Goal: Transaction & Acquisition: Purchase product/service

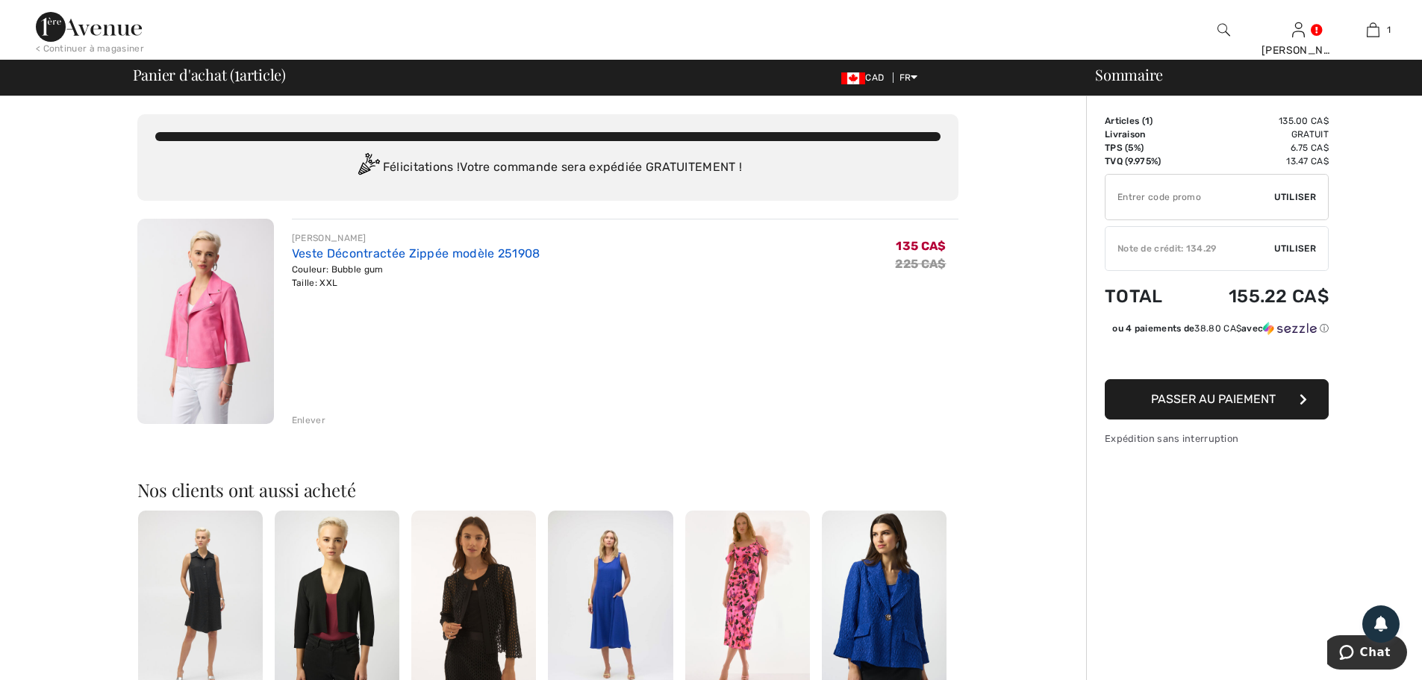
click at [387, 256] on link "Veste Décontractée Zippée modèle 251908" at bounding box center [416, 253] width 249 height 14
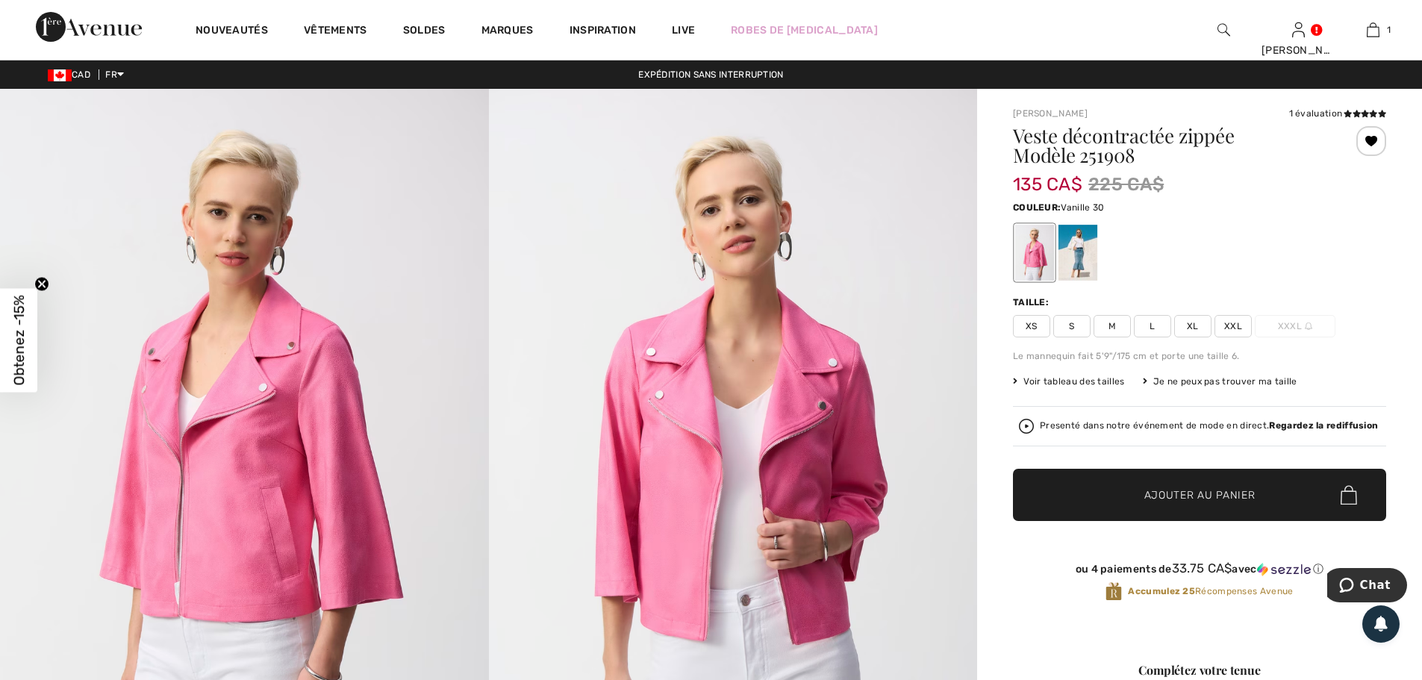
click at [1081, 246] on div at bounding box center [1078, 253] width 39 height 56
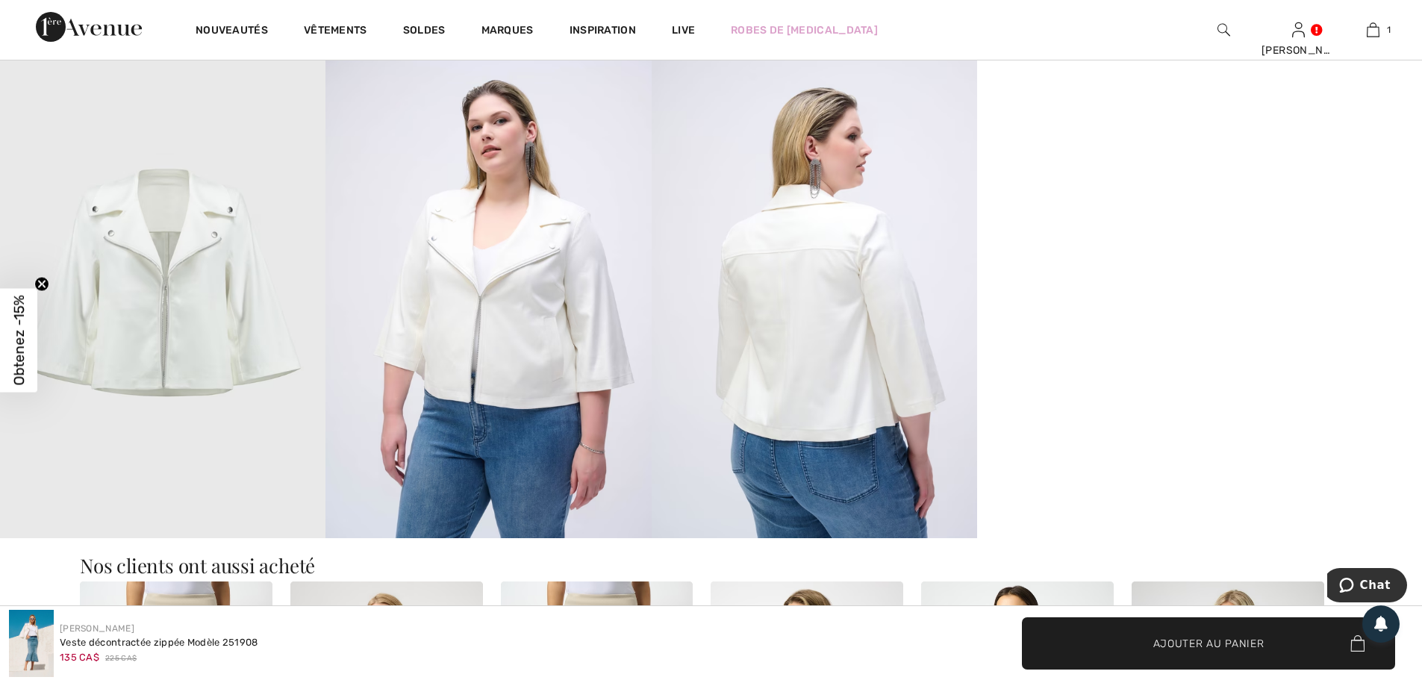
scroll to position [1269, 0]
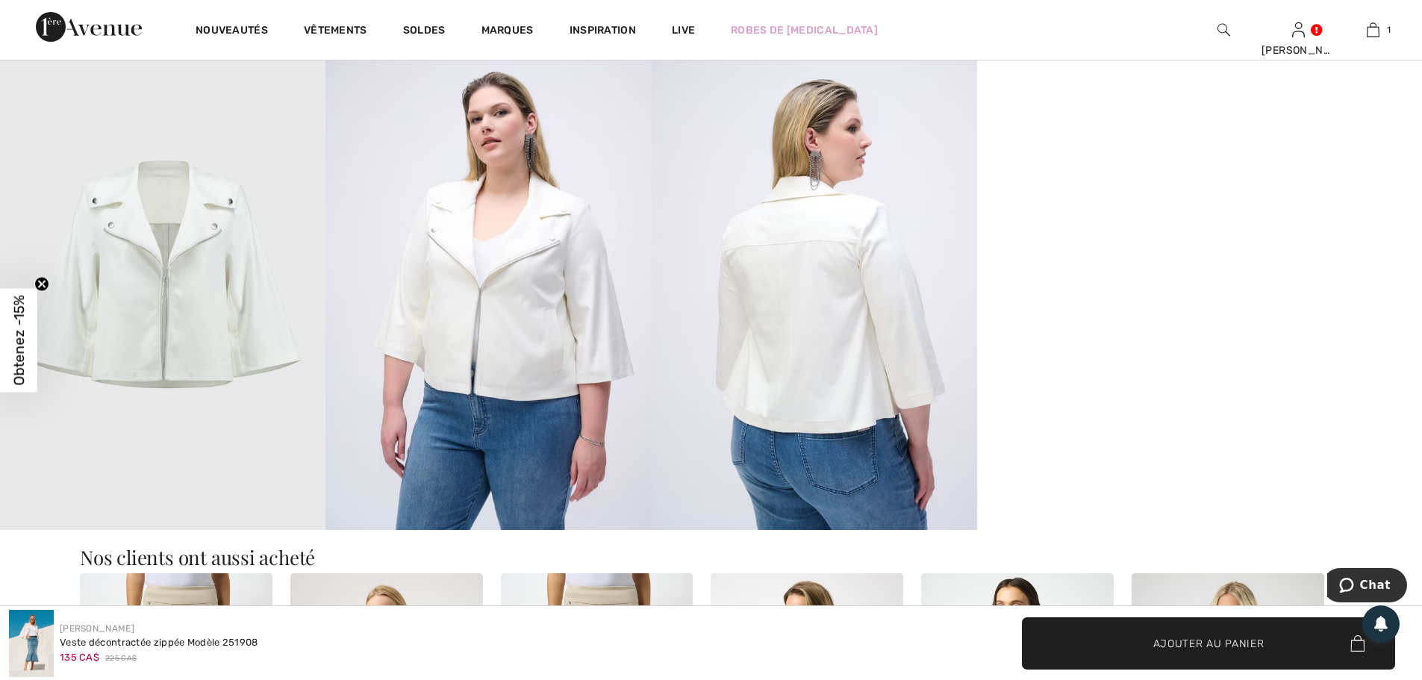
click at [830, 311] on img at bounding box center [815, 285] width 326 height 488
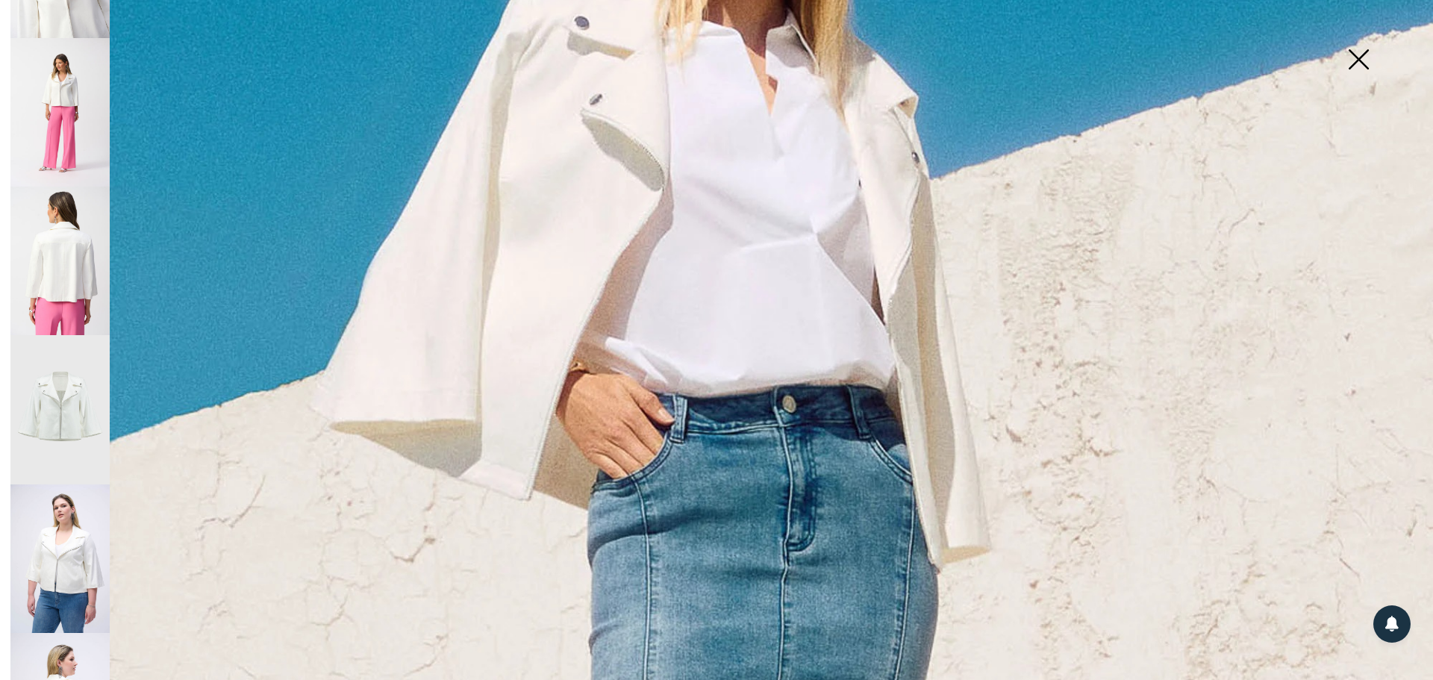
scroll to position [466, 0]
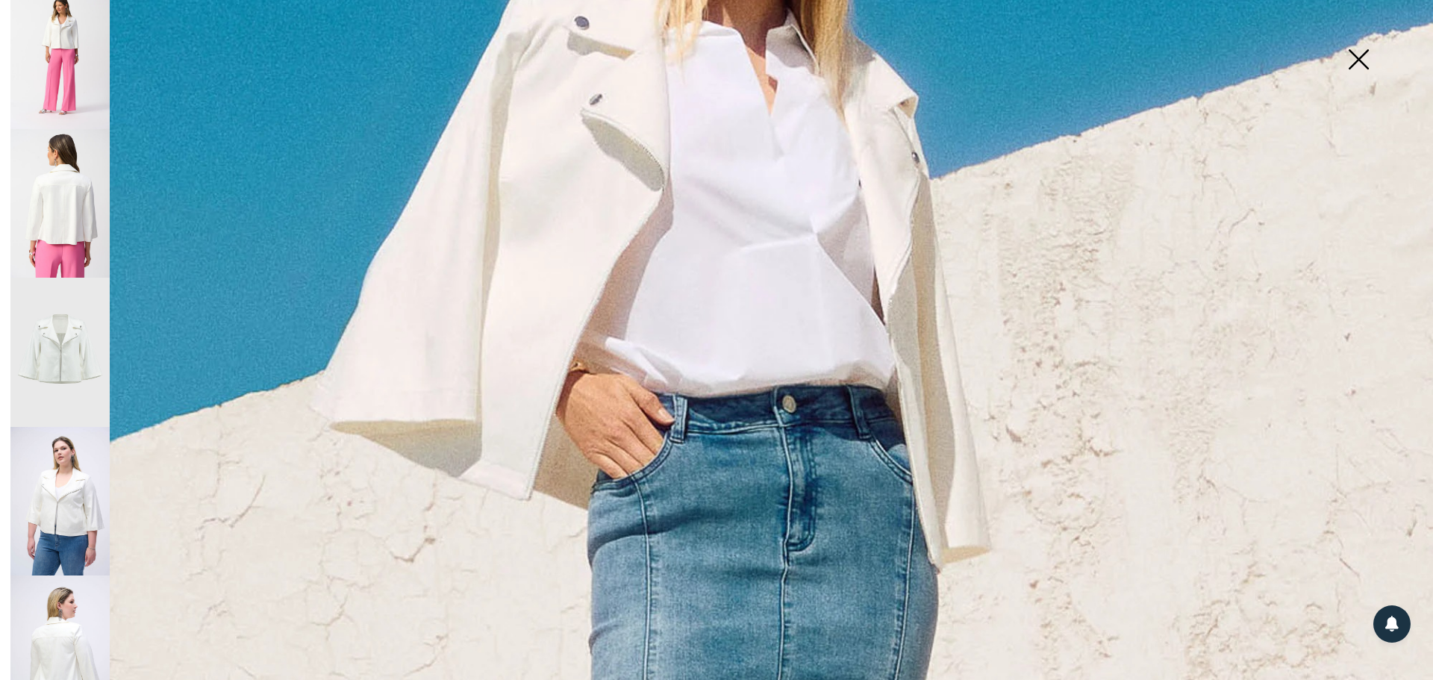
click at [67, 309] on img at bounding box center [59, 352] width 99 height 149
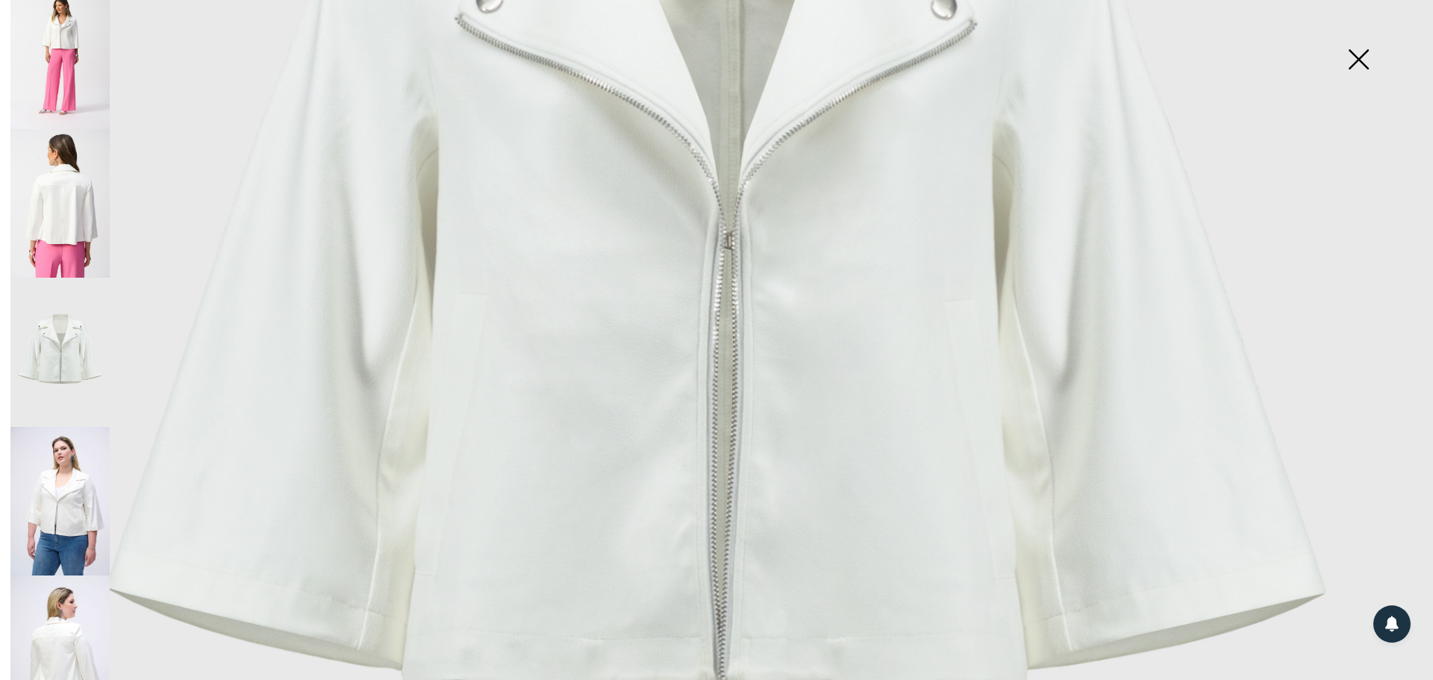
scroll to position [971, 0]
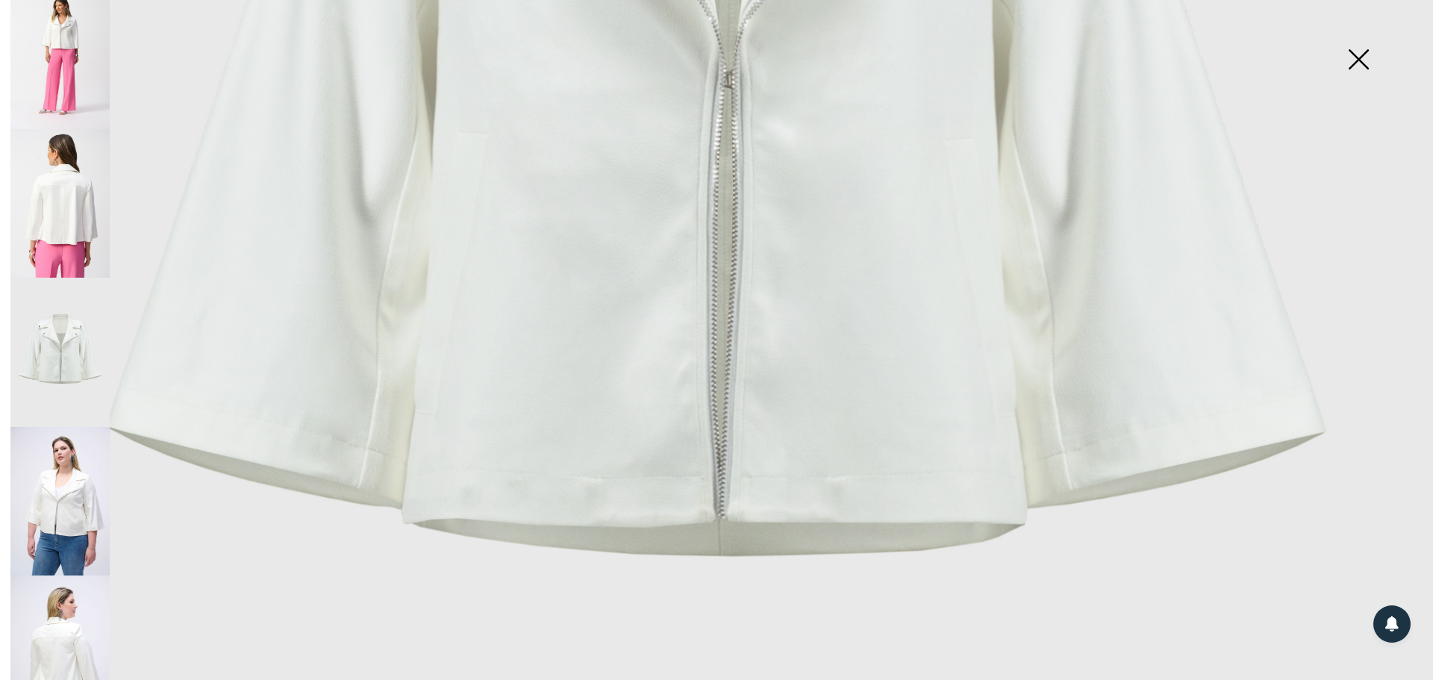
click at [57, 477] on img at bounding box center [59, 501] width 99 height 149
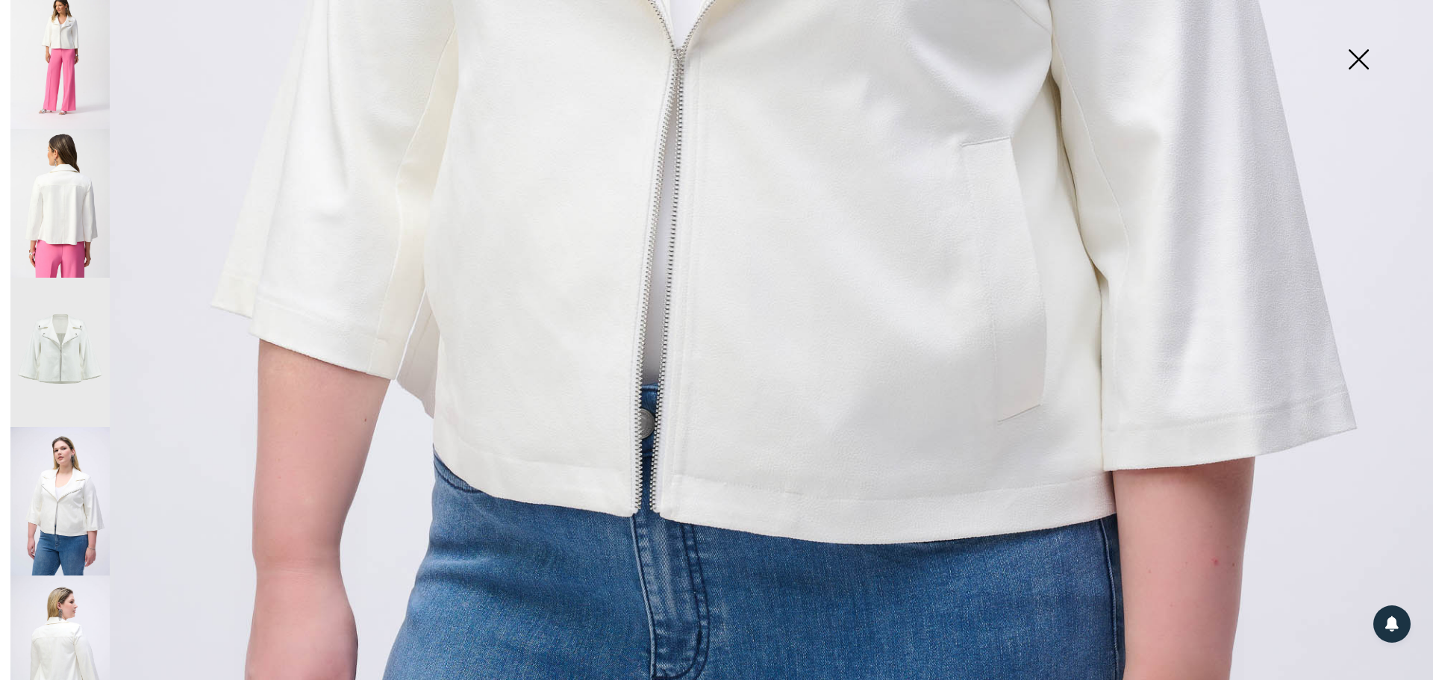
scroll to position [1045, 0]
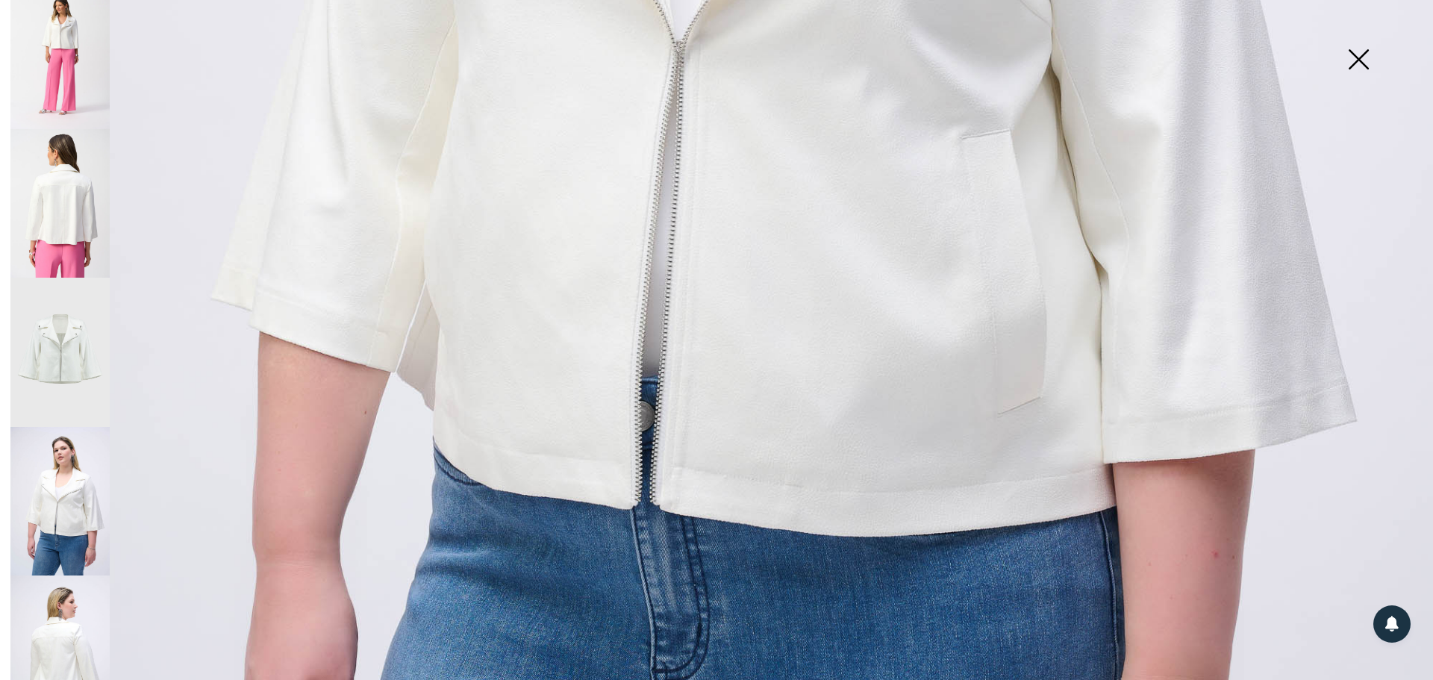
click at [60, 602] on img at bounding box center [59, 650] width 99 height 149
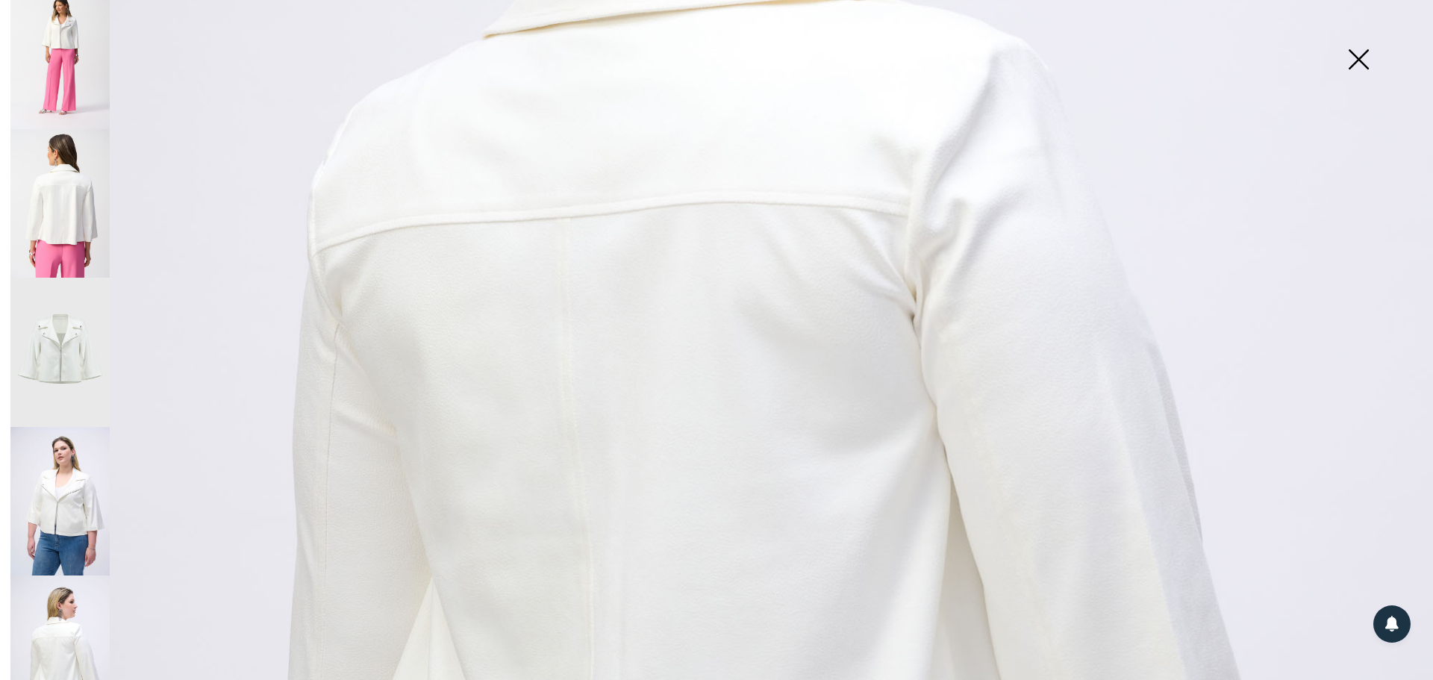
scroll to position [0, 0]
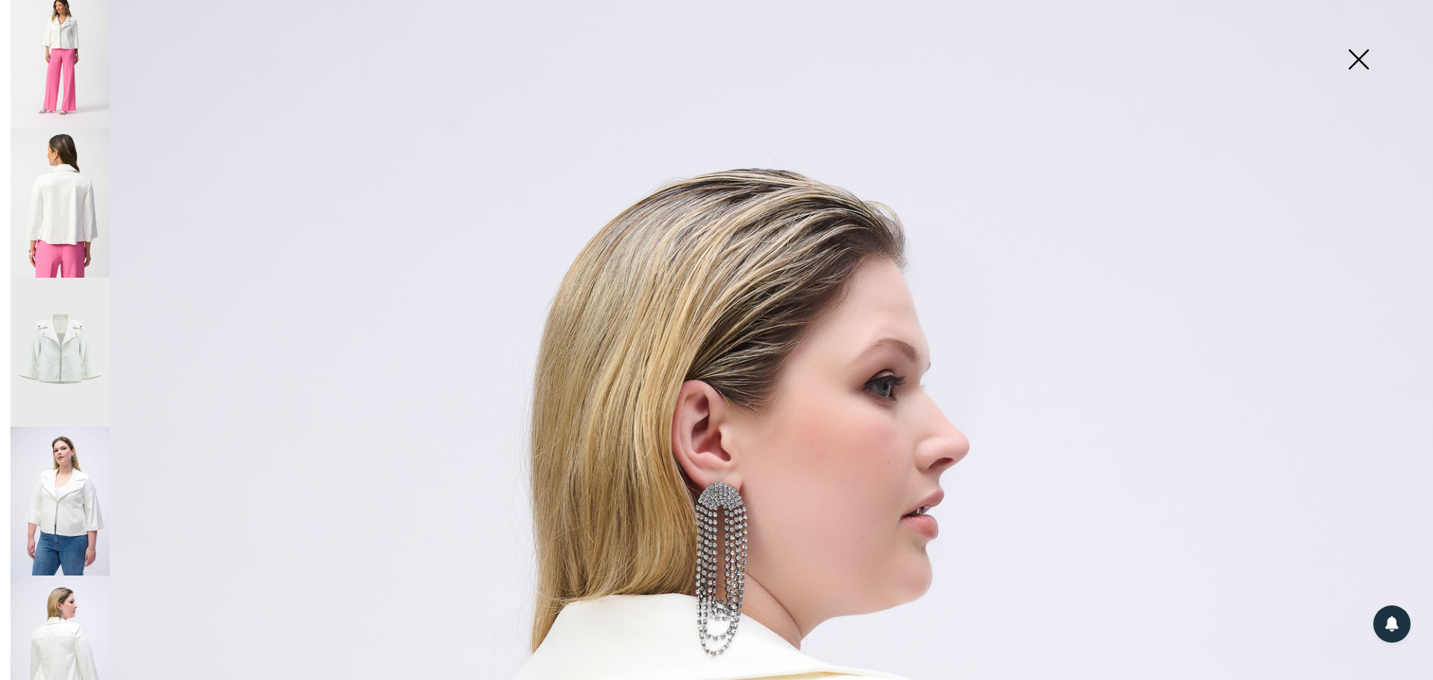
click at [1362, 55] on img at bounding box center [1358, 60] width 75 height 77
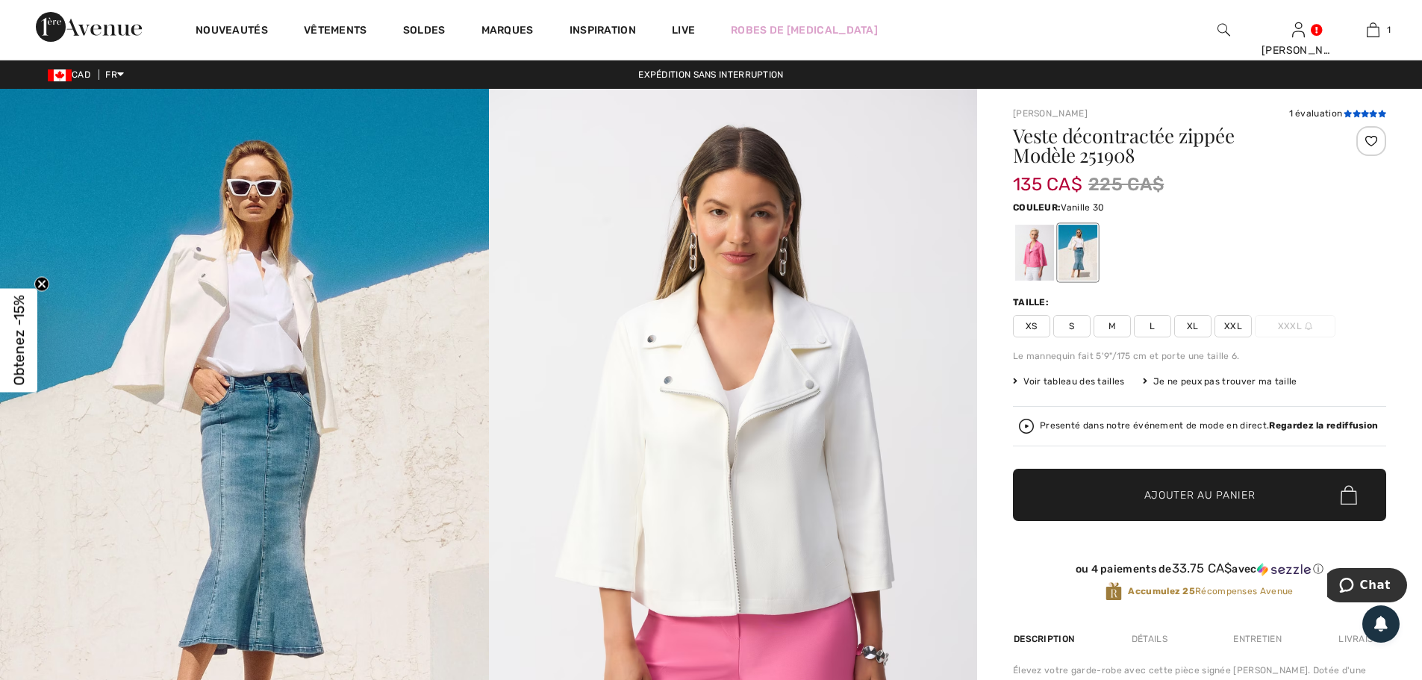
click at [1354, 112] on icon at bounding box center [1357, 113] width 8 height 7
click at [1037, 249] on div at bounding box center [1034, 253] width 39 height 56
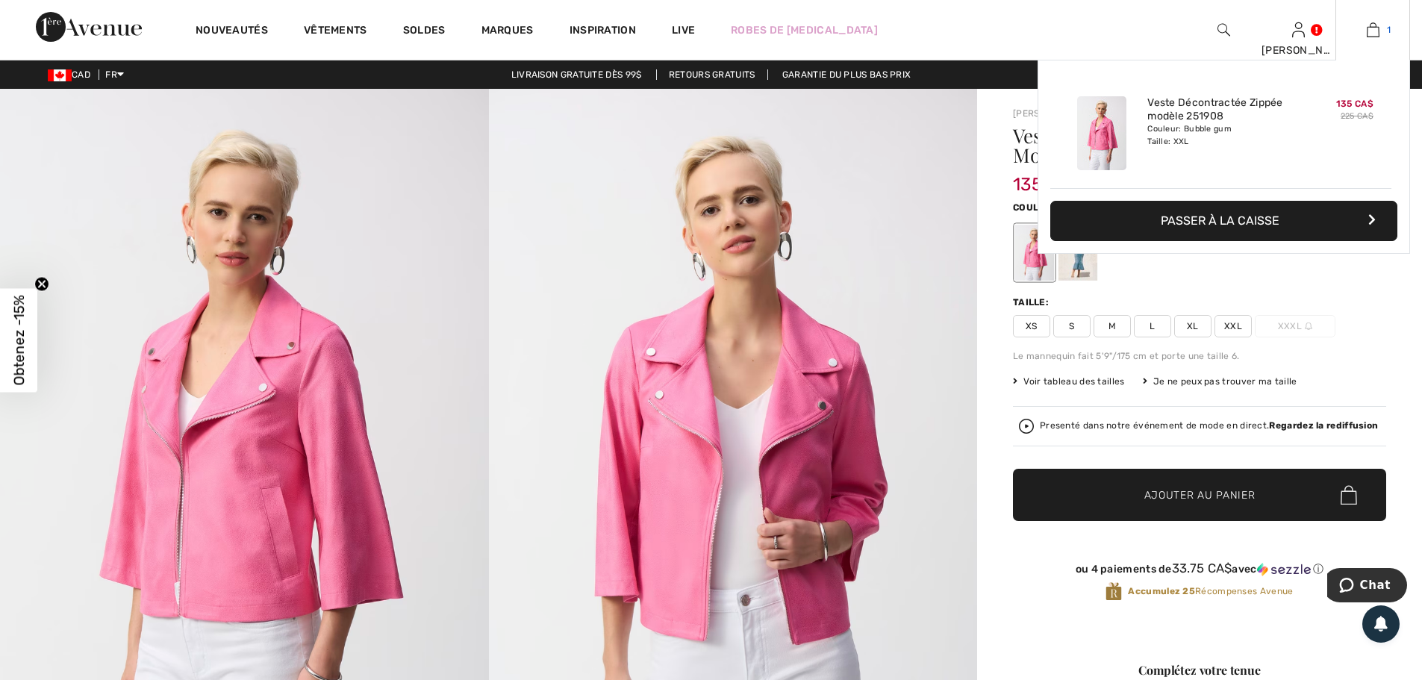
click at [1374, 30] on img at bounding box center [1373, 30] width 13 height 18
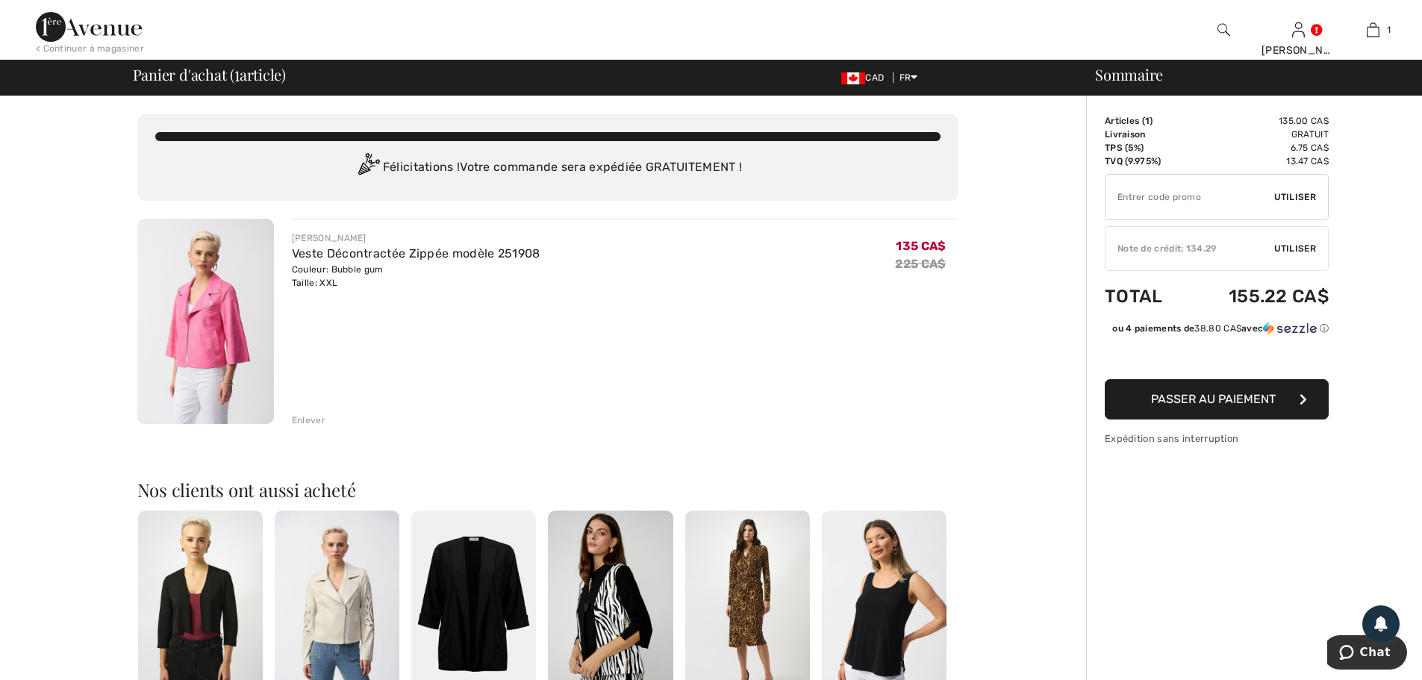
click at [1298, 247] on span "Utiliser" at bounding box center [1295, 248] width 42 height 13
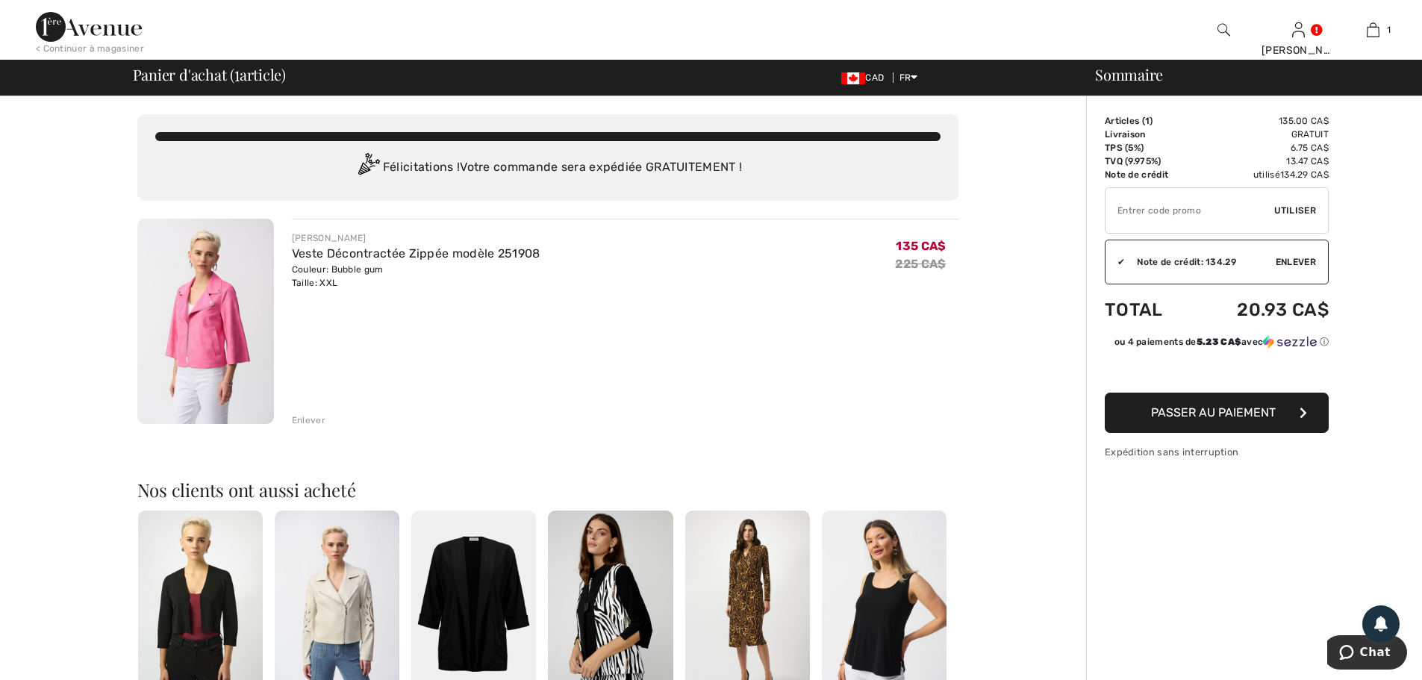
click at [1268, 411] on span "Passer au paiement" at bounding box center [1213, 412] width 125 height 14
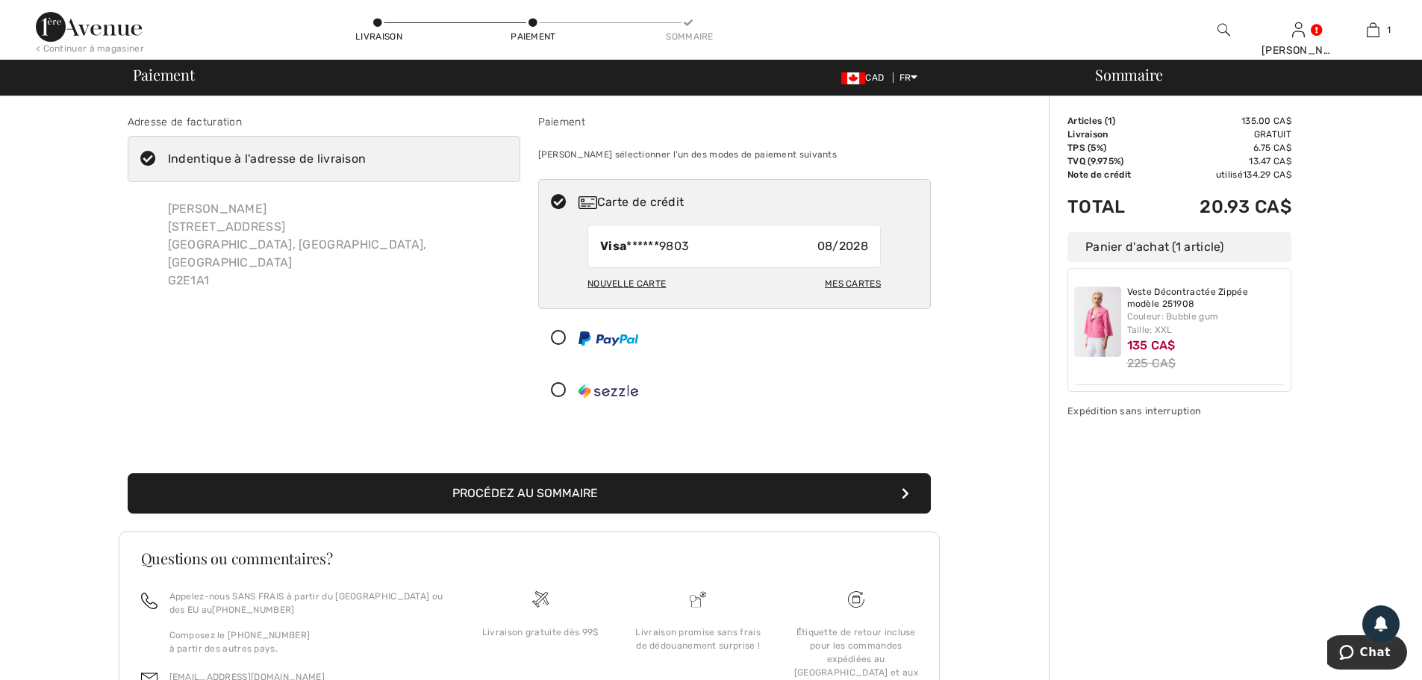
click at [864, 283] on div "Mes cartes" at bounding box center [853, 283] width 56 height 25
radio input "true"
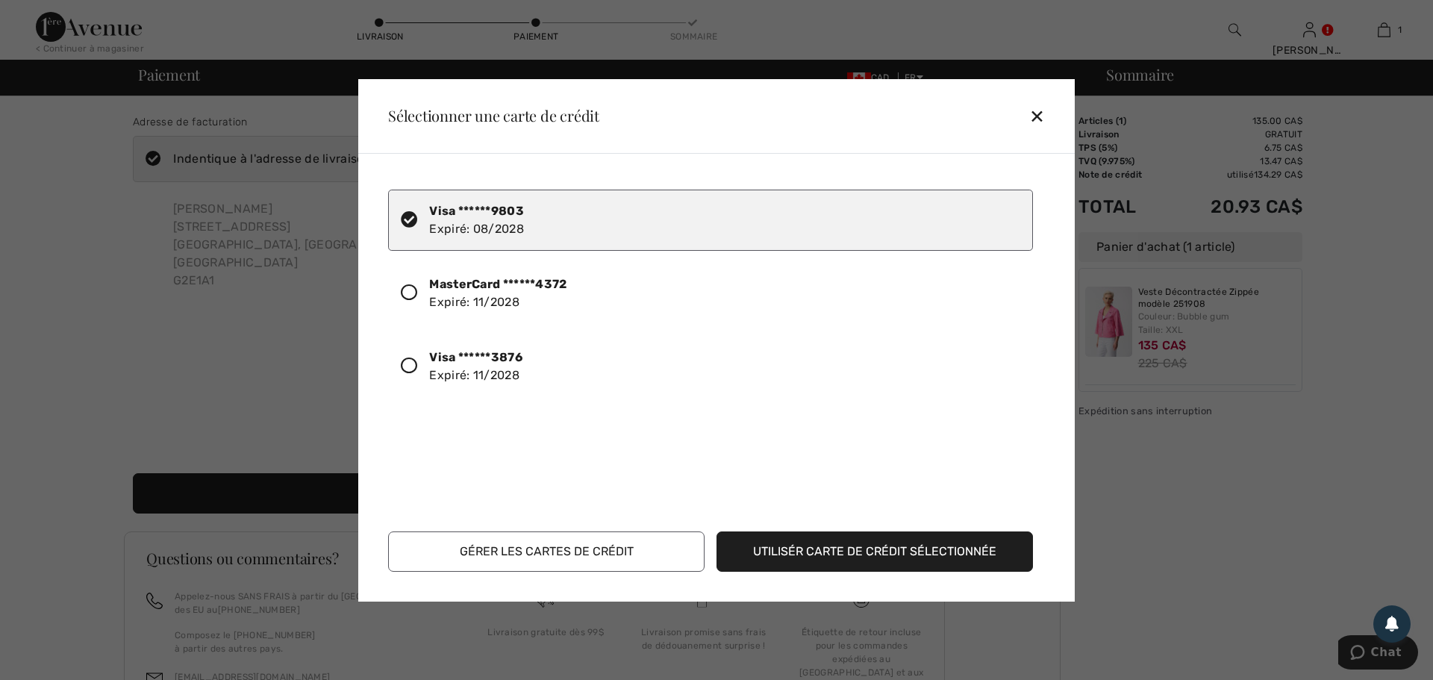
click at [410, 290] on icon at bounding box center [409, 292] width 16 height 16
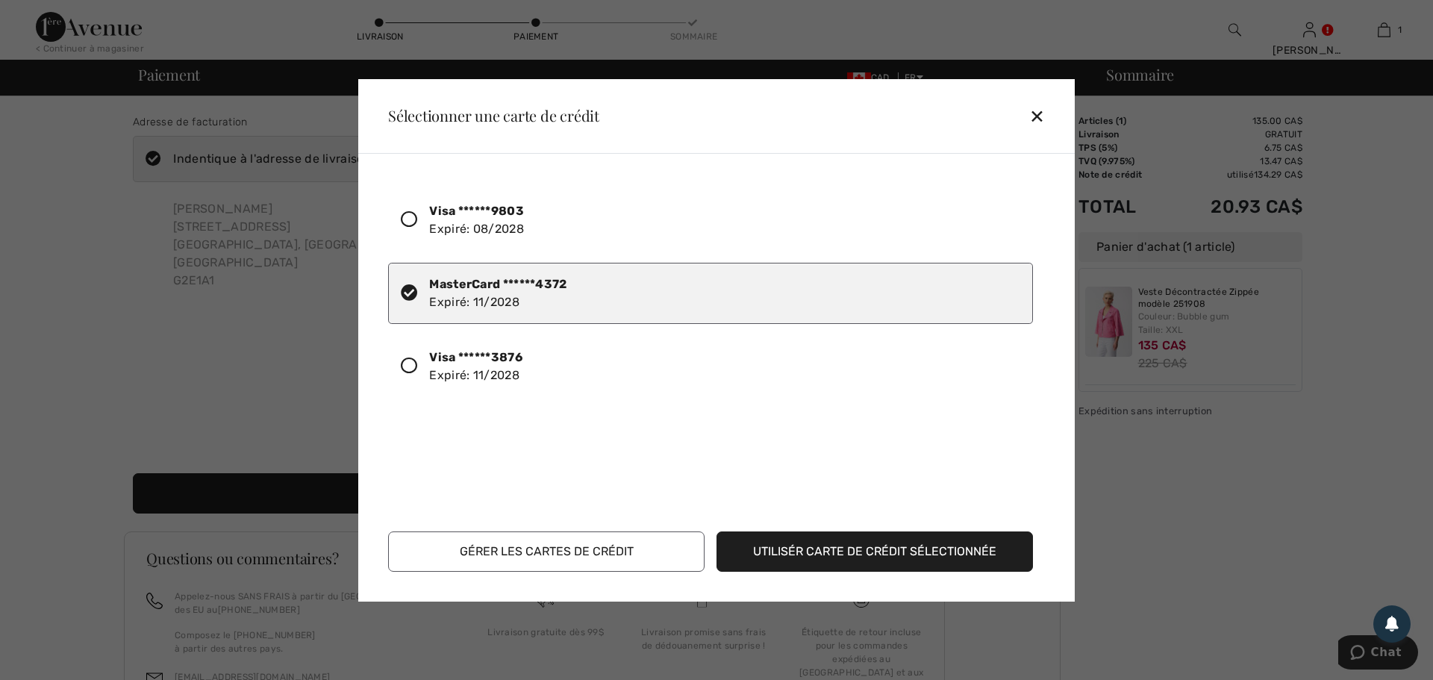
click at [861, 552] on button "Utilisér carte de crédit sélectionnée" at bounding box center [875, 552] width 317 height 40
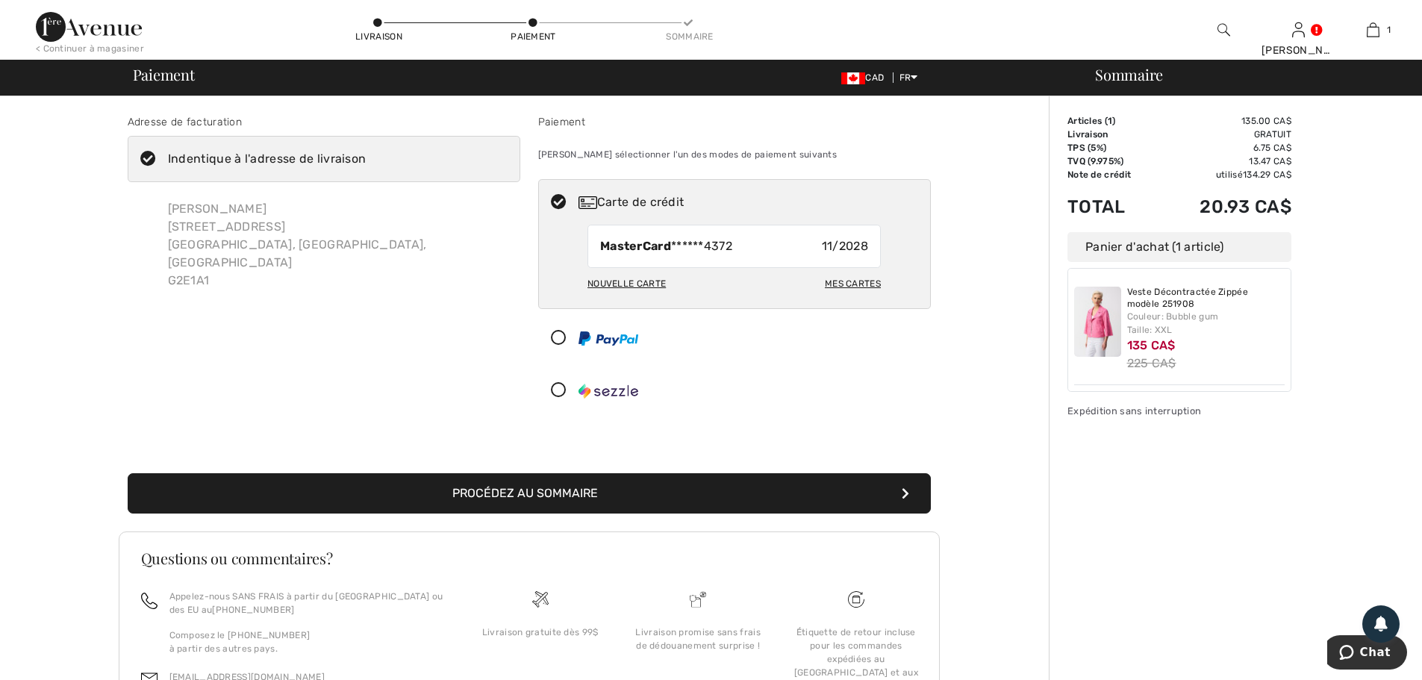
click at [578, 495] on button "Procédez au sommaire" at bounding box center [529, 493] width 803 height 40
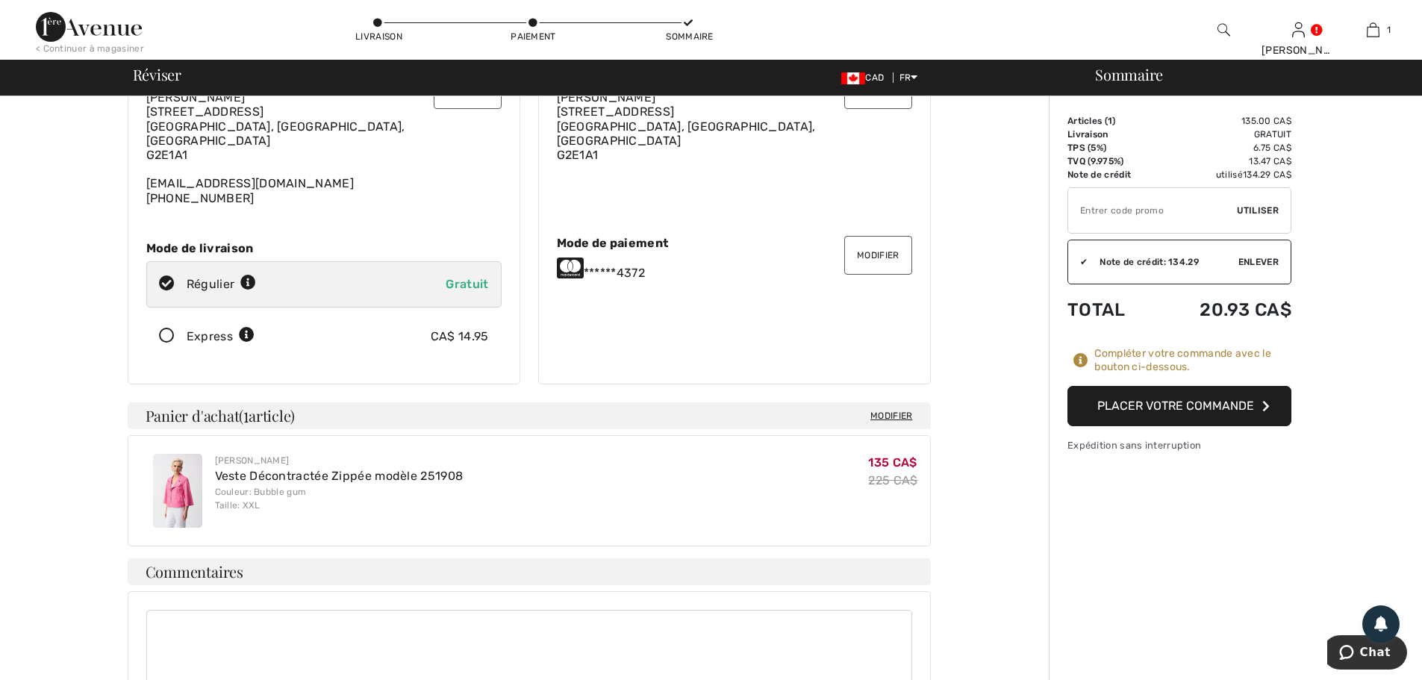
scroll to position [149, 0]
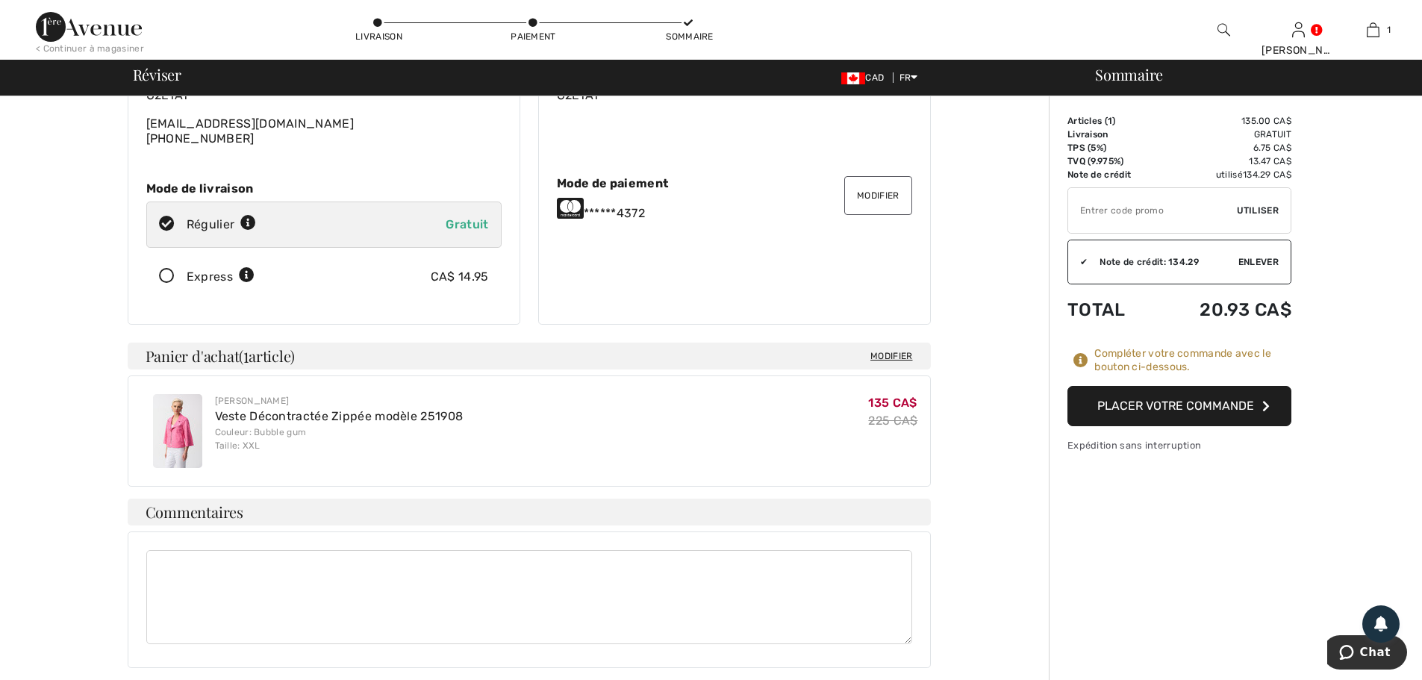
click at [1223, 405] on button "Placer votre commande" at bounding box center [1180, 406] width 224 height 40
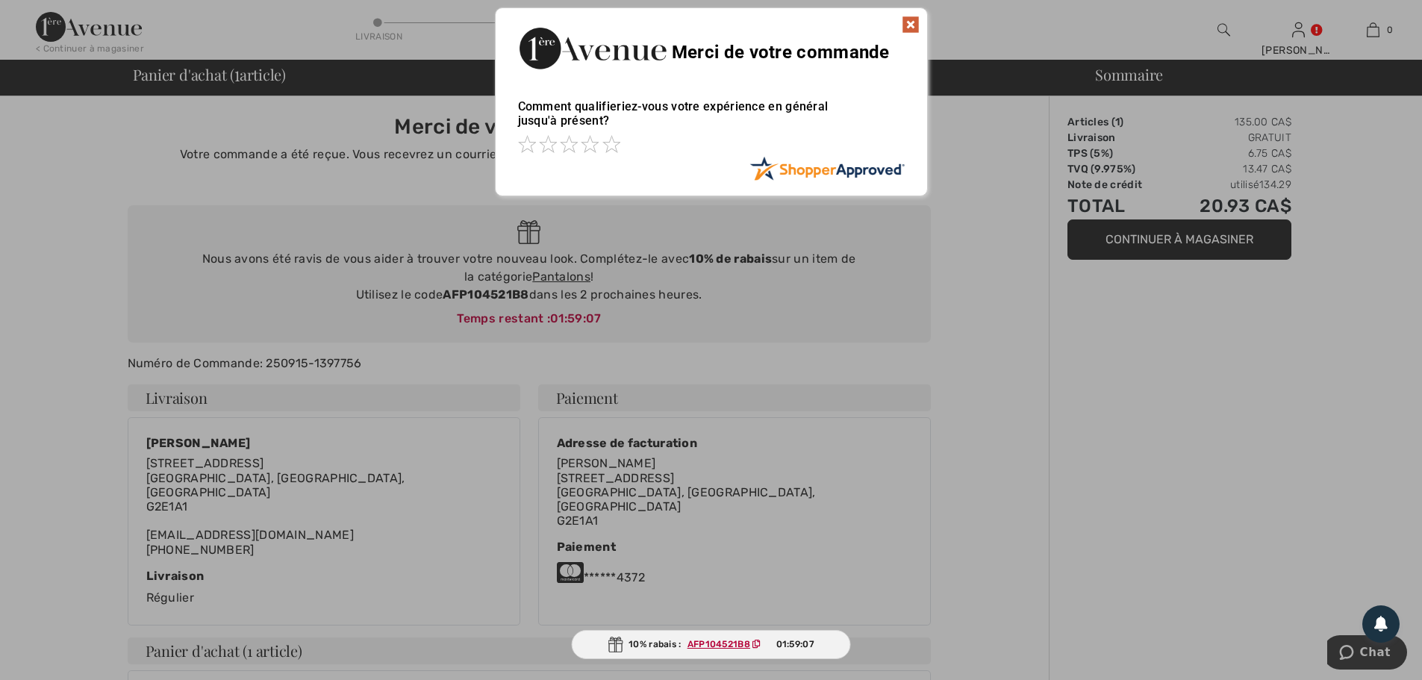
click at [909, 20] on img at bounding box center [911, 25] width 18 height 18
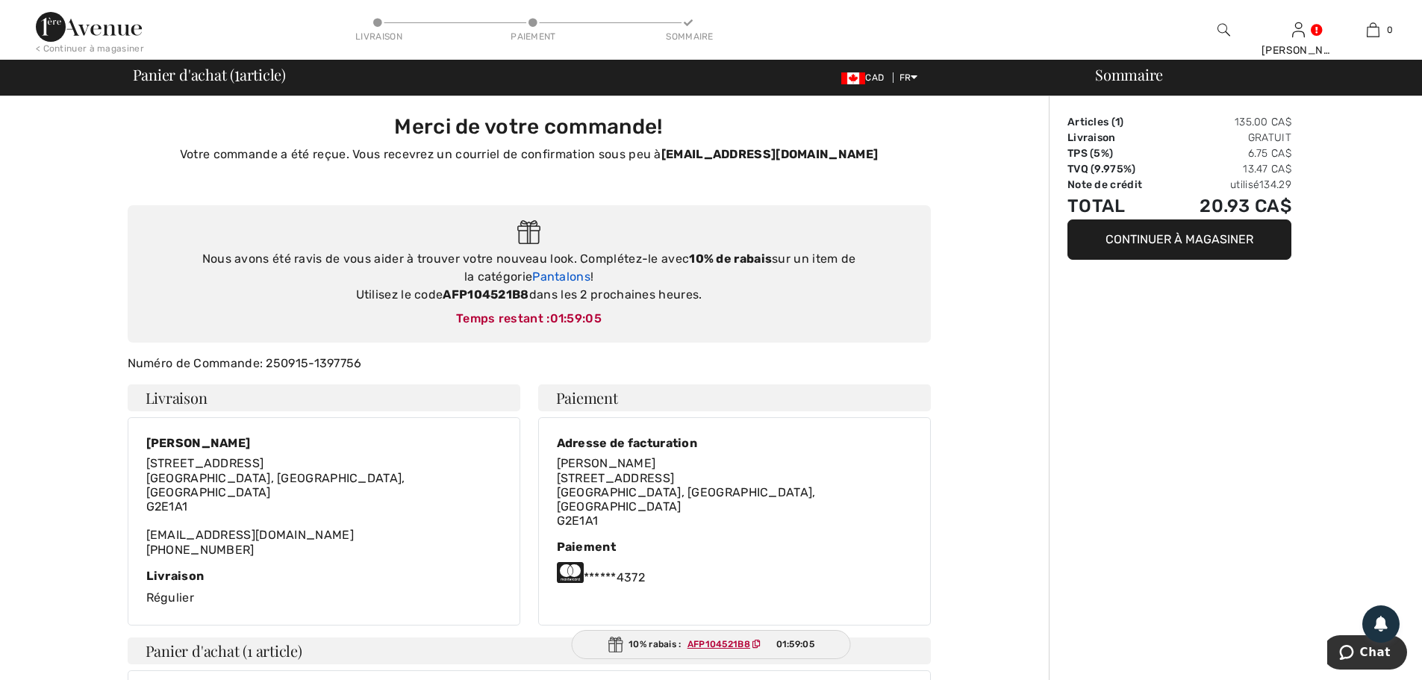
click at [538, 279] on link "Pantalons" at bounding box center [561, 277] width 58 height 14
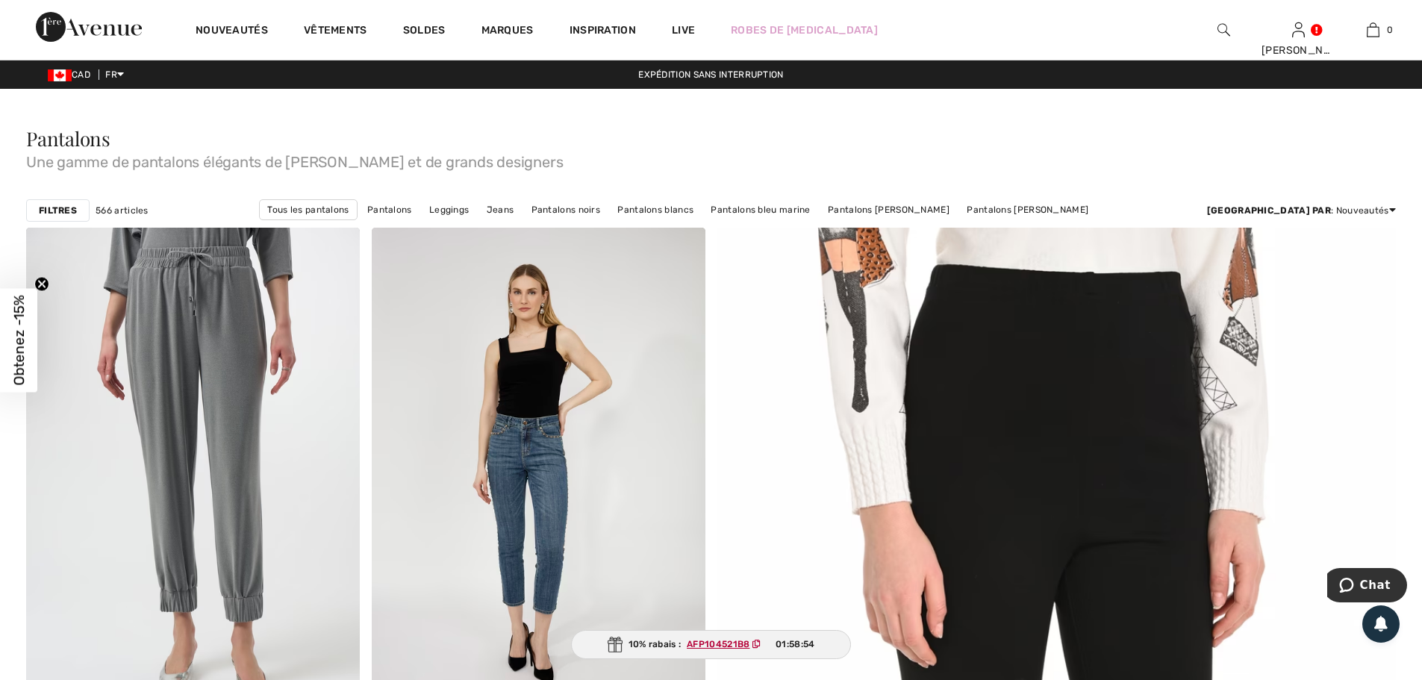
click at [60, 206] on strong "Filtres" at bounding box center [58, 210] width 38 height 13
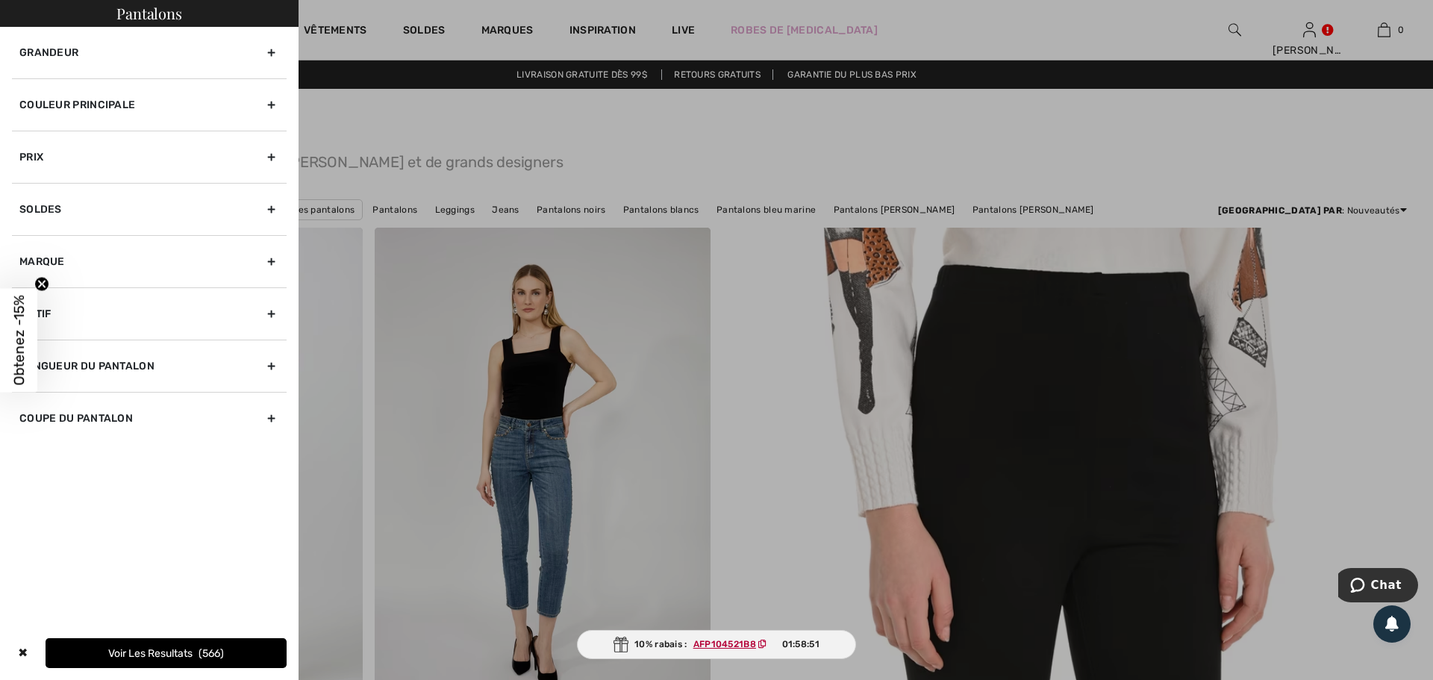
click at [60, 47] on div "Grandeur" at bounding box center [149, 53] width 275 height 52
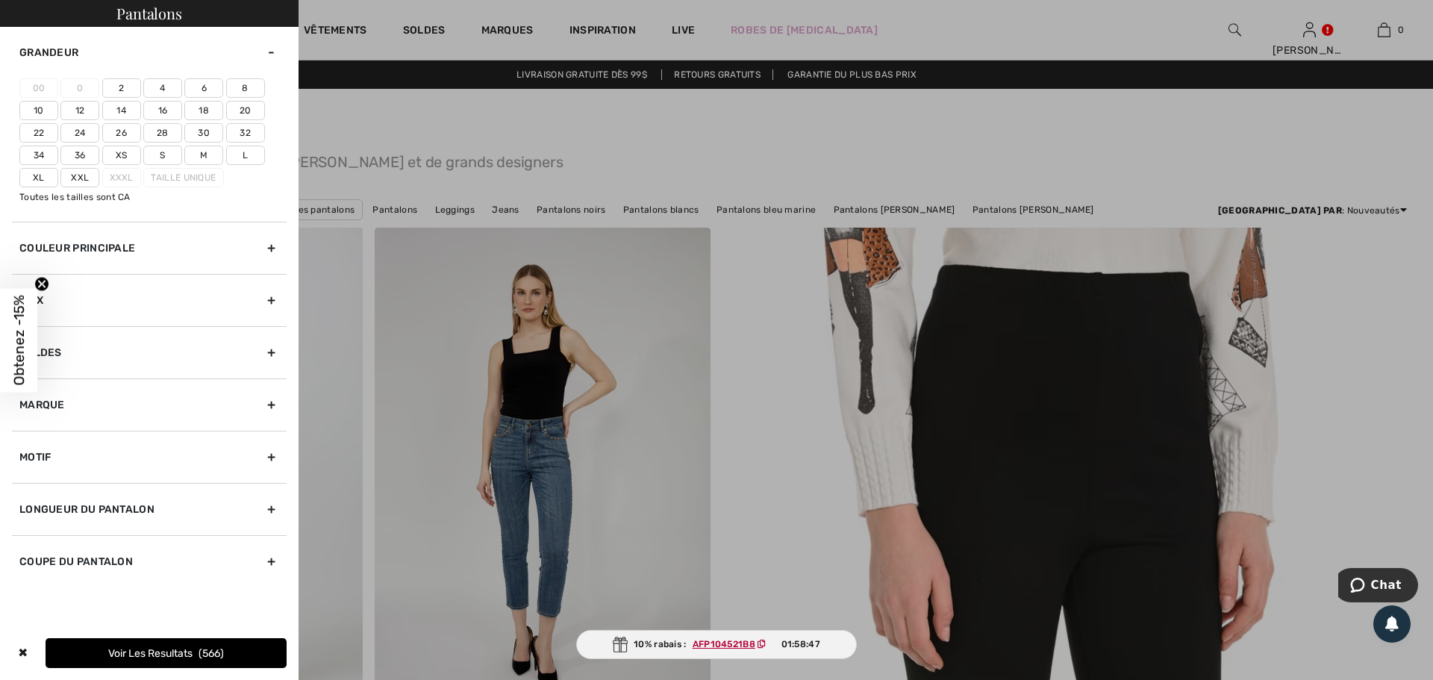
click at [40, 133] on label "22" at bounding box center [38, 132] width 39 height 19
click at [0, 0] on input"] "22" at bounding box center [0, 0] width 0 height 0
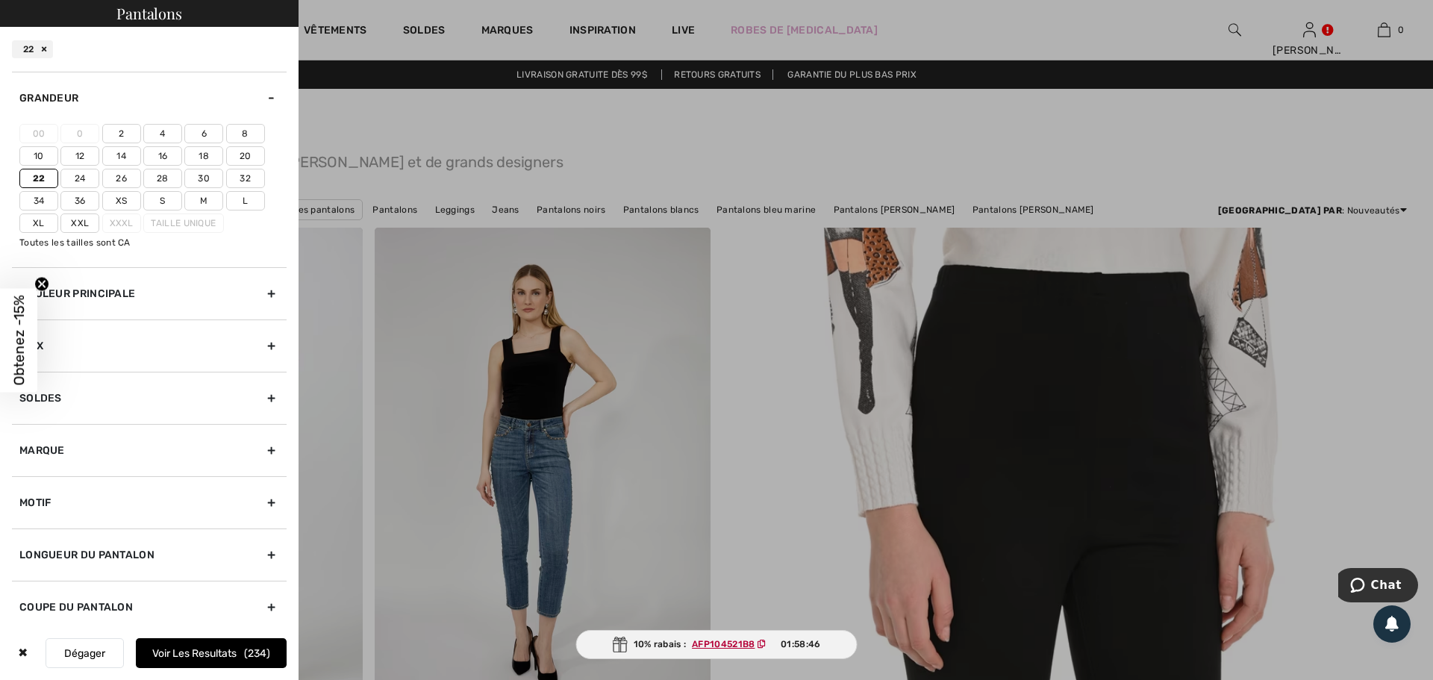
click at [77, 225] on label "Xxl" at bounding box center [79, 223] width 39 height 19
click at [0, 0] on input"] "Xxl" at bounding box center [0, 0] width 0 height 0
click at [214, 658] on button "Voir les resultats 302" at bounding box center [211, 653] width 151 height 30
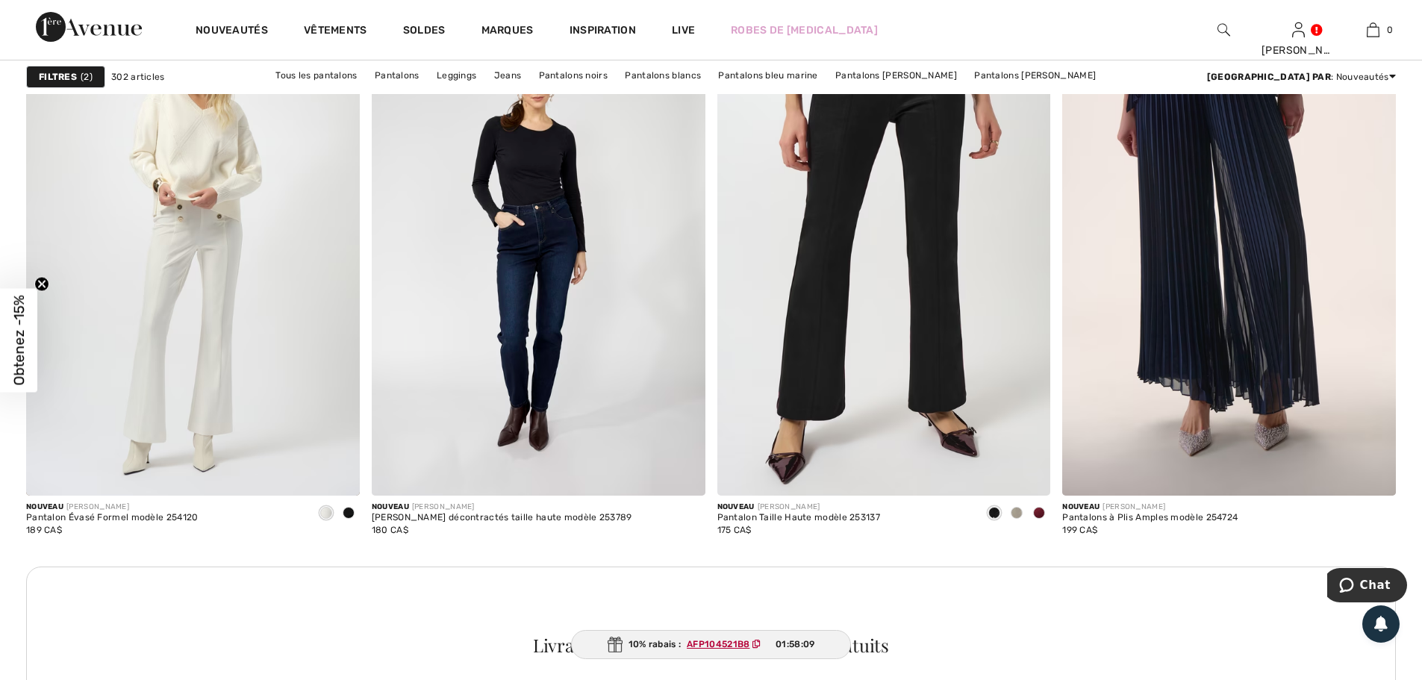
scroll to position [3882, 0]
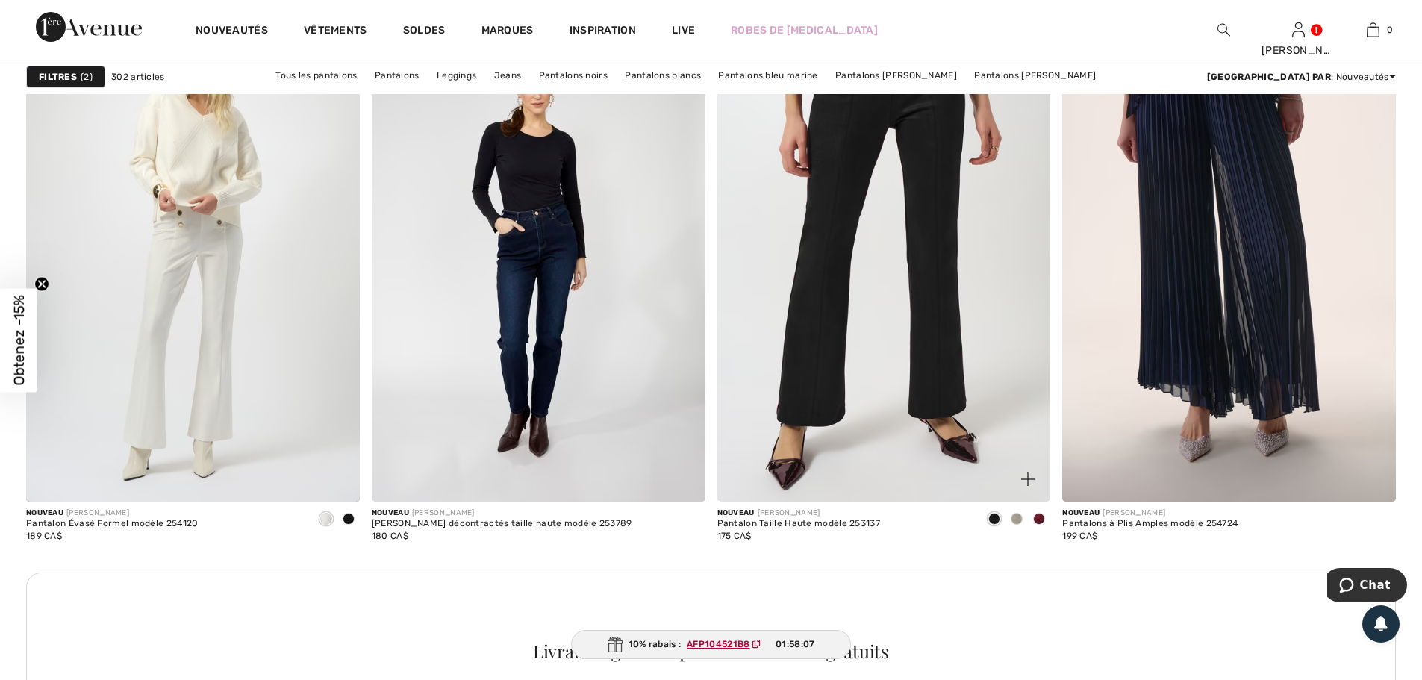
click at [1041, 521] on span at bounding box center [1039, 519] width 12 height 12
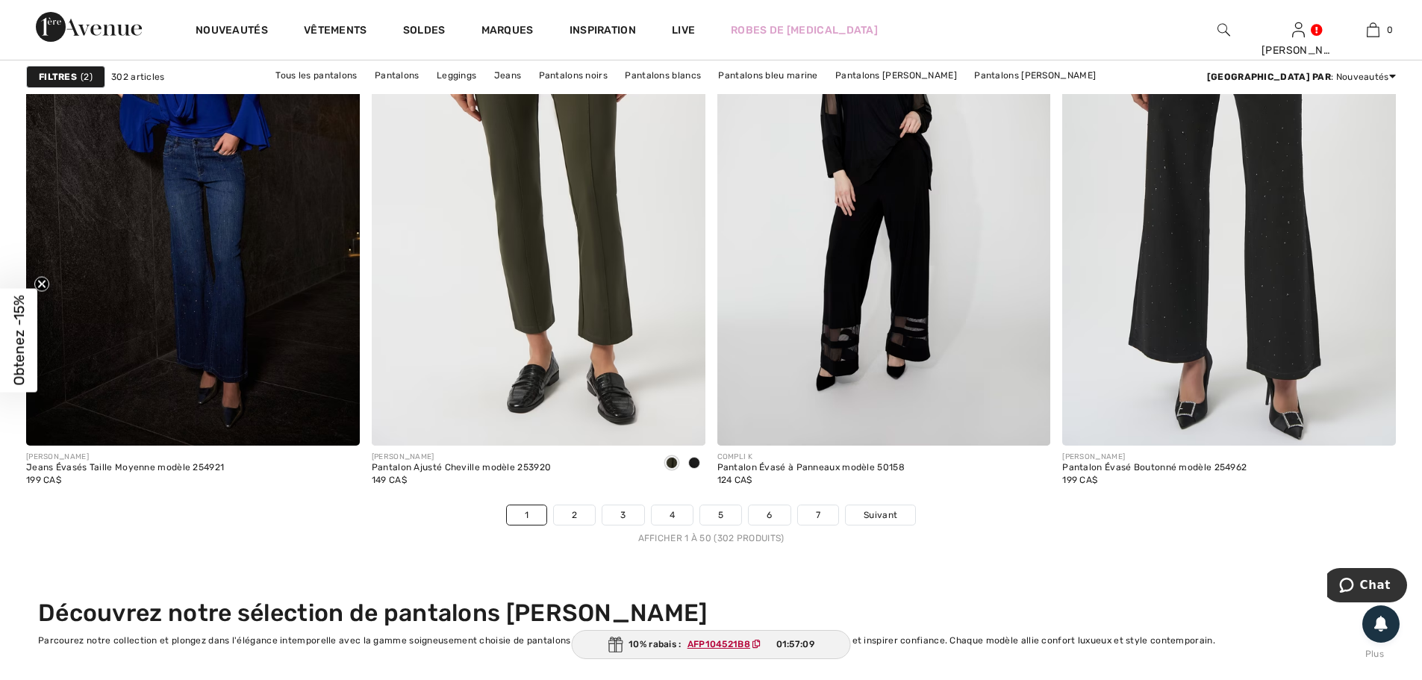
scroll to position [8436, 0]
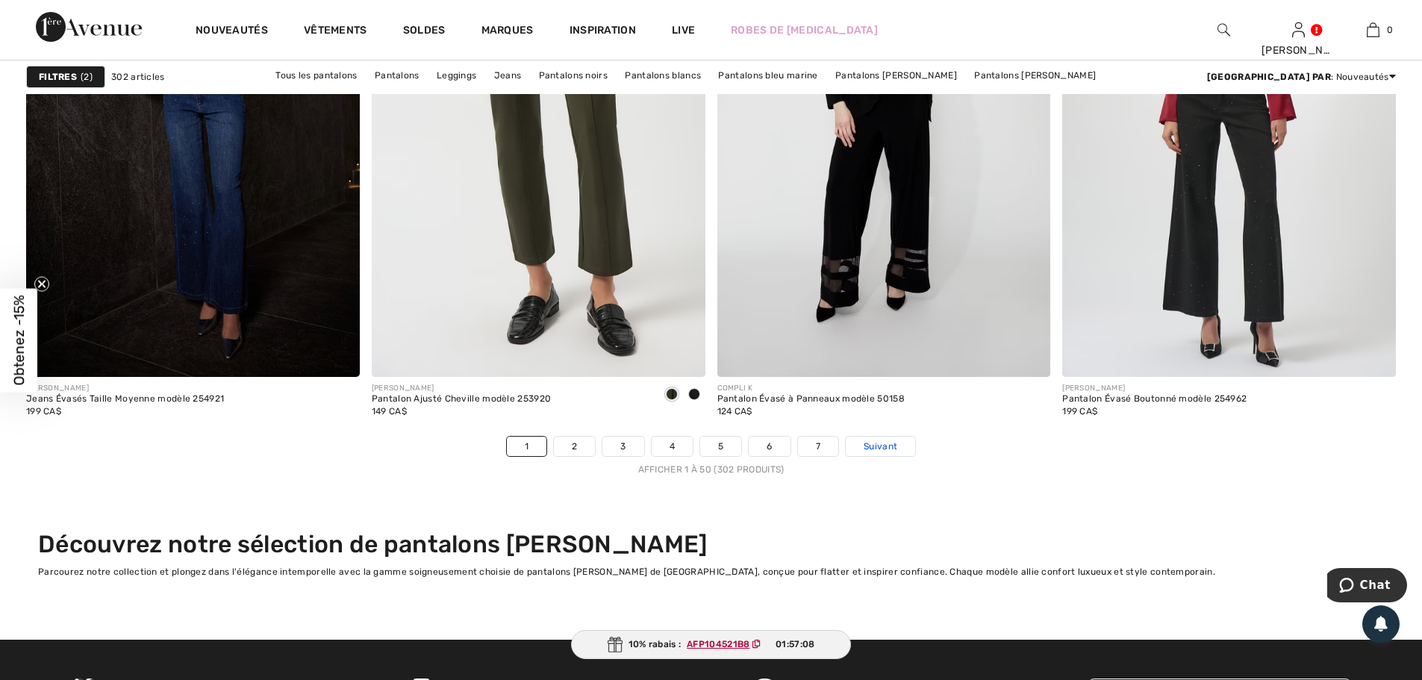
click at [886, 445] on span "Suivant" at bounding box center [881, 446] width 34 height 13
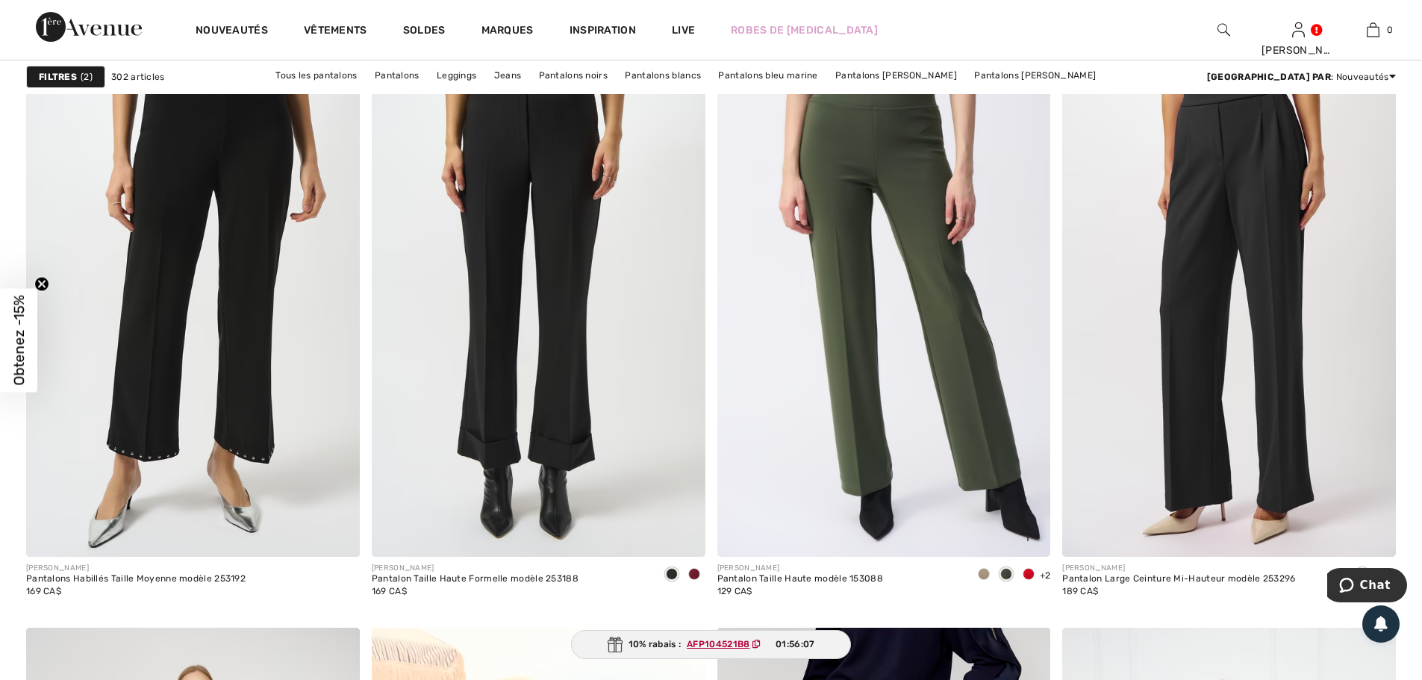
scroll to position [3210, 0]
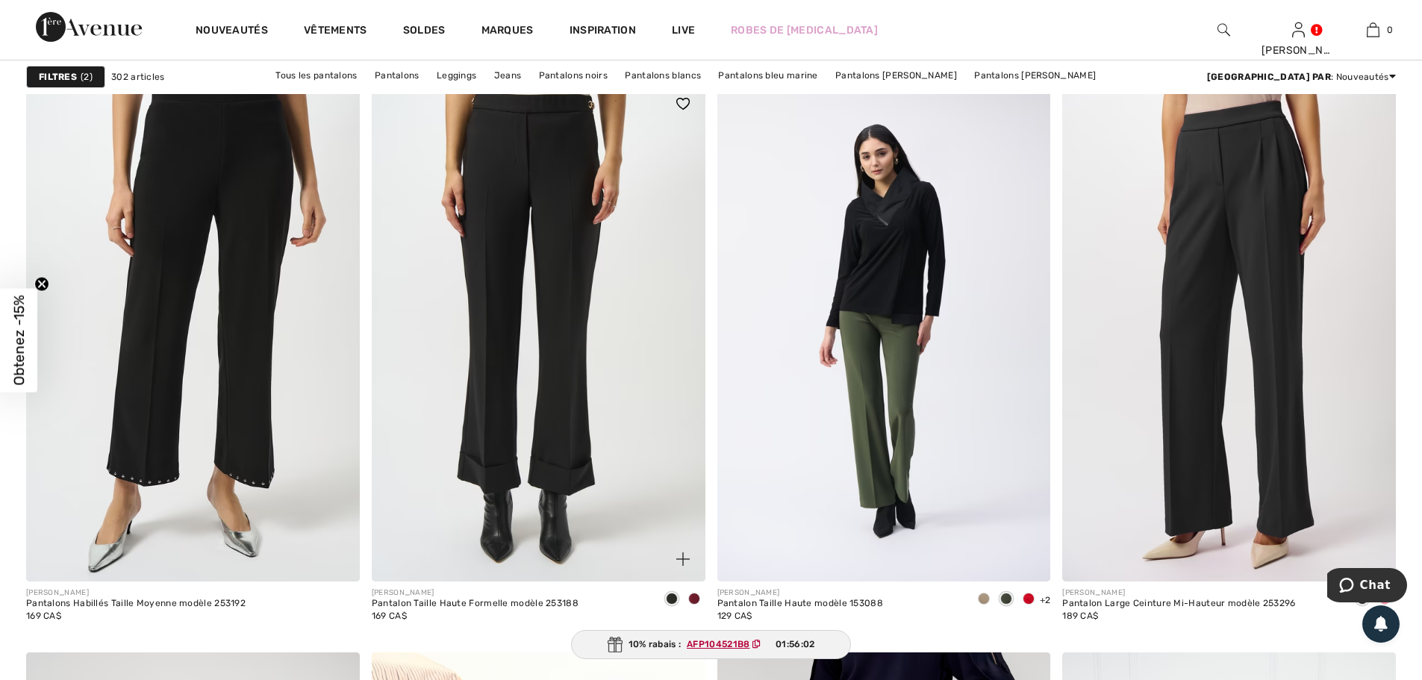
click at [693, 597] on span at bounding box center [694, 599] width 12 height 12
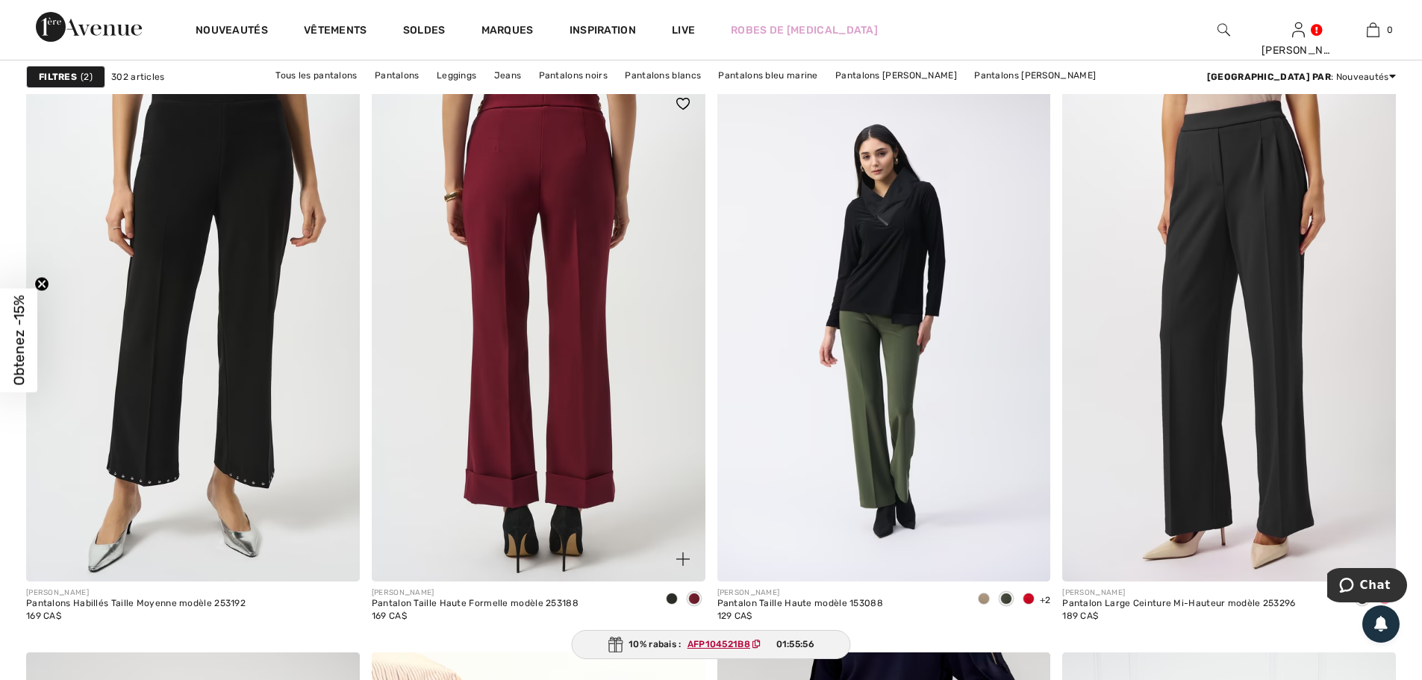
click at [584, 305] on img at bounding box center [539, 331] width 334 height 500
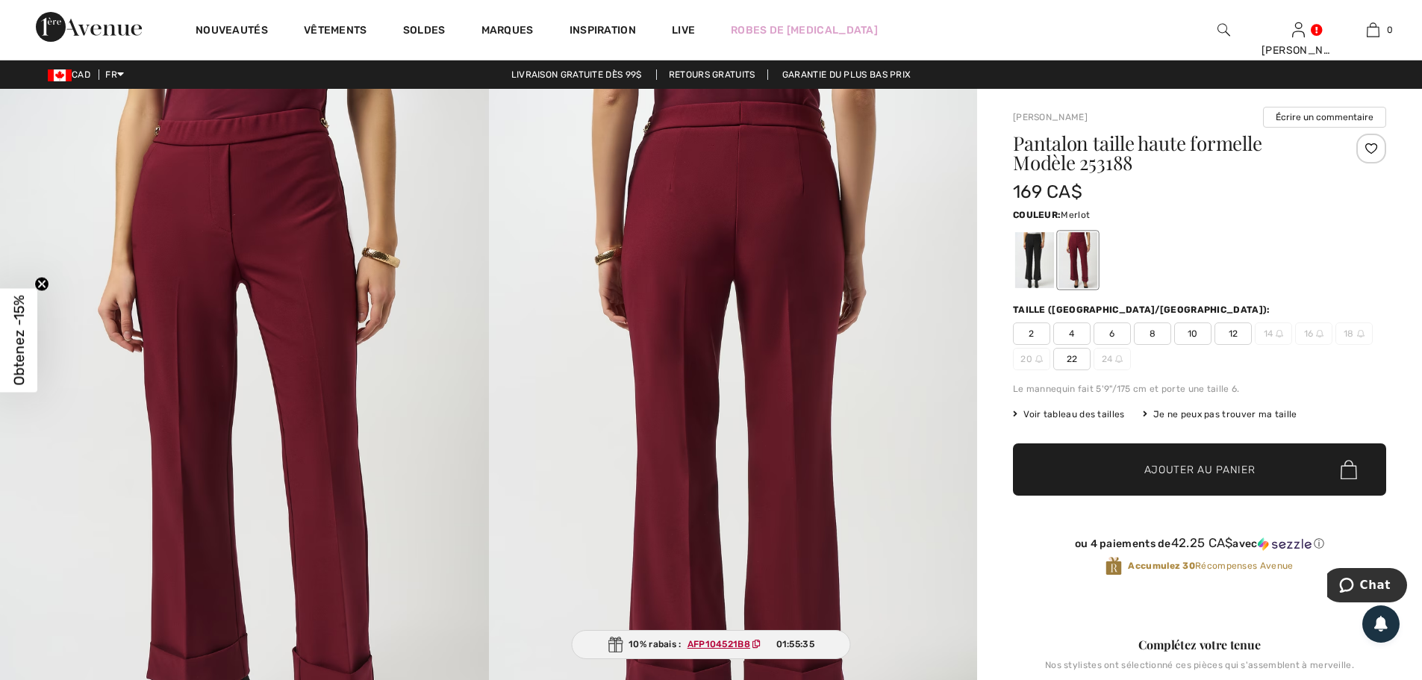
click at [1372, 148] on div at bounding box center [1372, 149] width 30 height 30
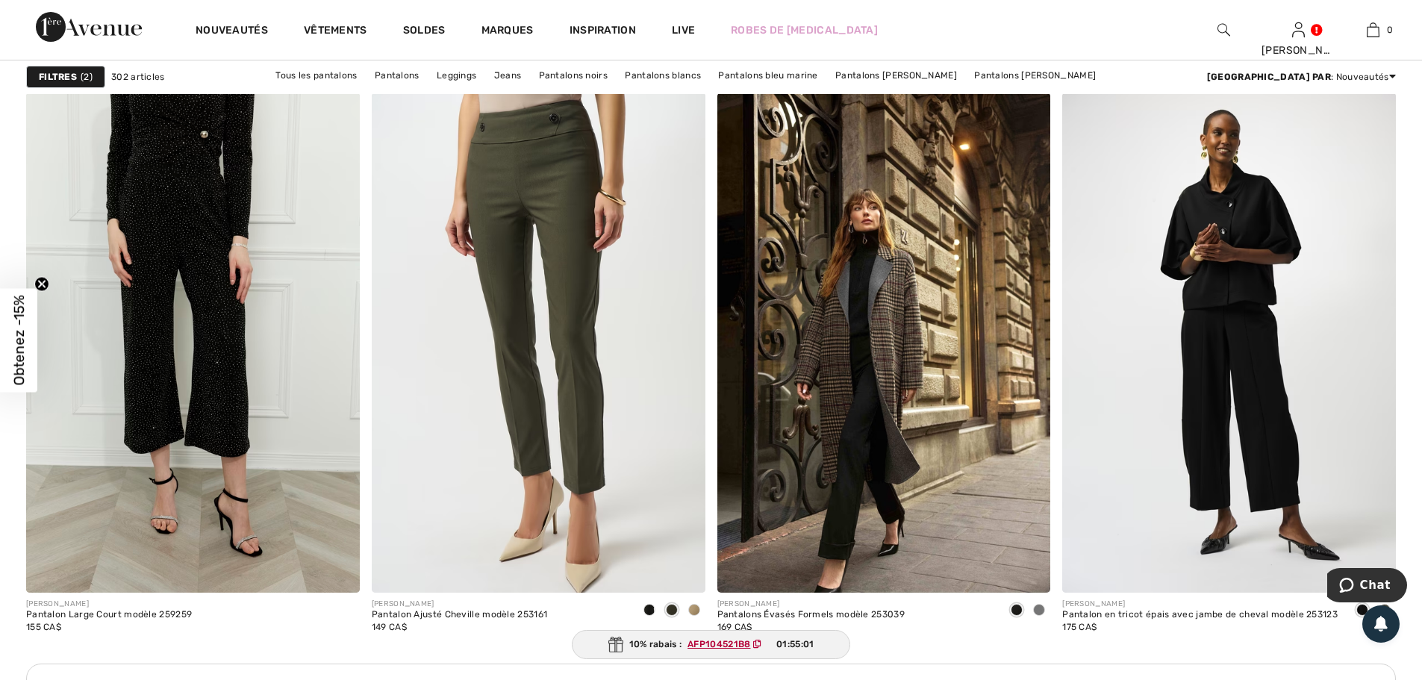
scroll to position [6271, 0]
click at [1038, 608] on span at bounding box center [1039, 609] width 12 height 12
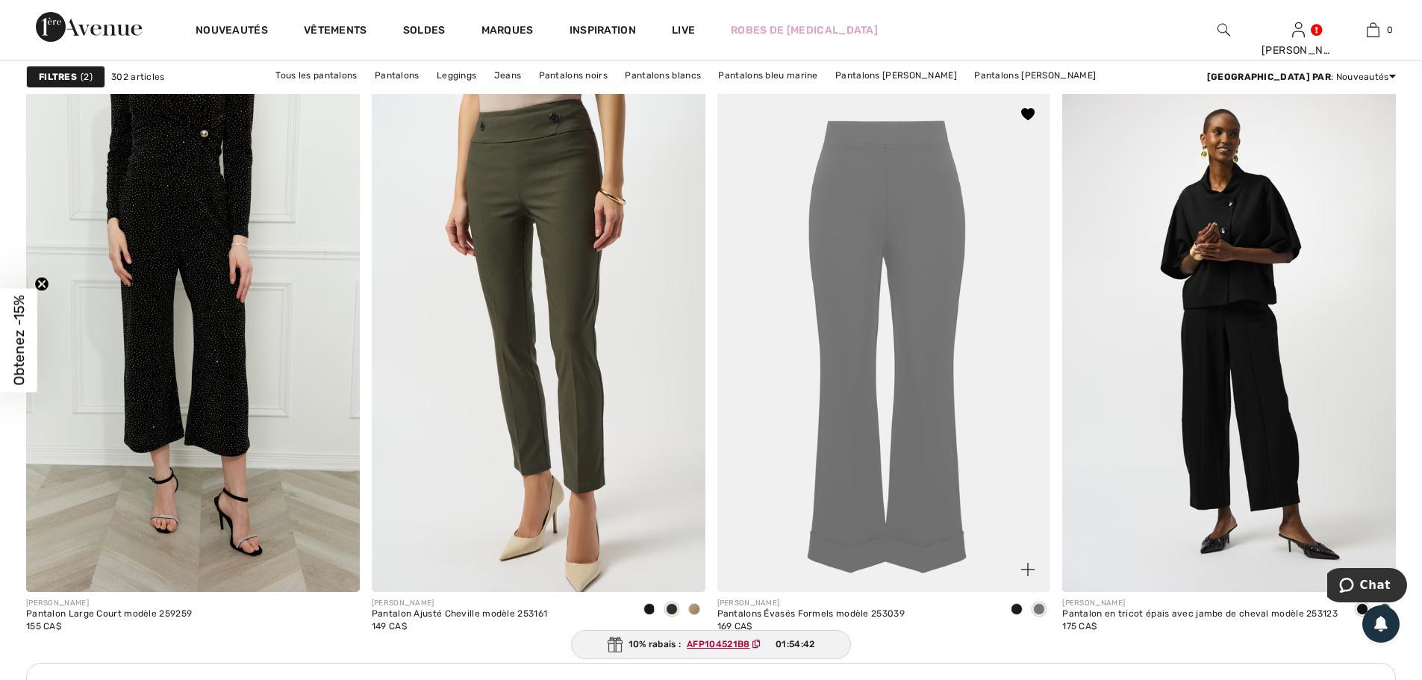
click at [1015, 605] on span at bounding box center [1017, 609] width 12 height 12
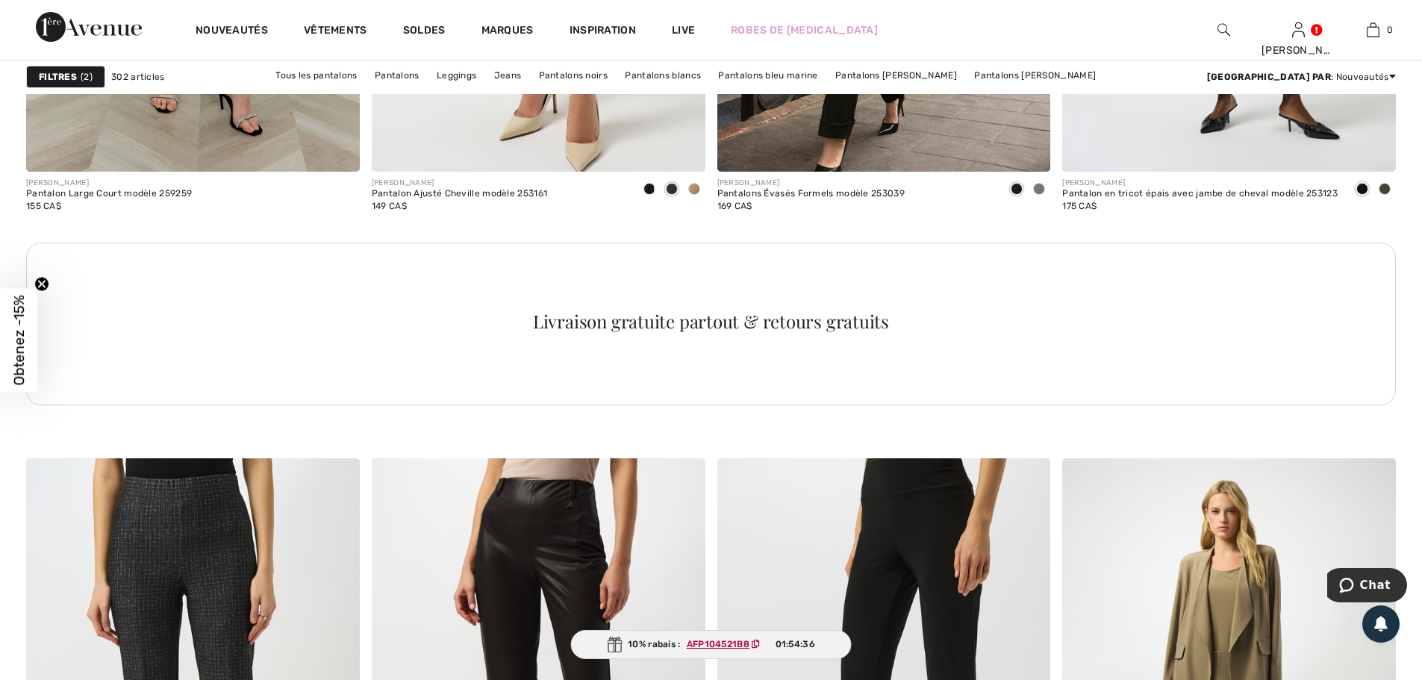
scroll to position [6420, 0]
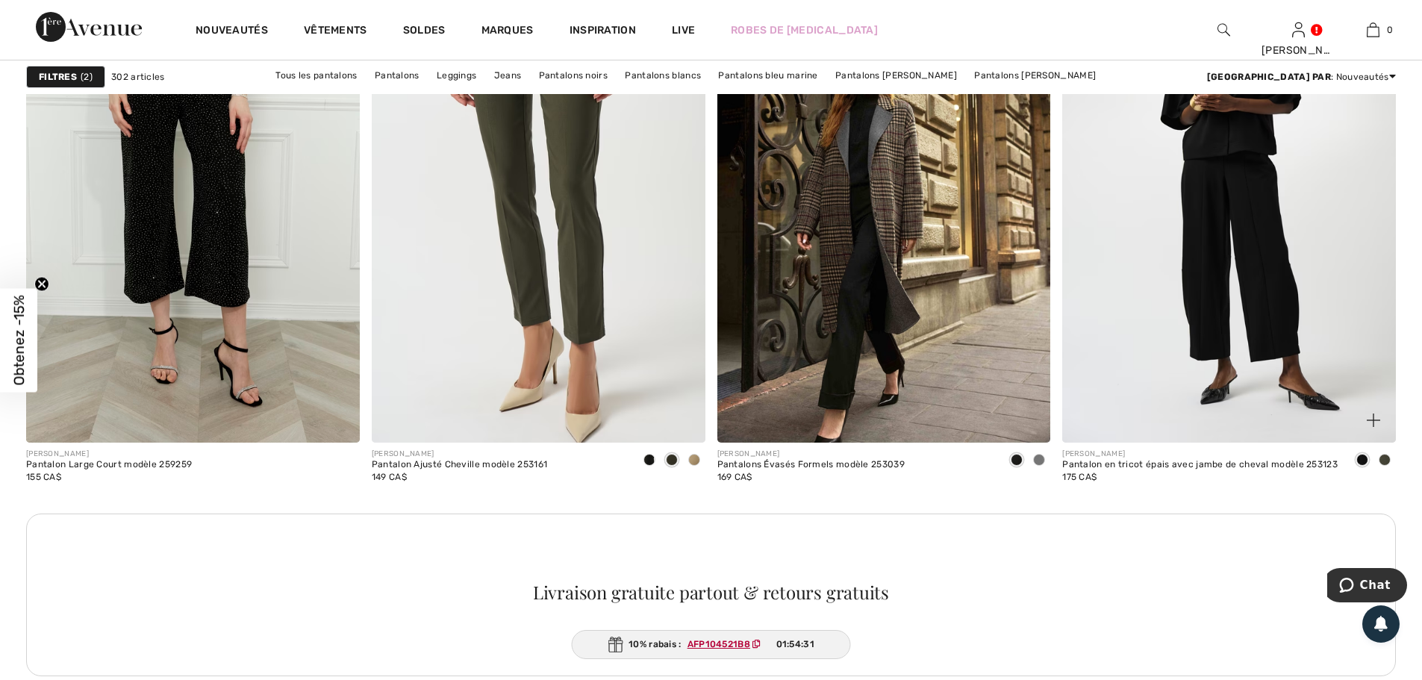
click at [1385, 458] on span at bounding box center [1385, 460] width 12 height 12
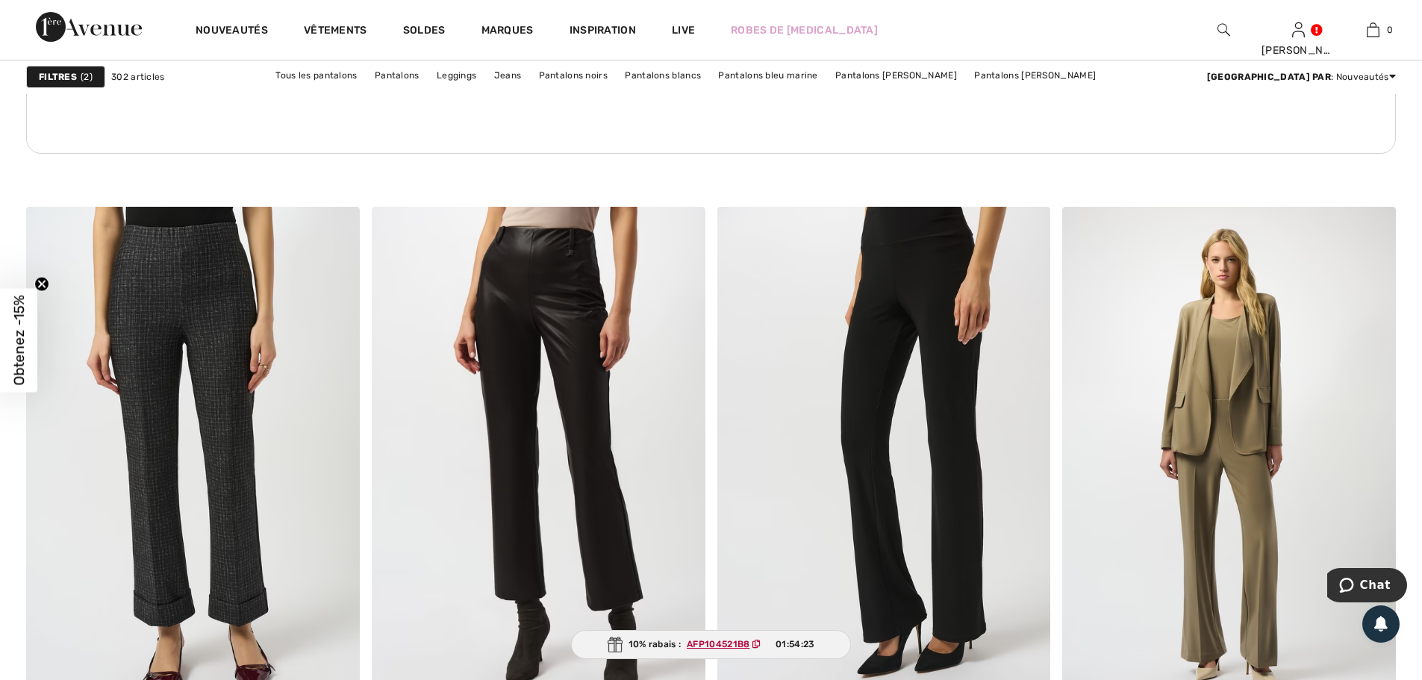
scroll to position [7018, 0]
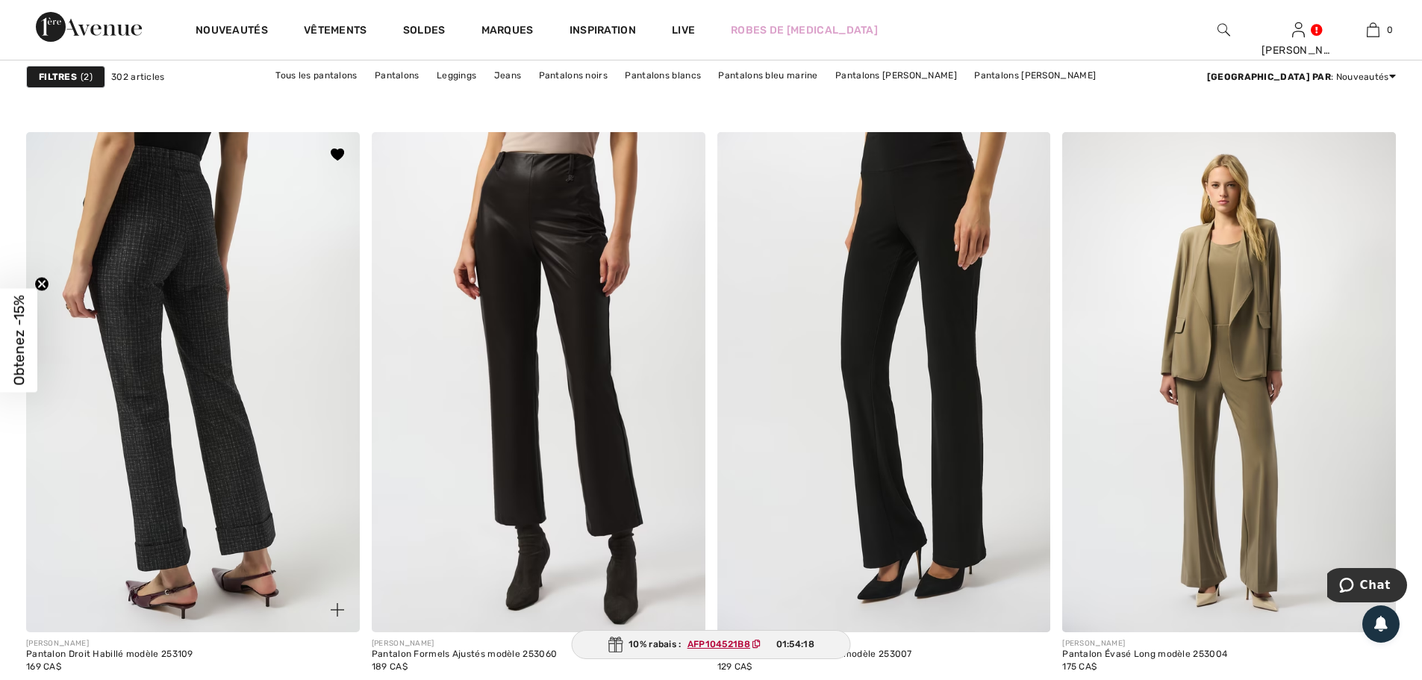
click at [201, 408] on img at bounding box center [193, 382] width 334 height 500
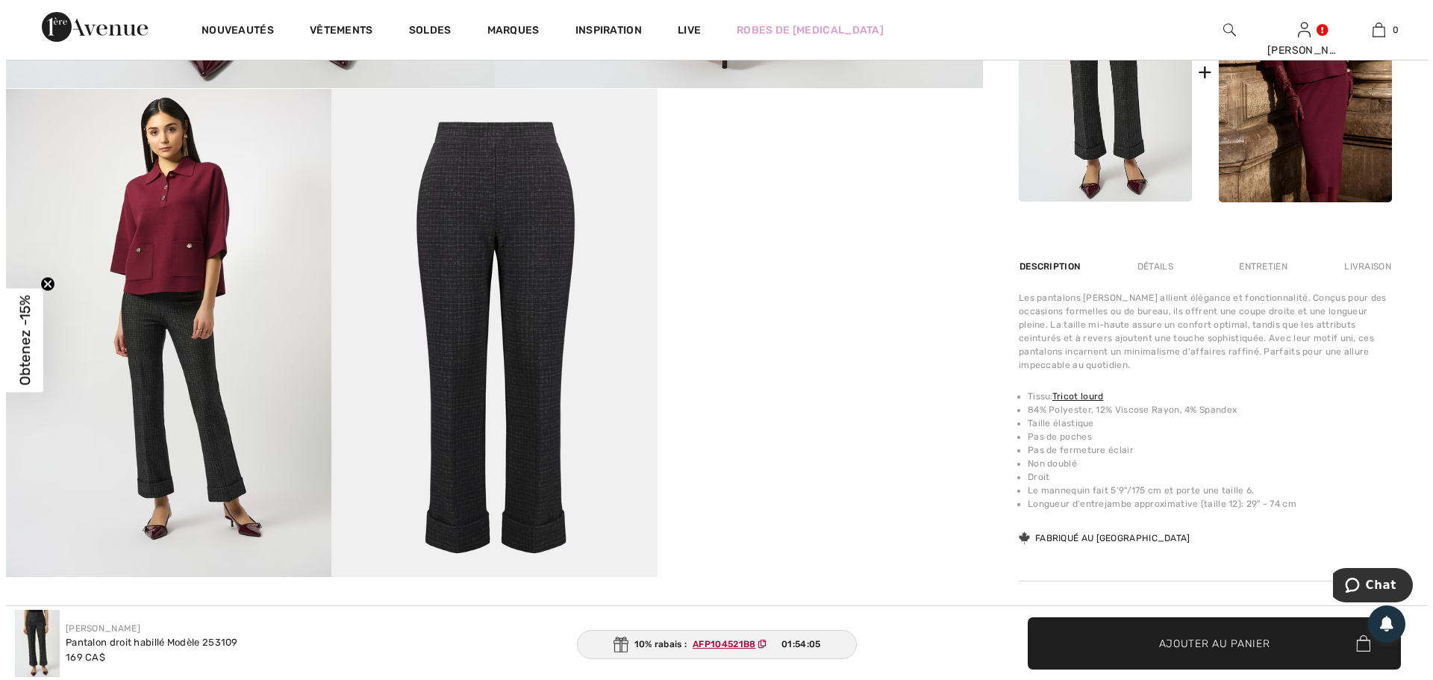
scroll to position [672, 0]
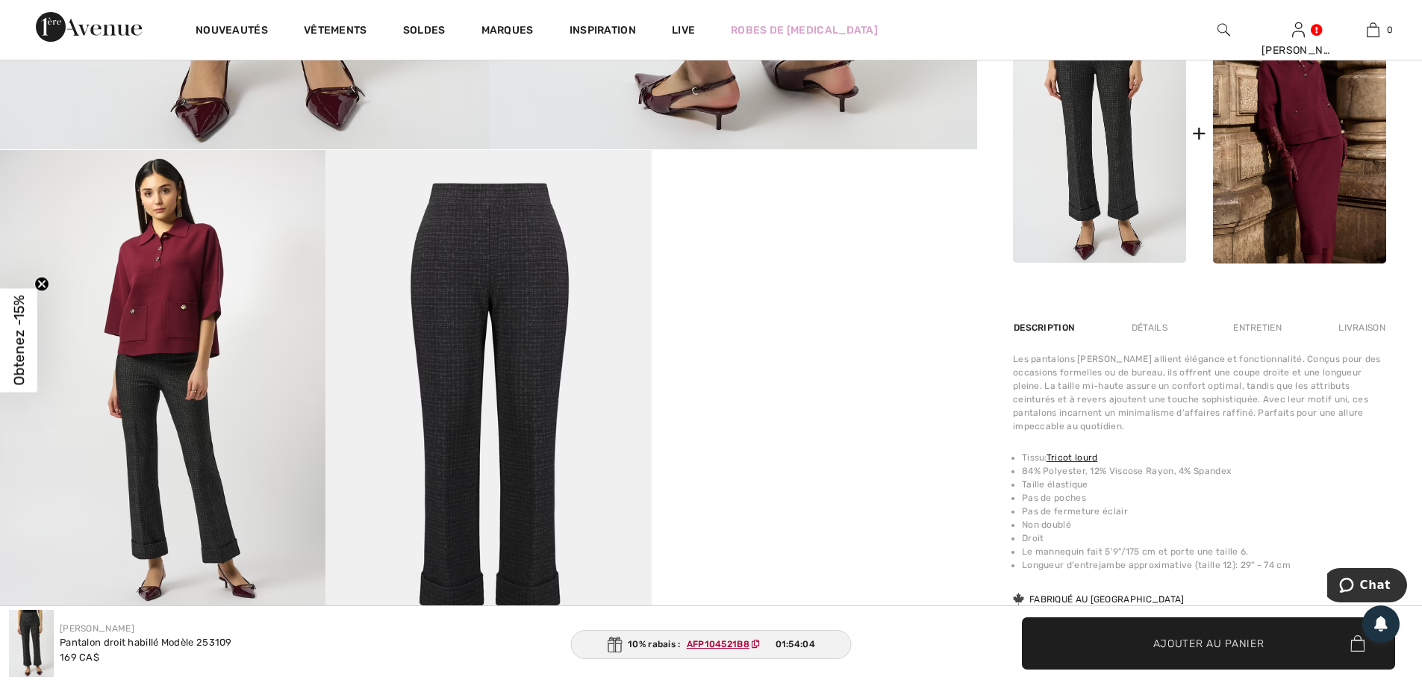
click at [178, 423] on img at bounding box center [163, 394] width 326 height 488
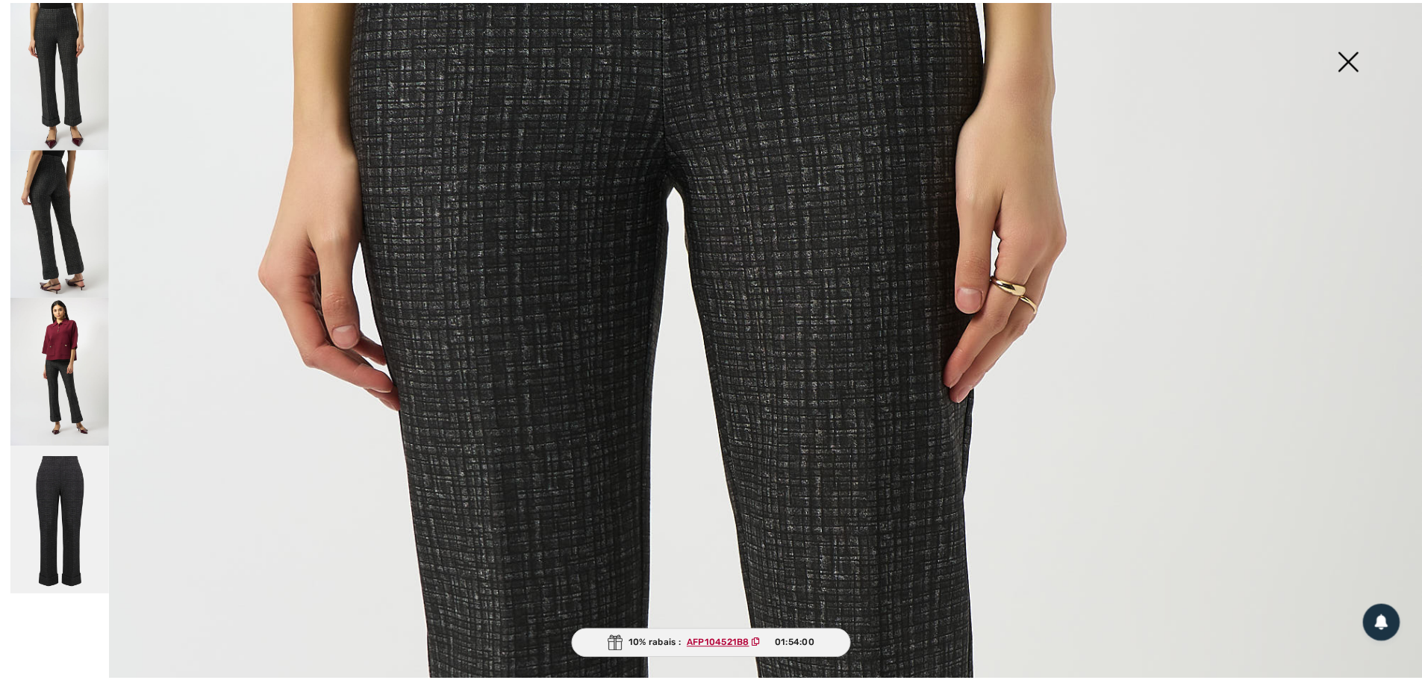
scroll to position [149, 0]
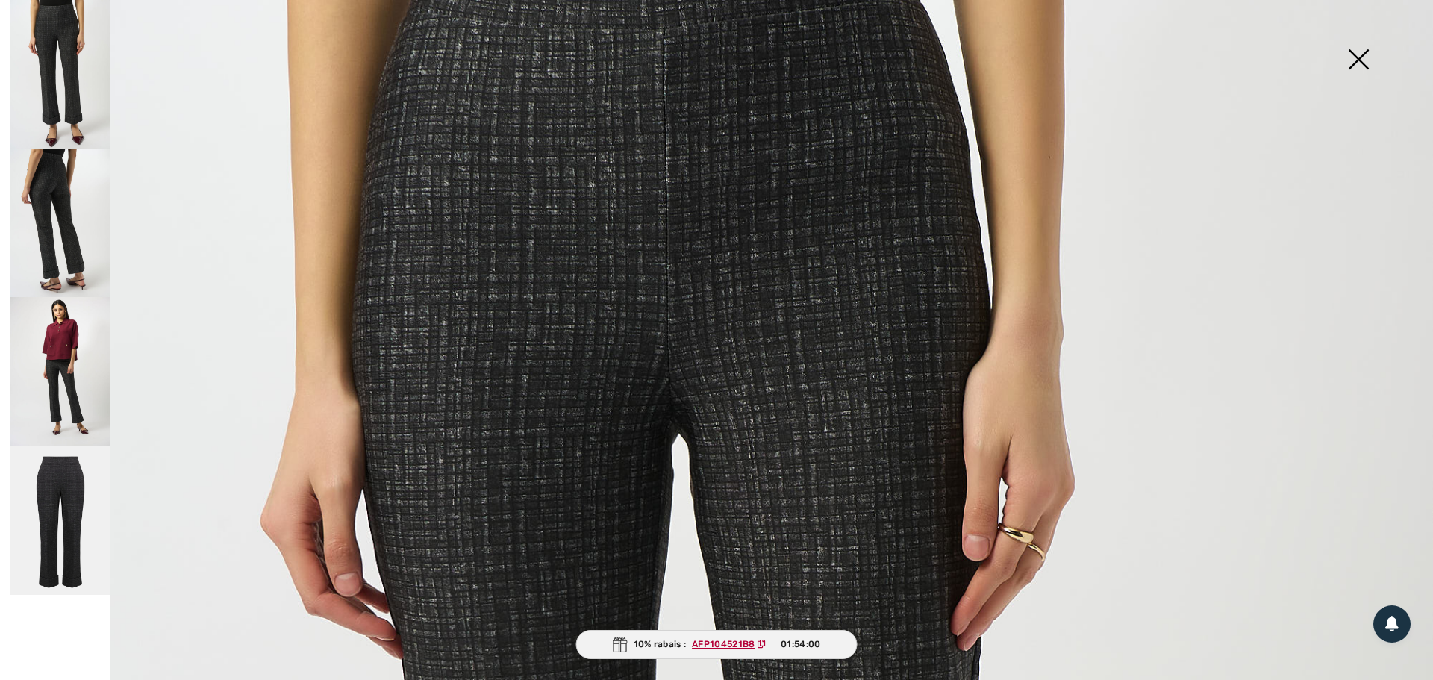
click at [60, 227] on img at bounding box center [59, 223] width 99 height 149
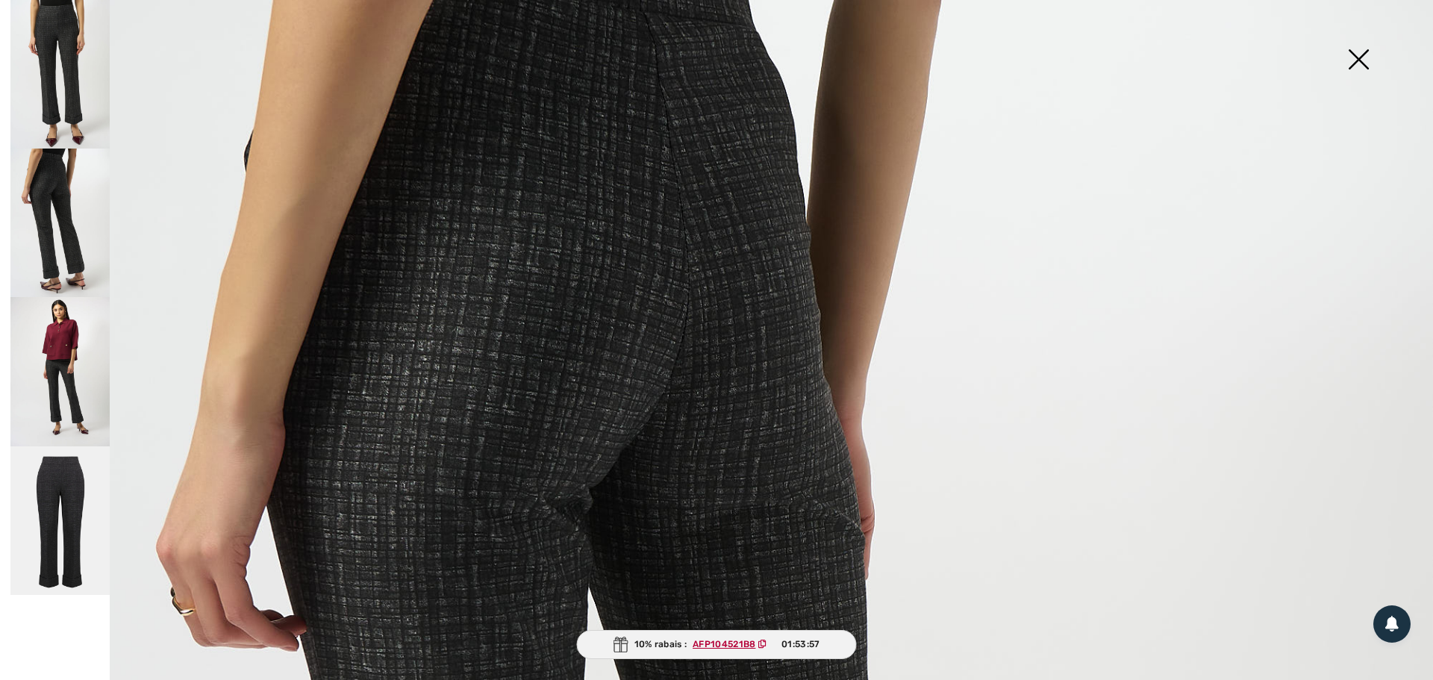
click at [1361, 60] on img at bounding box center [1358, 60] width 75 height 77
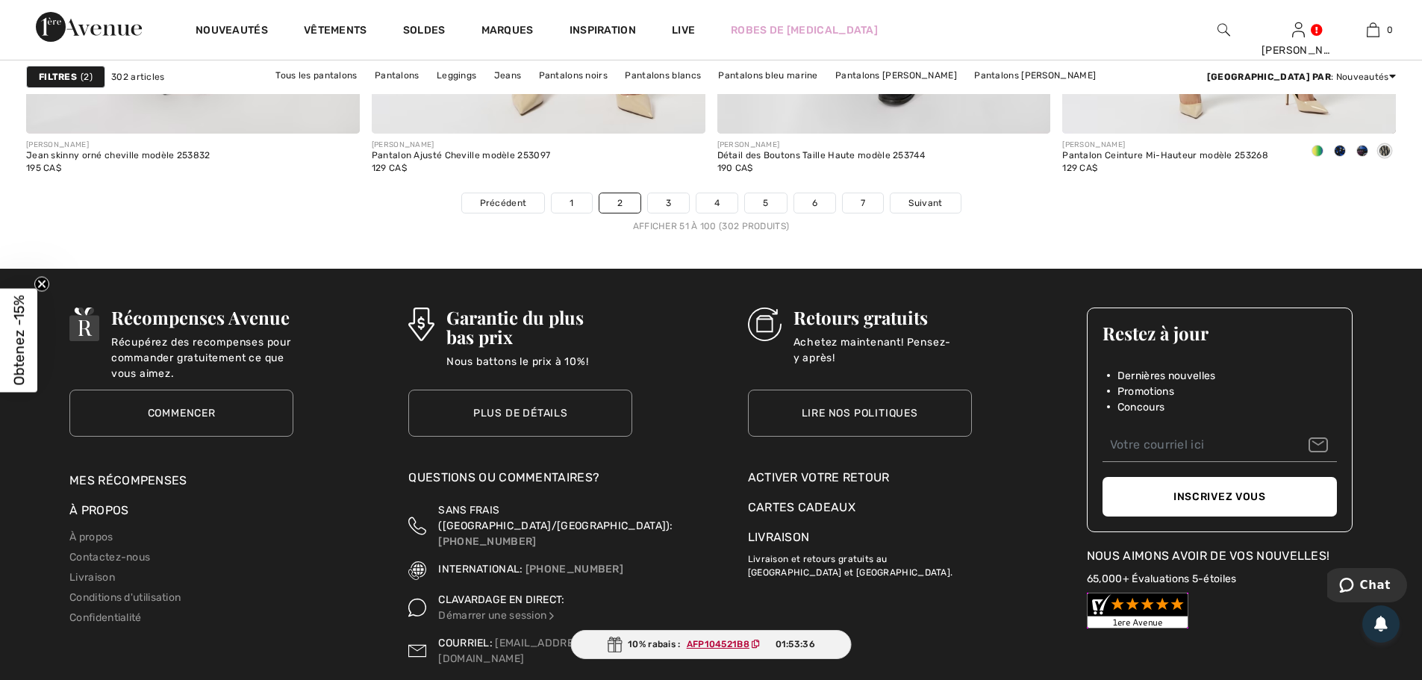
scroll to position [8585, 0]
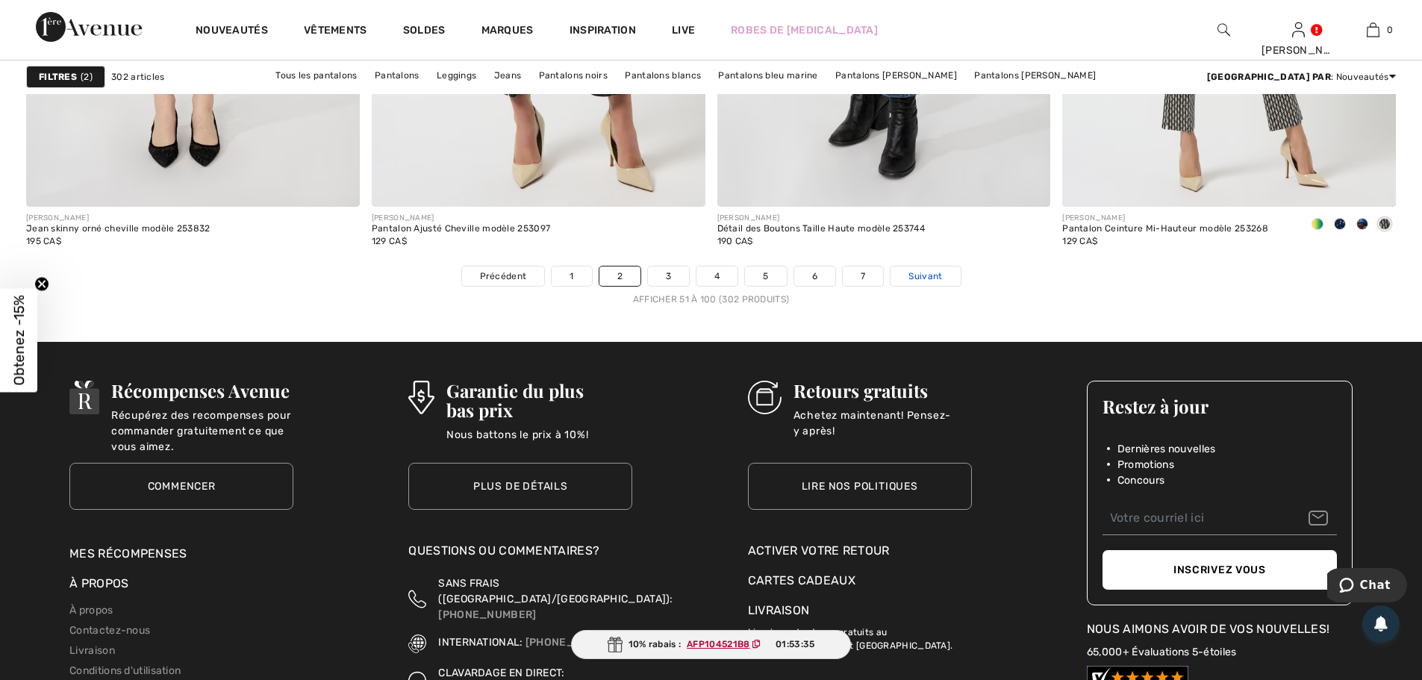
click at [941, 280] on span "Suivant" at bounding box center [926, 276] width 34 height 13
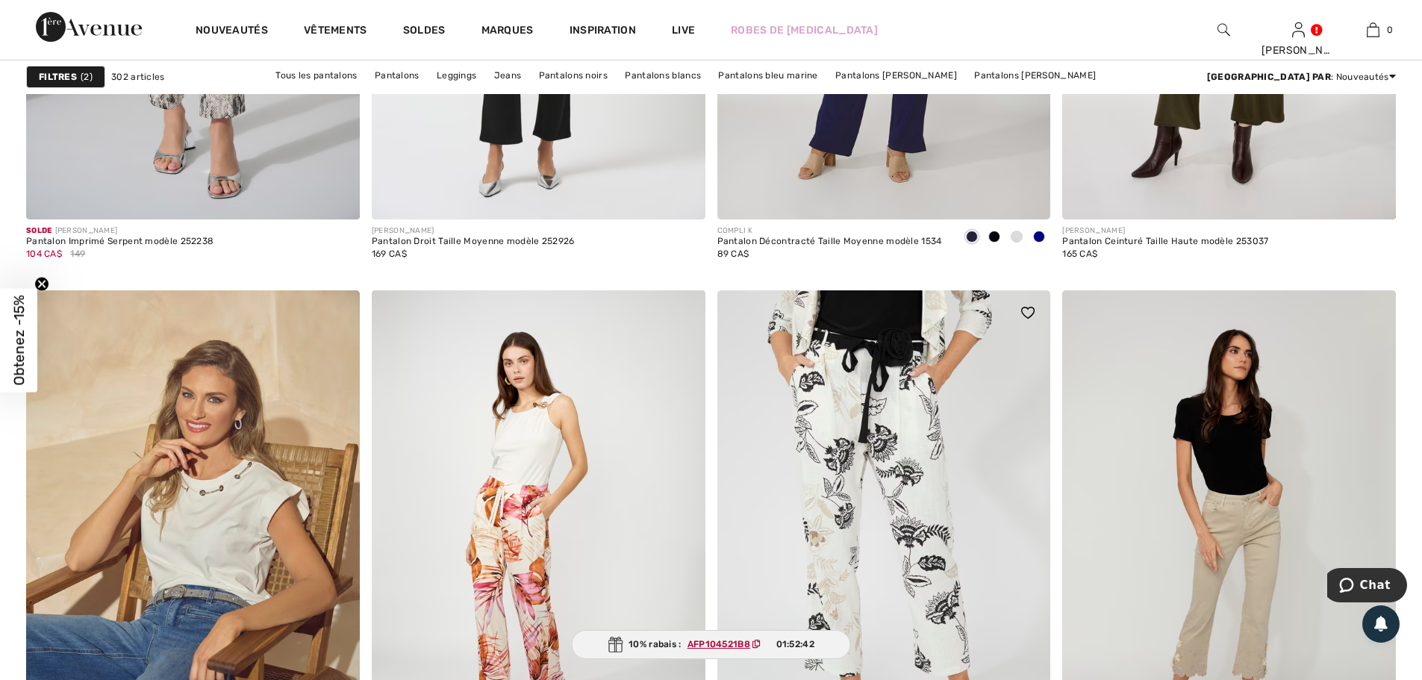
scroll to position [5823, 0]
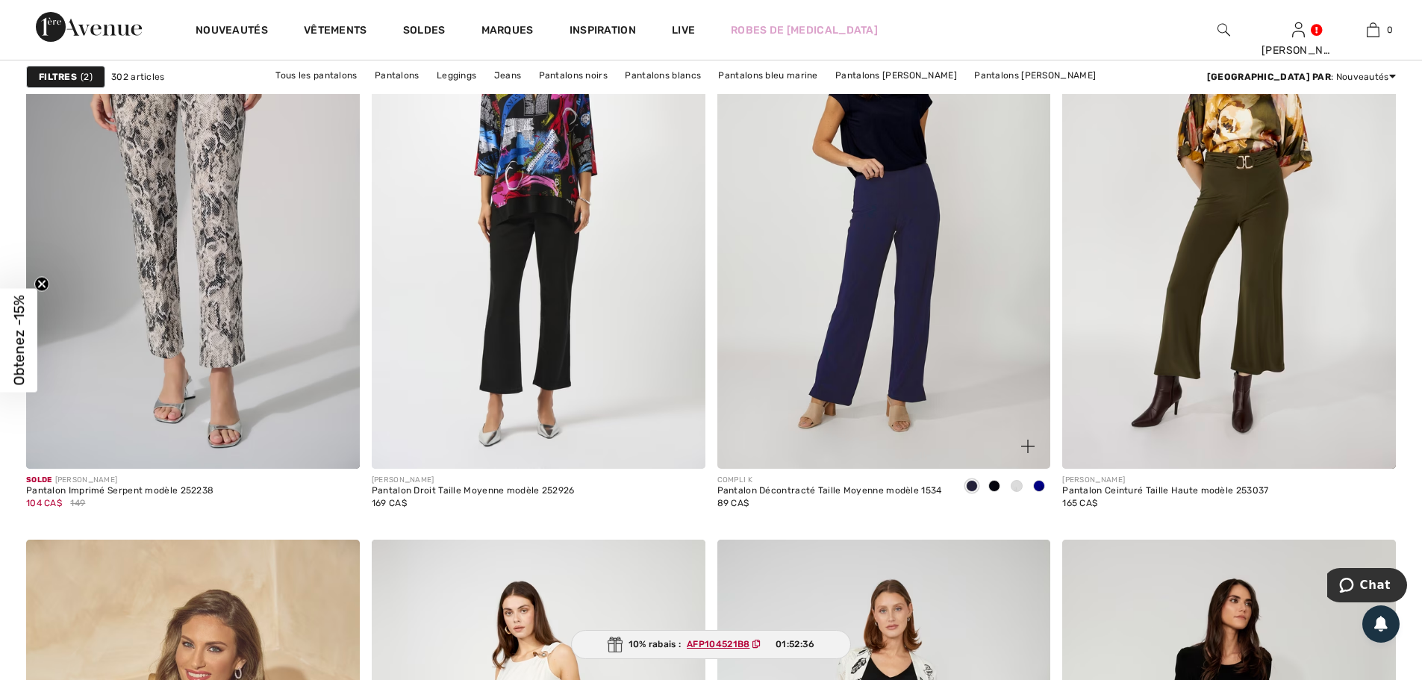
click at [1018, 485] on span at bounding box center [1017, 486] width 12 height 12
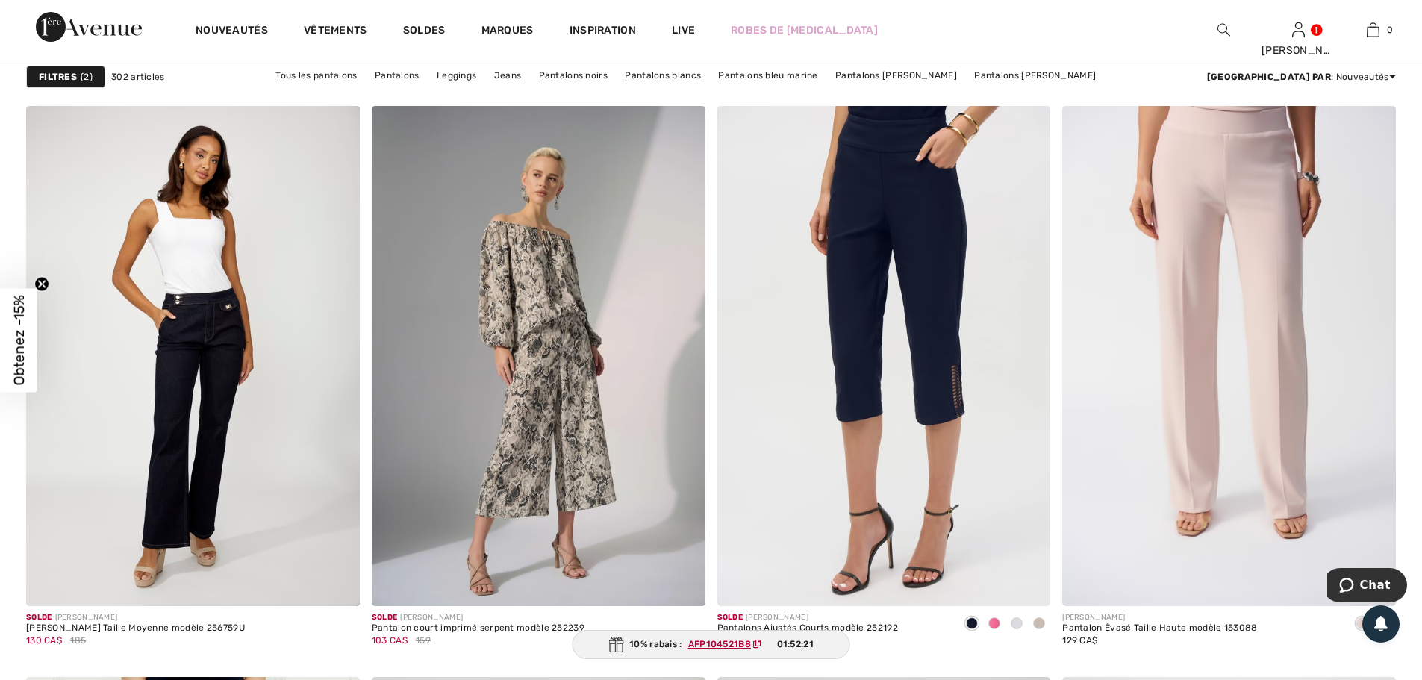
scroll to position [7018, 0]
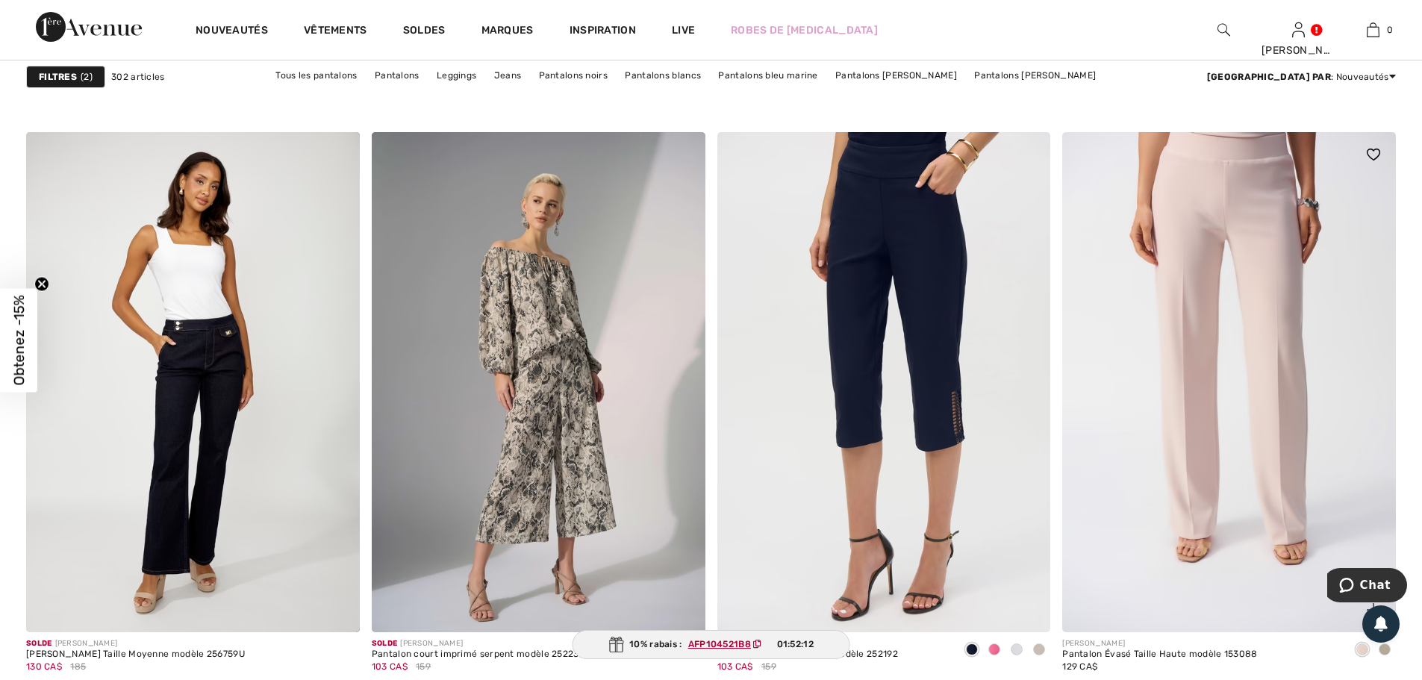
click at [1384, 652] on span at bounding box center [1385, 650] width 12 height 12
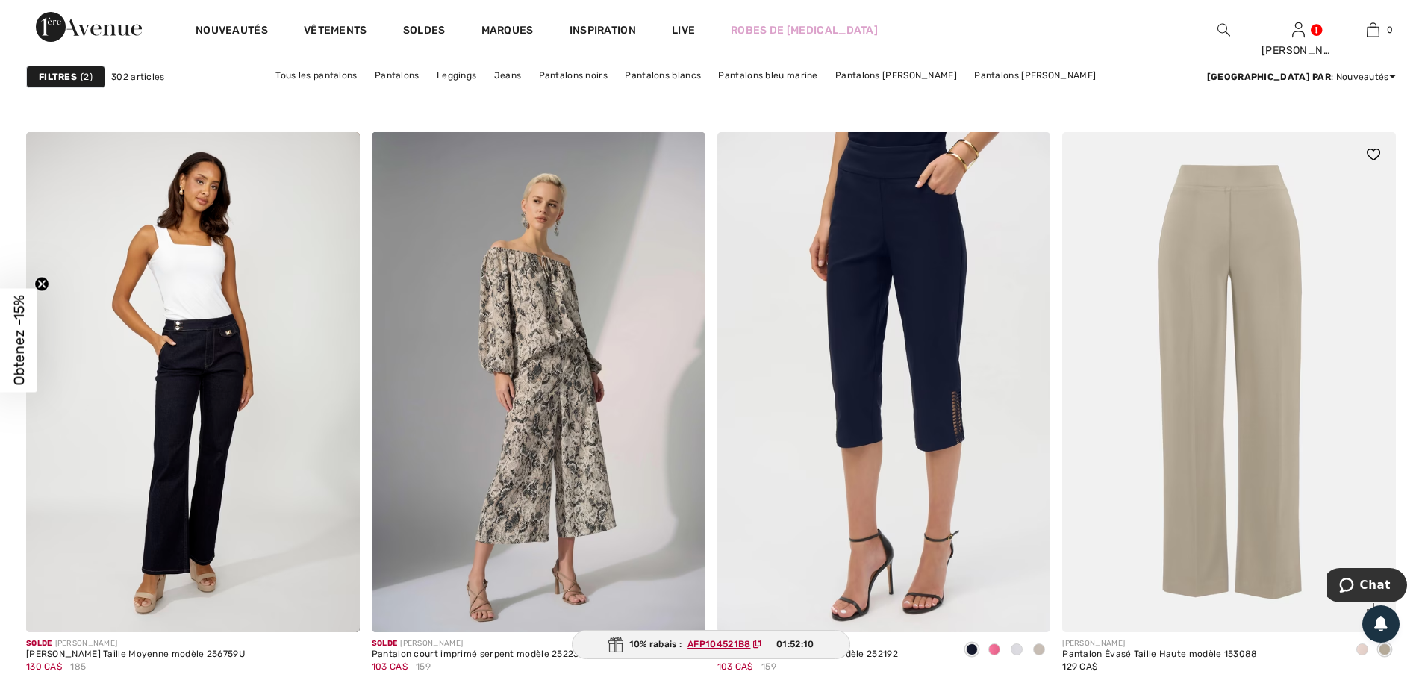
click at [1358, 646] on span at bounding box center [1363, 650] width 12 height 12
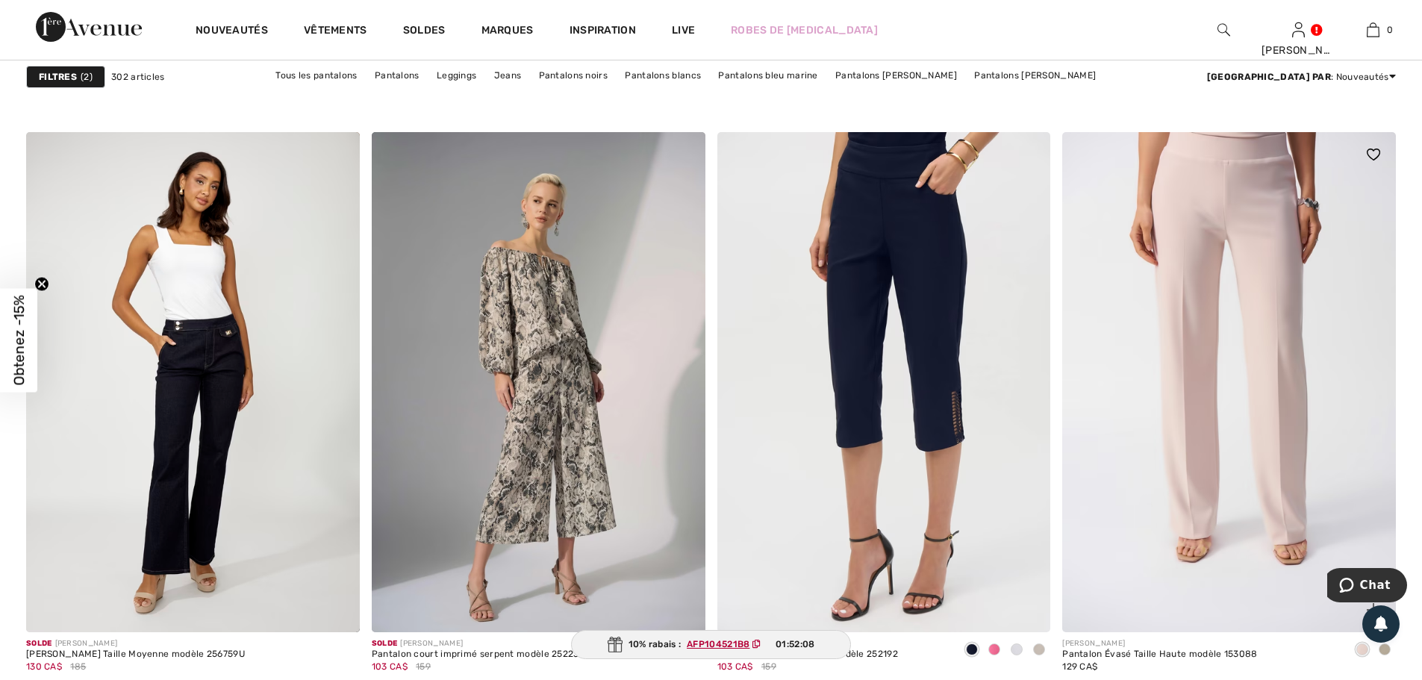
click at [1386, 651] on span at bounding box center [1385, 650] width 12 height 12
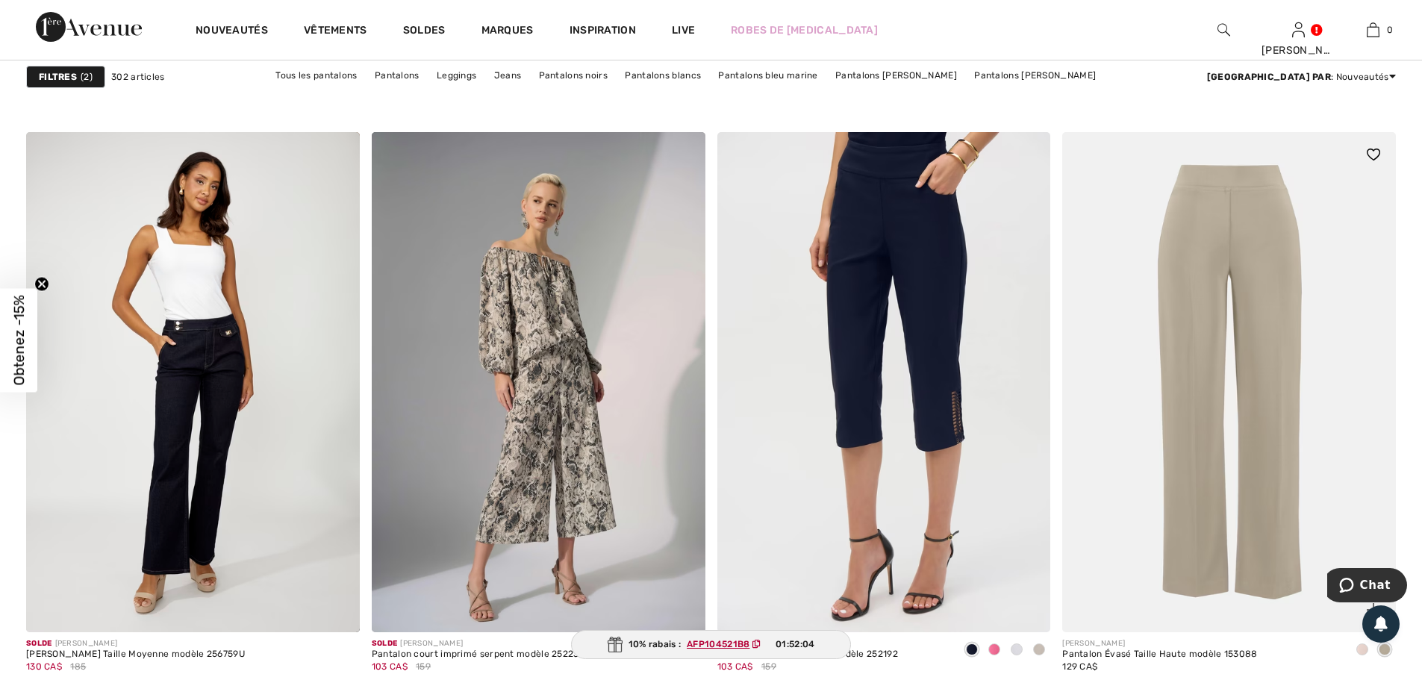
click at [1359, 653] on span at bounding box center [1363, 650] width 12 height 12
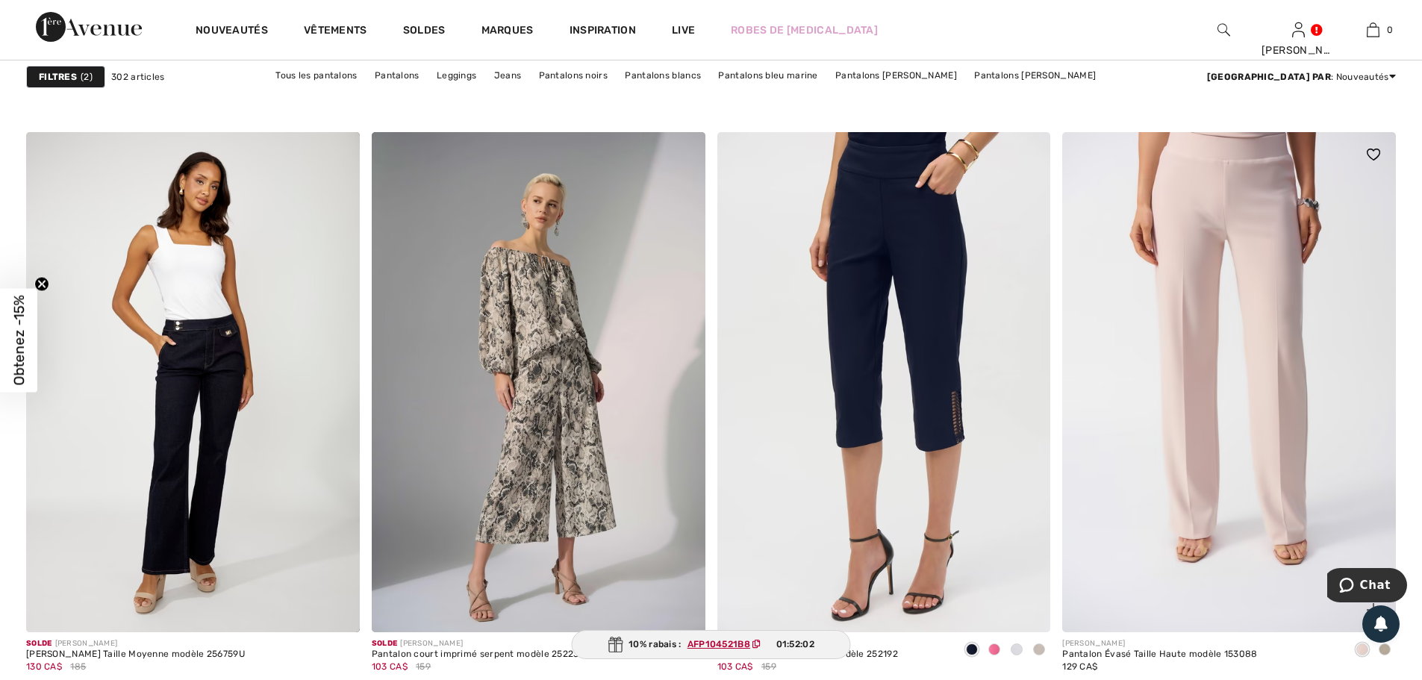
click at [1386, 652] on span at bounding box center [1385, 650] width 12 height 12
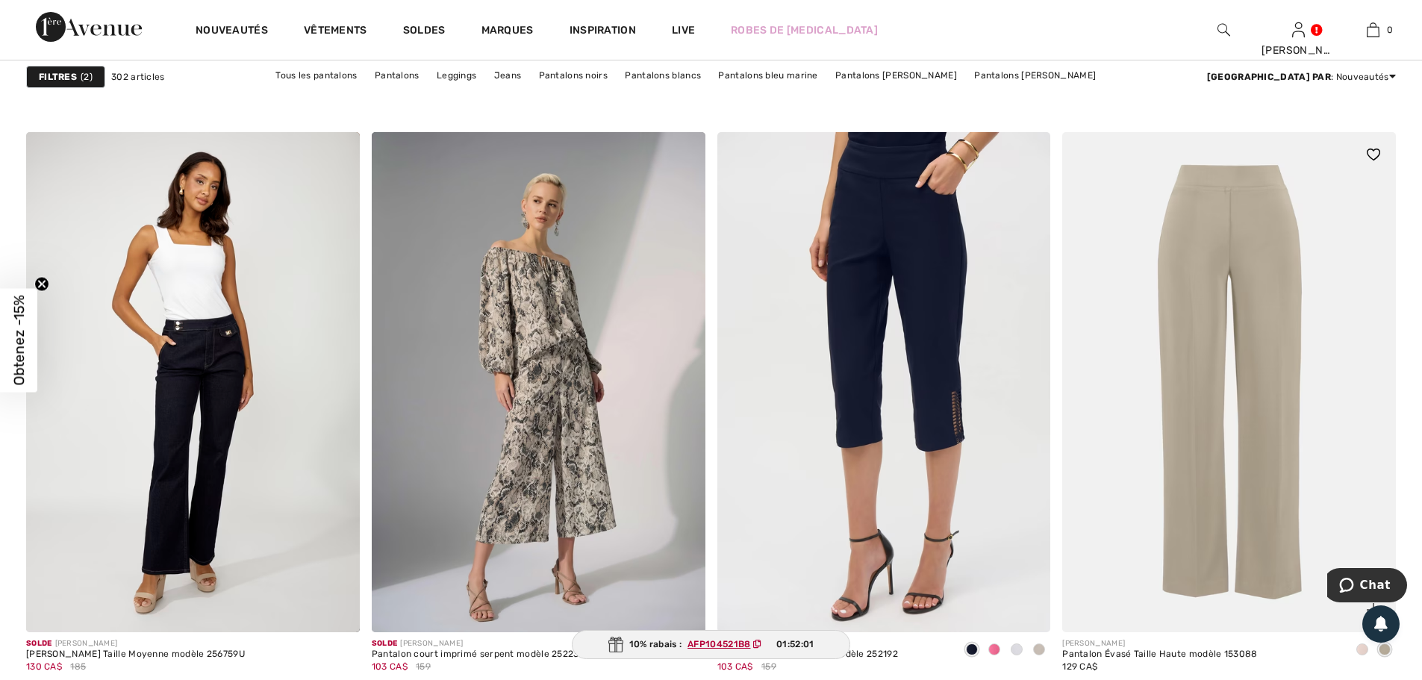
click at [1374, 154] on img at bounding box center [1373, 155] width 13 height 12
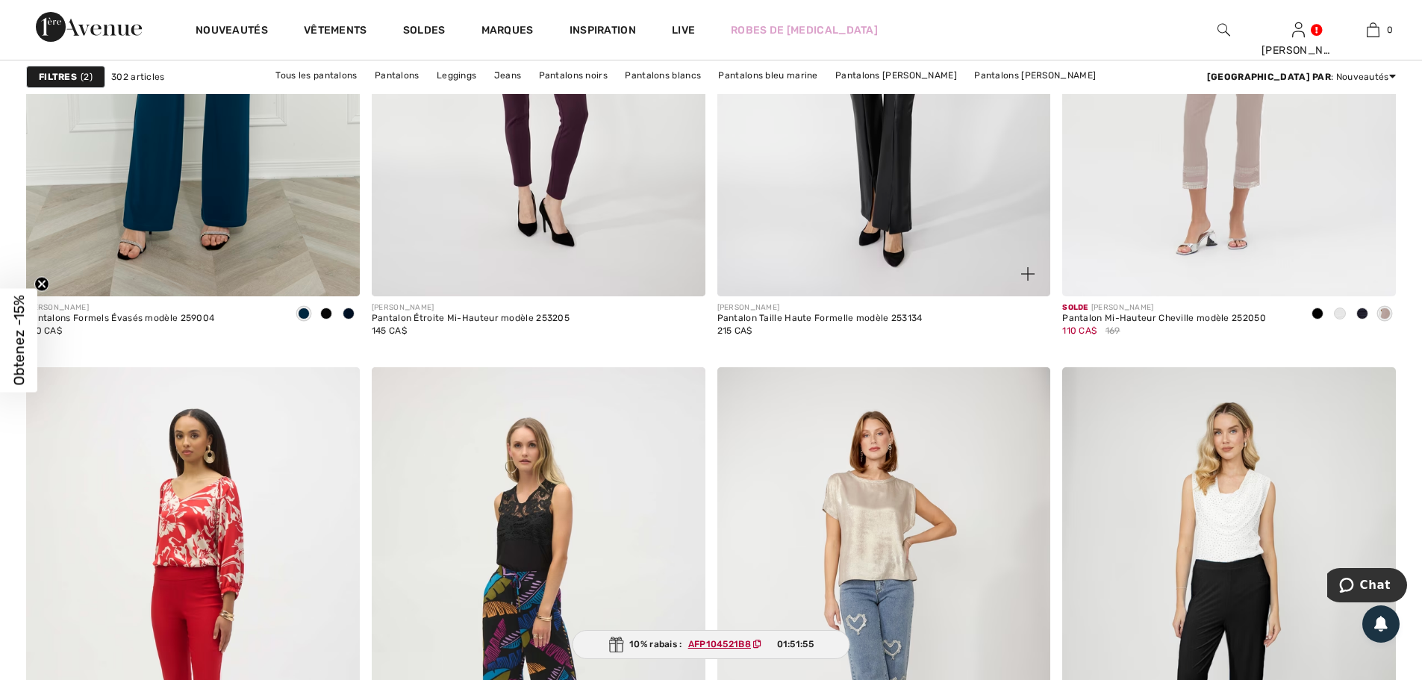
scroll to position [8287, 0]
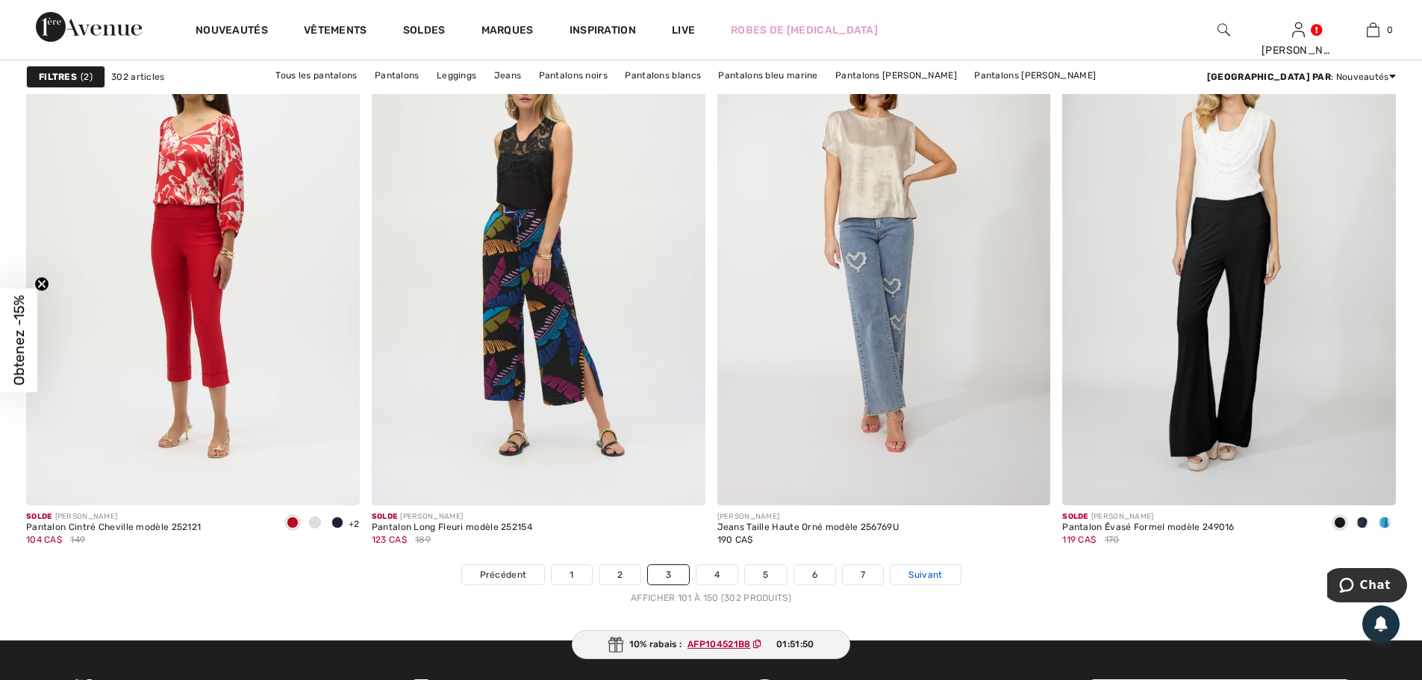
click at [930, 573] on span "Suivant" at bounding box center [926, 574] width 34 height 13
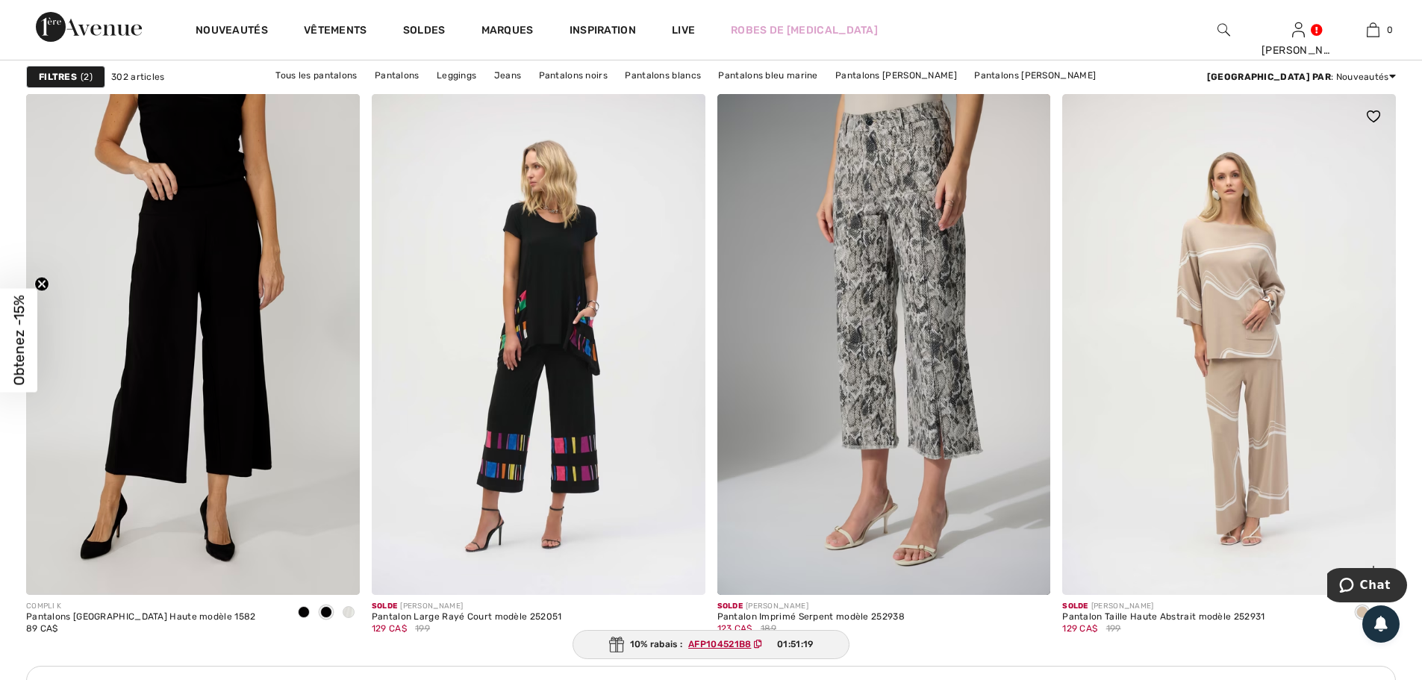
scroll to position [1866, 0]
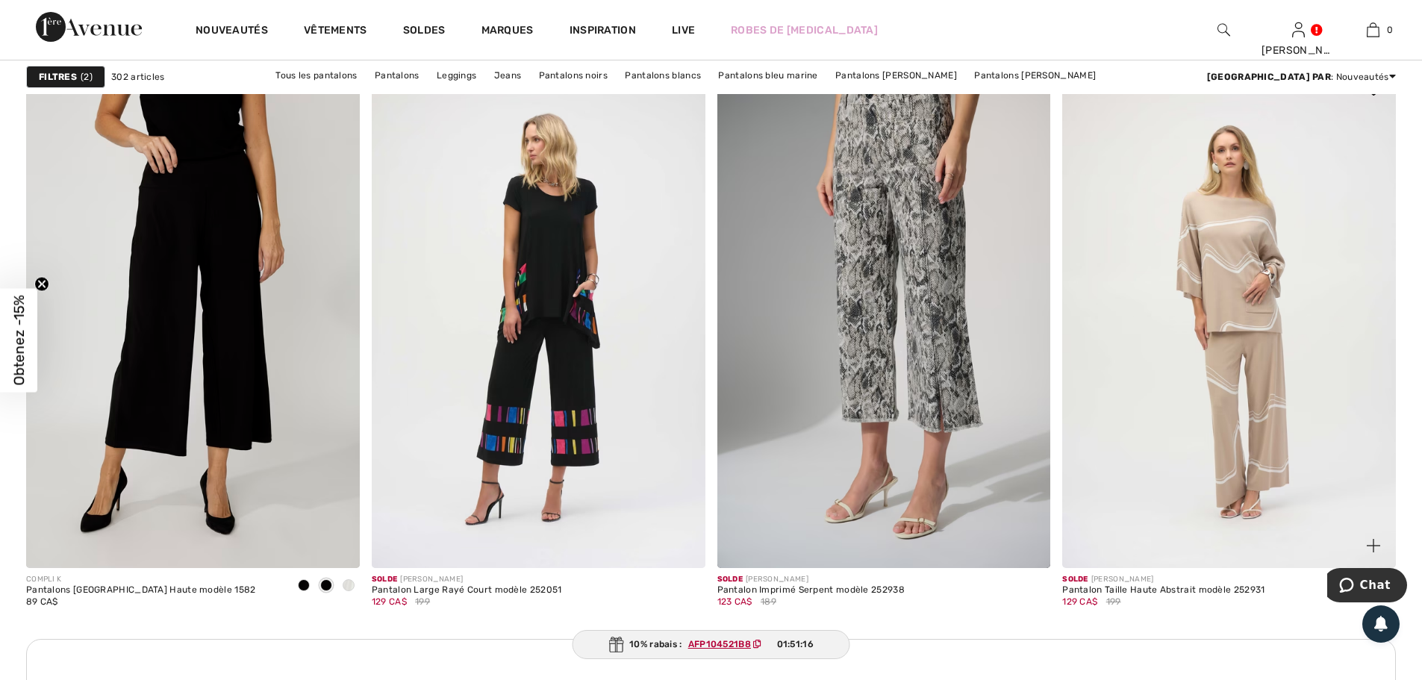
click at [1271, 339] on img at bounding box center [1229, 317] width 334 height 500
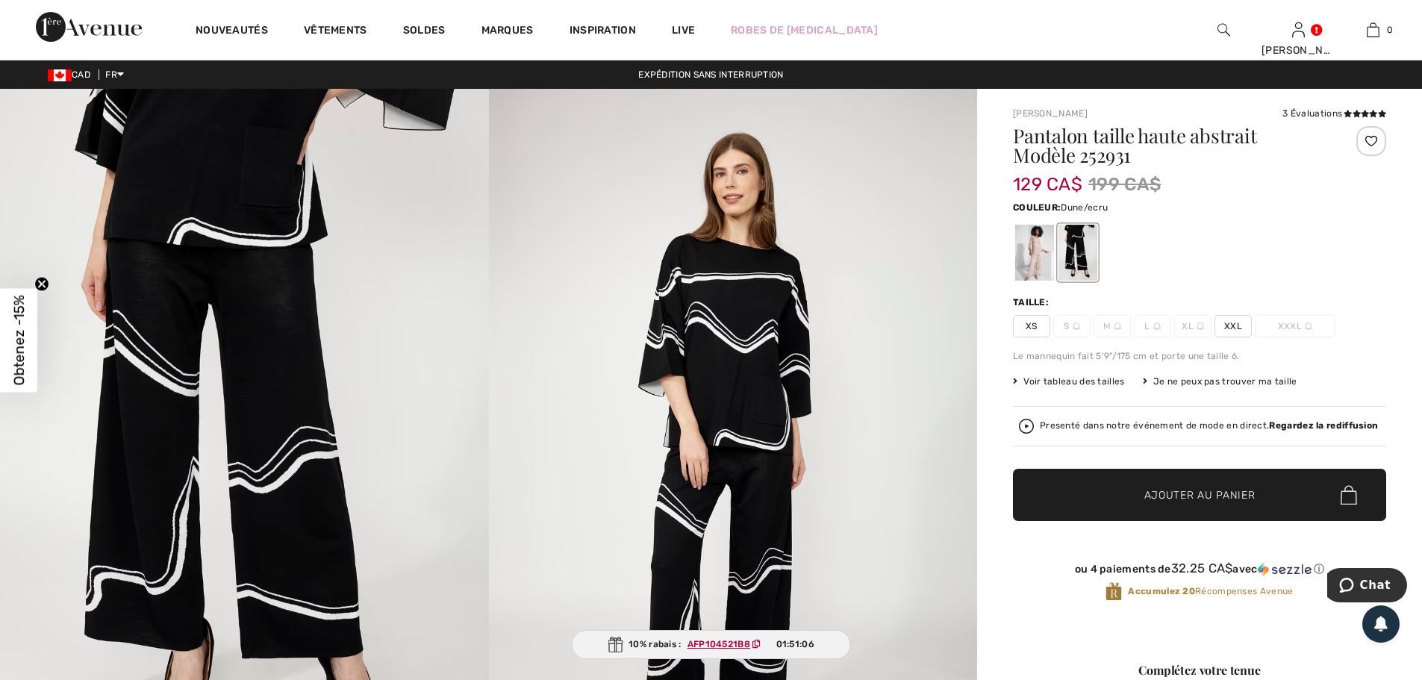
click at [1031, 252] on div at bounding box center [1034, 253] width 39 height 56
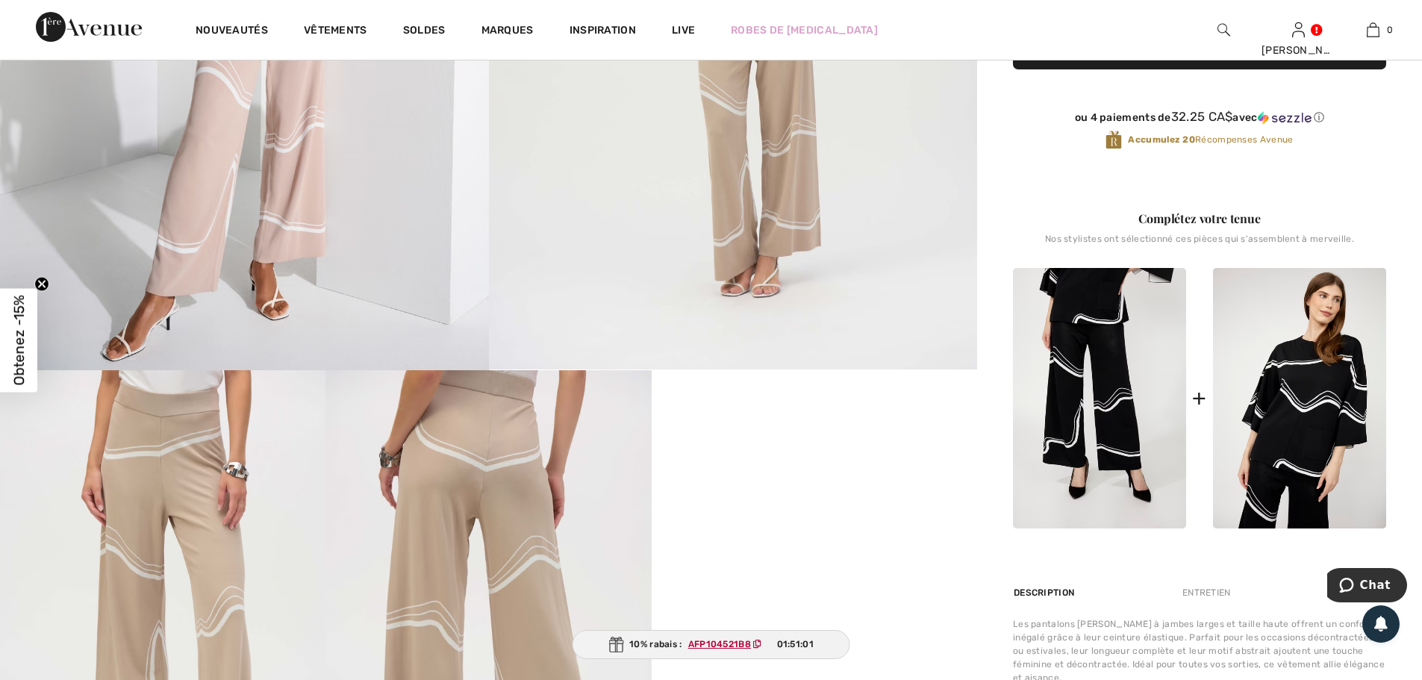
scroll to position [672, 0]
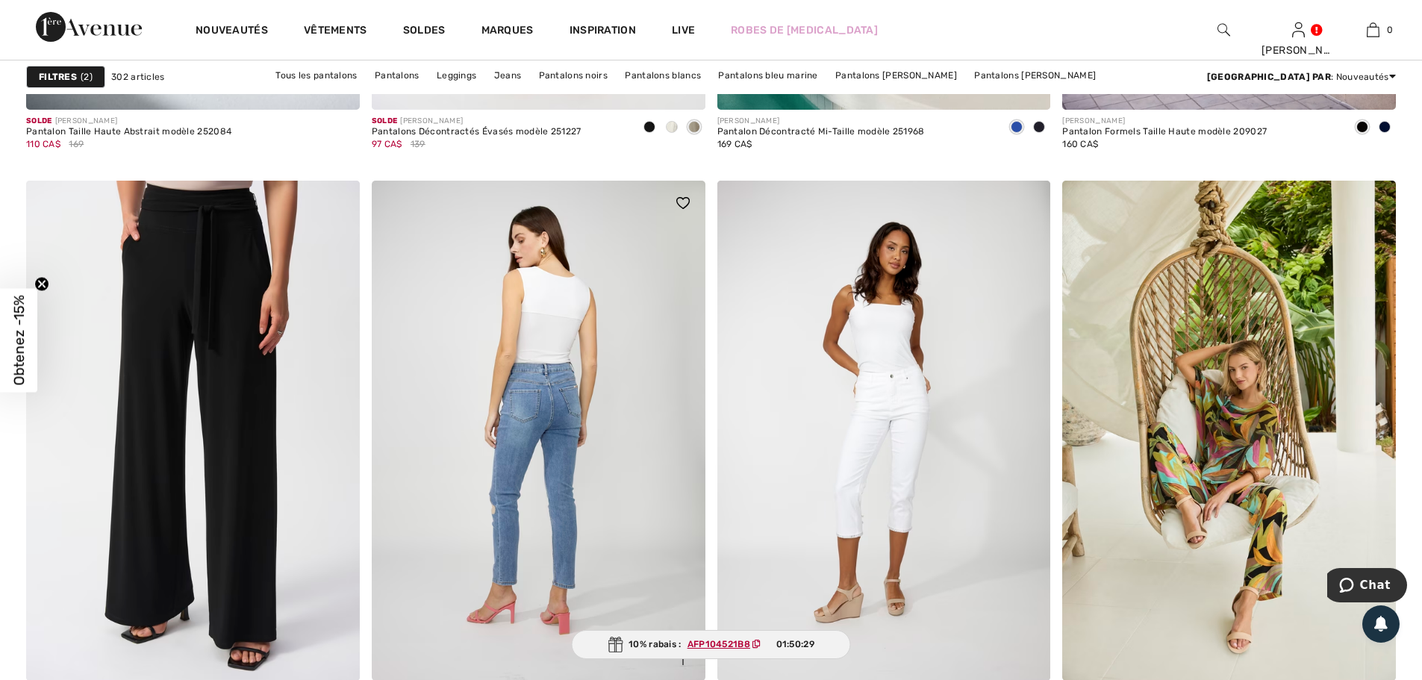
scroll to position [7615, 0]
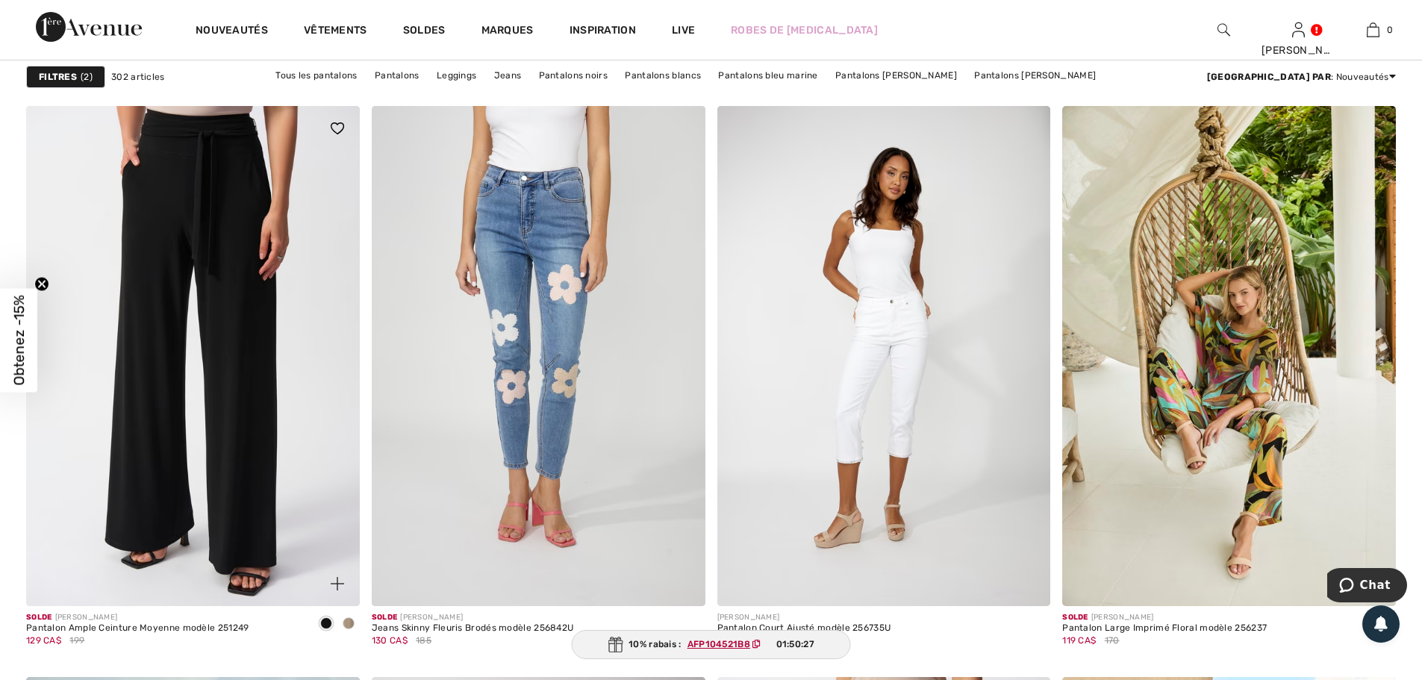
click at [348, 626] on span at bounding box center [349, 623] width 12 height 12
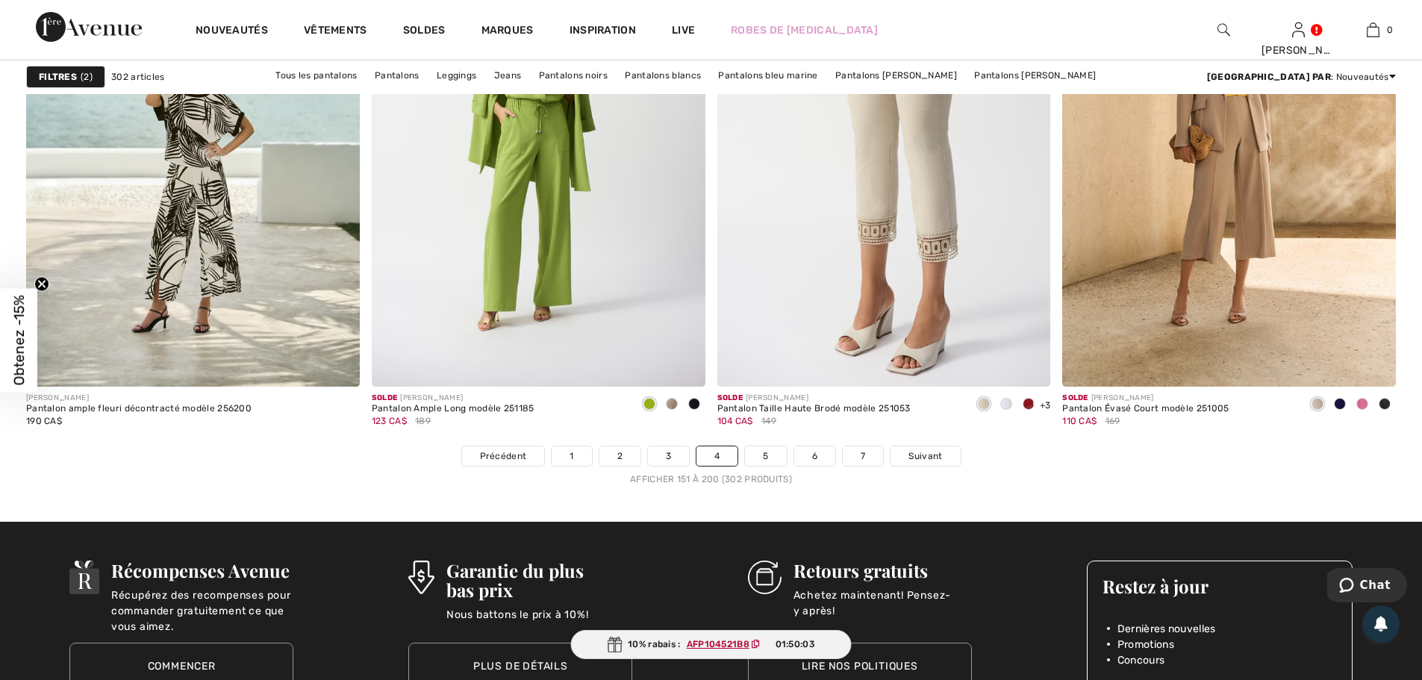
scroll to position [8436, 0]
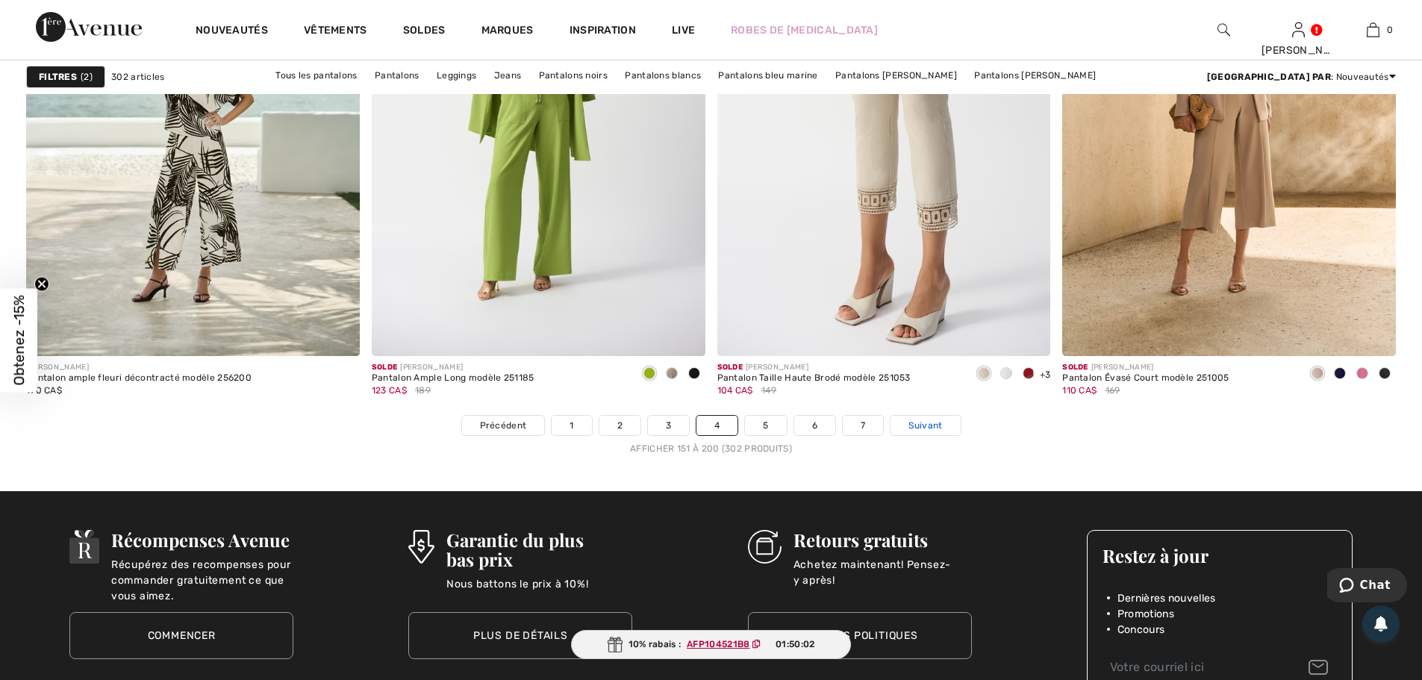
click at [922, 422] on span "Suivant" at bounding box center [926, 425] width 34 height 13
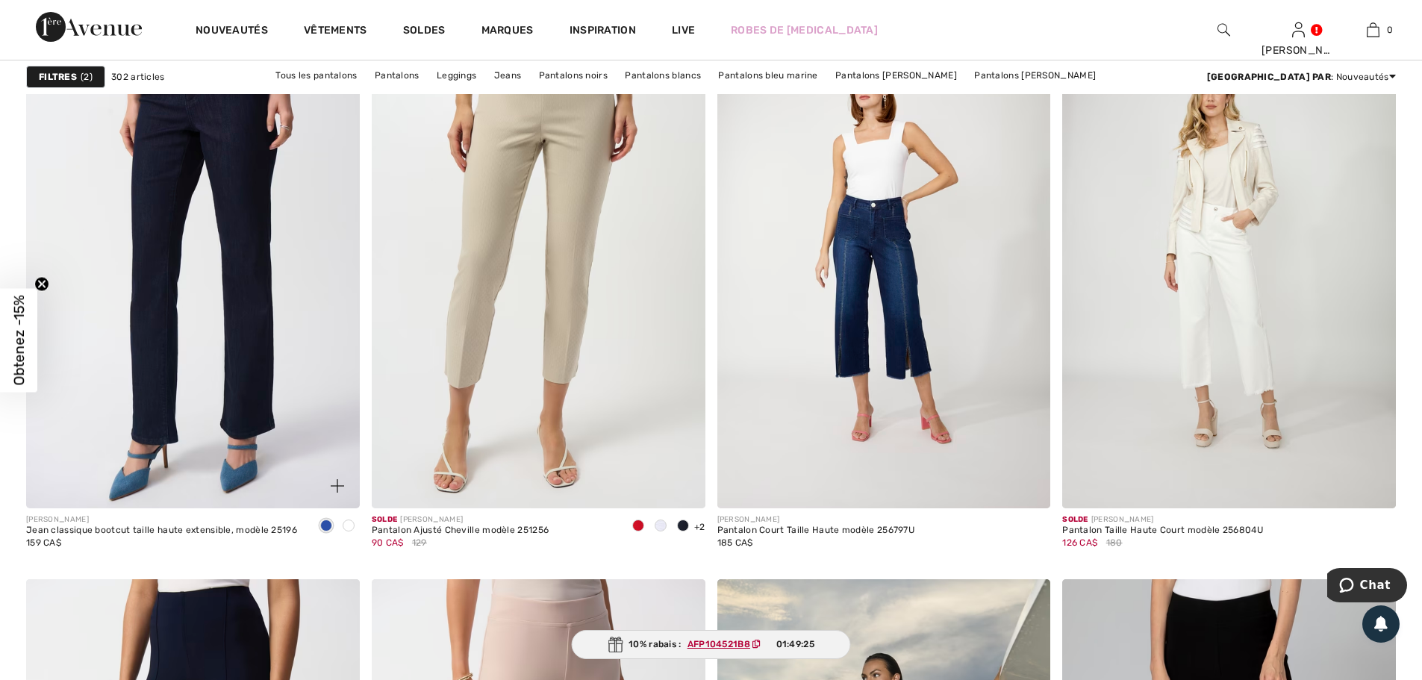
scroll to position [3807, 0]
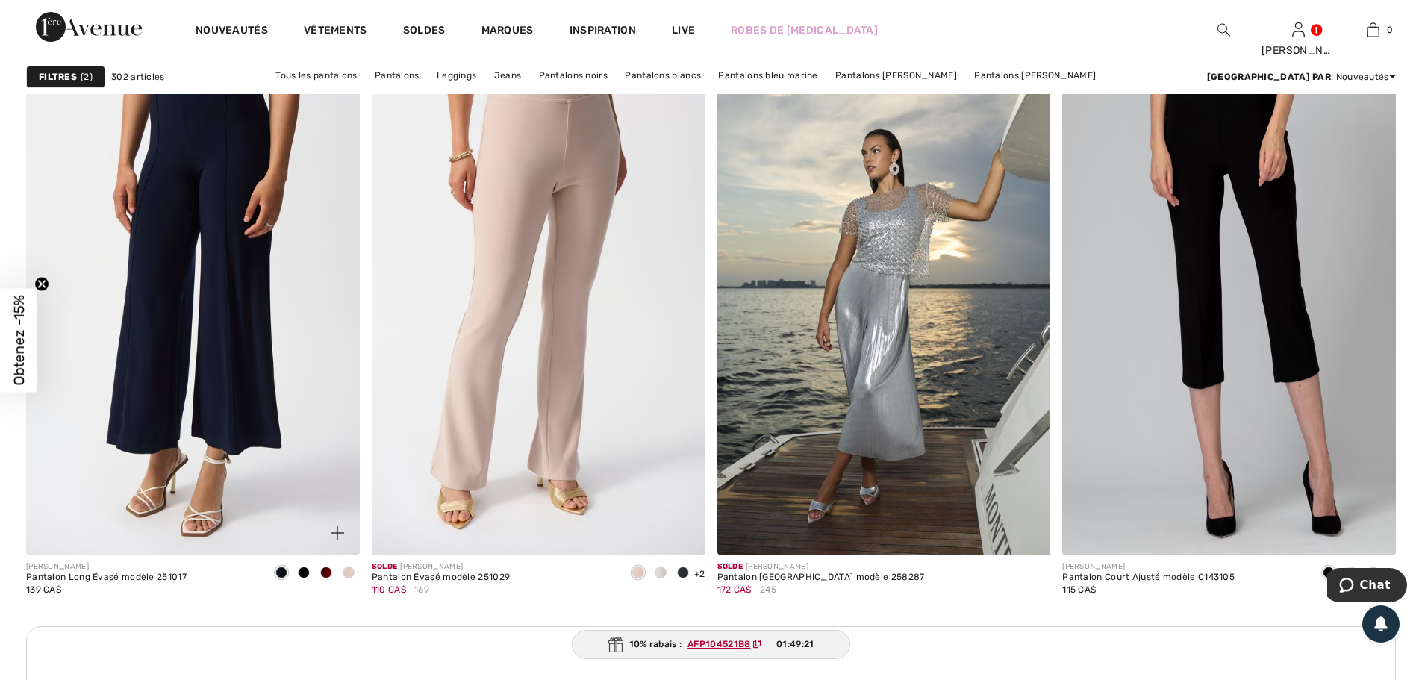
click at [326, 573] on span at bounding box center [326, 573] width 12 height 12
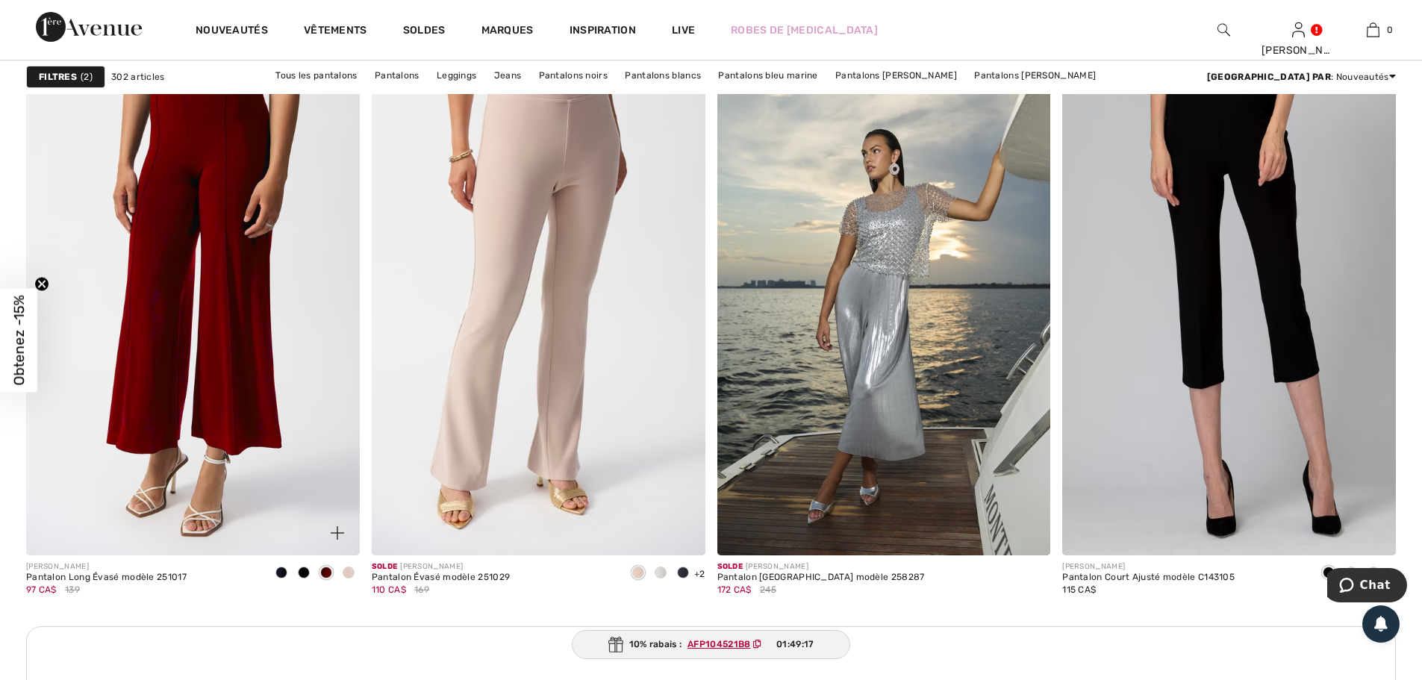
click at [236, 314] on img at bounding box center [193, 305] width 334 height 500
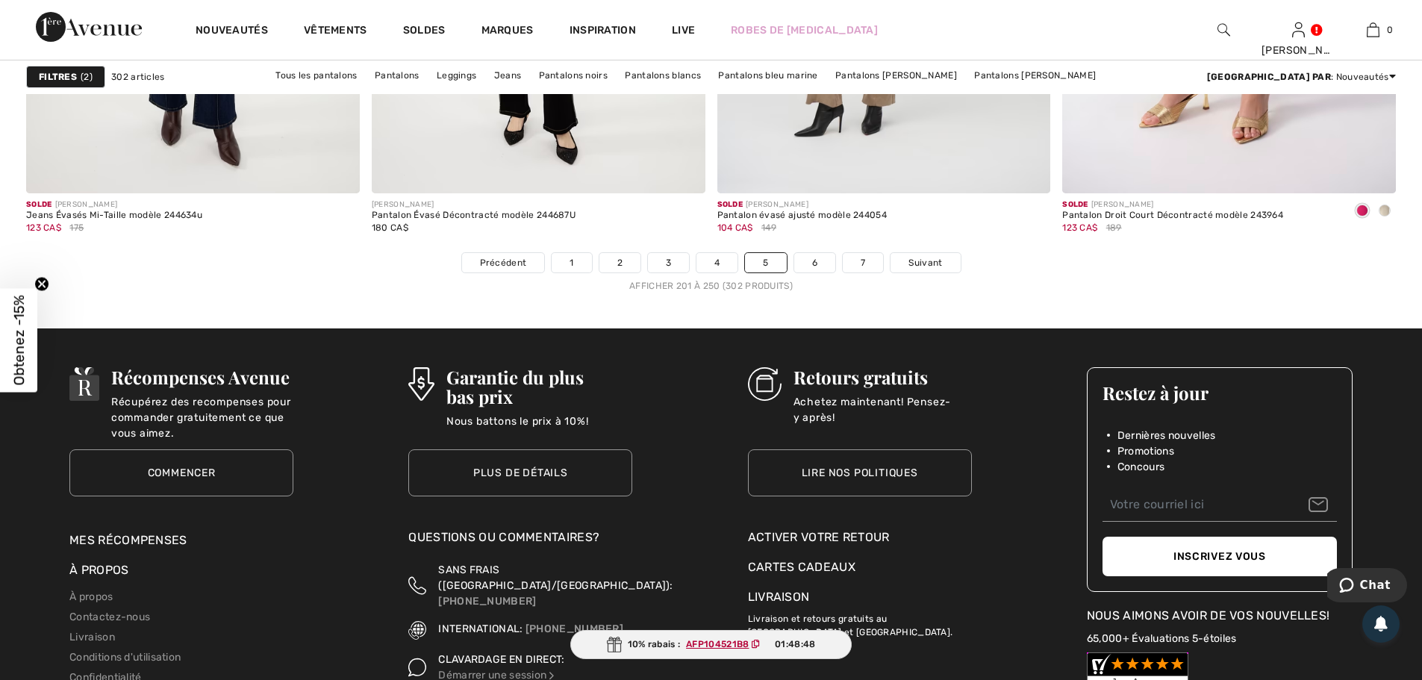
scroll to position [8557, 0]
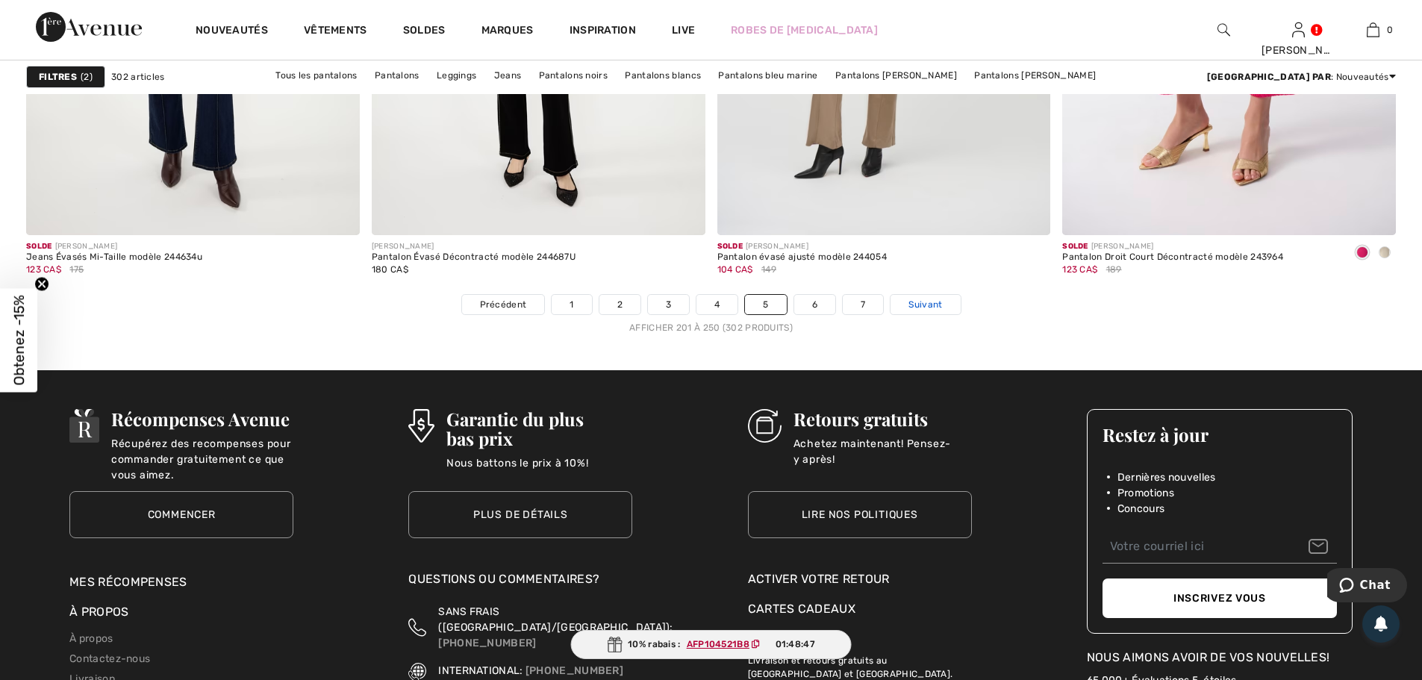
click at [912, 306] on span "Suivant" at bounding box center [926, 304] width 34 height 13
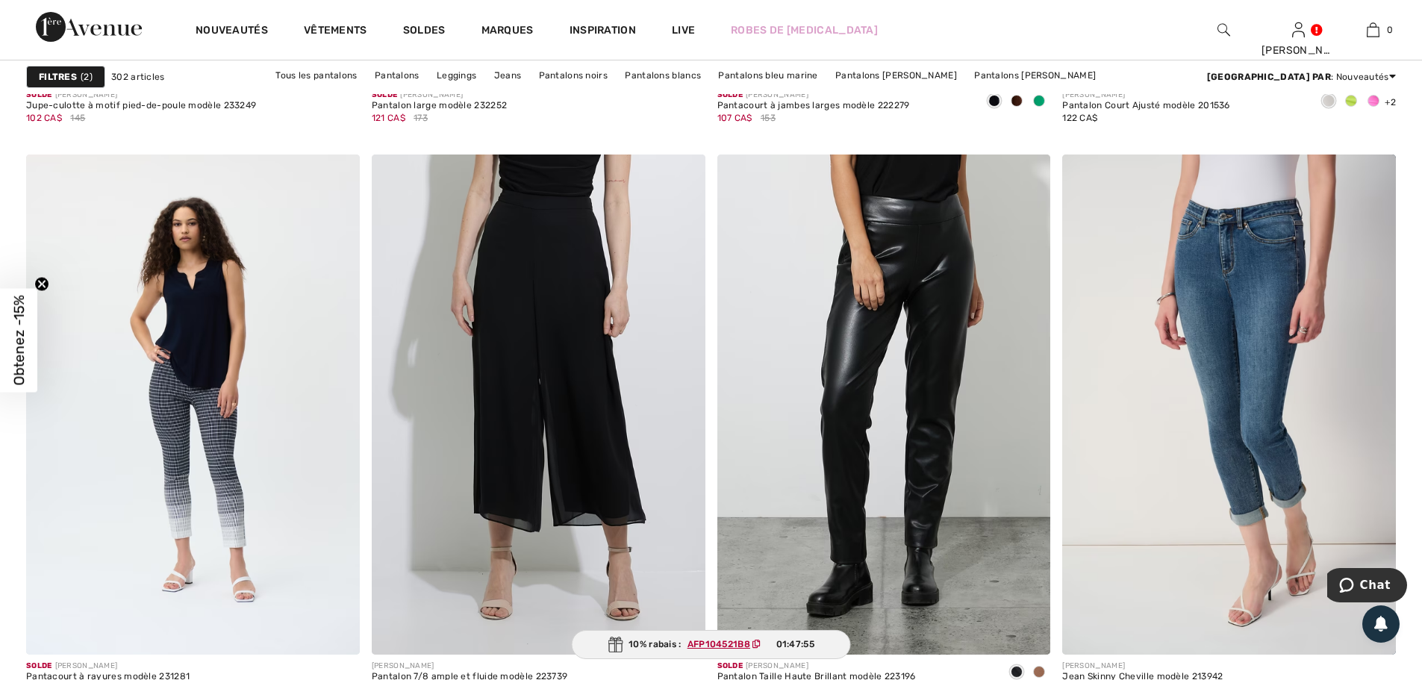
scroll to position [8511, 0]
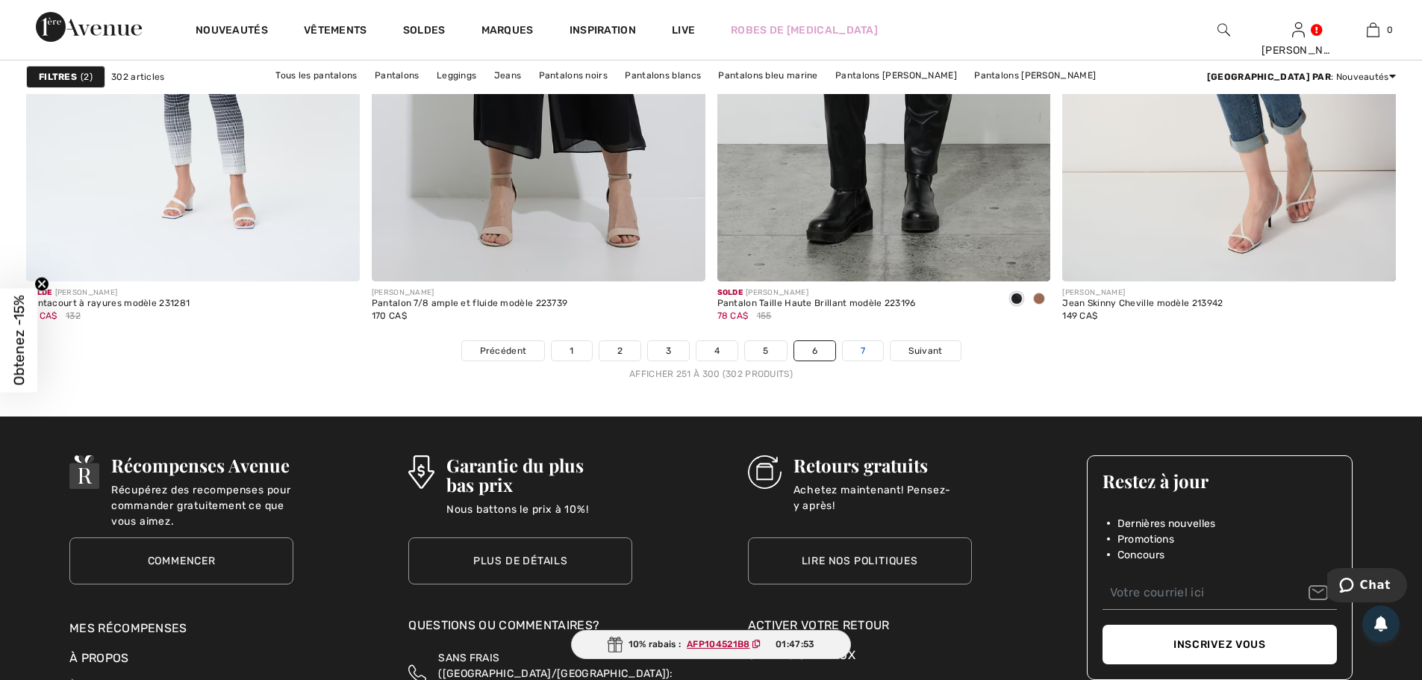
click at [865, 352] on link "7" at bounding box center [863, 350] width 40 height 19
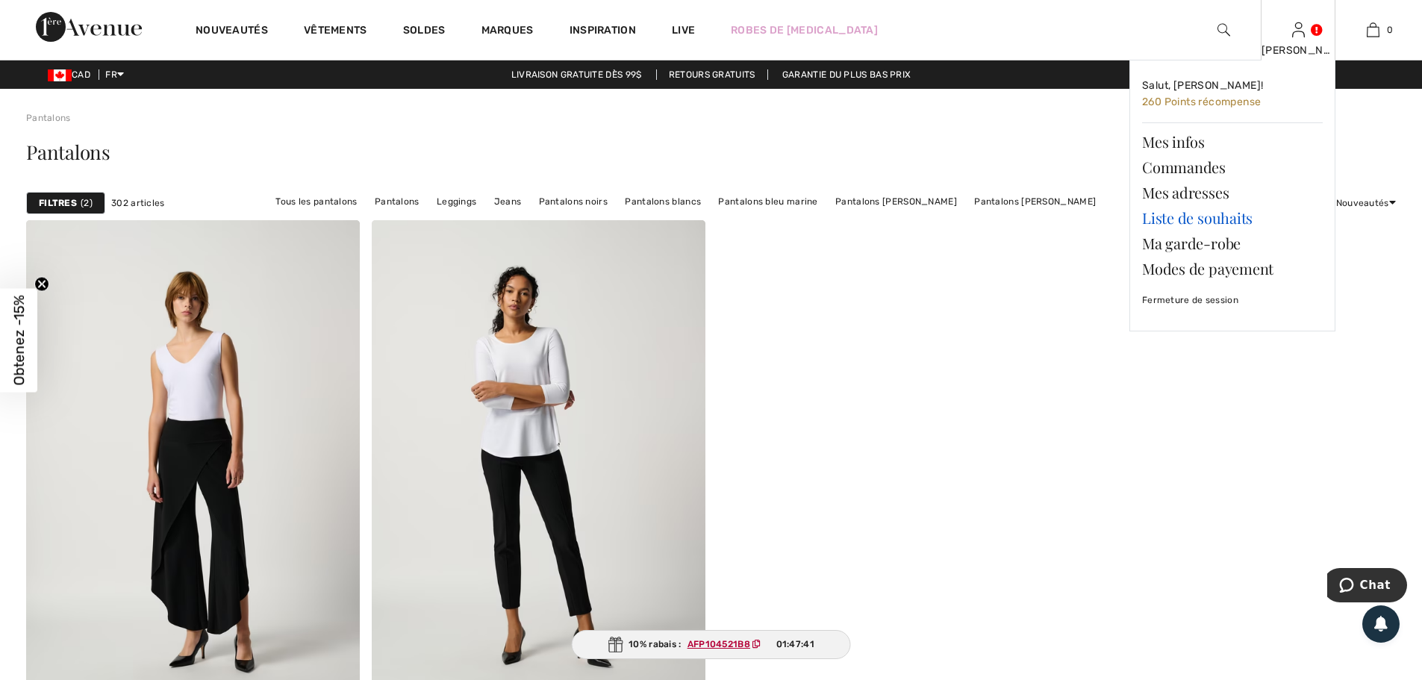
click at [1221, 223] on link "Liste de souhaits" at bounding box center [1232, 217] width 181 height 25
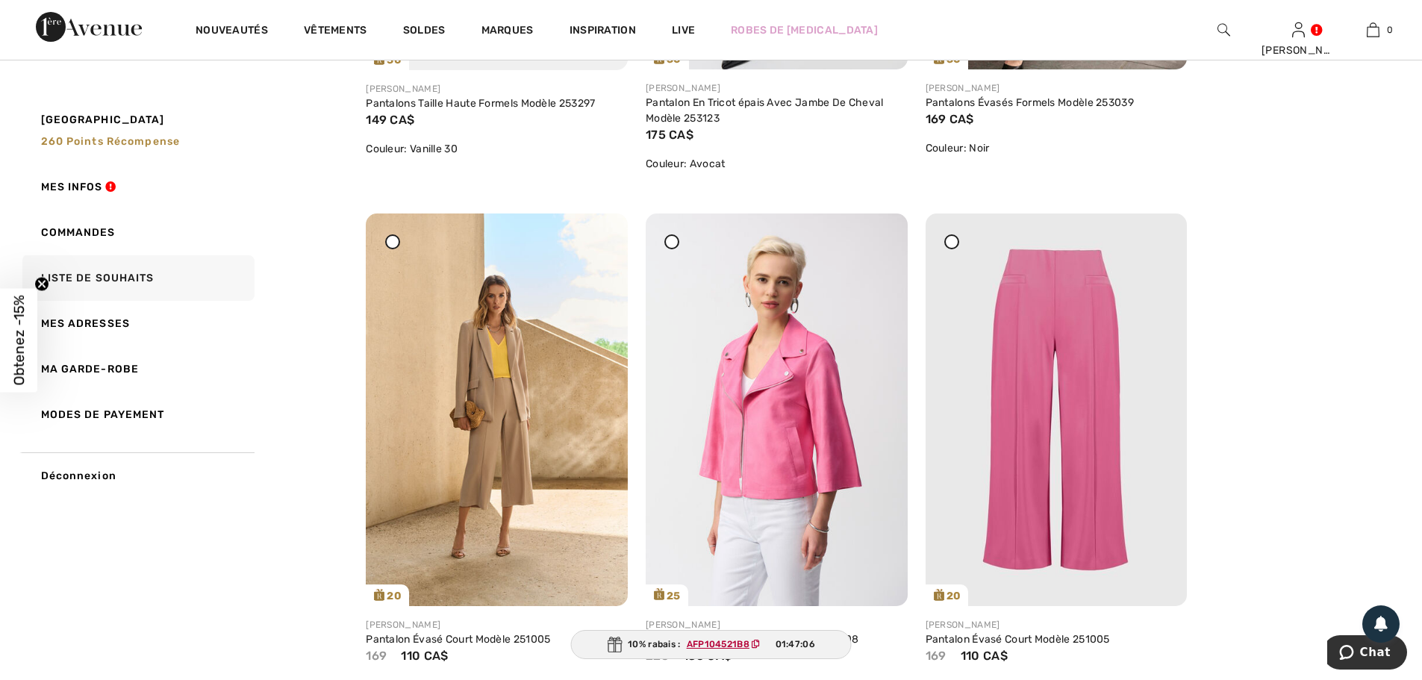
scroll to position [1120, 0]
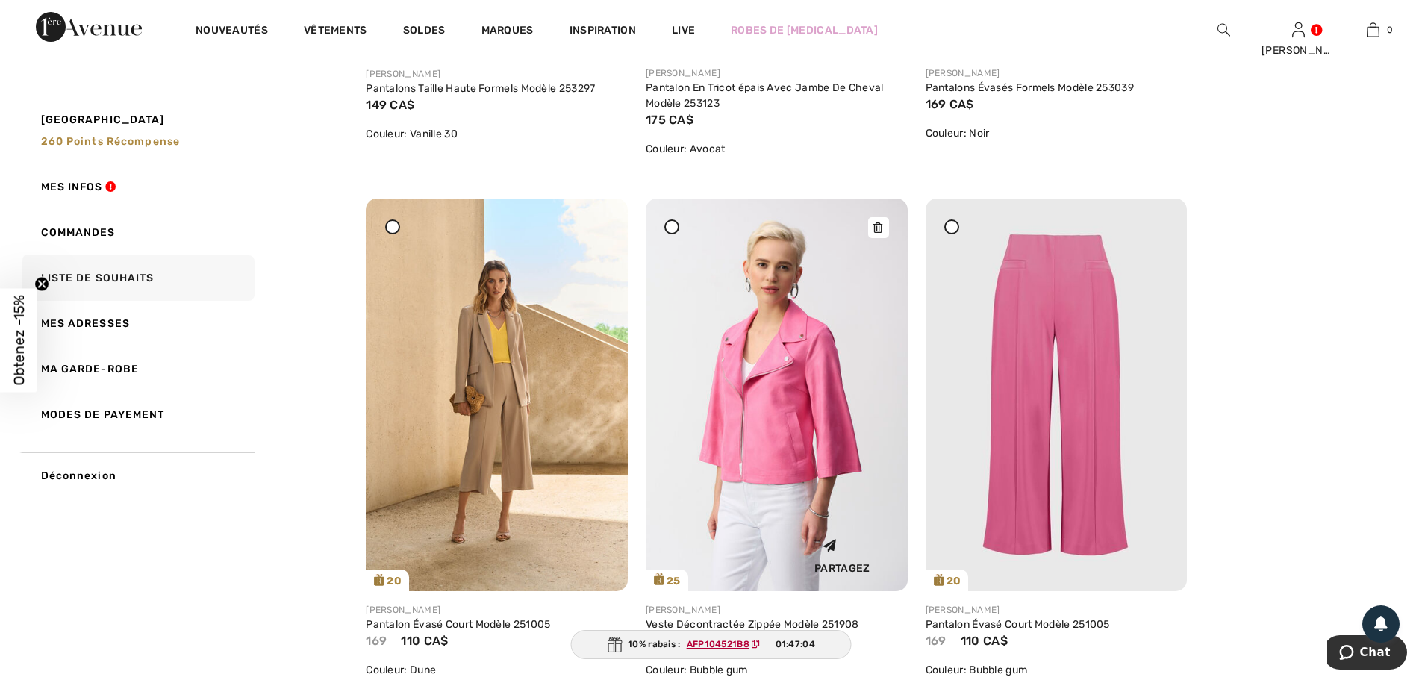
click at [876, 228] on icon at bounding box center [877, 227] width 9 height 10
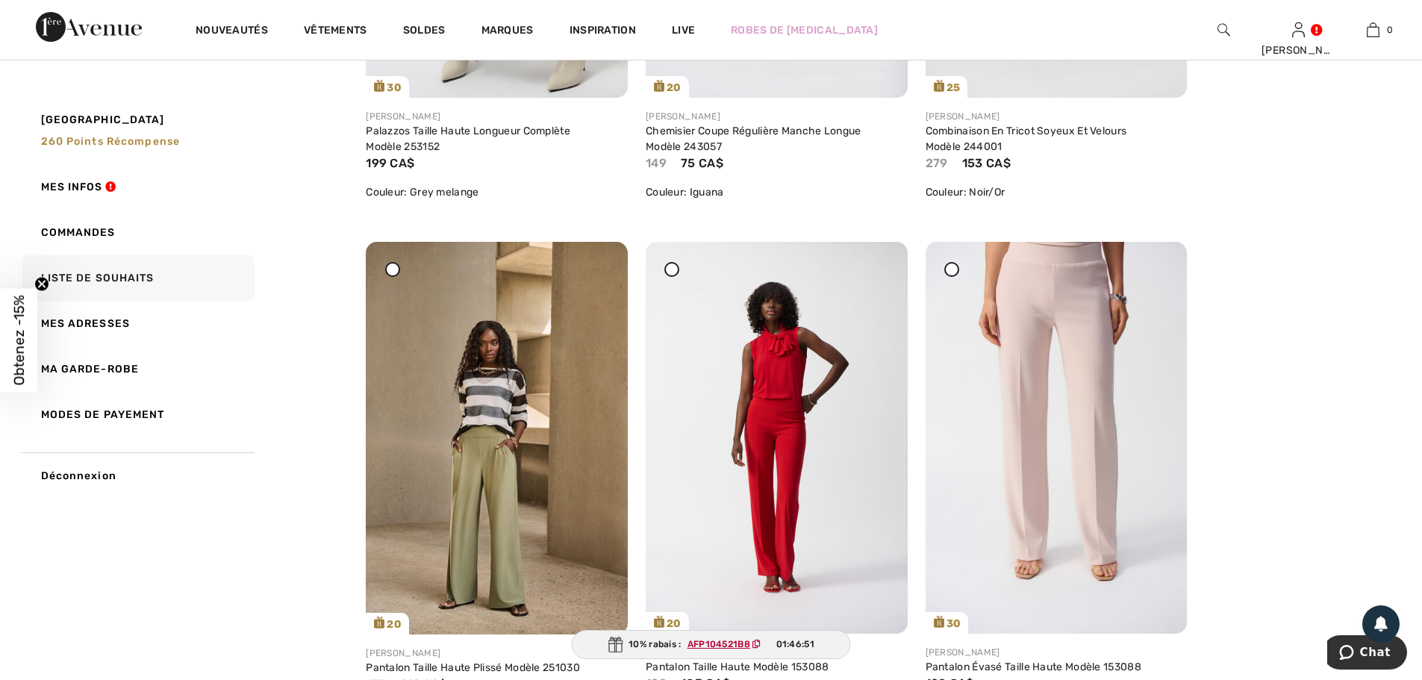
scroll to position [3285, 0]
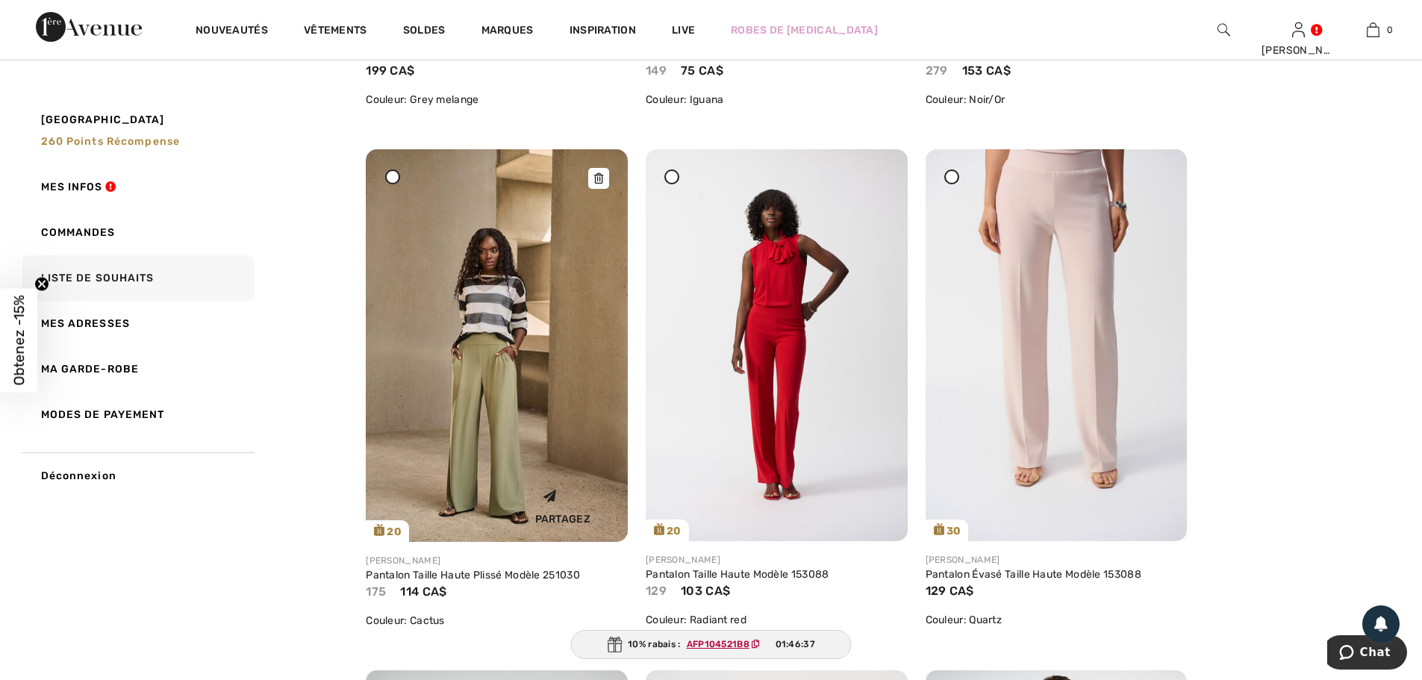
click at [508, 343] on img at bounding box center [497, 345] width 262 height 393
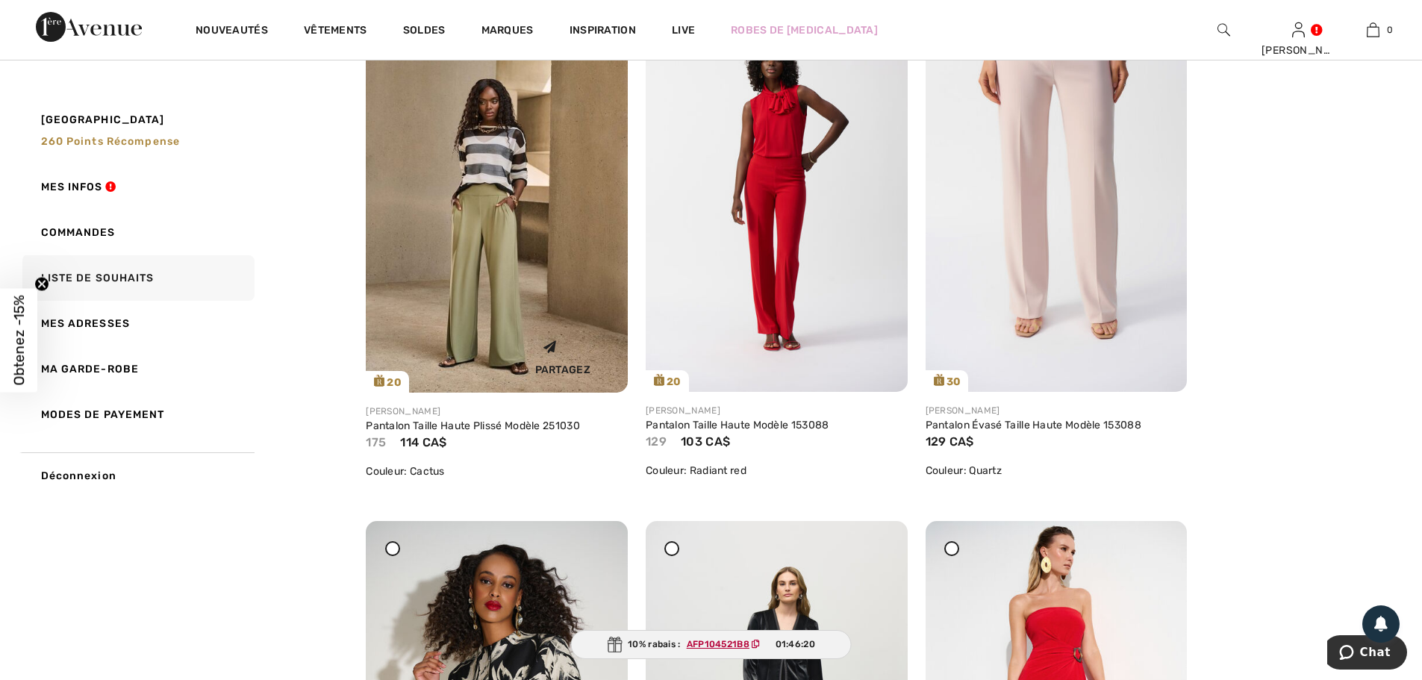
scroll to position [3285, 0]
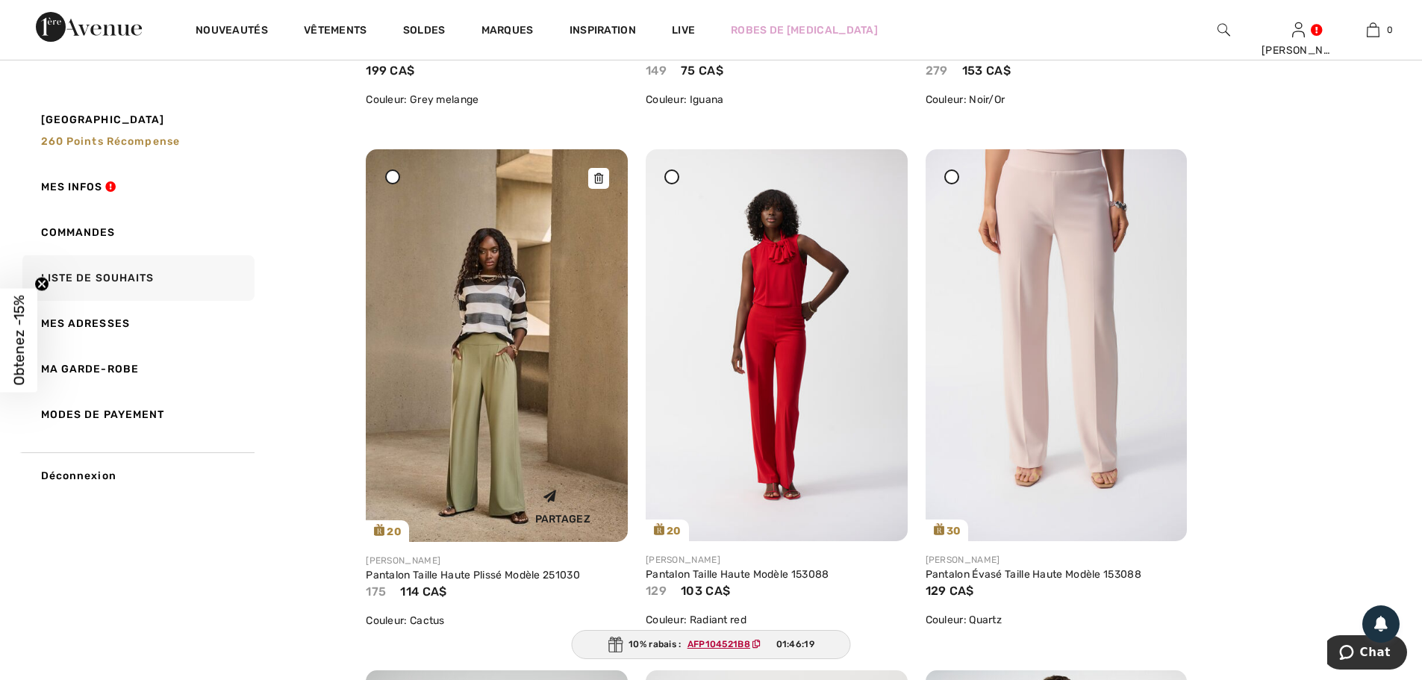
click at [599, 177] on icon at bounding box center [598, 178] width 9 height 10
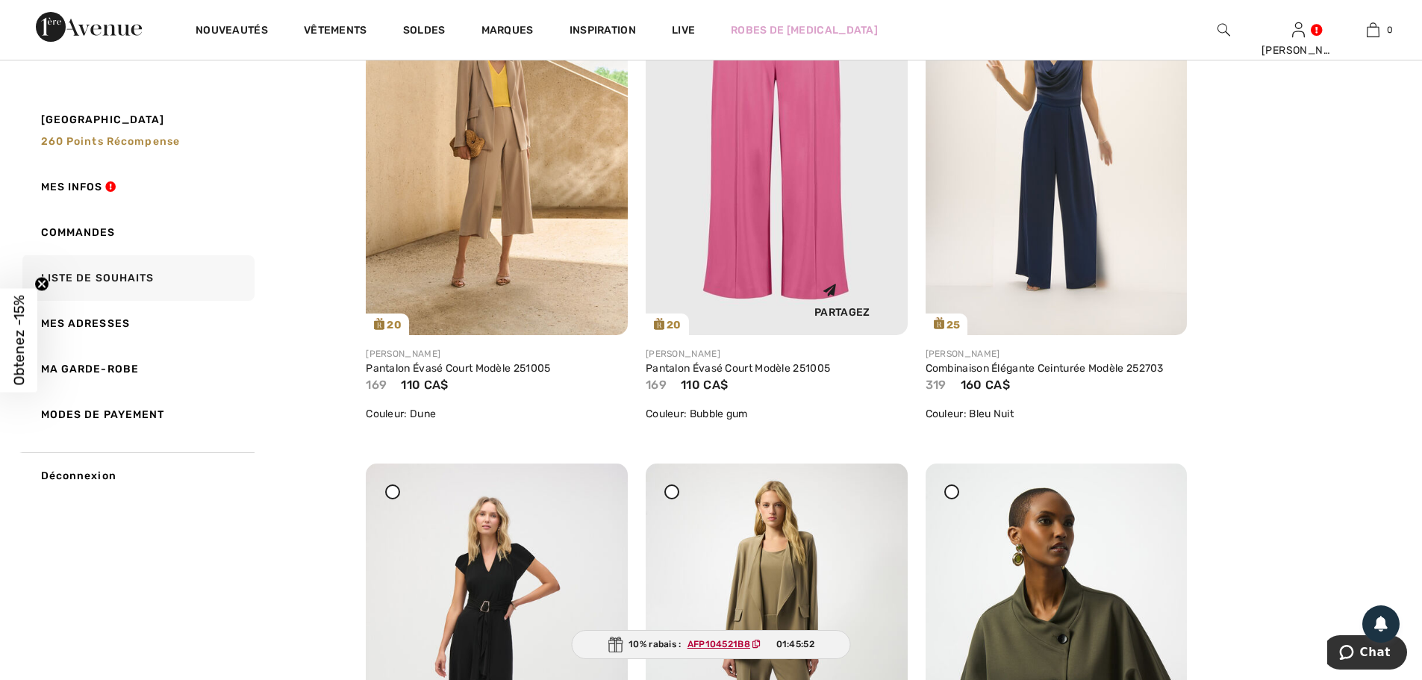
scroll to position [1269, 0]
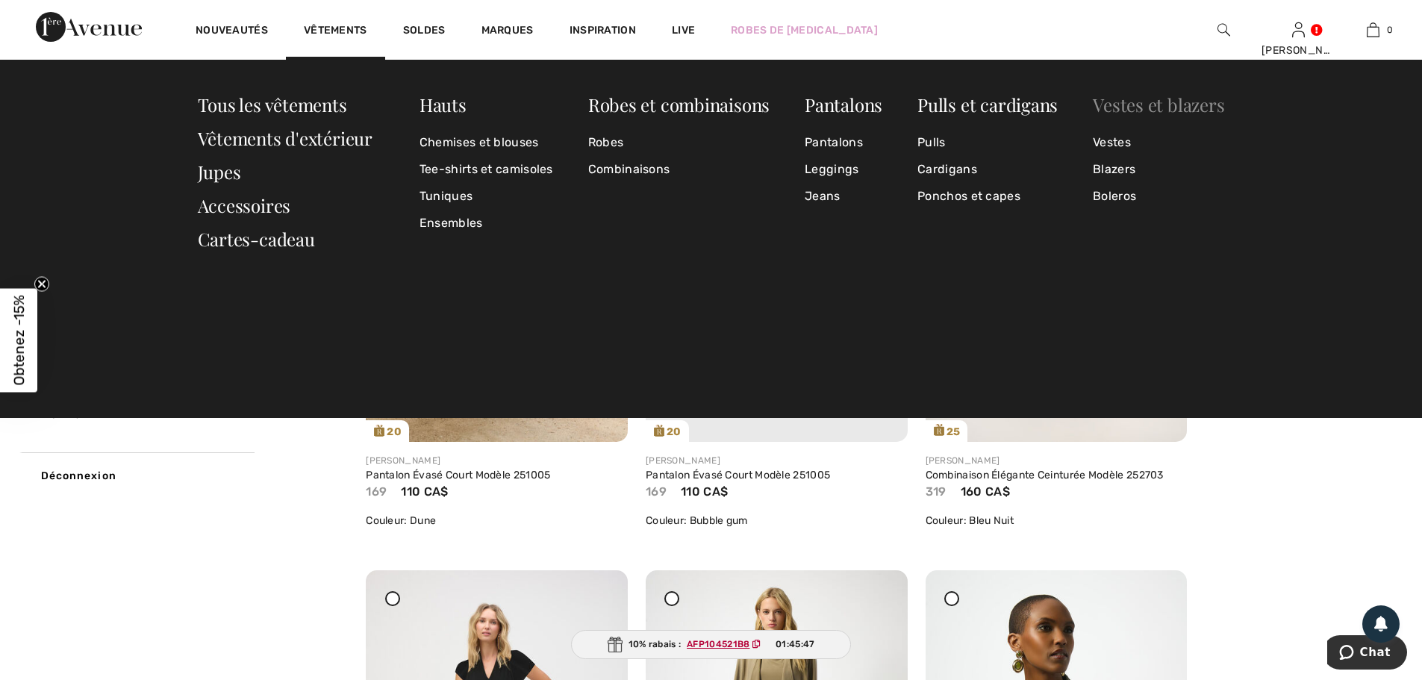
click at [1128, 105] on link "Vestes et blazers" at bounding box center [1158, 105] width 131 height 24
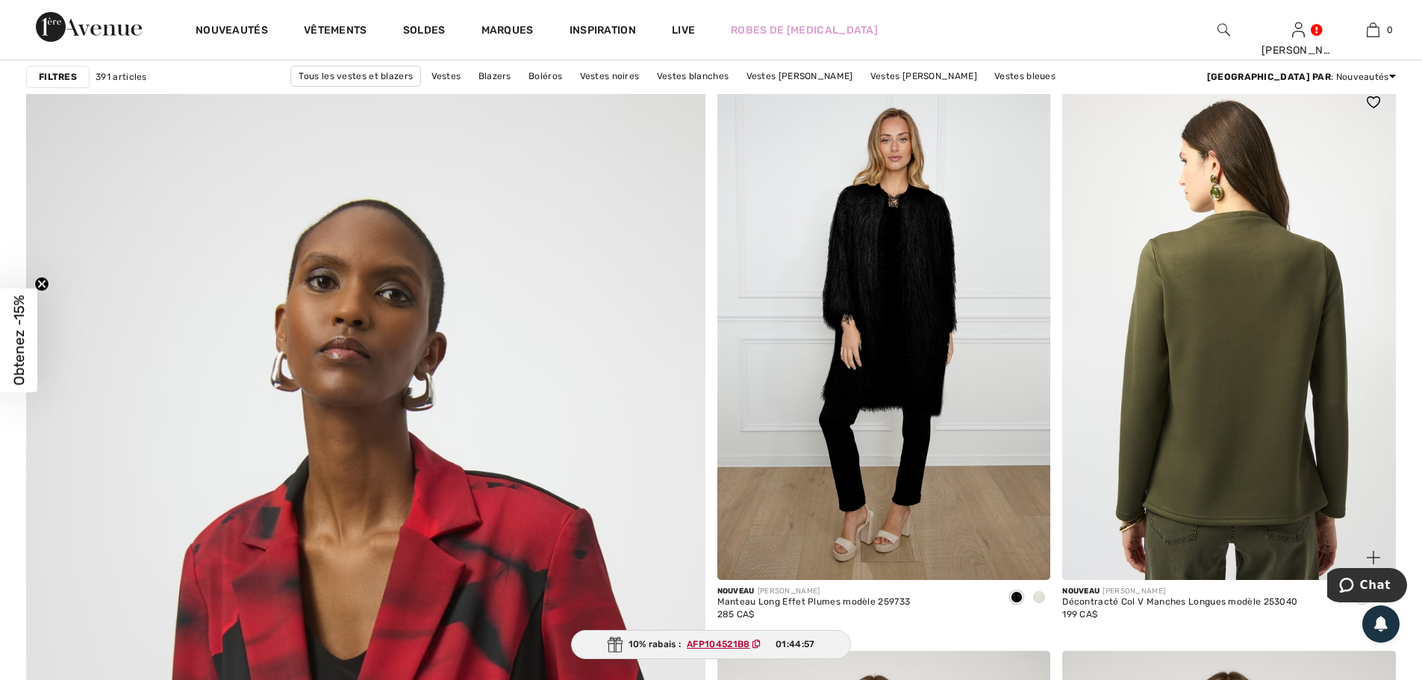
scroll to position [4554, 0]
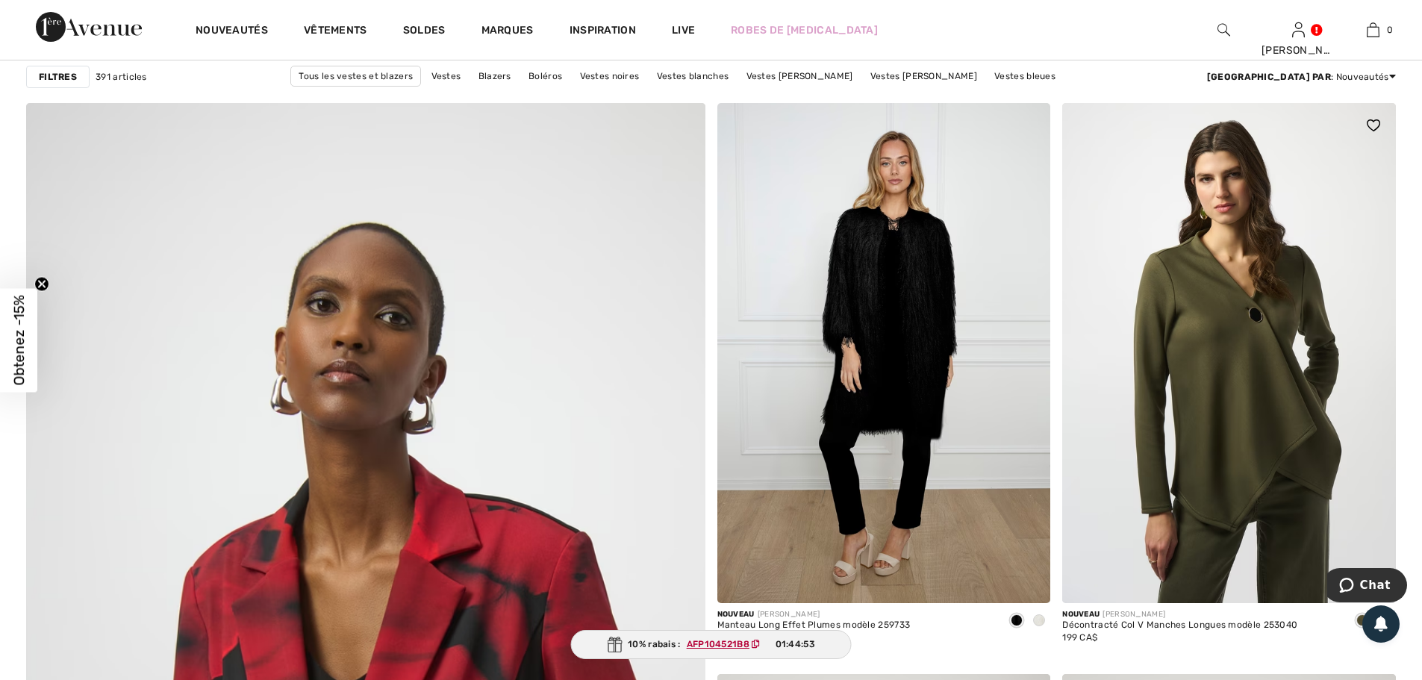
click at [1374, 122] on img at bounding box center [1373, 125] width 13 height 12
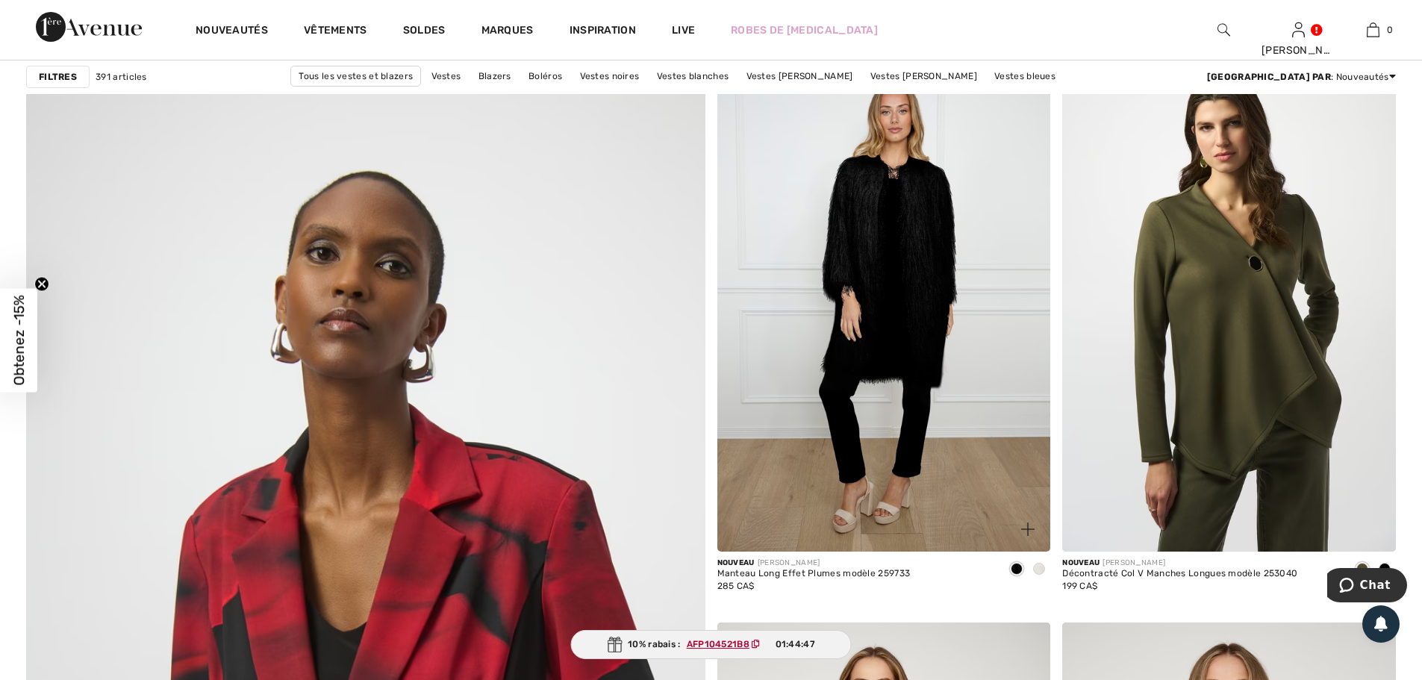
scroll to position [4629, 0]
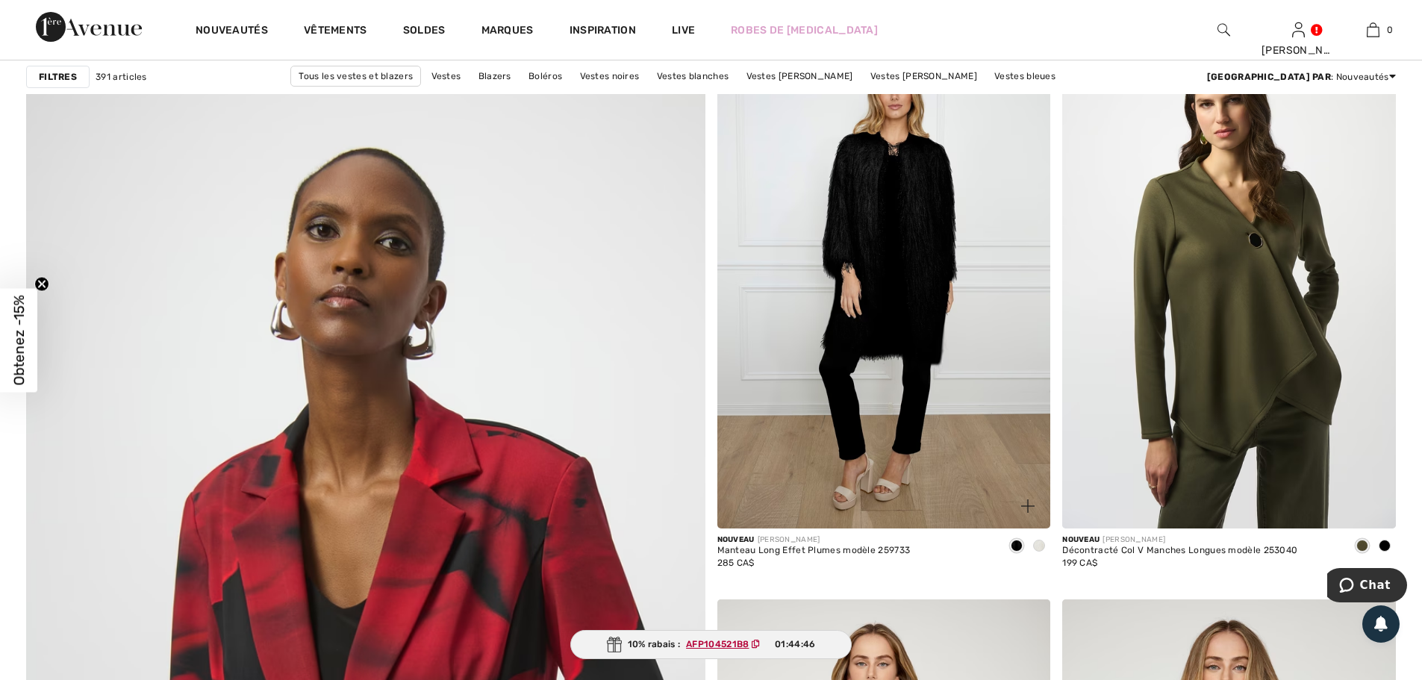
click at [1037, 546] on span at bounding box center [1039, 546] width 12 height 12
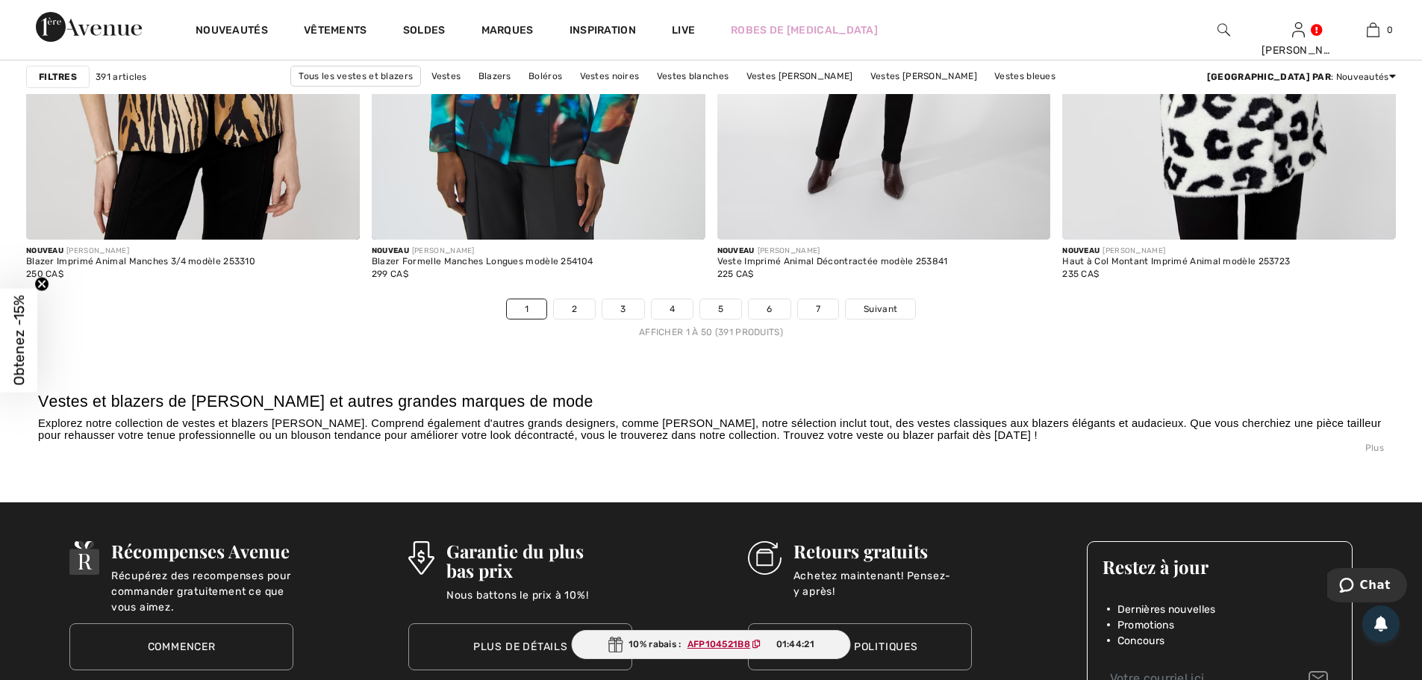
scroll to position [8511, 0]
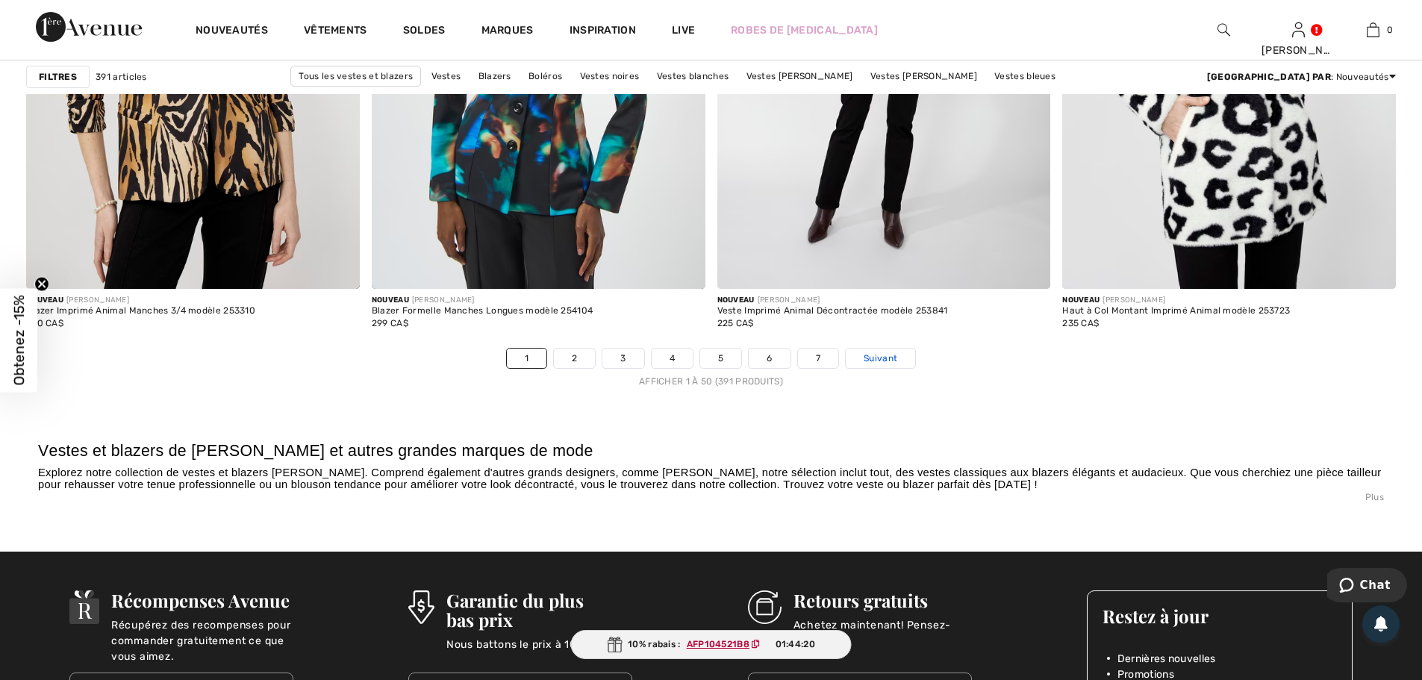
click at [884, 358] on span "Suivant" at bounding box center [881, 358] width 34 height 13
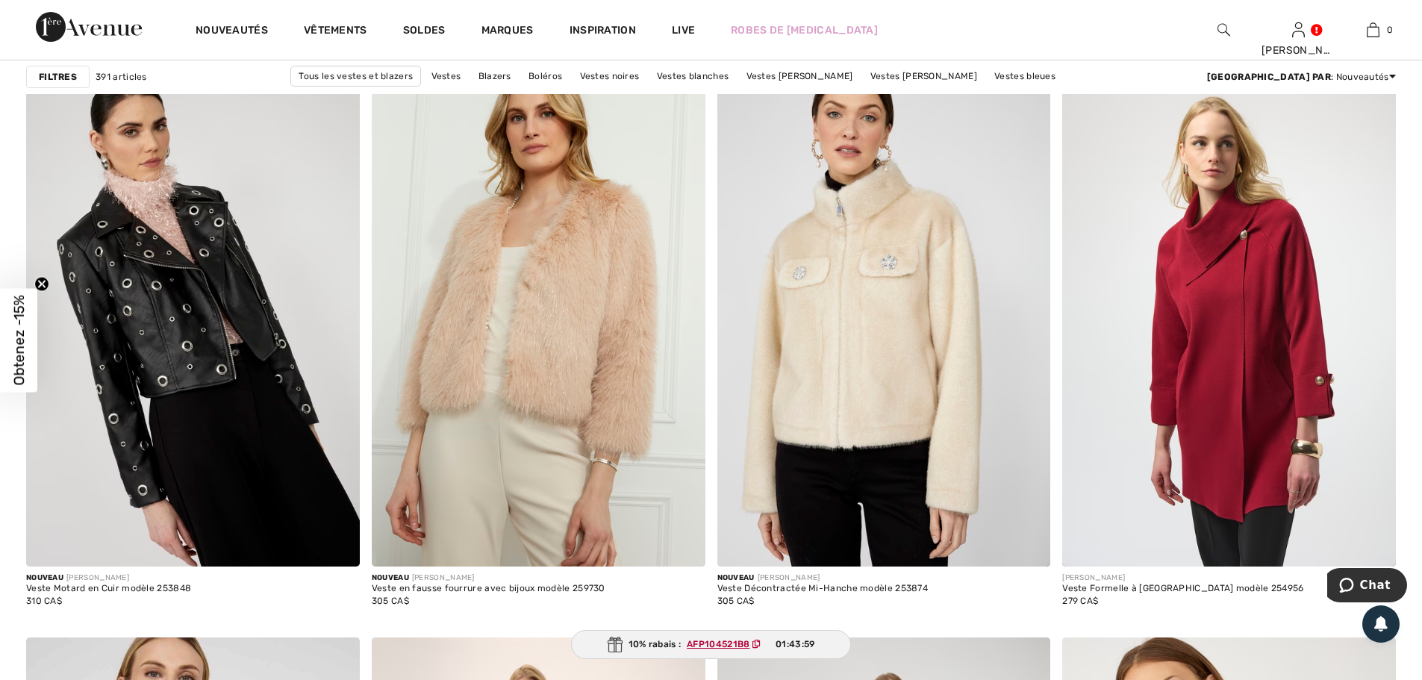
scroll to position [2688, 0]
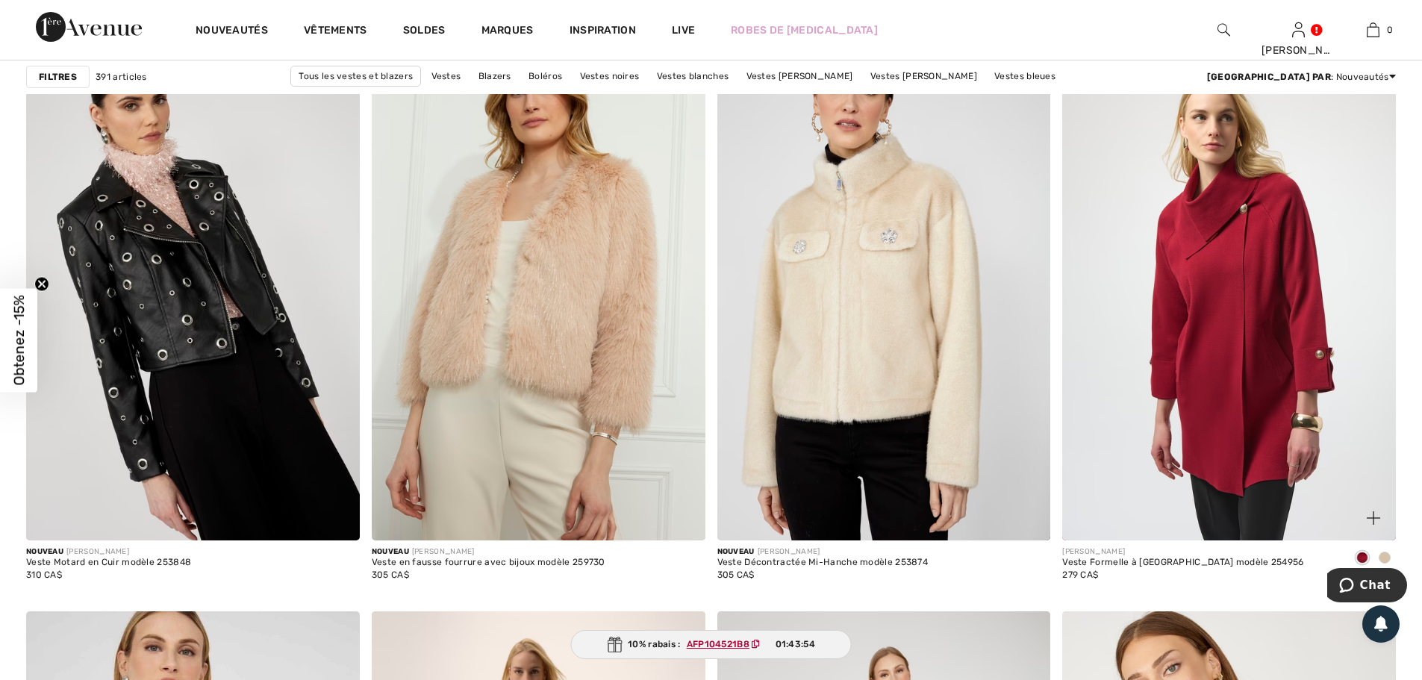
click at [1384, 557] on span at bounding box center [1385, 558] width 12 height 12
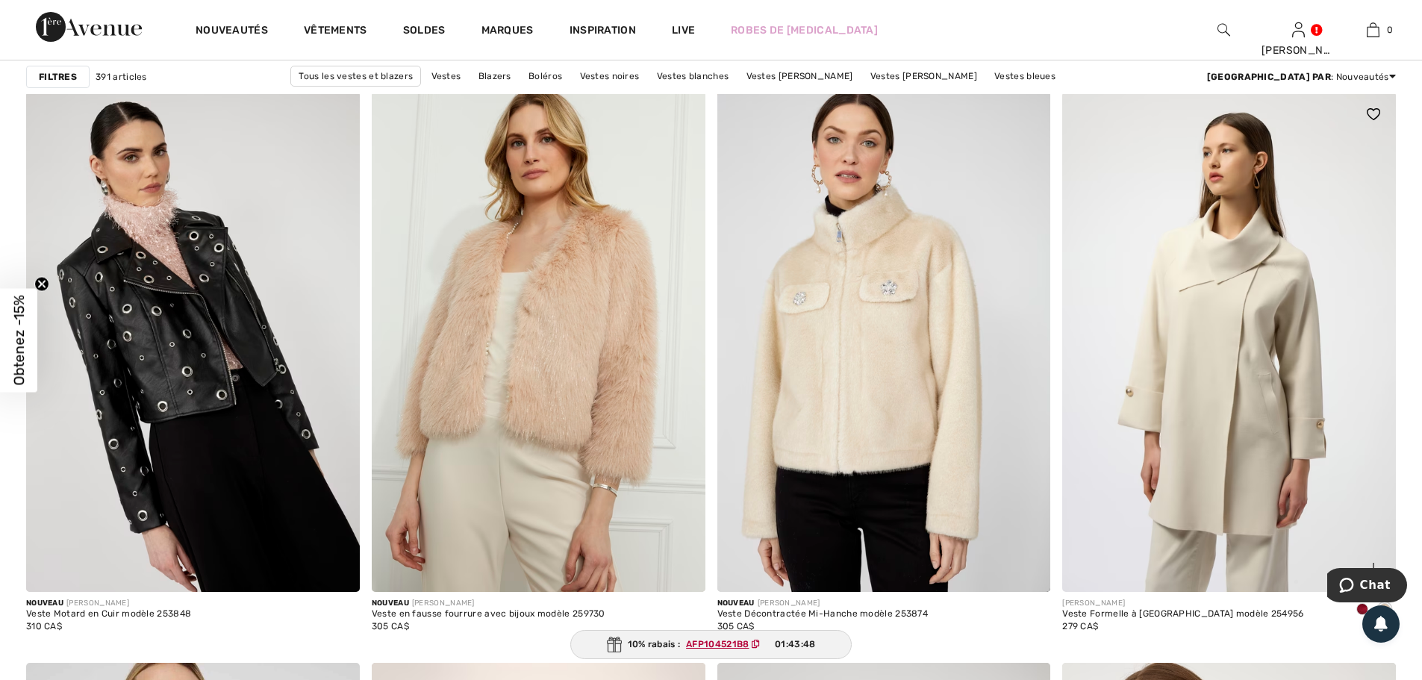
scroll to position [2613, 0]
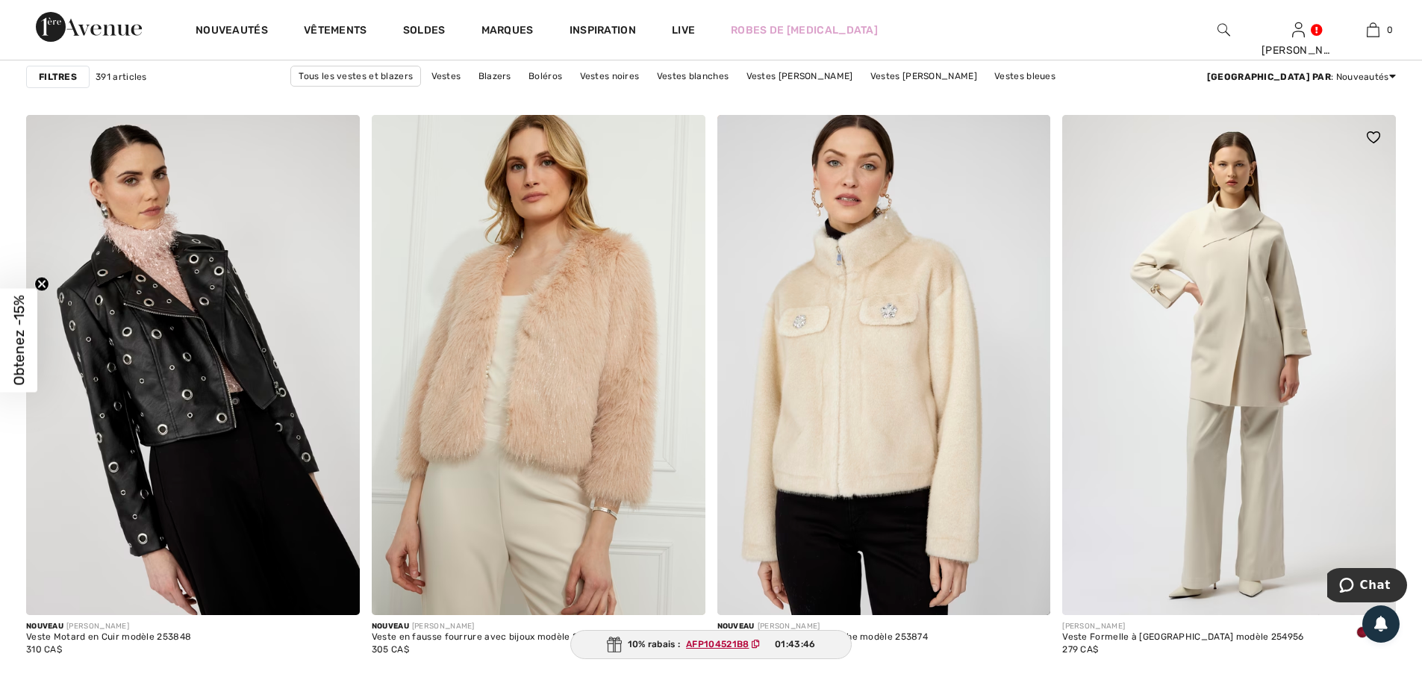
click at [1373, 132] on img at bounding box center [1373, 137] width 13 height 12
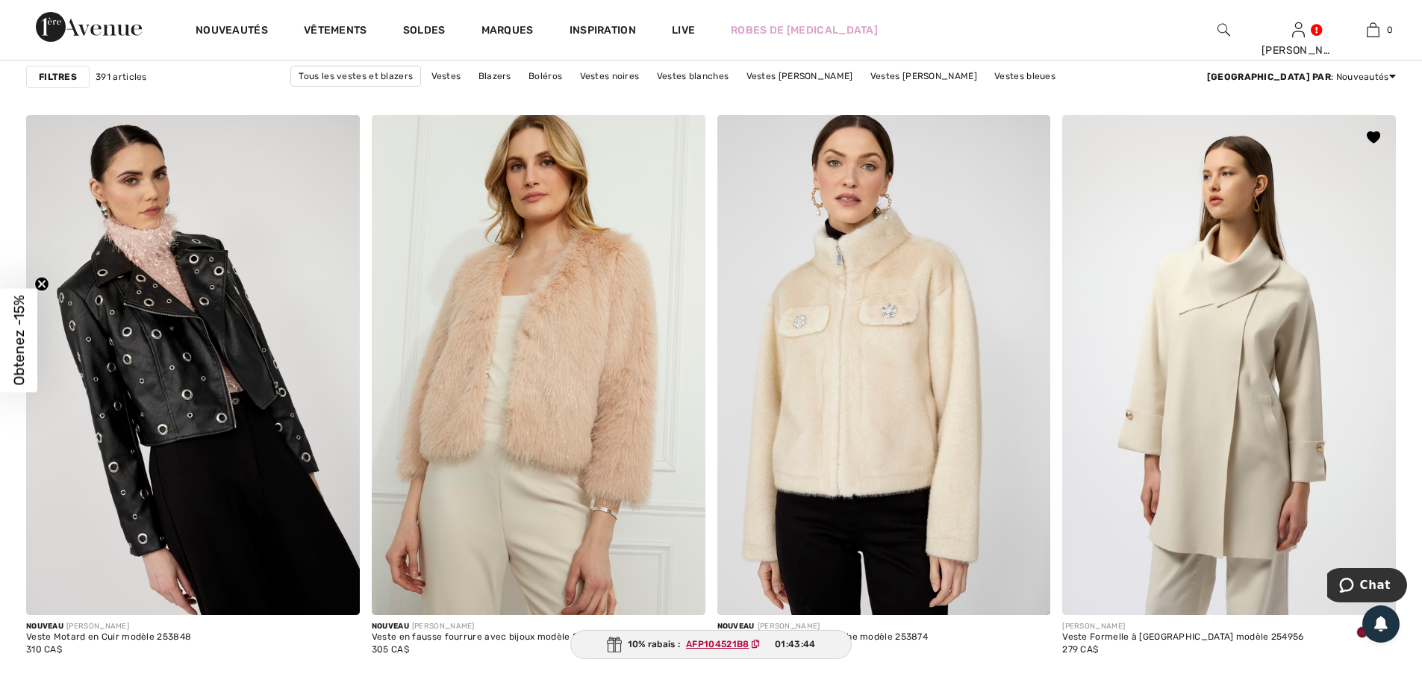
click at [1217, 379] on img at bounding box center [1229, 365] width 334 height 500
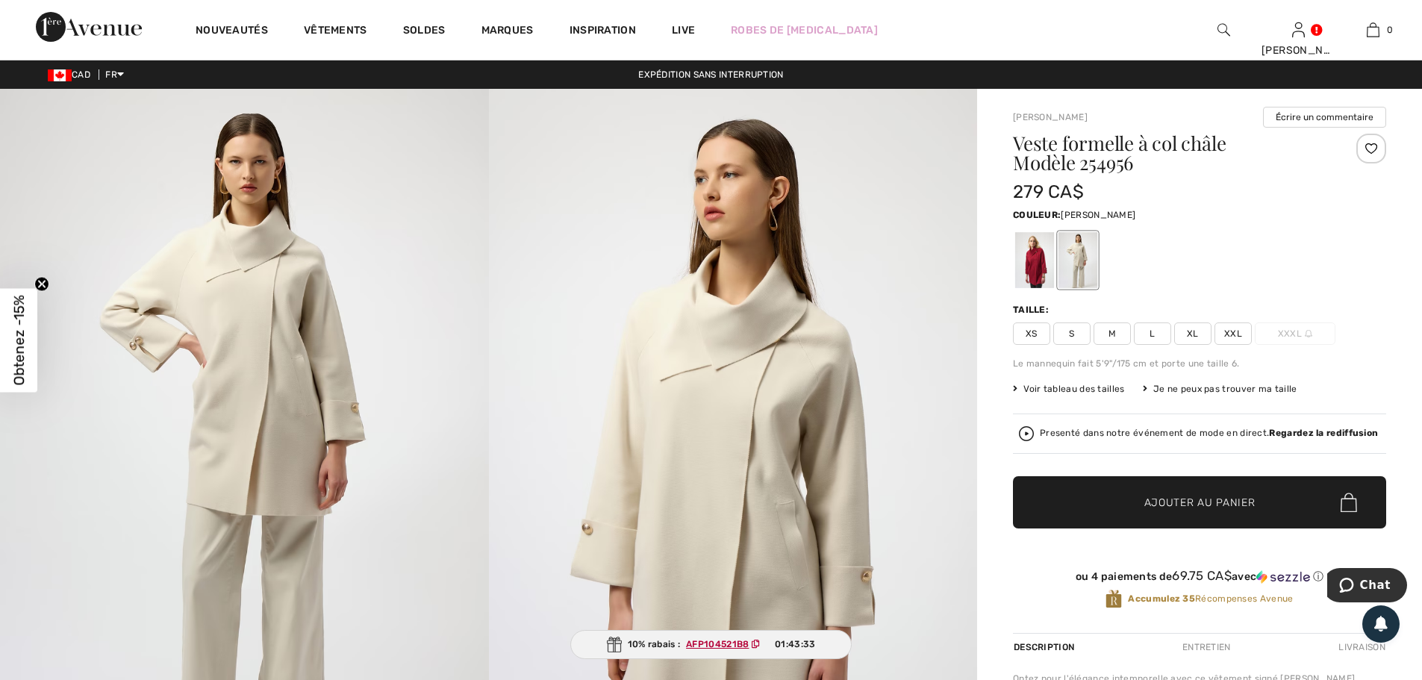
click at [259, 346] on img at bounding box center [244, 455] width 489 height 732
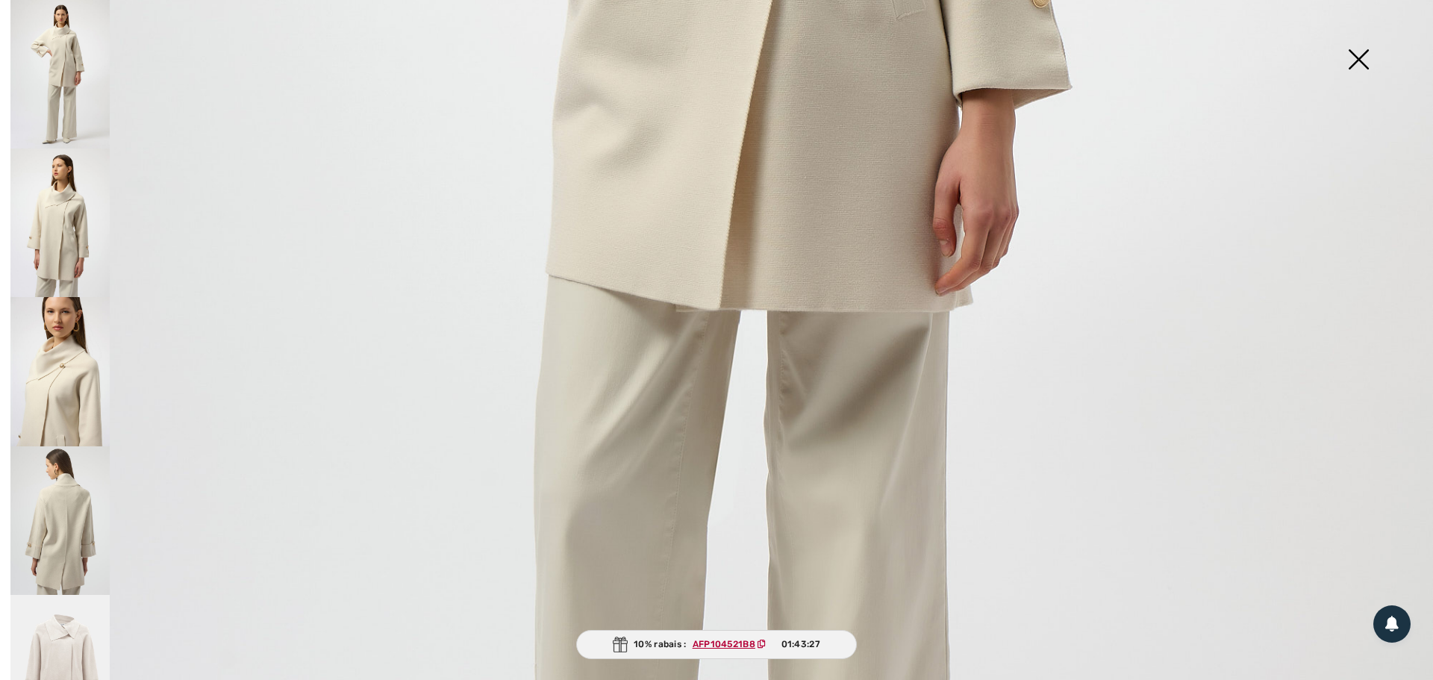
scroll to position [821, 0]
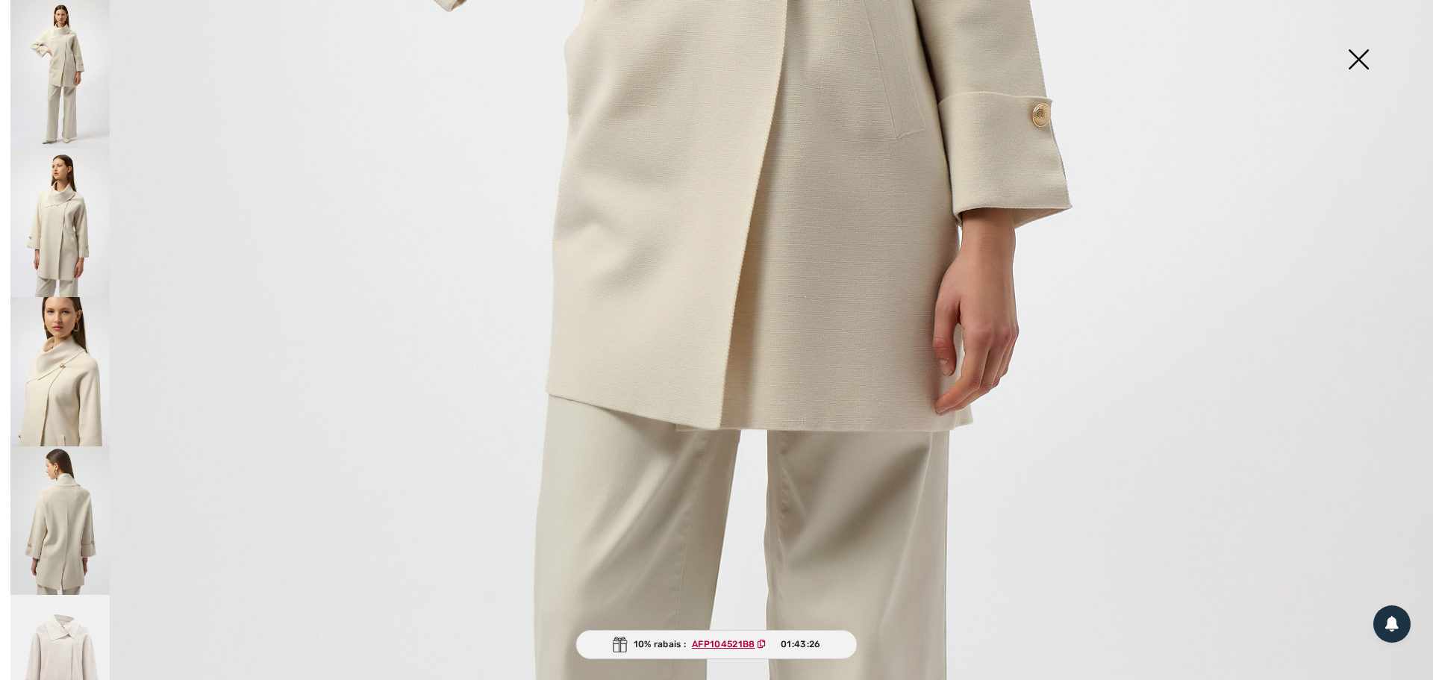
click at [57, 208] on img at bounding box center [59, 223] width 99 height 149
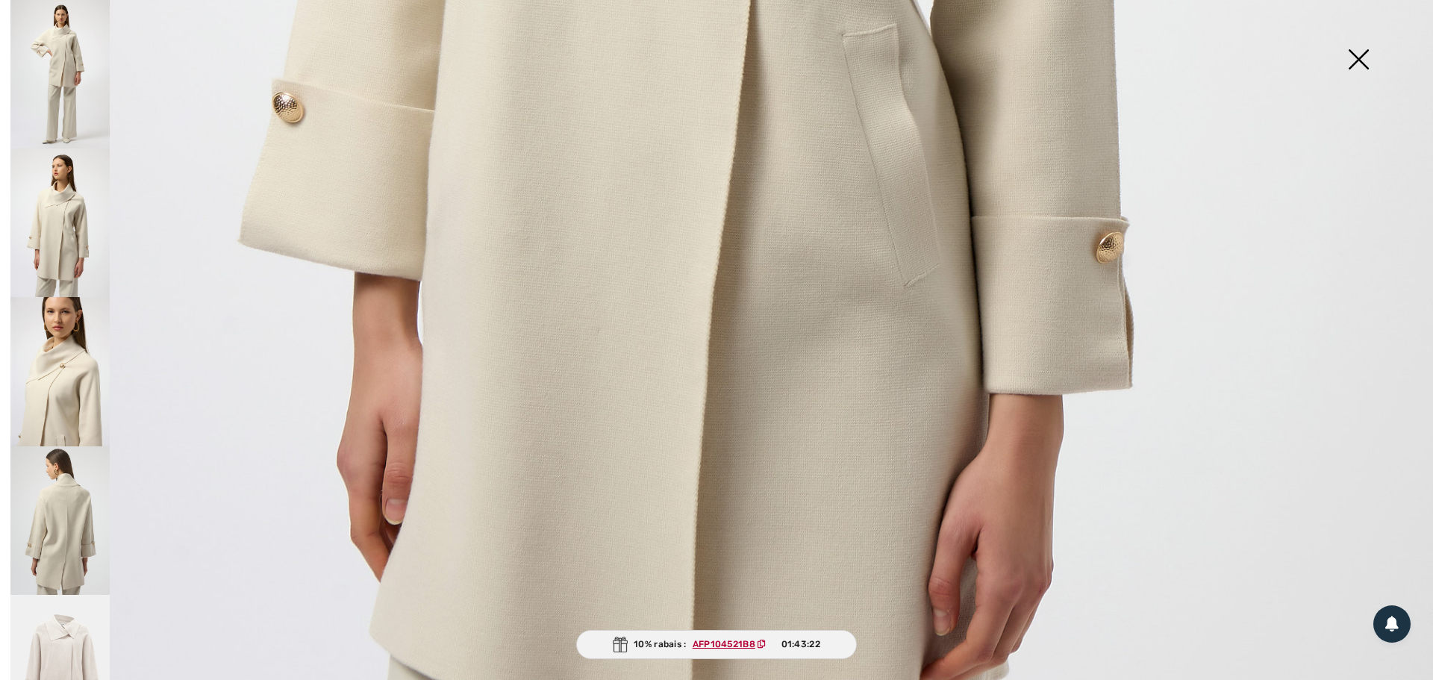
scroll to position [1194, 0]
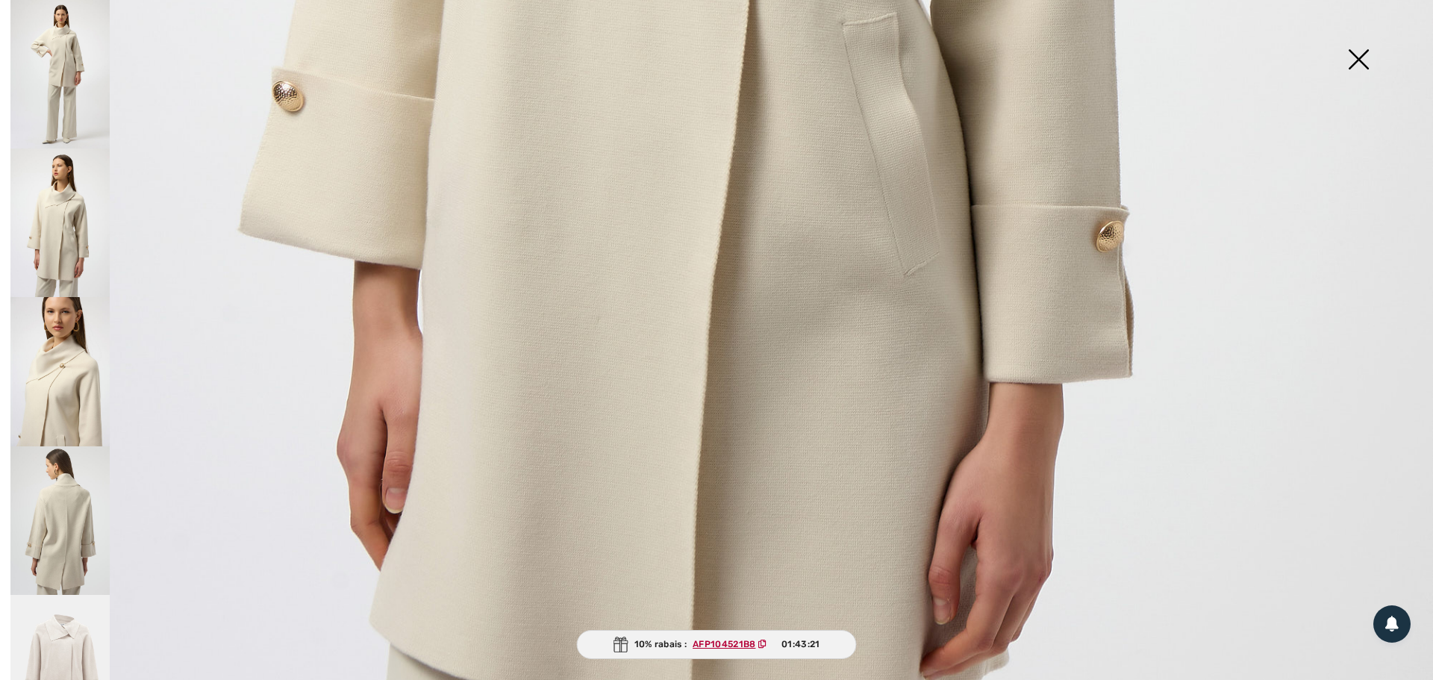
click at [77, 371] on img at bounding box center [59, 371] width 99 height 149
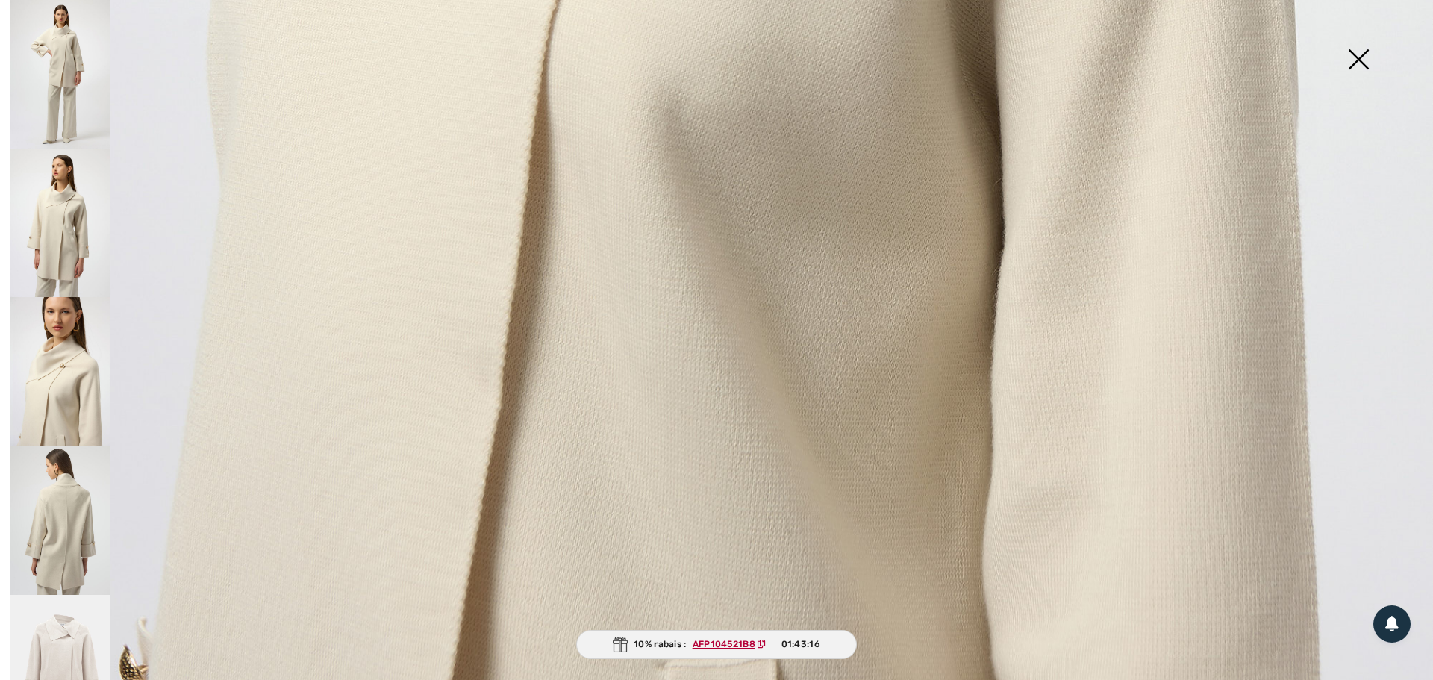
scroll to position [1451, 0]
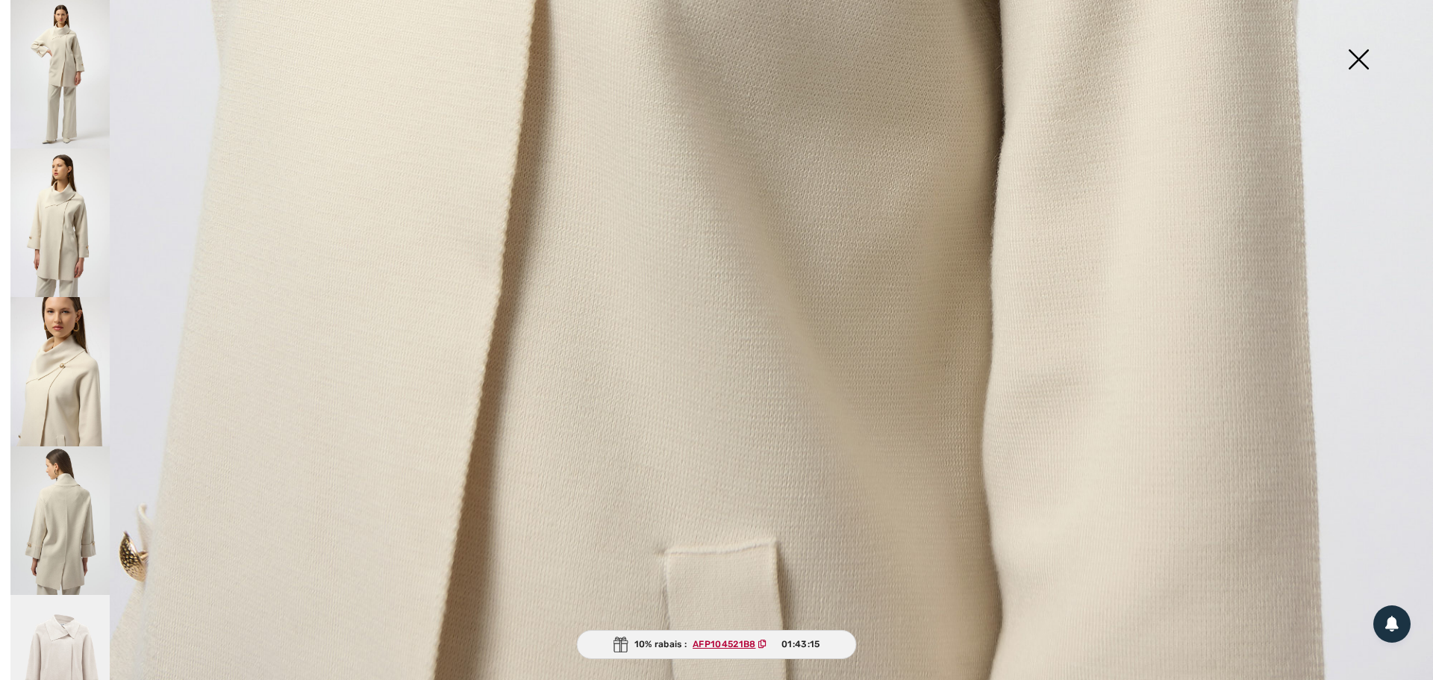
click at [61, 498] on img at bounding box center [59, 520] width 99 height 149
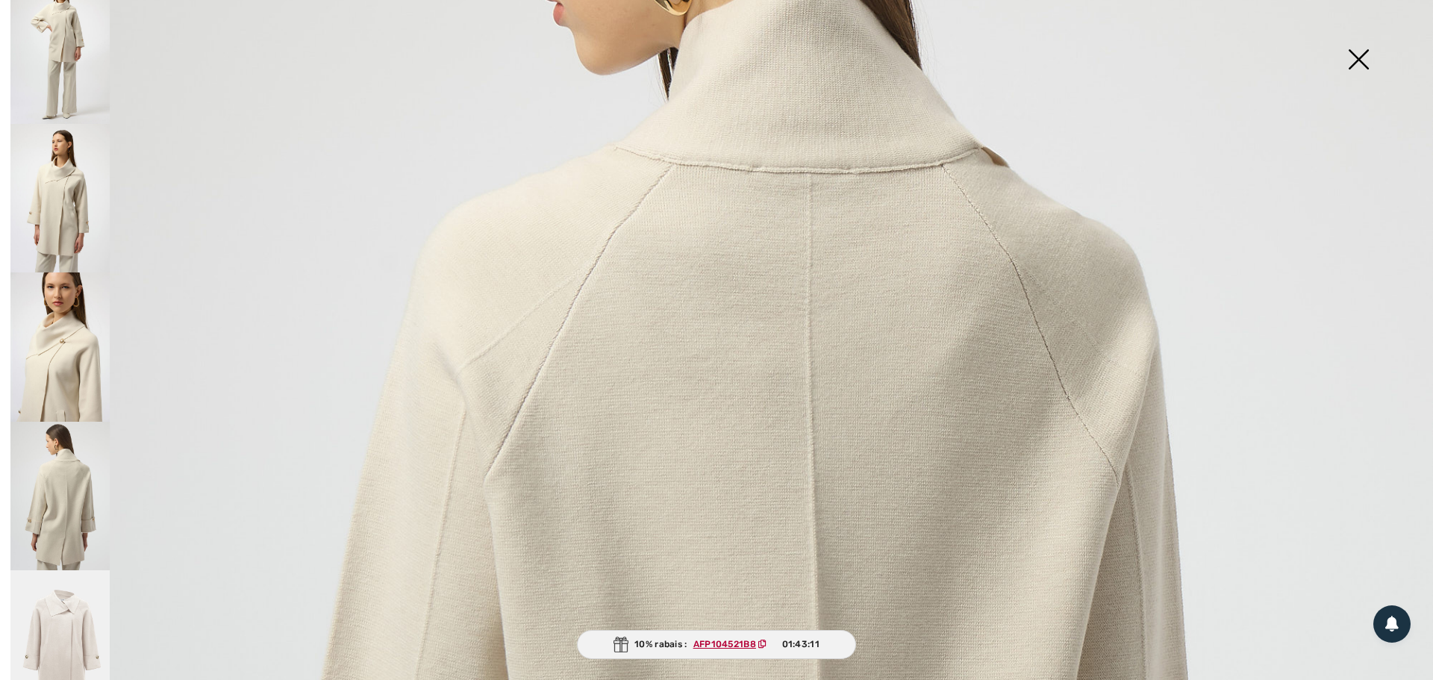
scroll to position [36, 0]
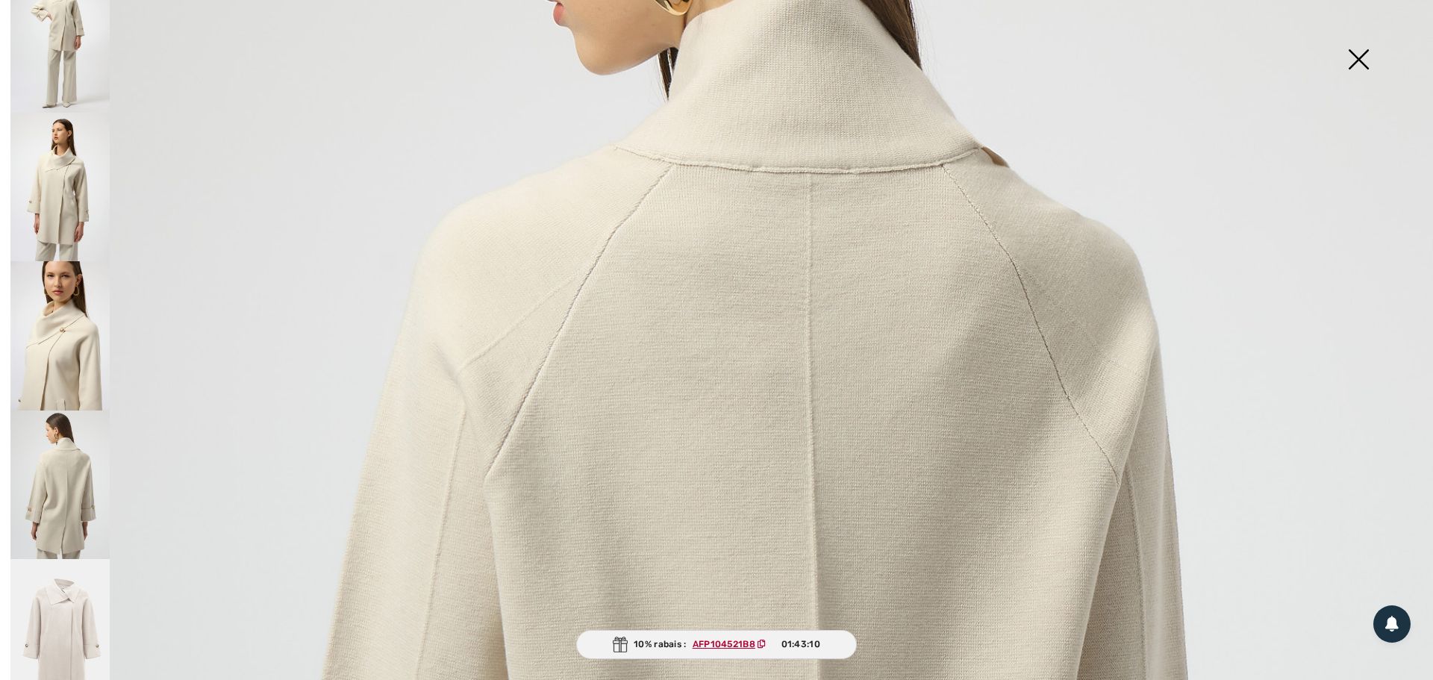
click at [49, 612] on img at bounding box center [59, 633] width 99 height 149
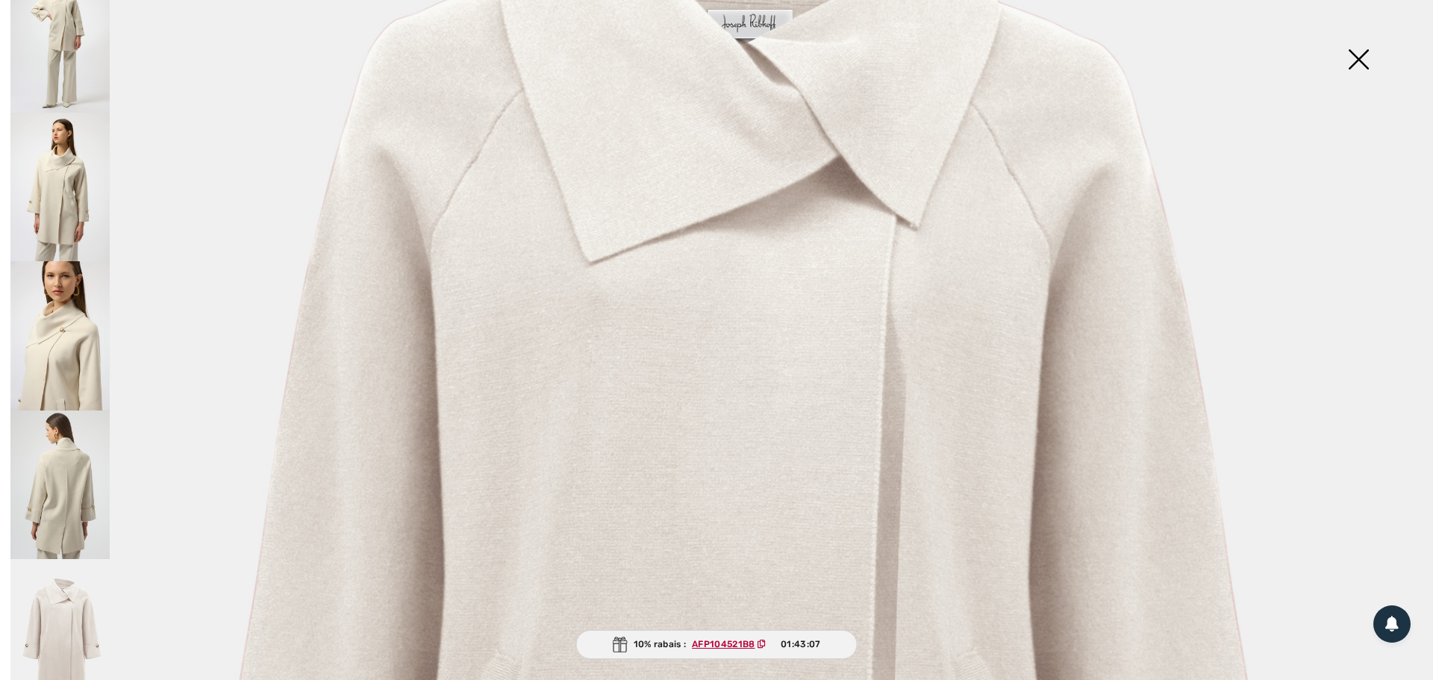
click at [1357, 60] on img at bounding box center [1358, 60] width 75 height 77
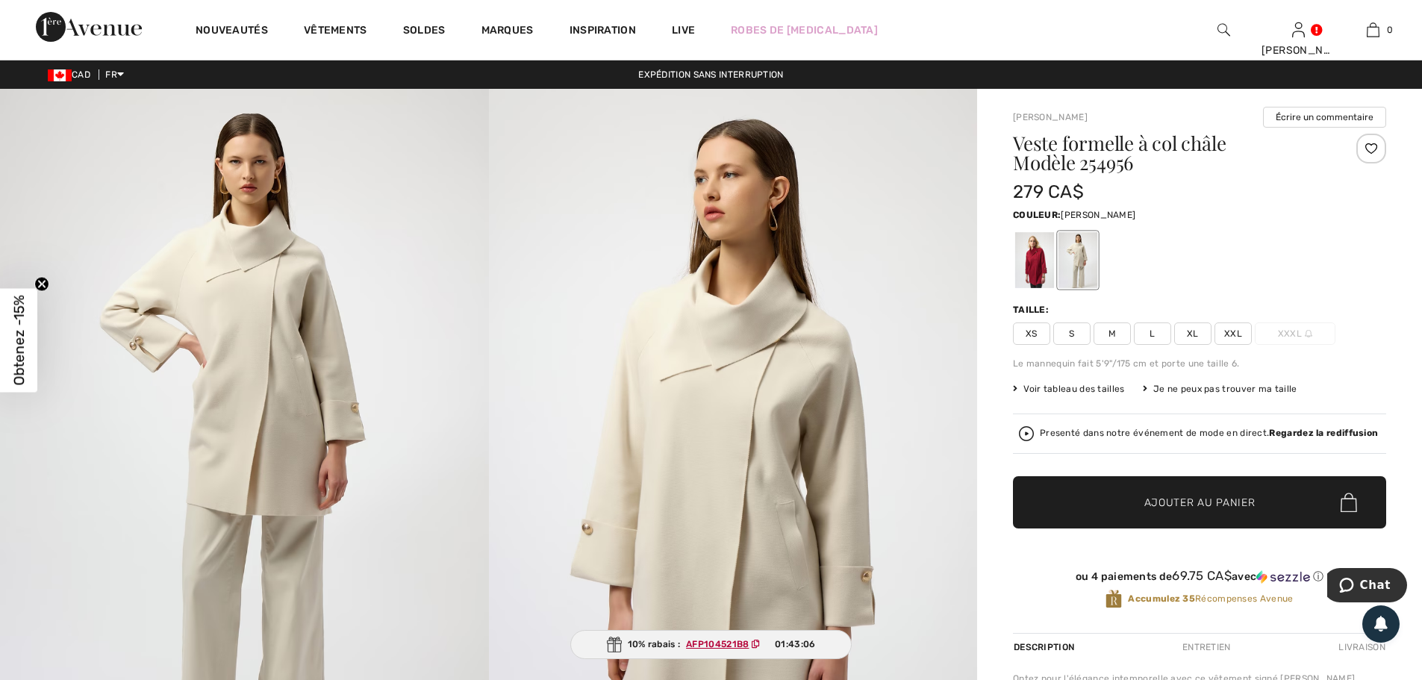
click at [1027, 433] on img at bounding box center [1026, 433] width 15 height 15
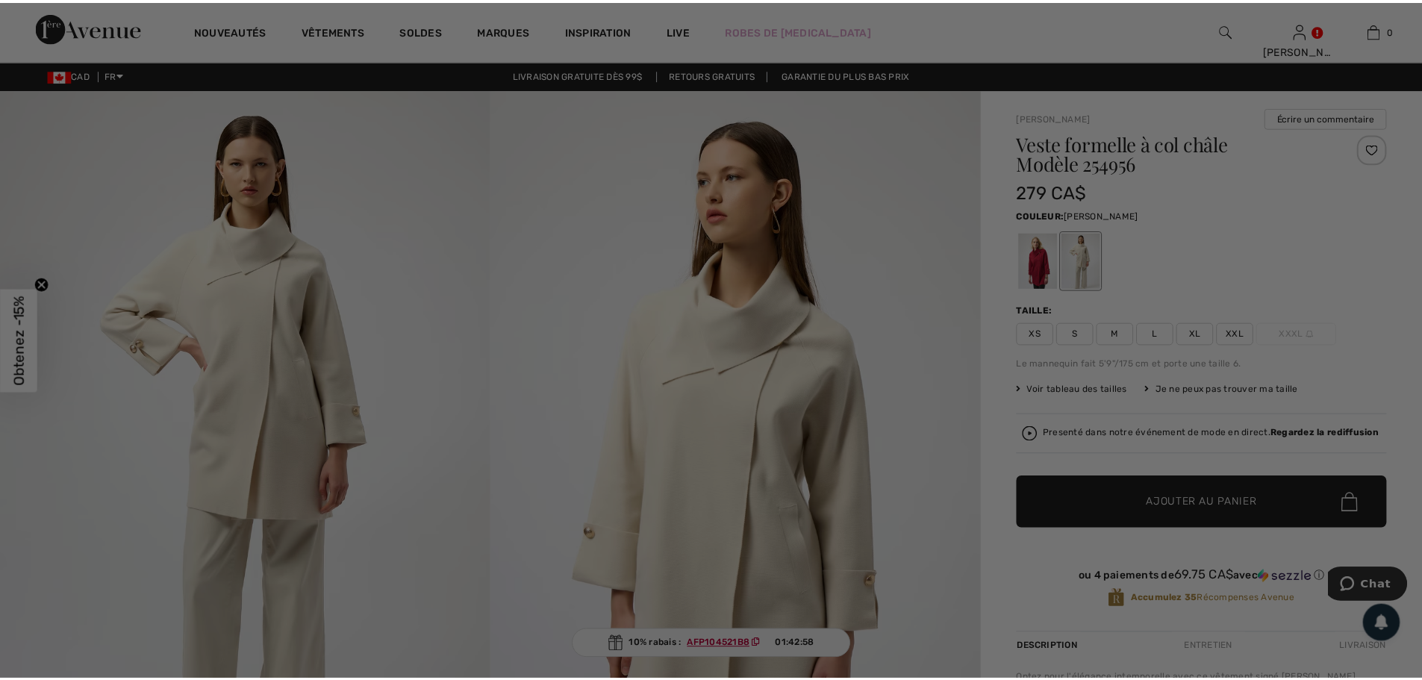
scroll to position [0, 0]
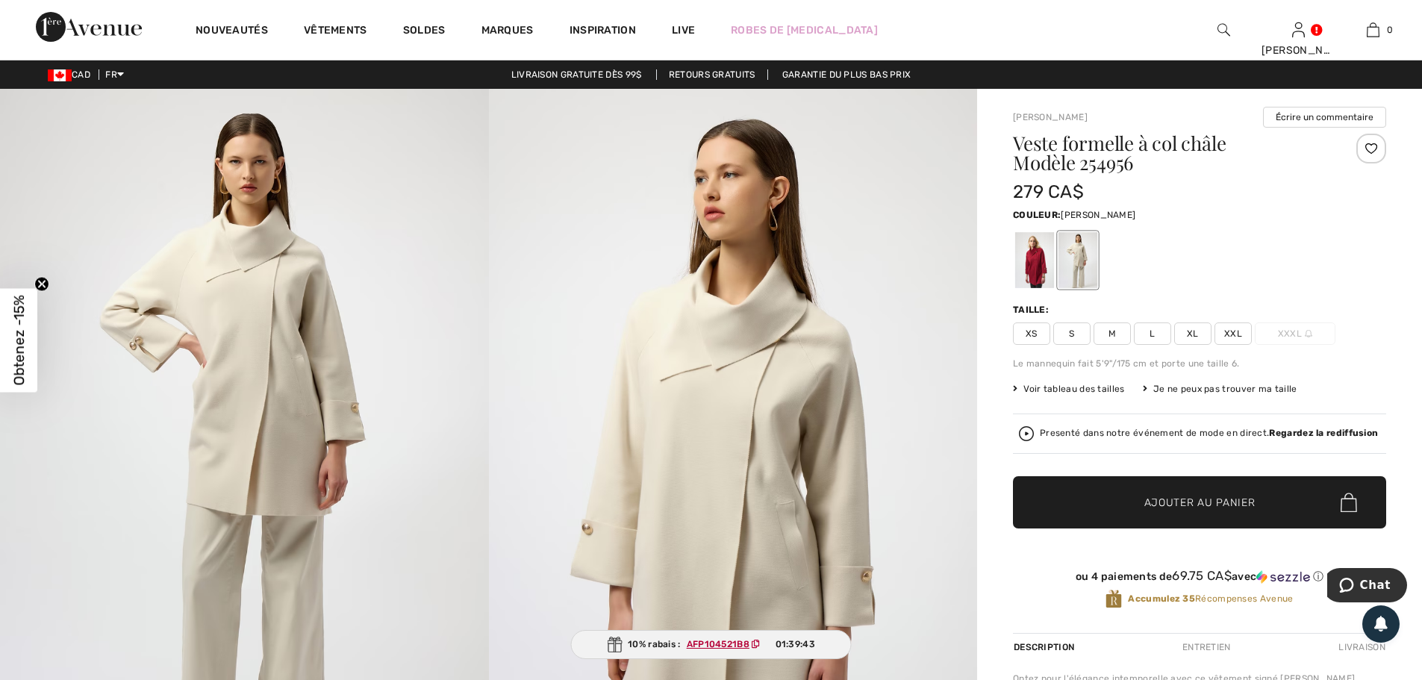
click at [1374, 147] on div at bounding box center [1372, 149] width 30 height 30
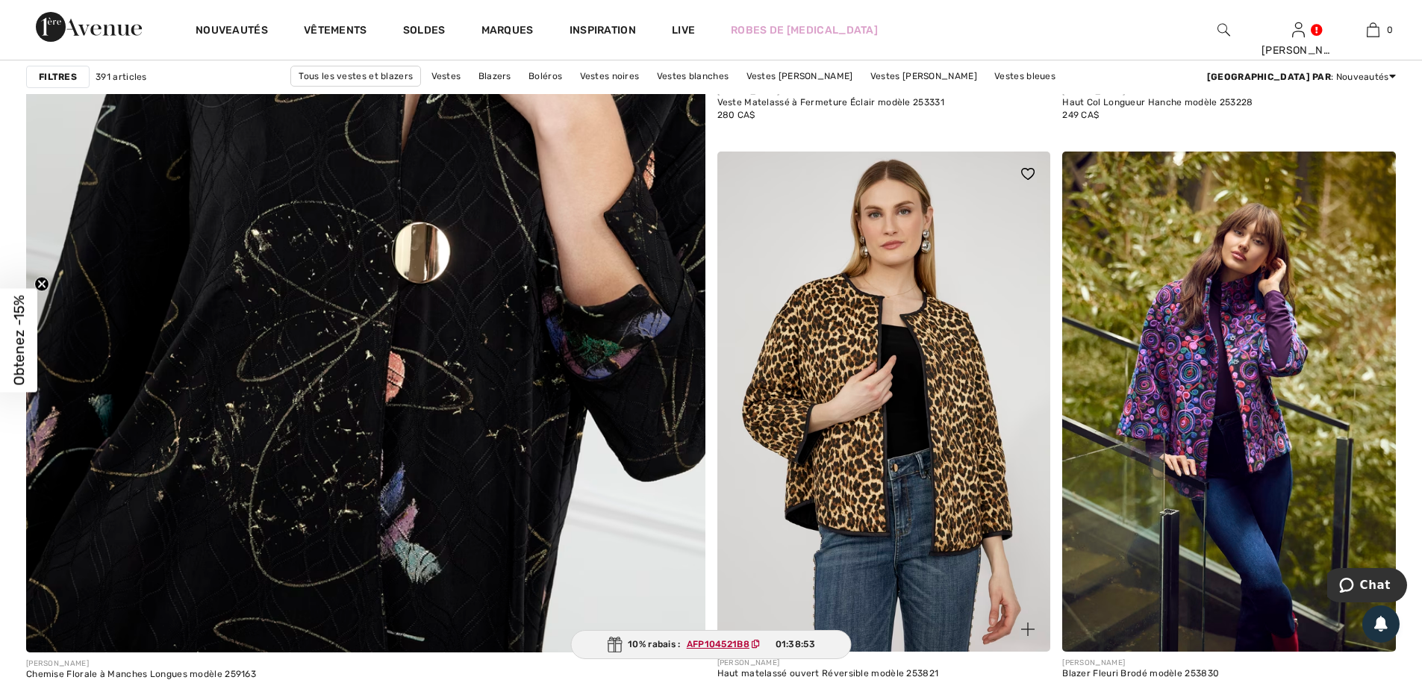
scroll to position [5151, 0]
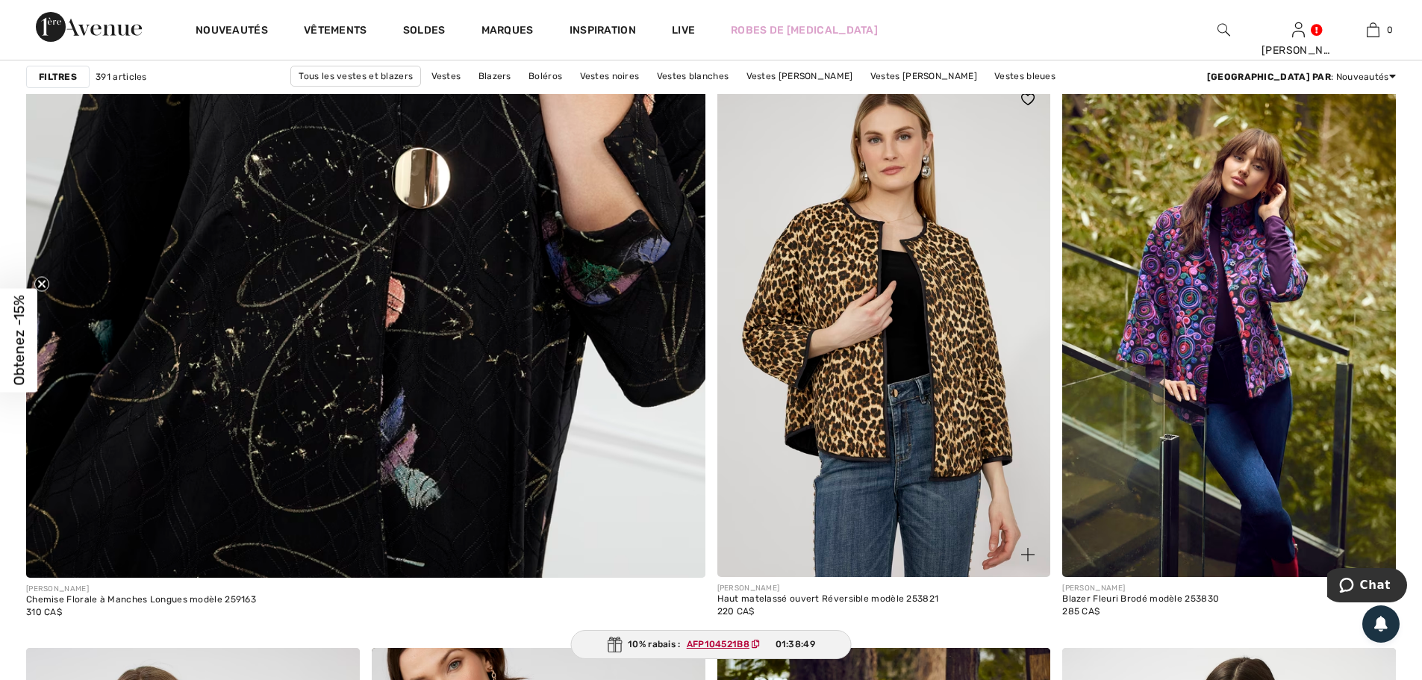
click at [949, 408] on img at bounding box center [884, 327] width 334 height 500
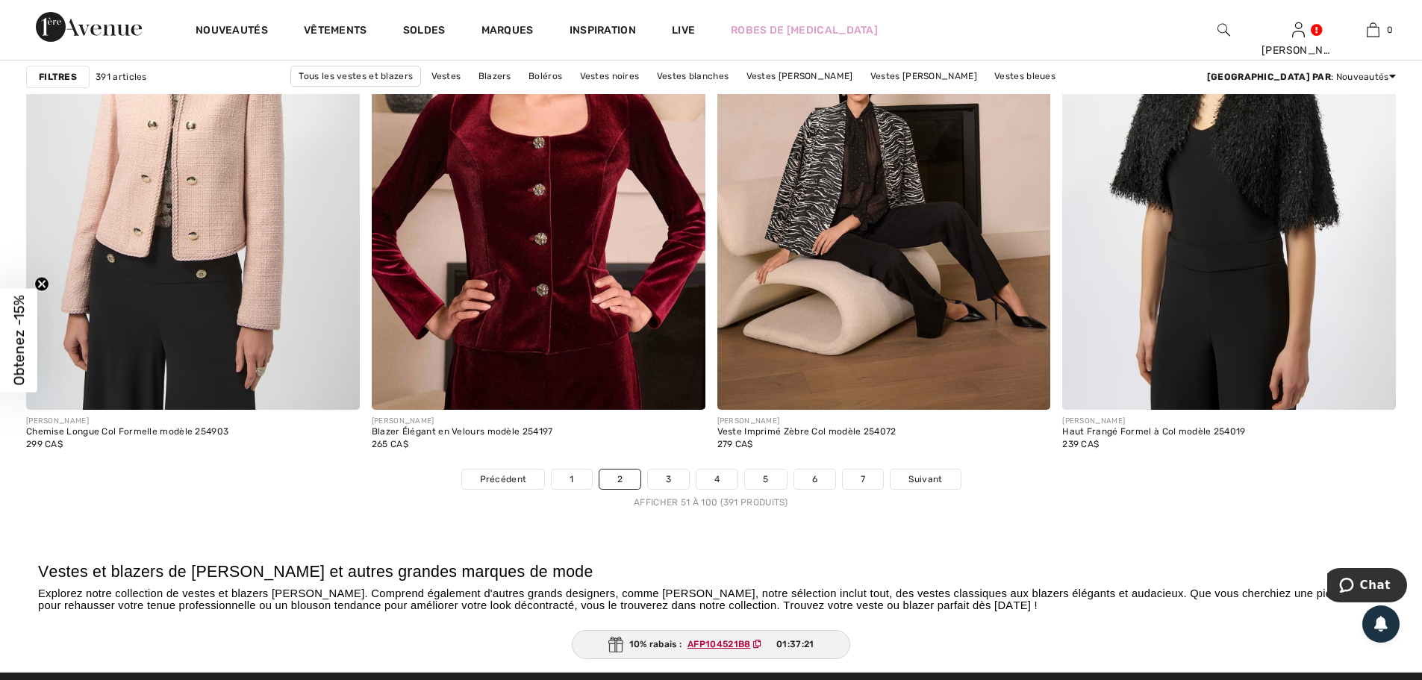
scroll to position [8436, 0]
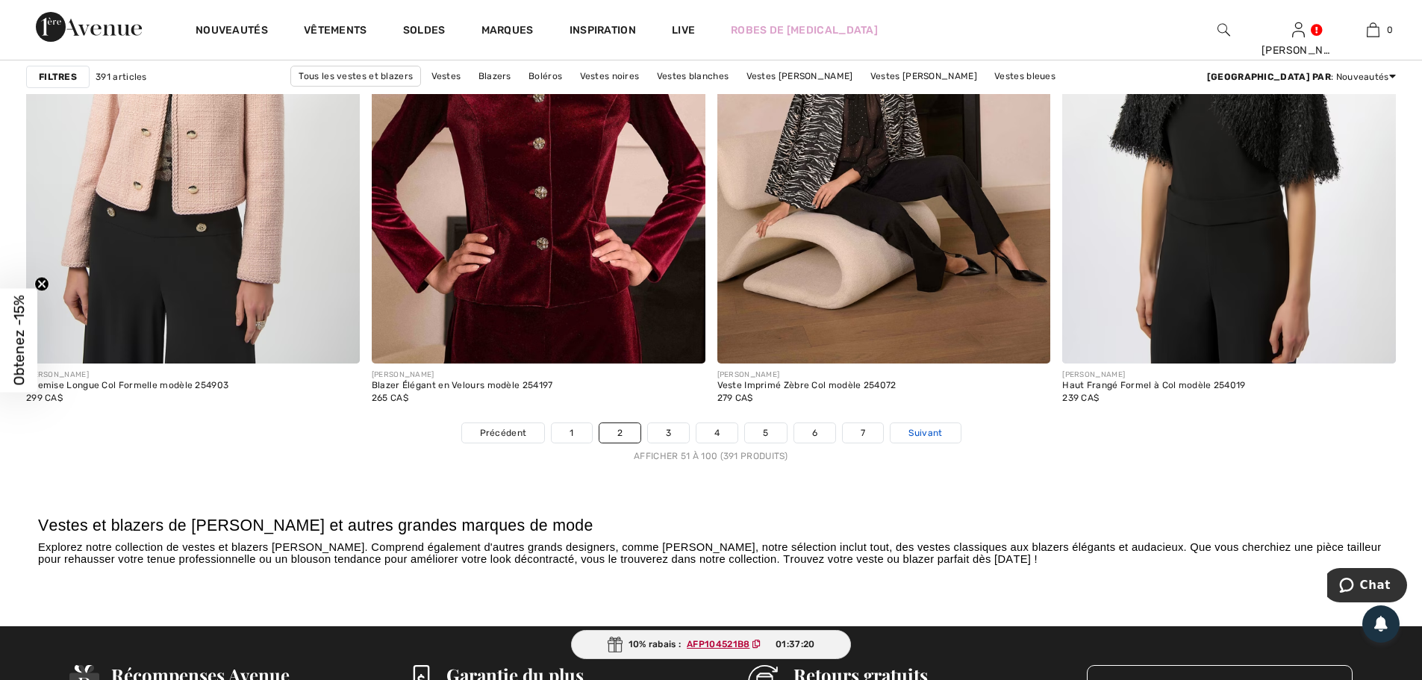
click at [938, 429] on span "Suivant" at bounding box center [926, 432] width 34 height 13
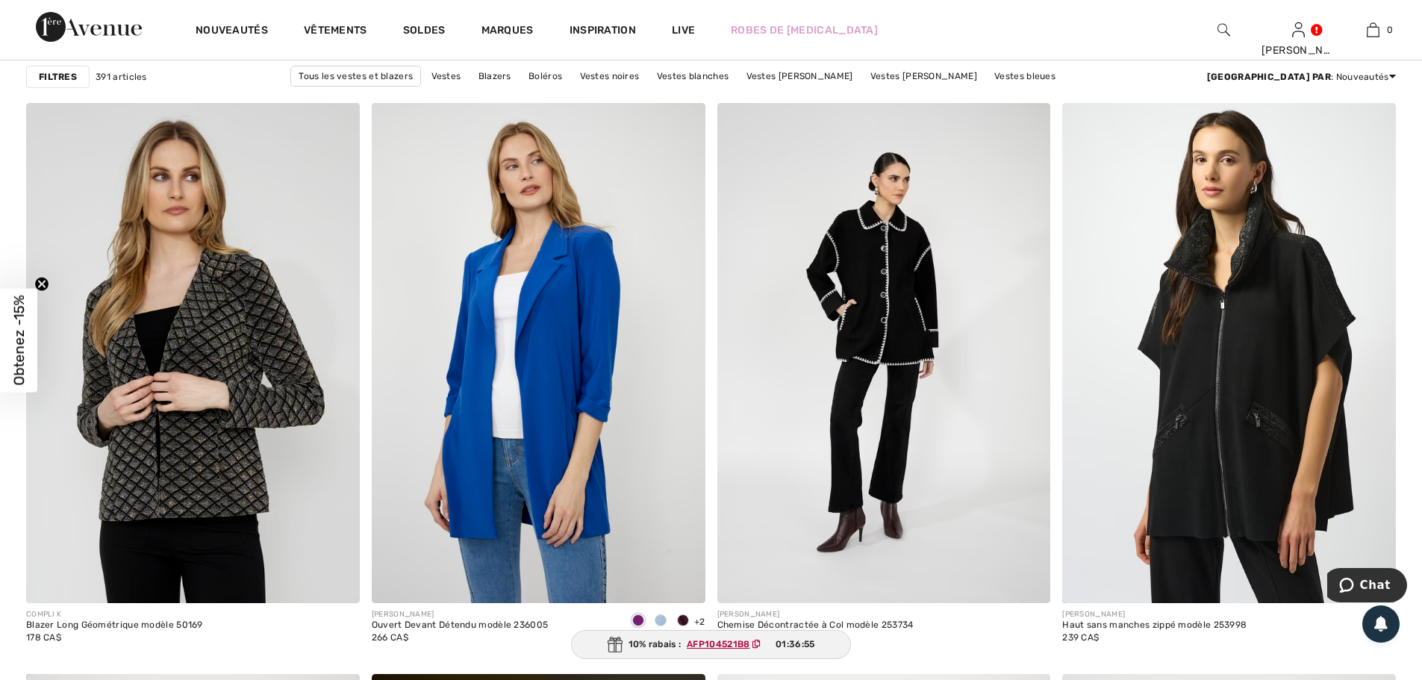
scroll to position [1269, 0]
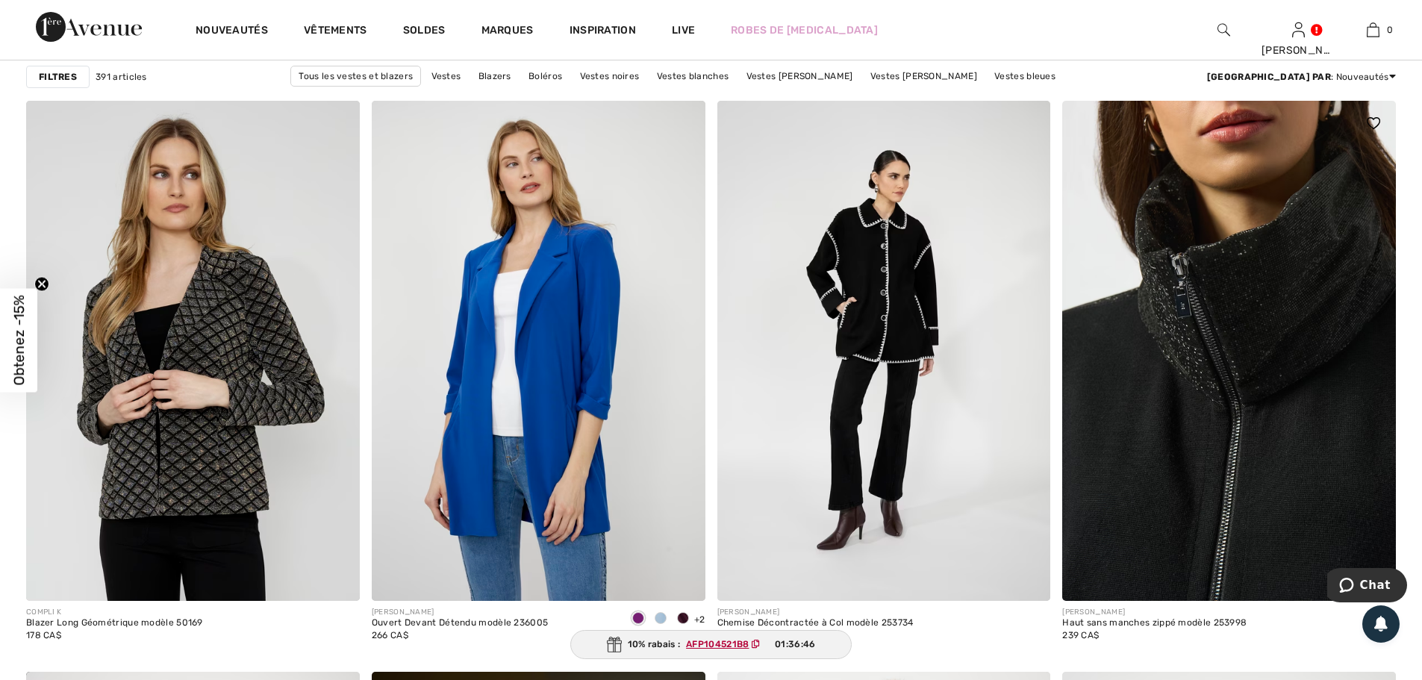
click at [1247, 408] on img at bounding box center [1229, 351] width 334 height 500
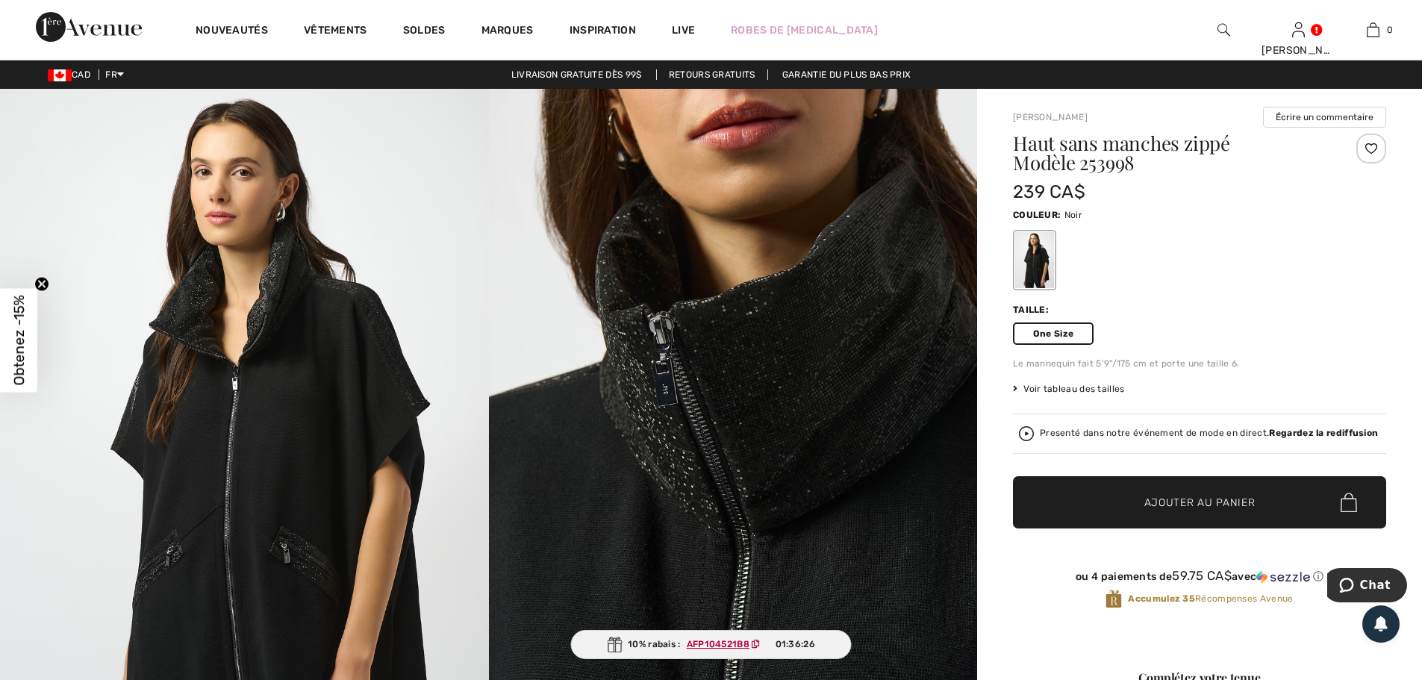
click at [1024, 432] on img at bounding box center [1026, 433] width 15 height 15
click at [781, 393] on img at bounding box center [733, 455] width 489 height 732
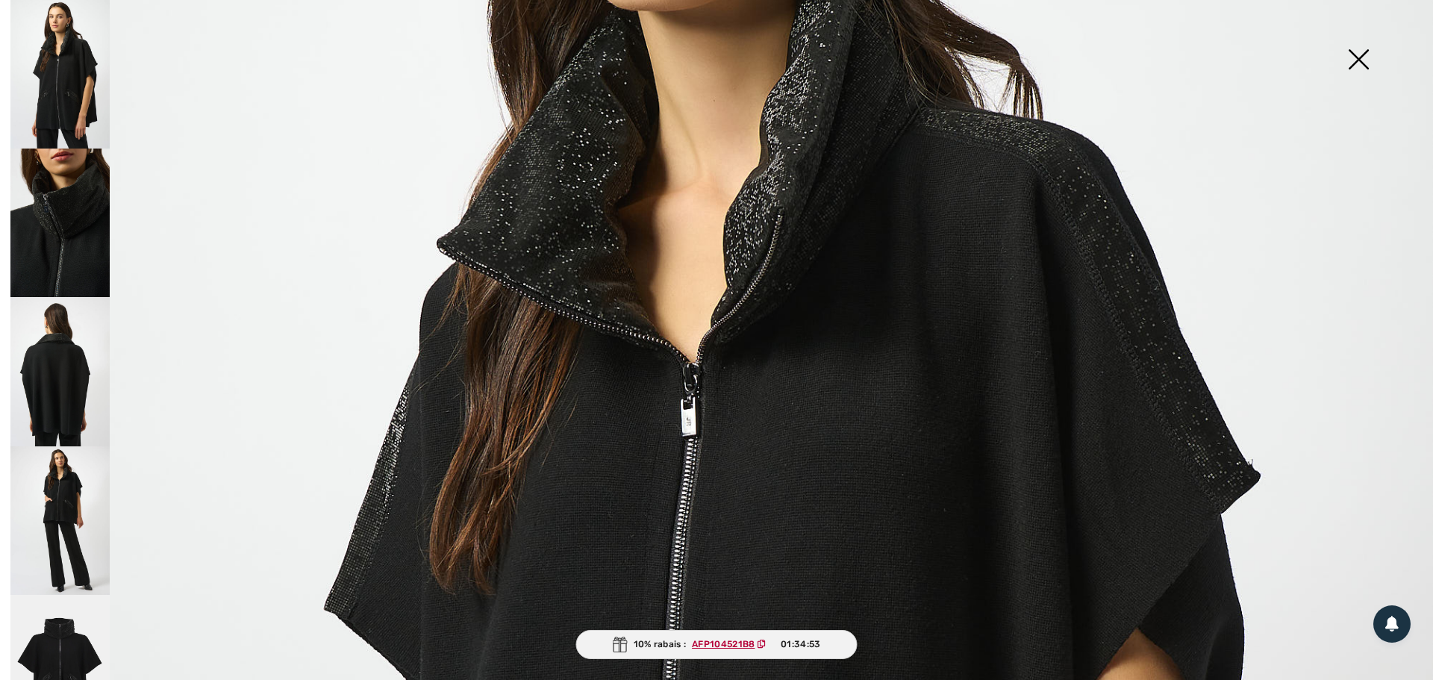
scroll to position [224, 0]
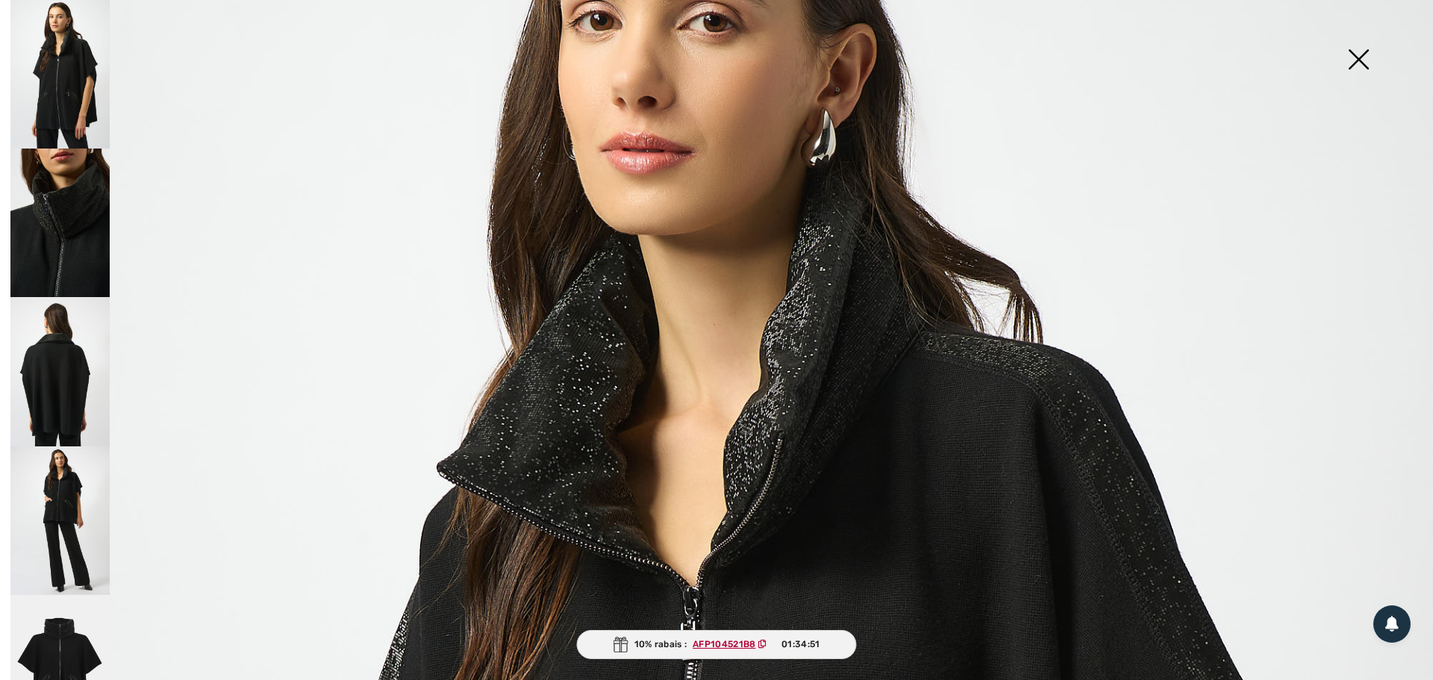
click at [64, 215] on img at bounding box center [59, 223] width 99 height 149
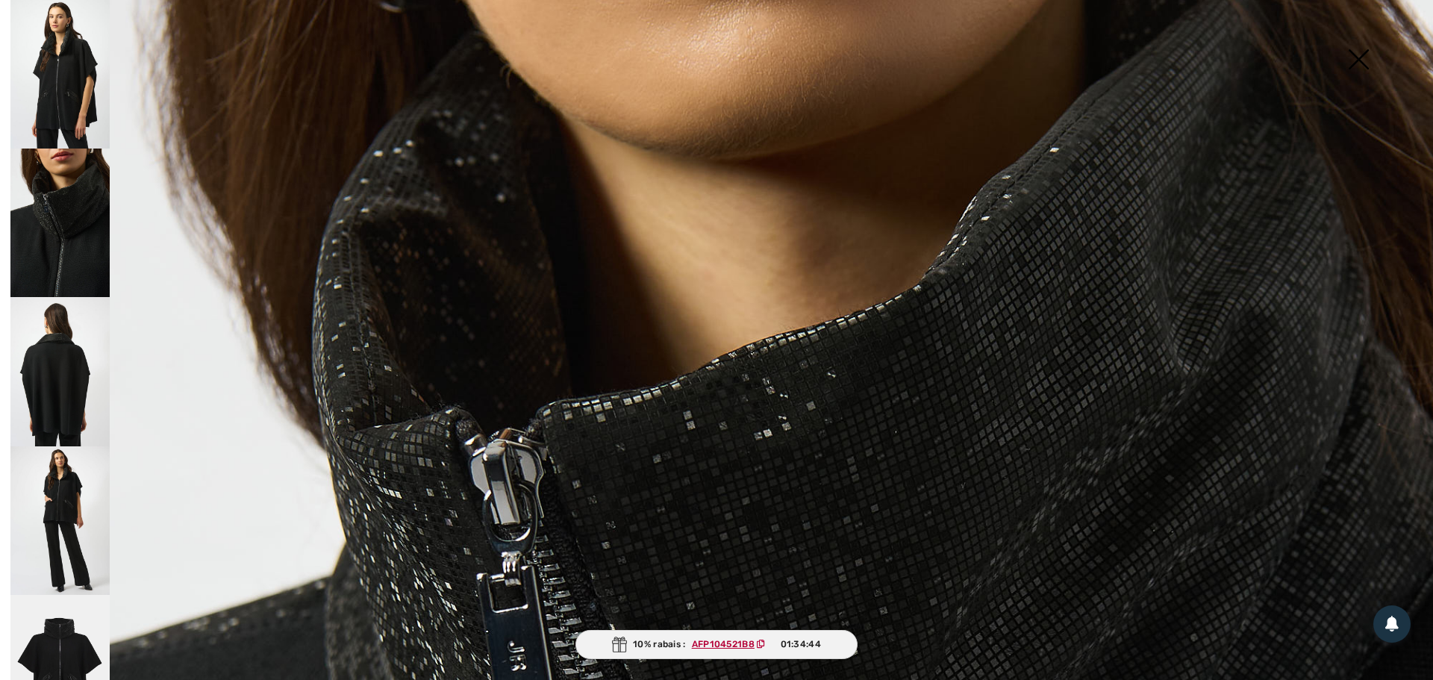
click at [68, 376] on img at bounding box center [59, 371] width 99 height 149
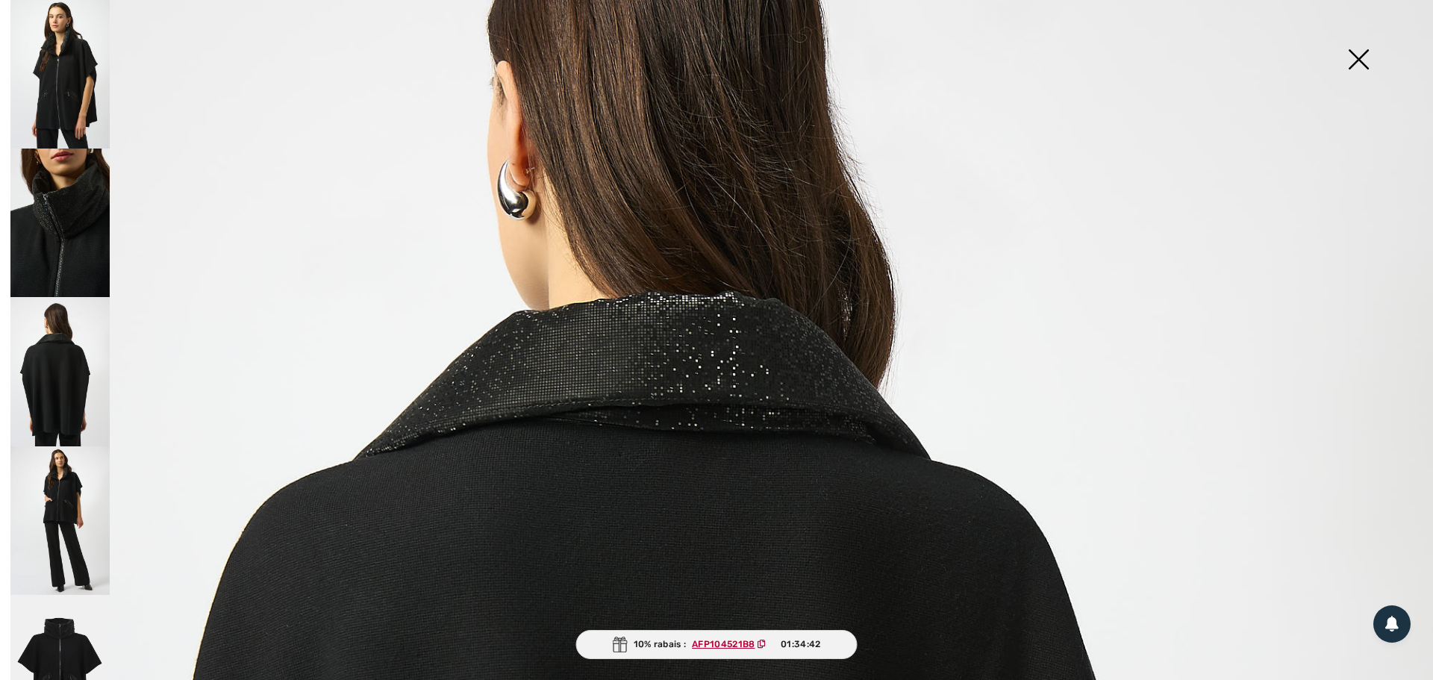
click at [63, 486] on img at bounding box center [59, 520] width 99 height 149
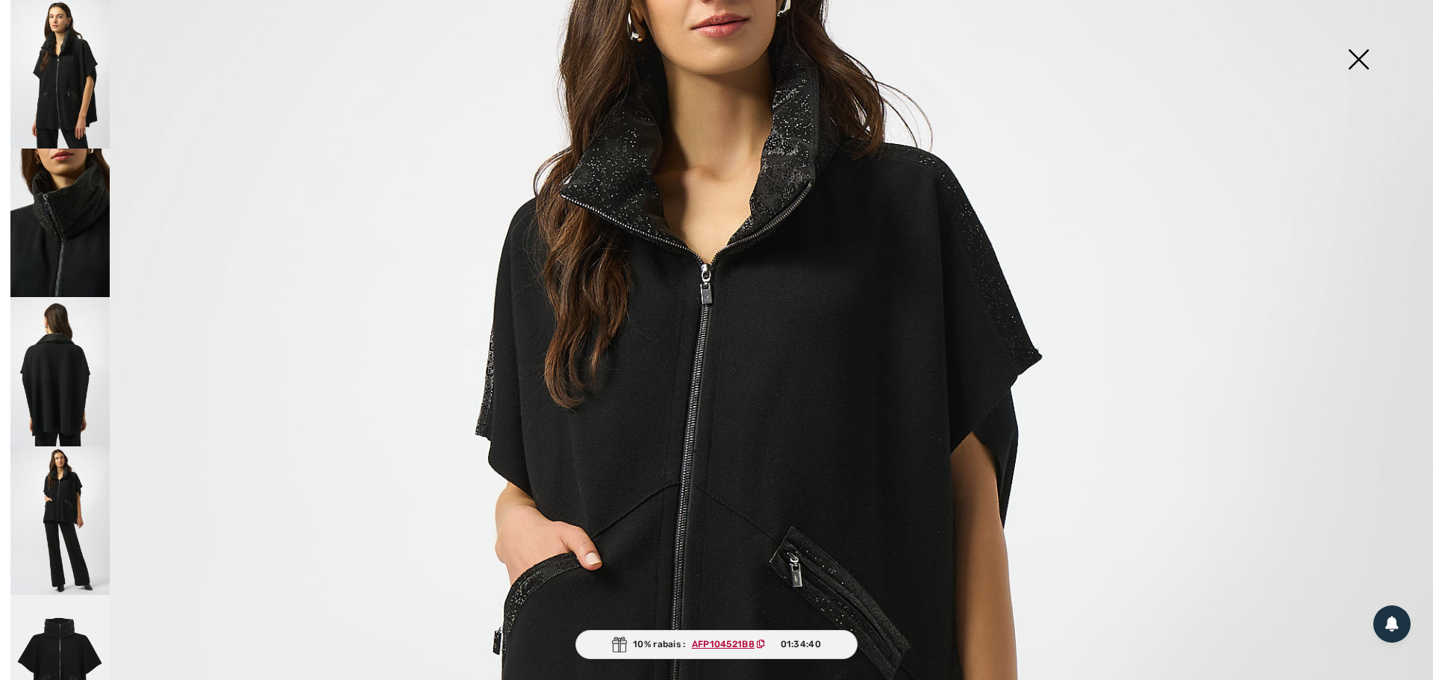
click at [1368, 50] on img at bounding box center [1358, 60] width 75 height 77
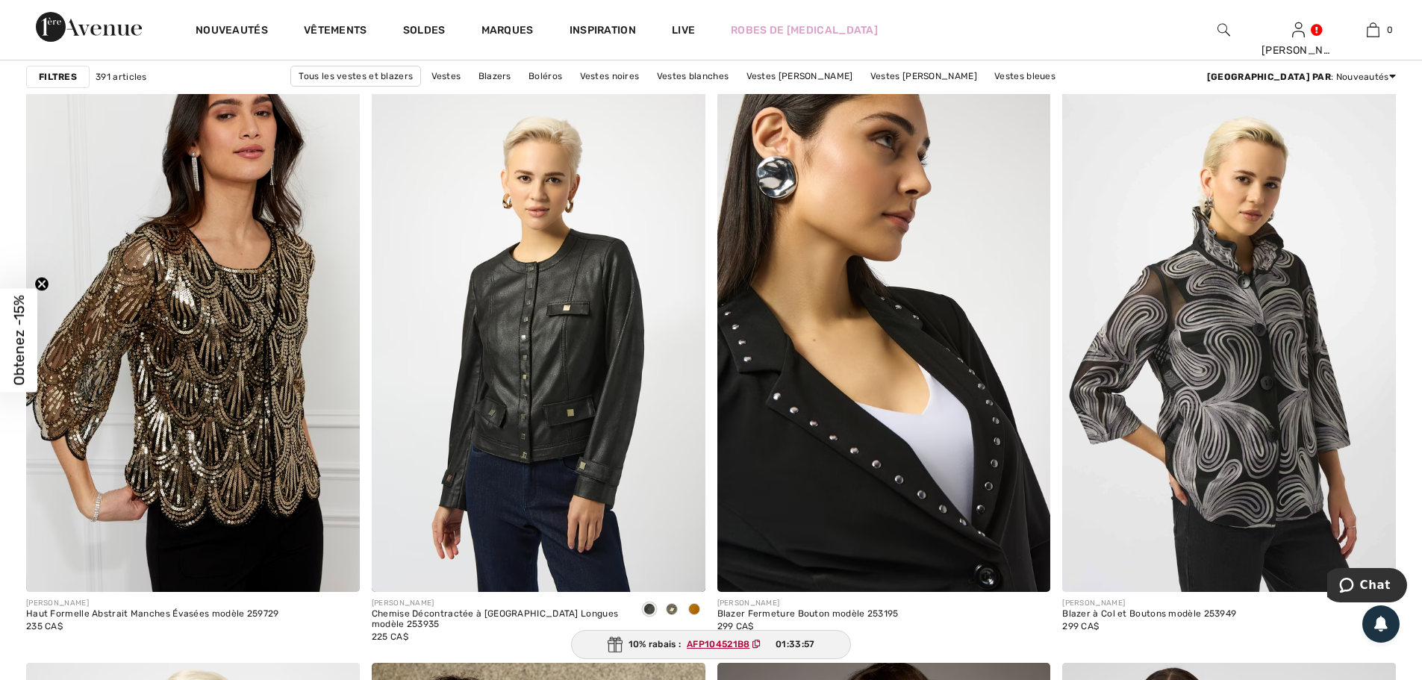
scroll to position [3210, 0]
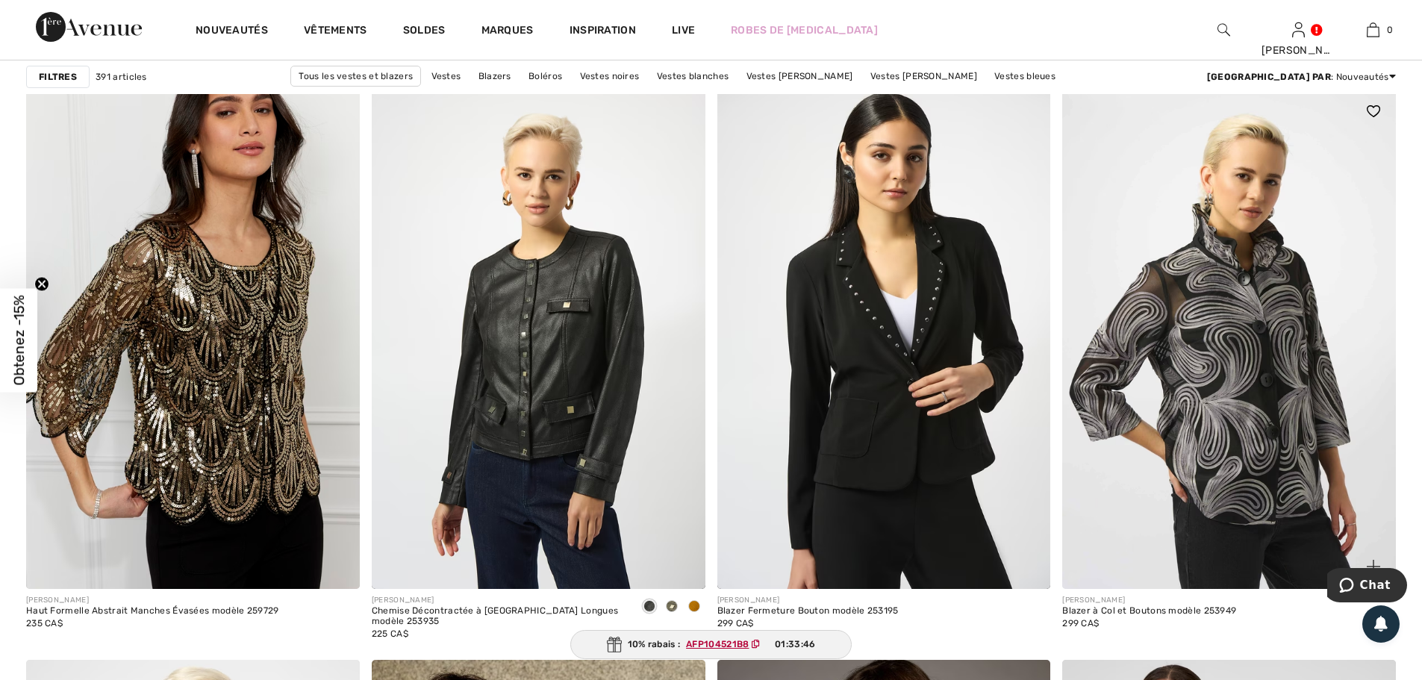
click at [1374, 109] on img at bounding box center [1373, 111] width 13 height 12
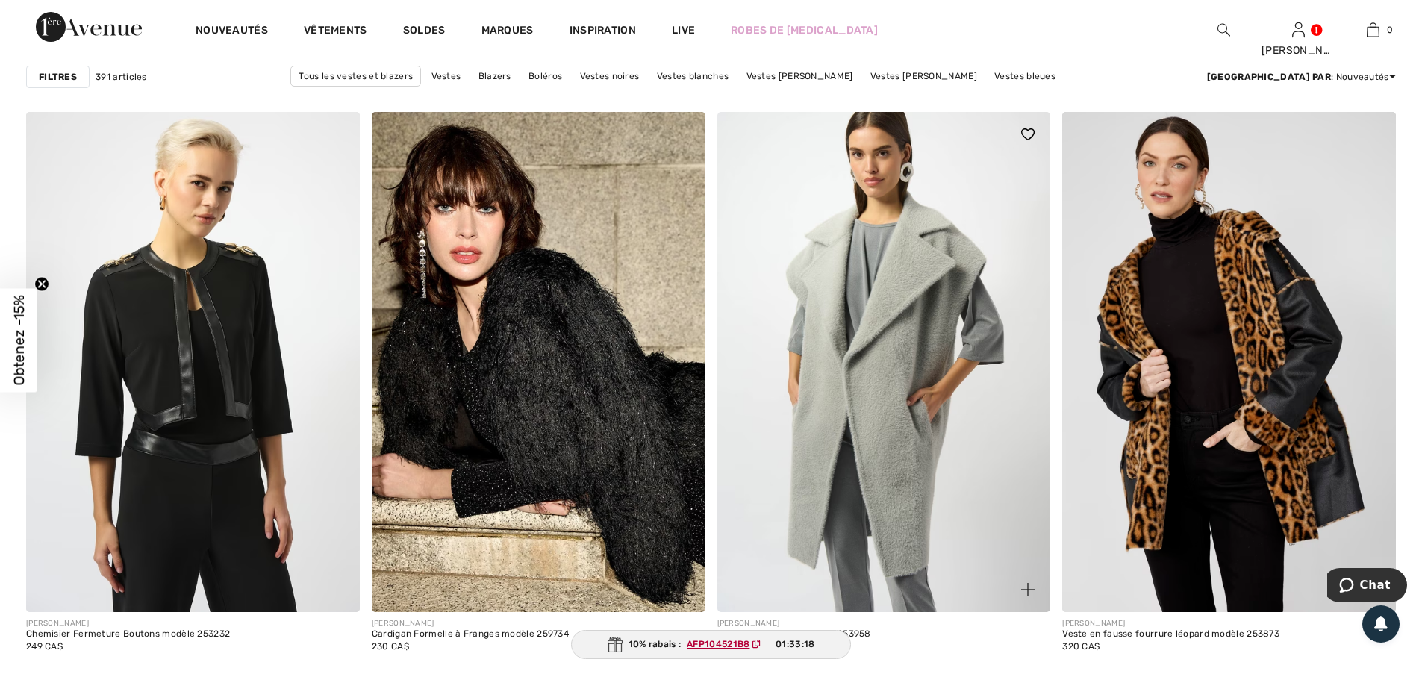
scroll to position [3733, 0]
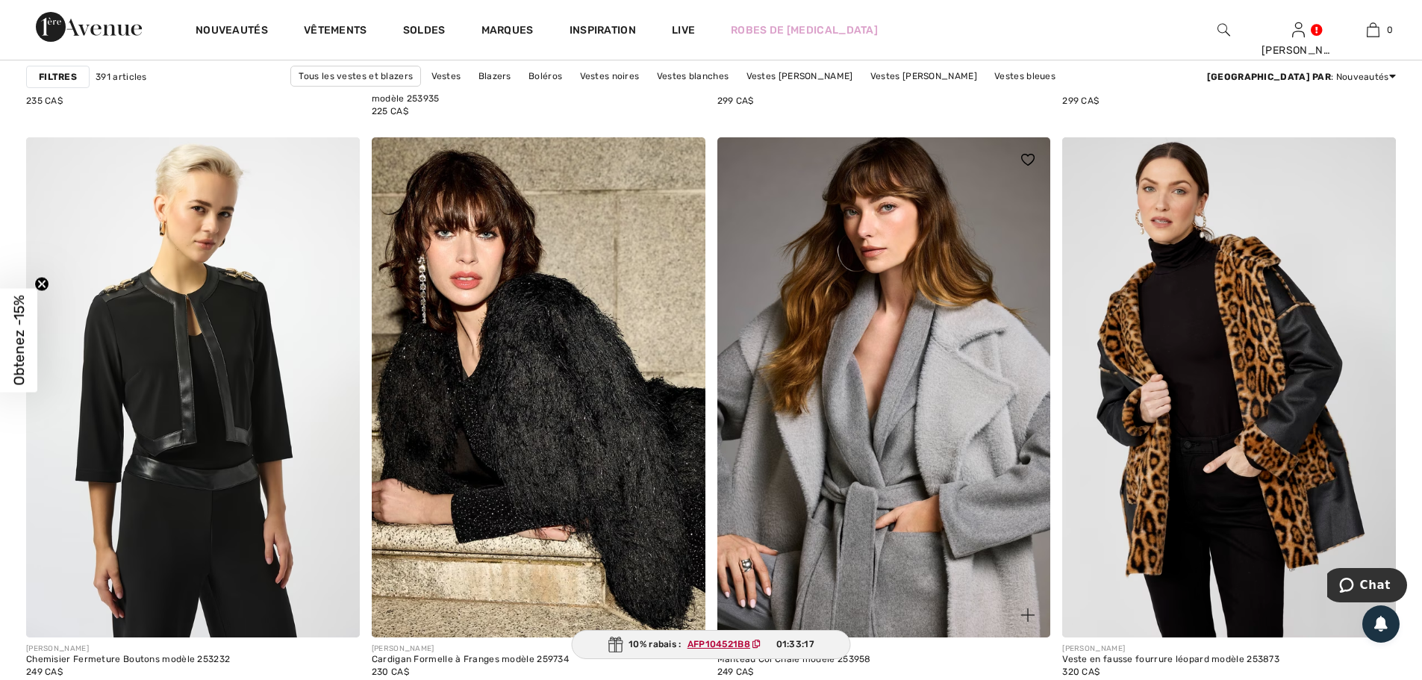
click at [1027, 158] on img at bounding box center [1027, 160] width 13 height 12
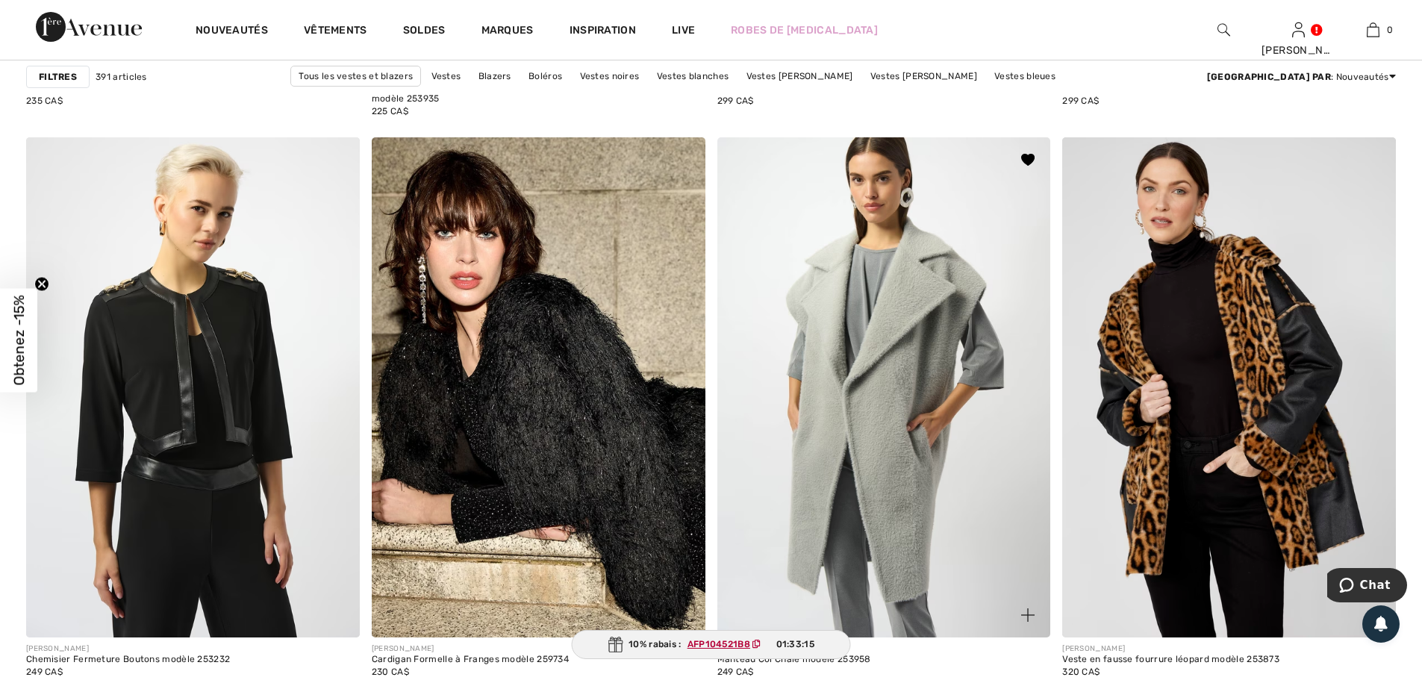
click at [867, 386] on img at bounding box center [884, 387] width 334 height 500
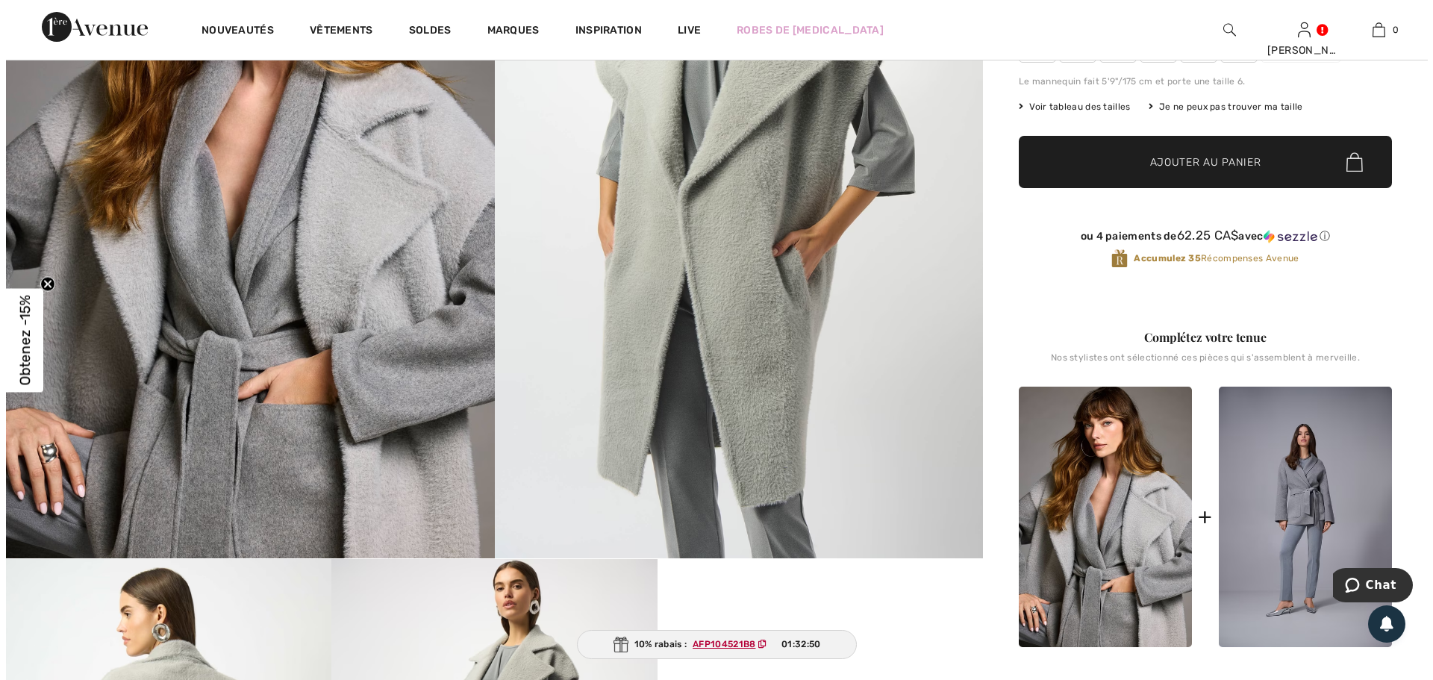
scroll to position [75, 0]
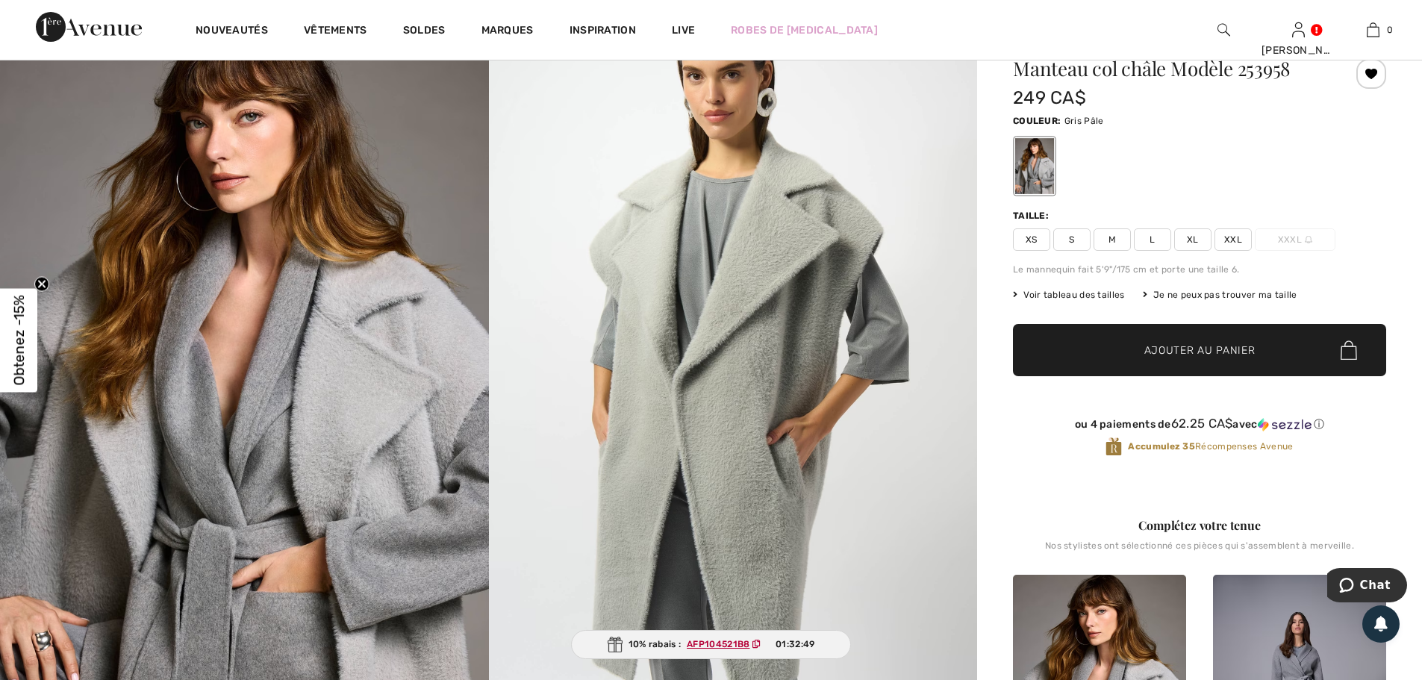
click at [263, 346] on img at bounding box center [244, 380] width 489 height 732
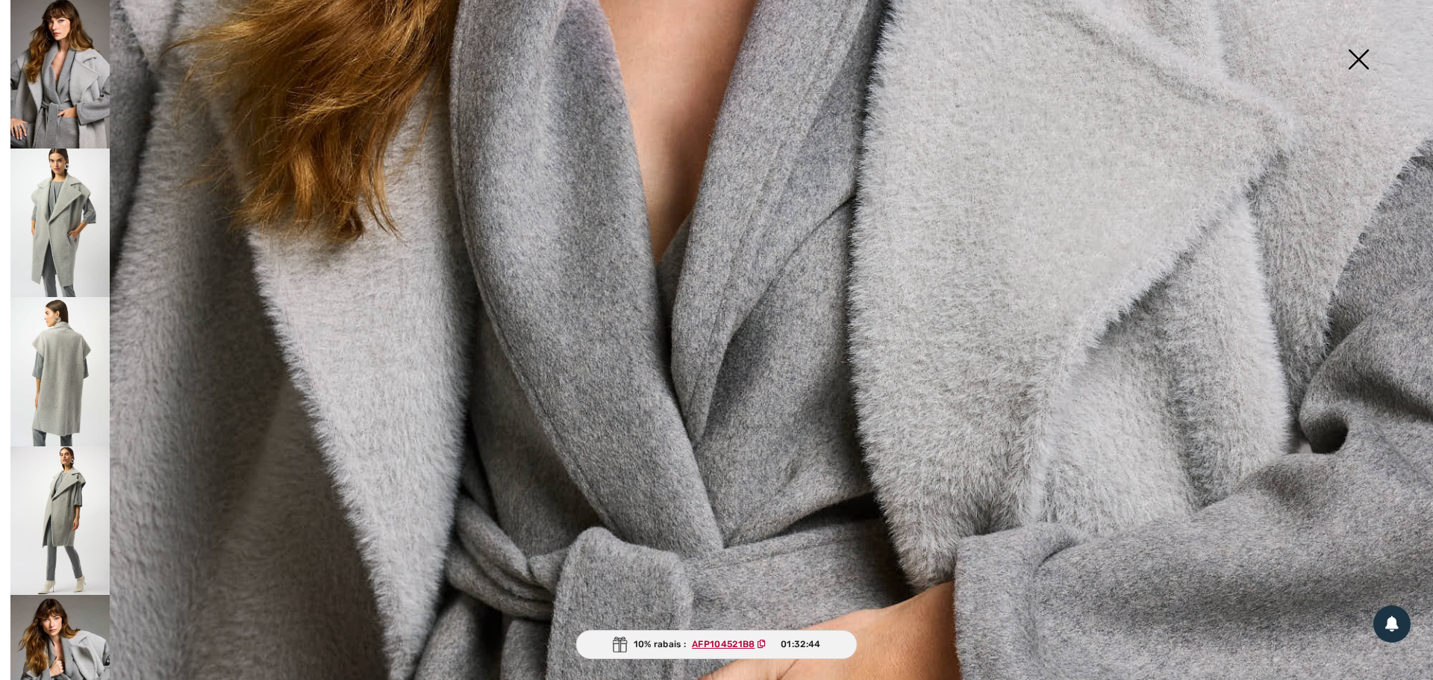
scroll to position [971, 0]
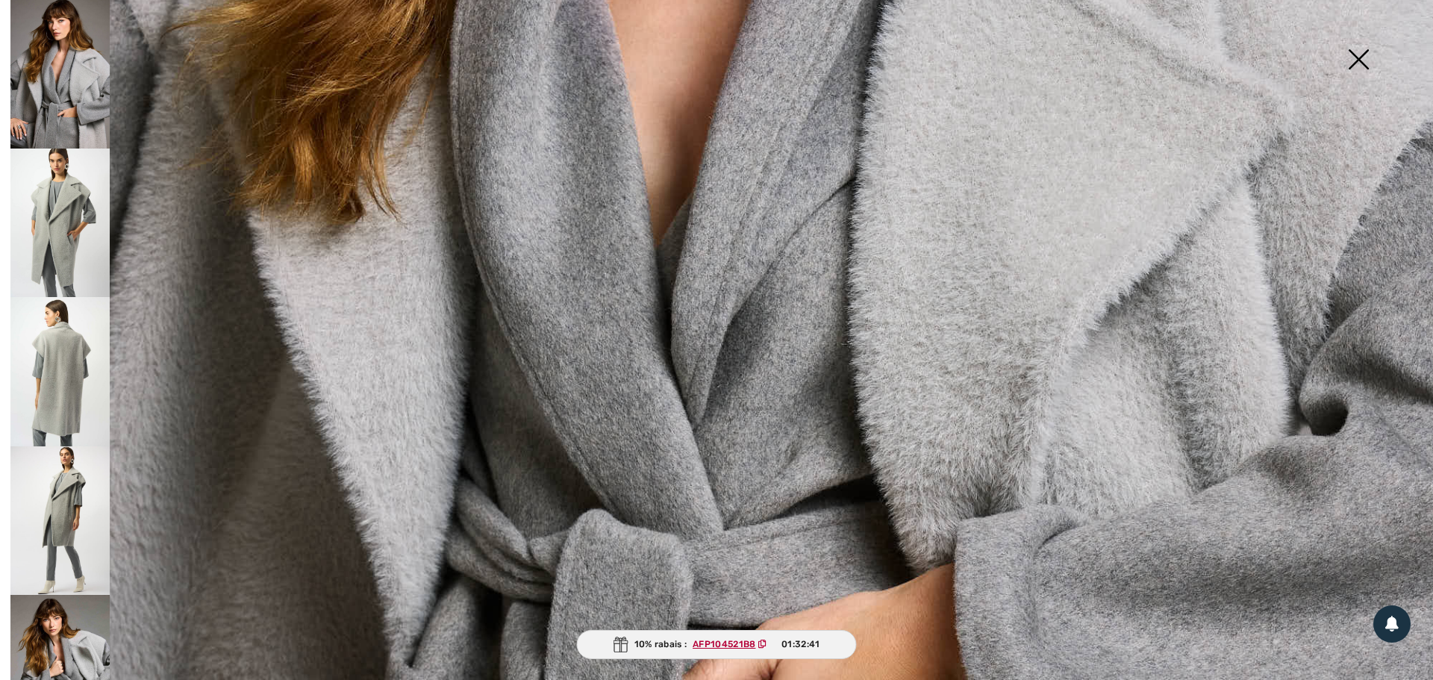
click at [74, 216] on img at bounding box center [59, 223] width 99 height 149
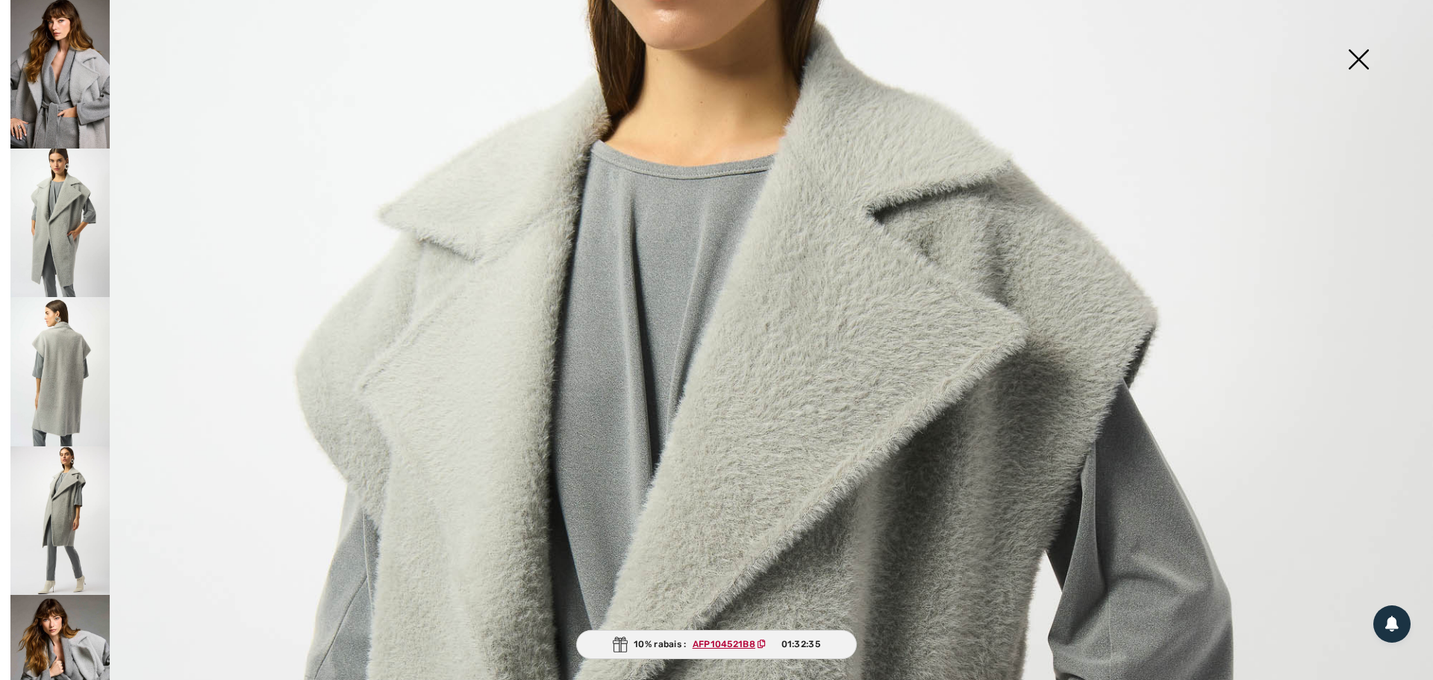
scroll to position [448, 0]
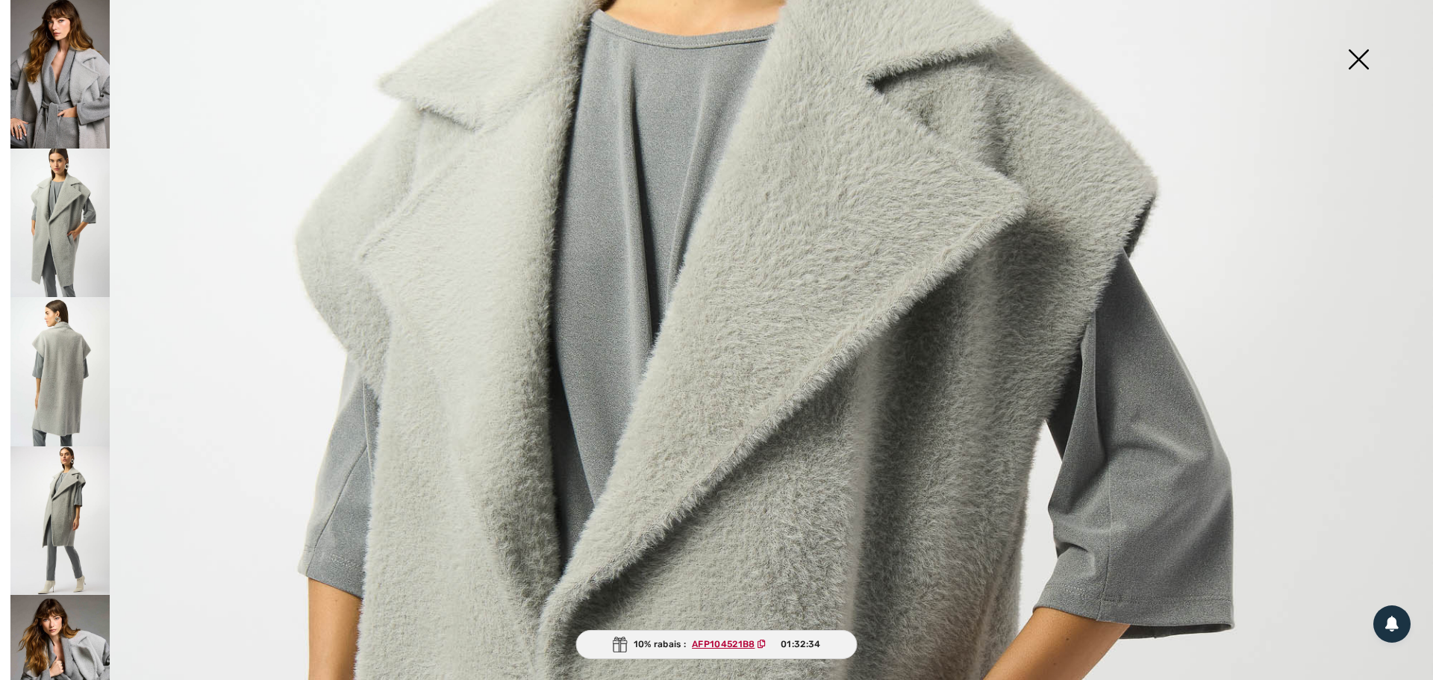
click at [46, 352] on img at bounding box center [59, 371] width 99 height 149
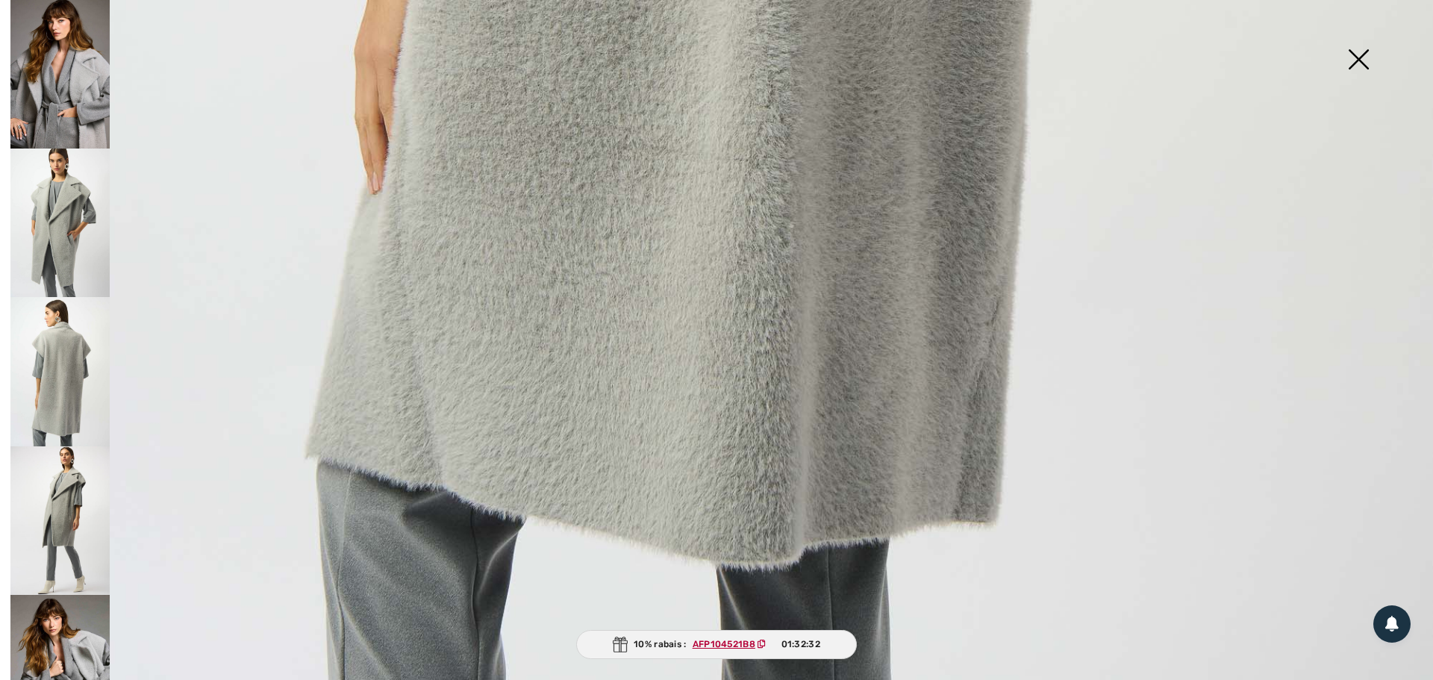
scroll to position [1451, 0]
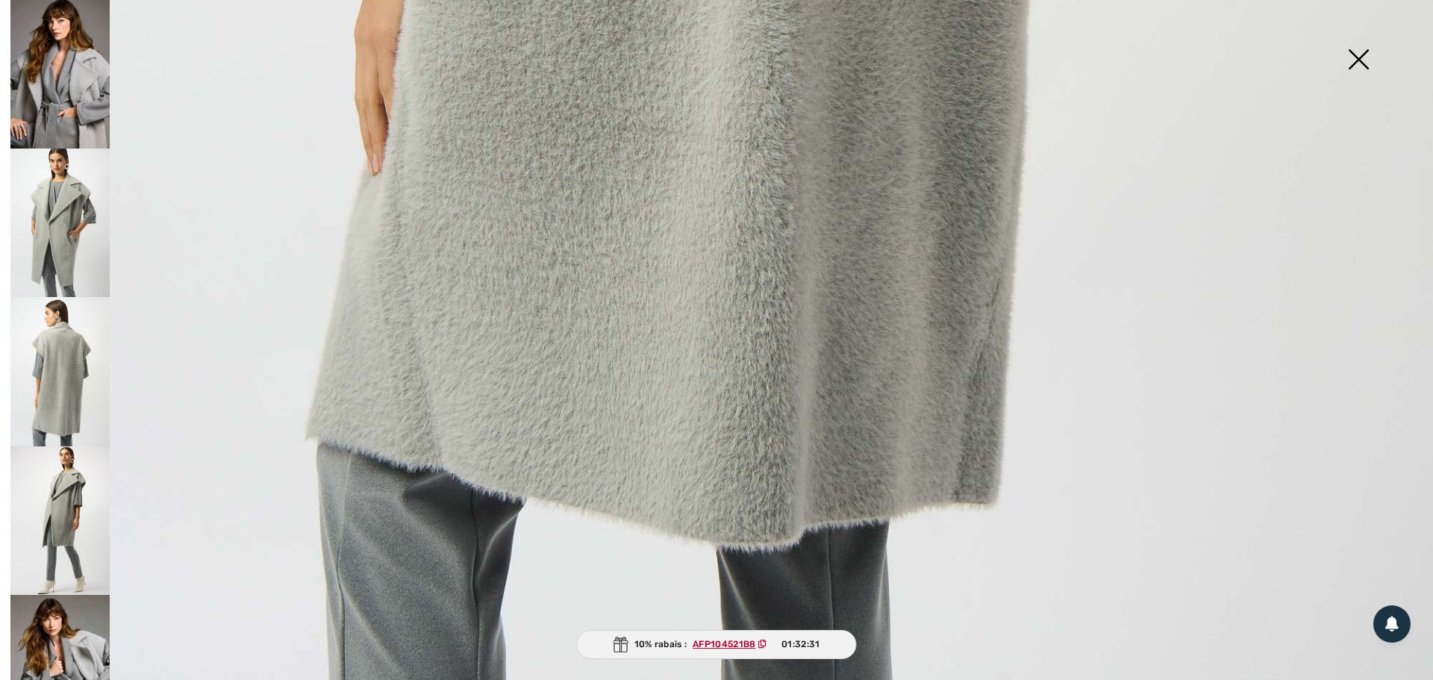
click at [55, 479] on img at bounding box center [59, 520] width 99 height 149
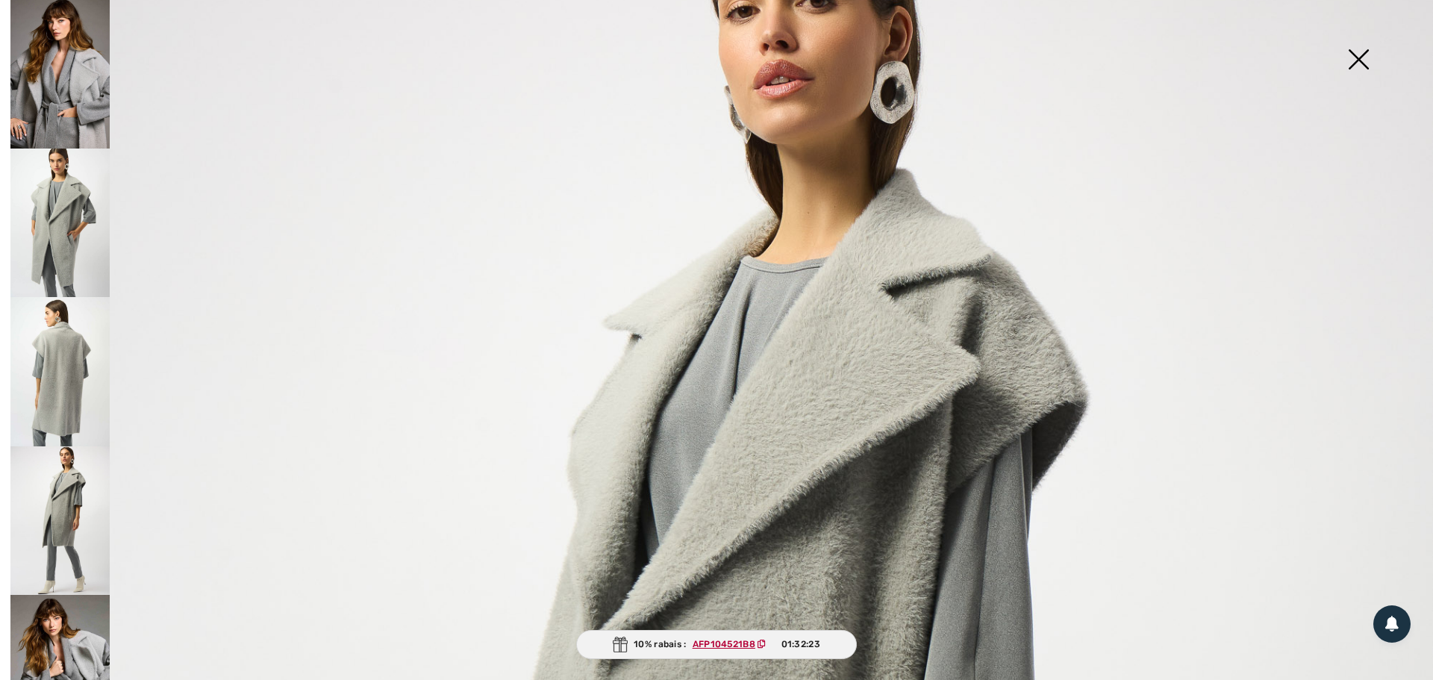
scroll to position [108, 0]
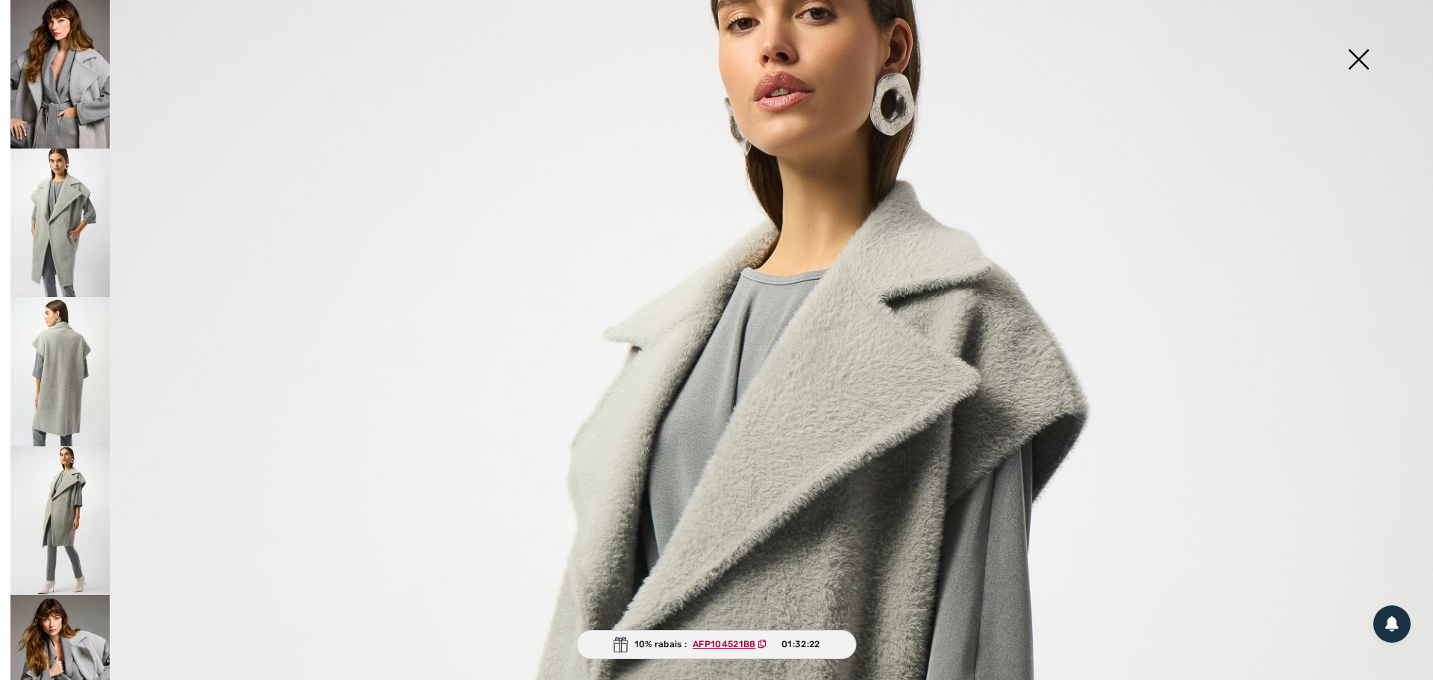
click at [54, 635] on img at bounding box center [59, 669] width 99 height 149
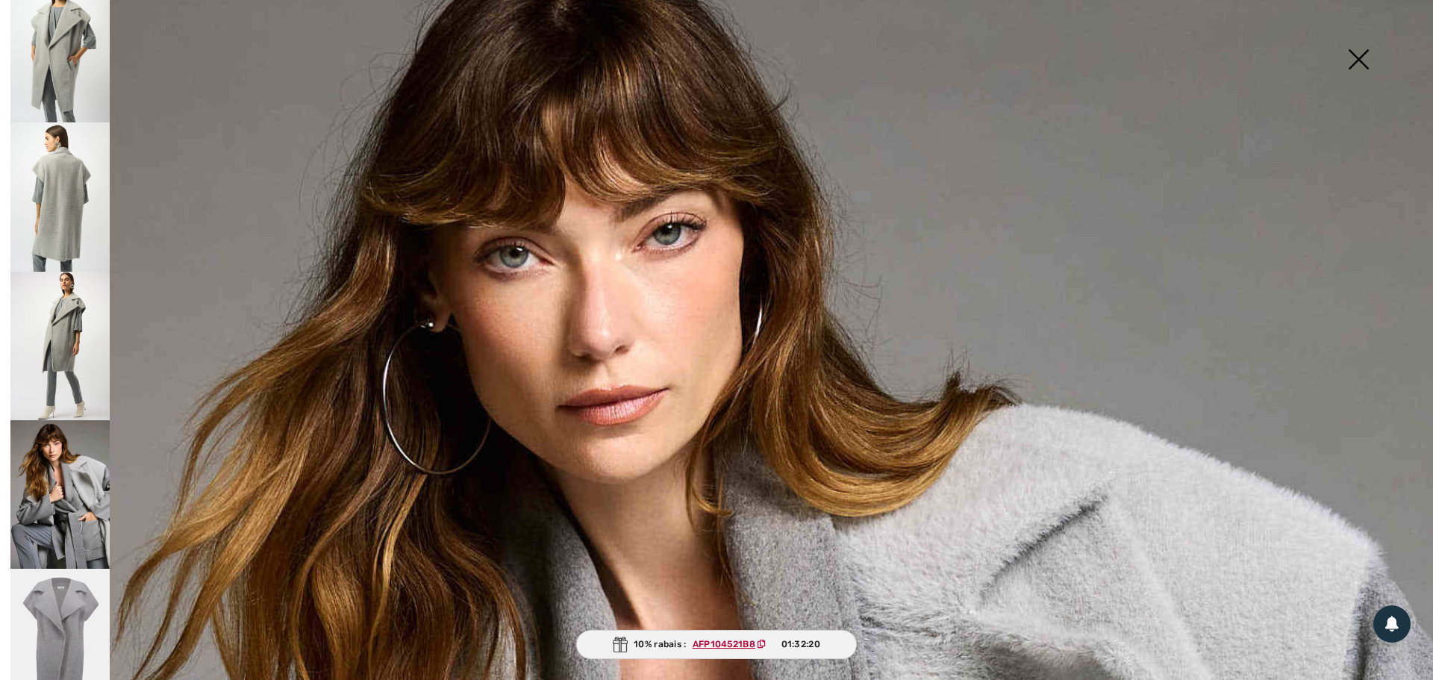
scroll to position [179, 0]
click at [69, 595] on img at bounding box center [59, 638] width 99 height 149
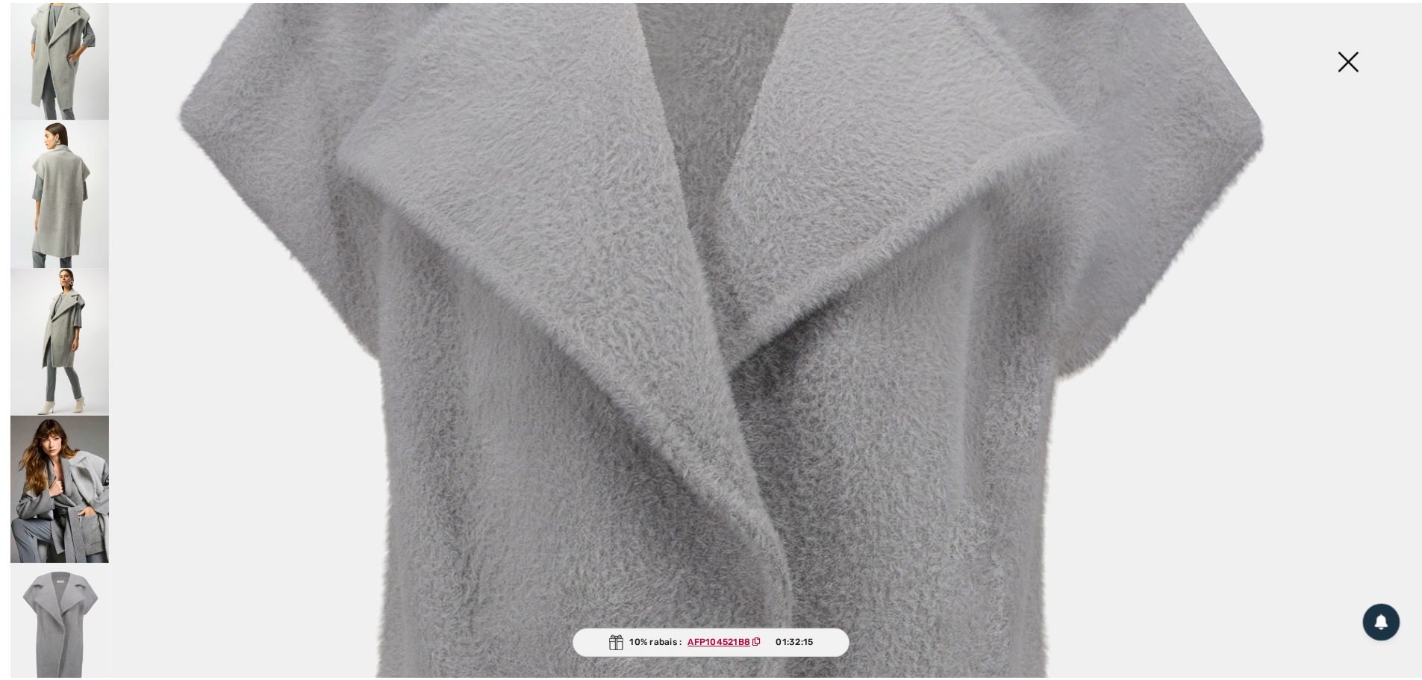
scroll to position [182, 0]
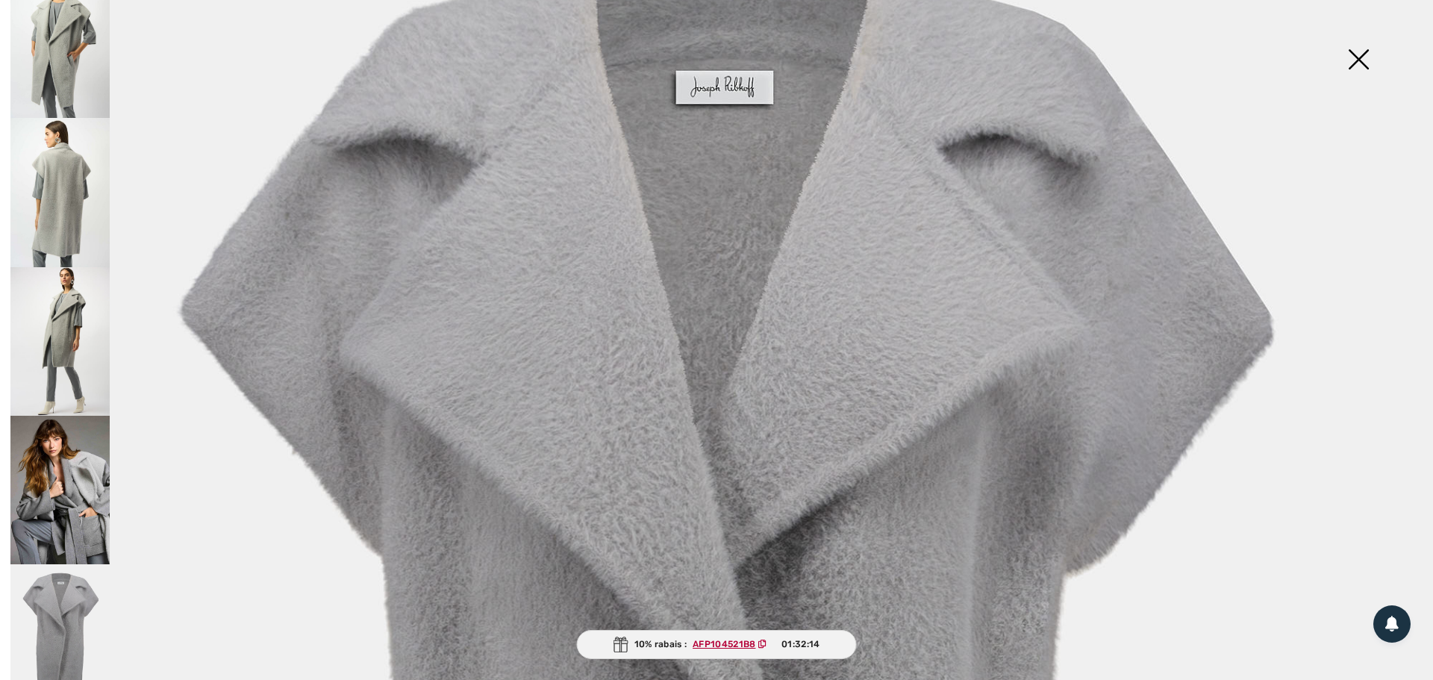
click at [1359, 57] on img at bounding box center [1358, 60] width 75 height 77
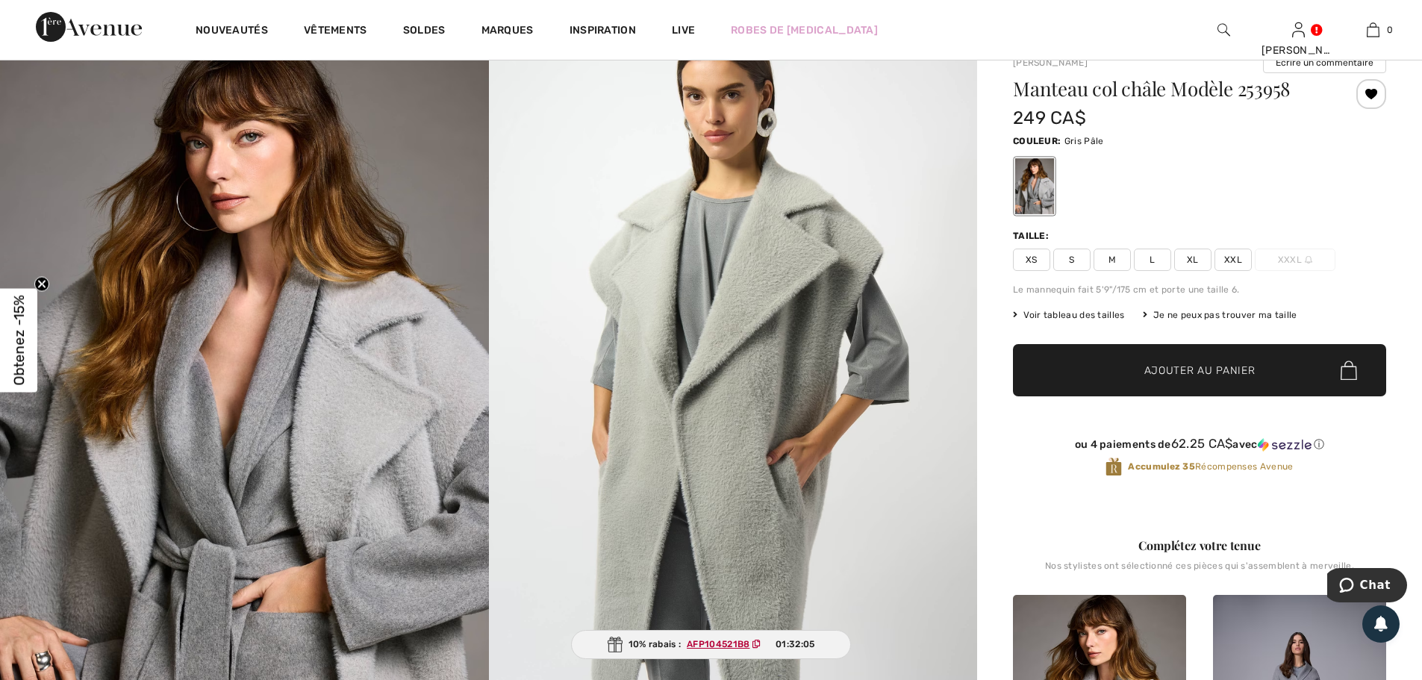
scroll to position [0, 0]
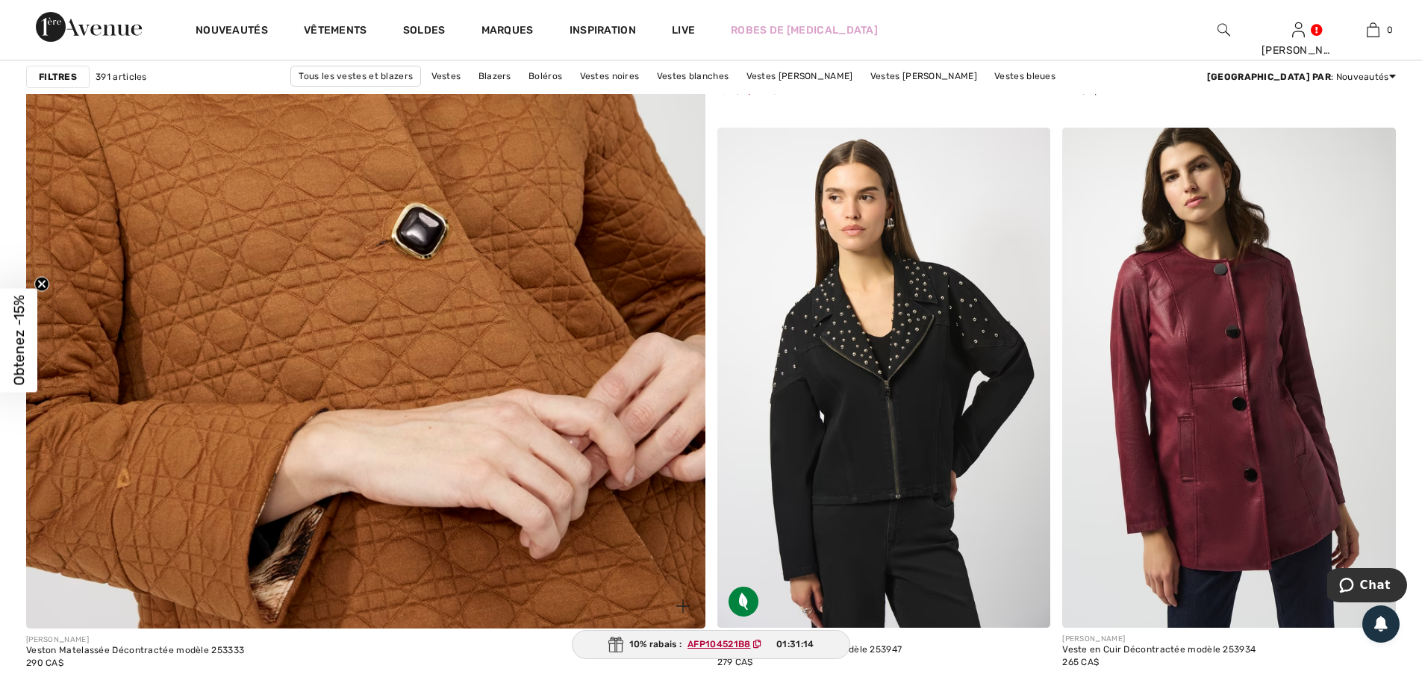
scroll to position [5077, 0]
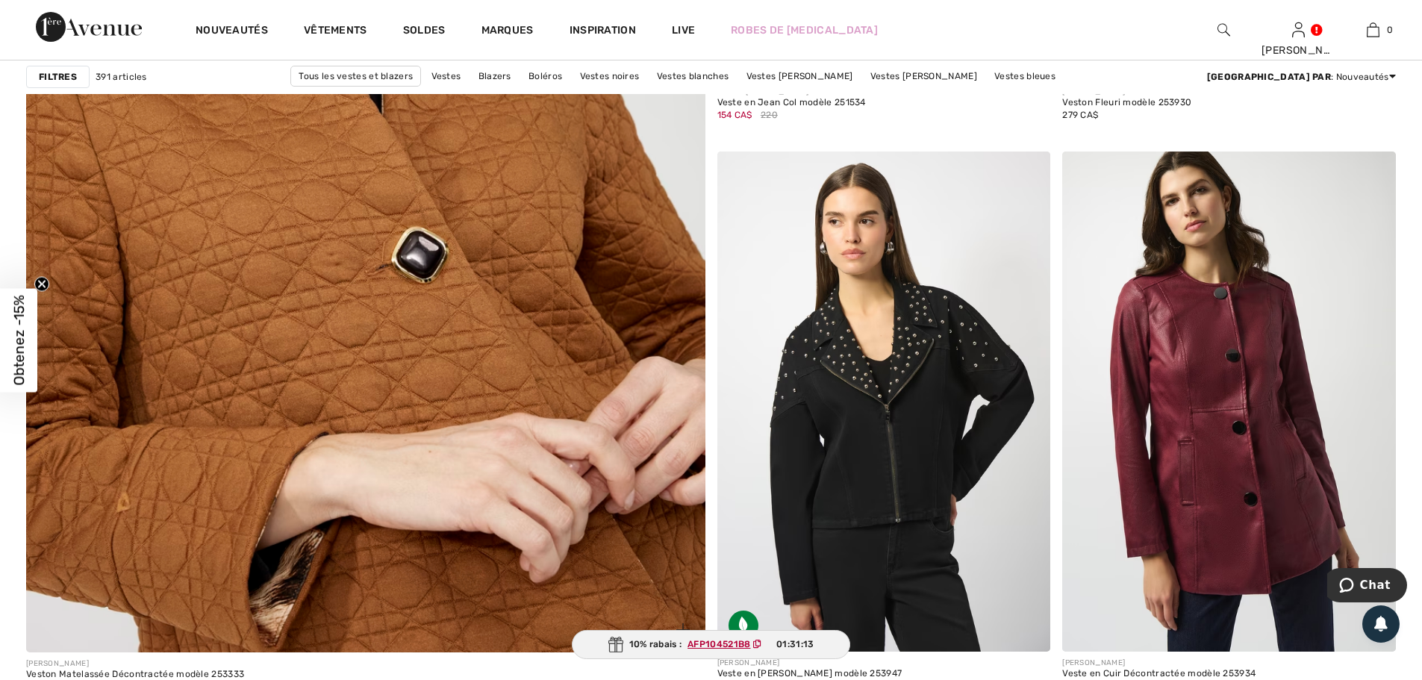
click at [384, 346] on img at bounding box center [365, 191] width 814 height 1222
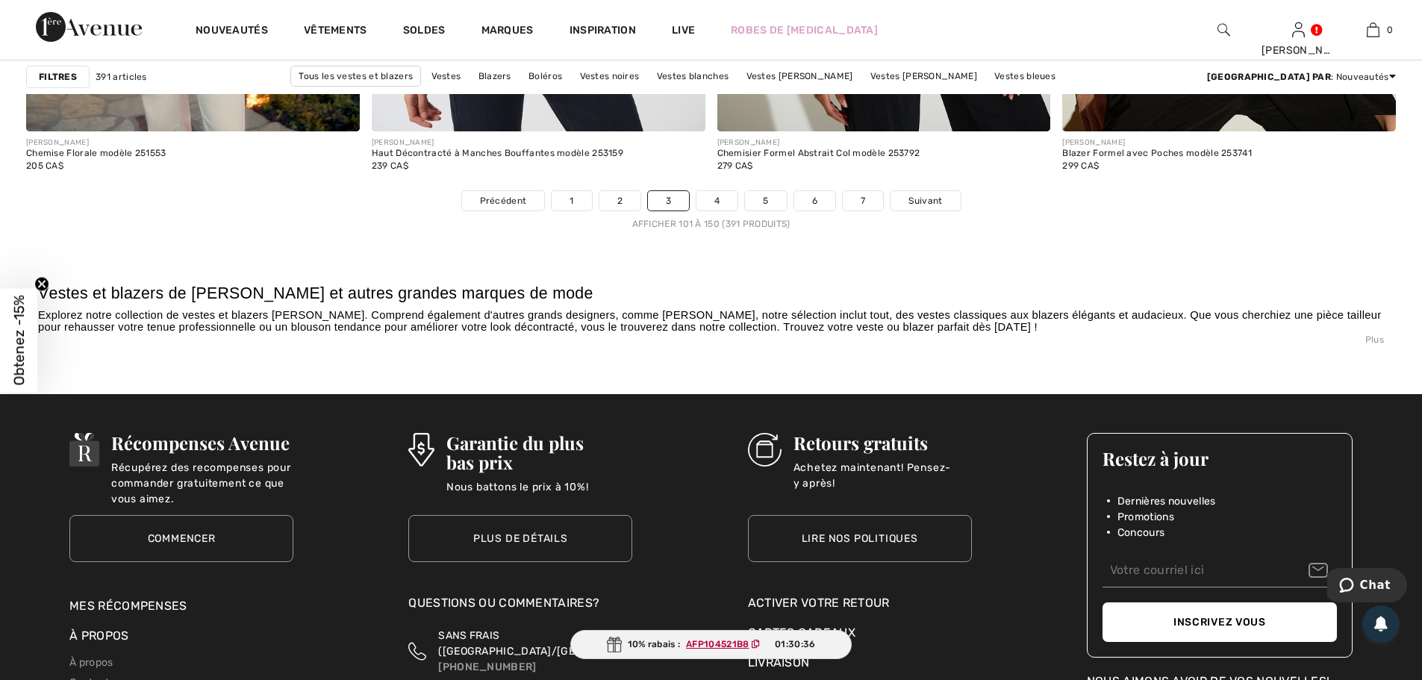
scroll to position [8585, 0]
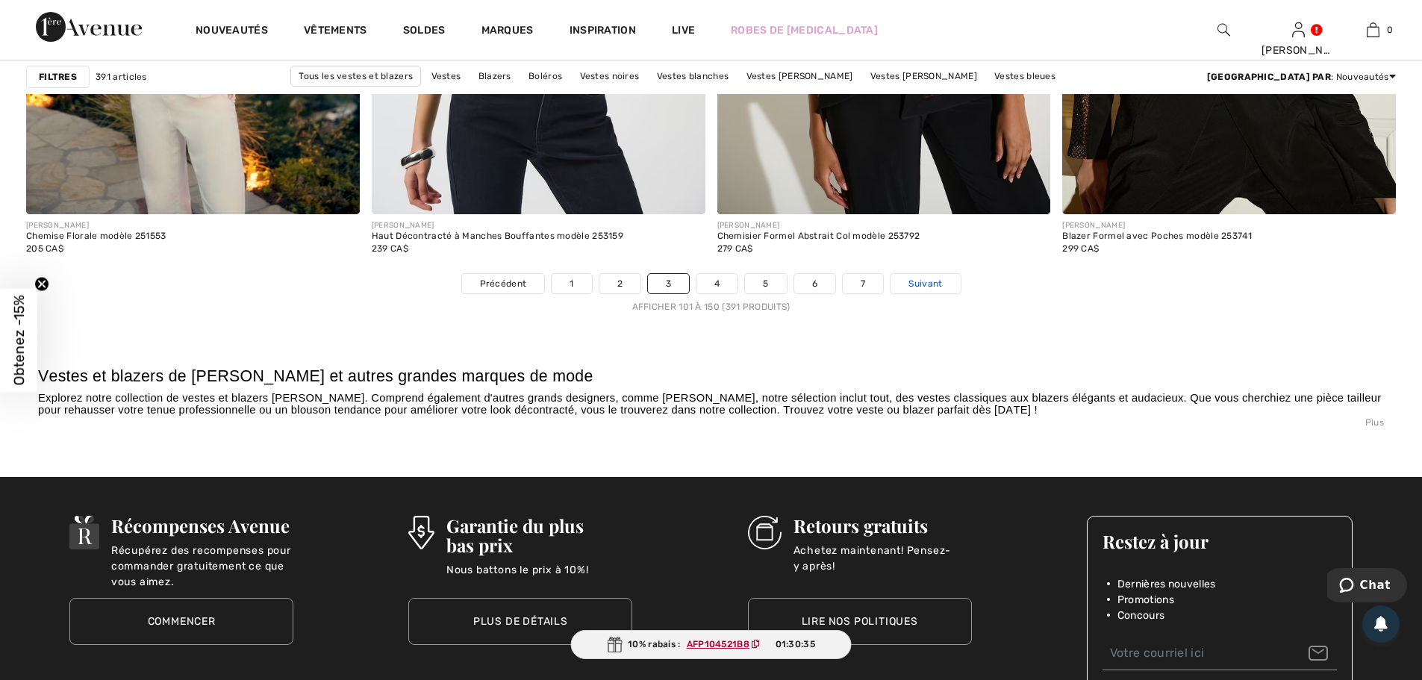
click at [921, 283] on span "Suivant" at bounding box center [926, 283] width 34 height 13
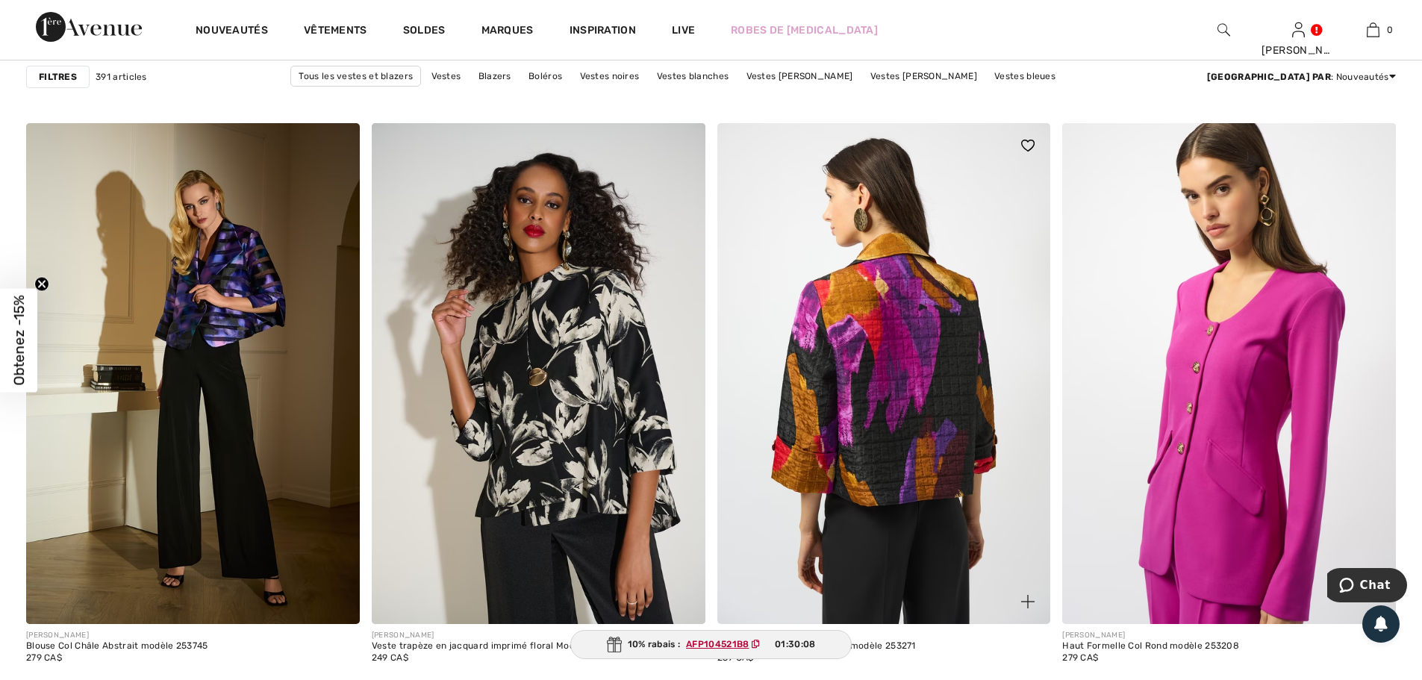
scroll to position [1792, 0]
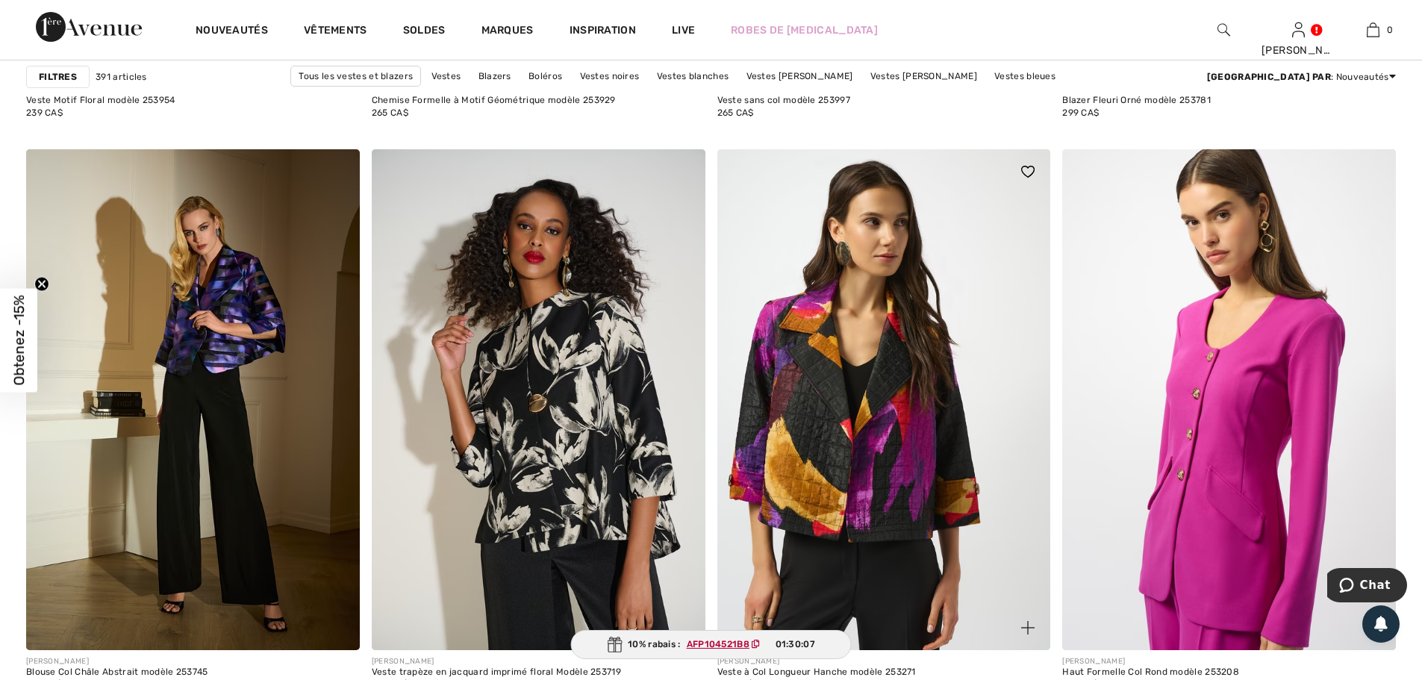
click at [1025, 169] on img at bounding box center [1027, 172] width 13 height 12
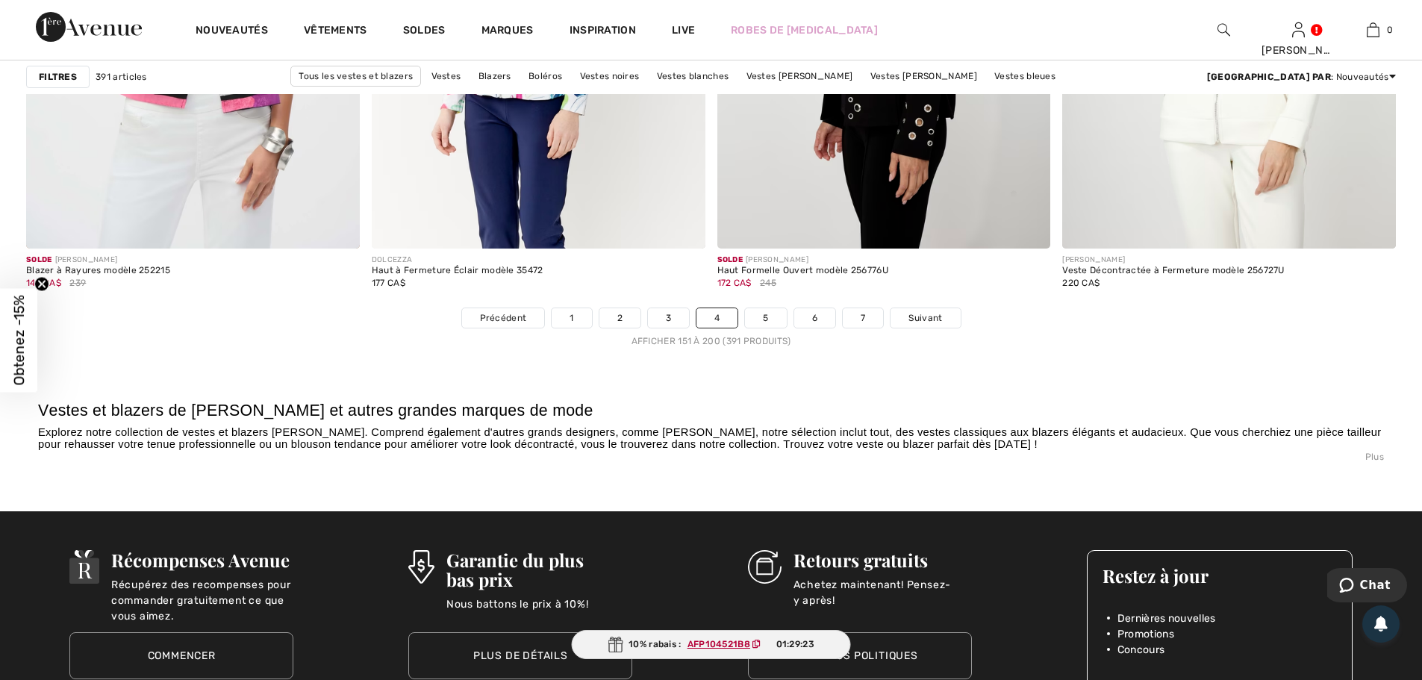
scroll to position [8585, 0]
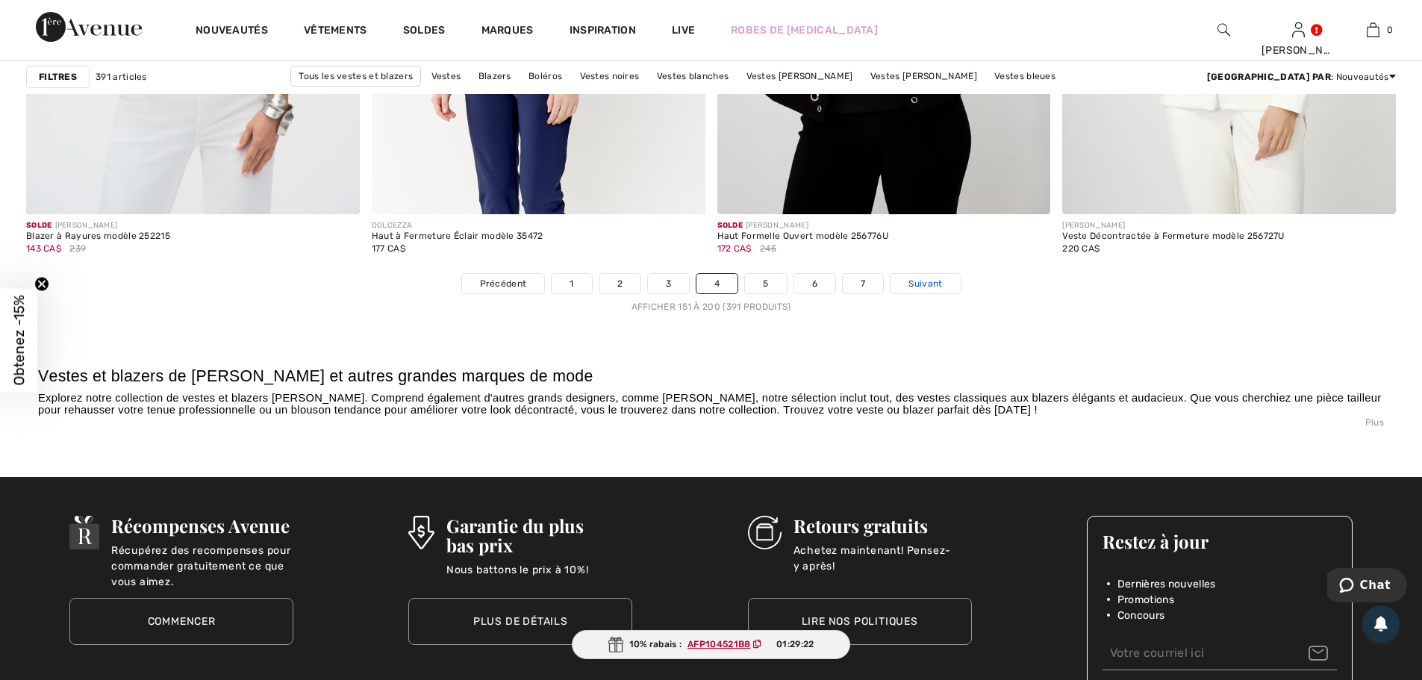
click at [936, 281] on span "Suivant" at bounding box center [926, 283] width 34 height 13
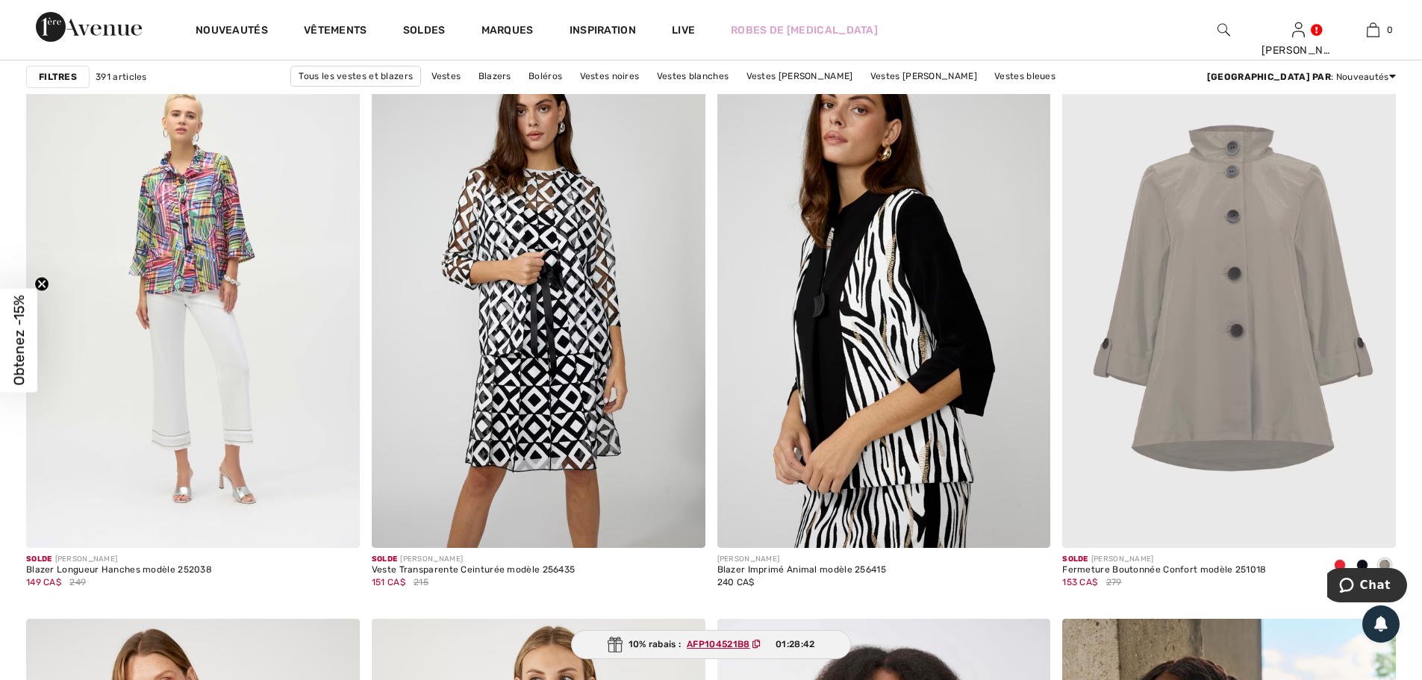
scroll to position [3285, 0]
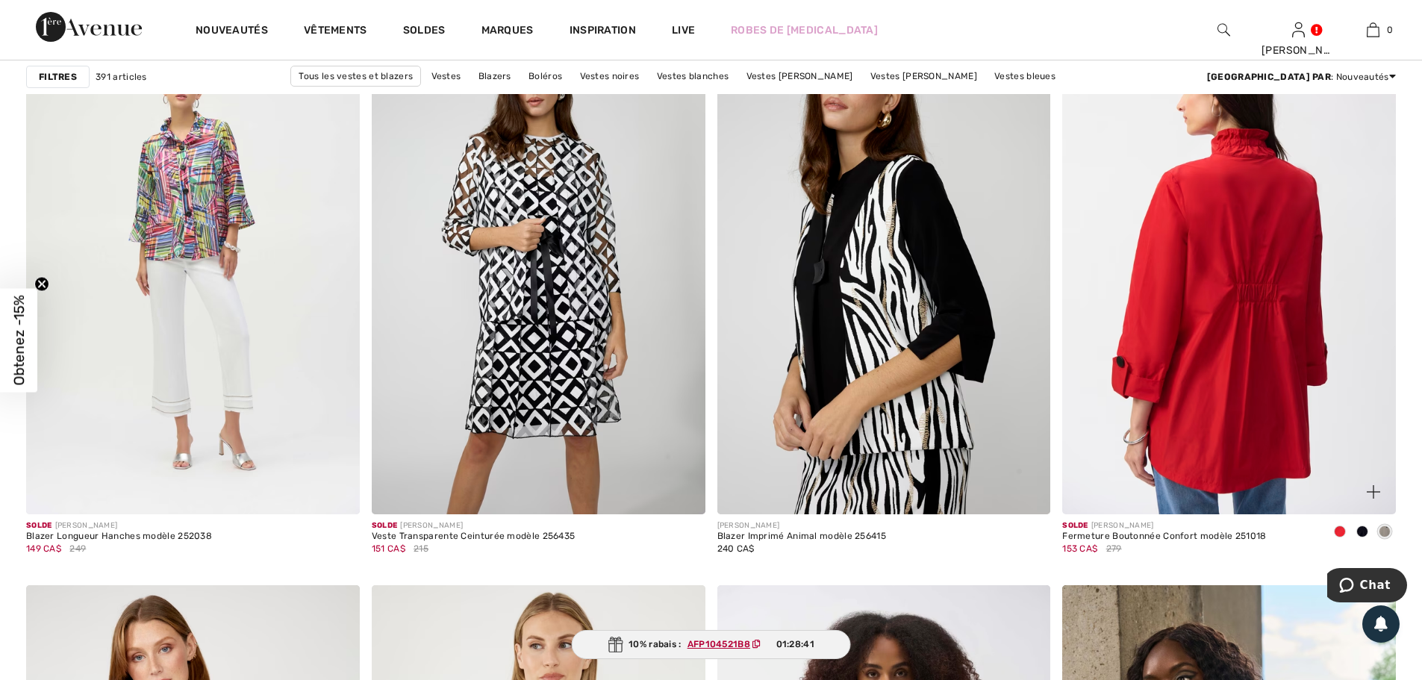
click at [1268, 308] on img at bounding box center [1229, 264] width 334 height 500
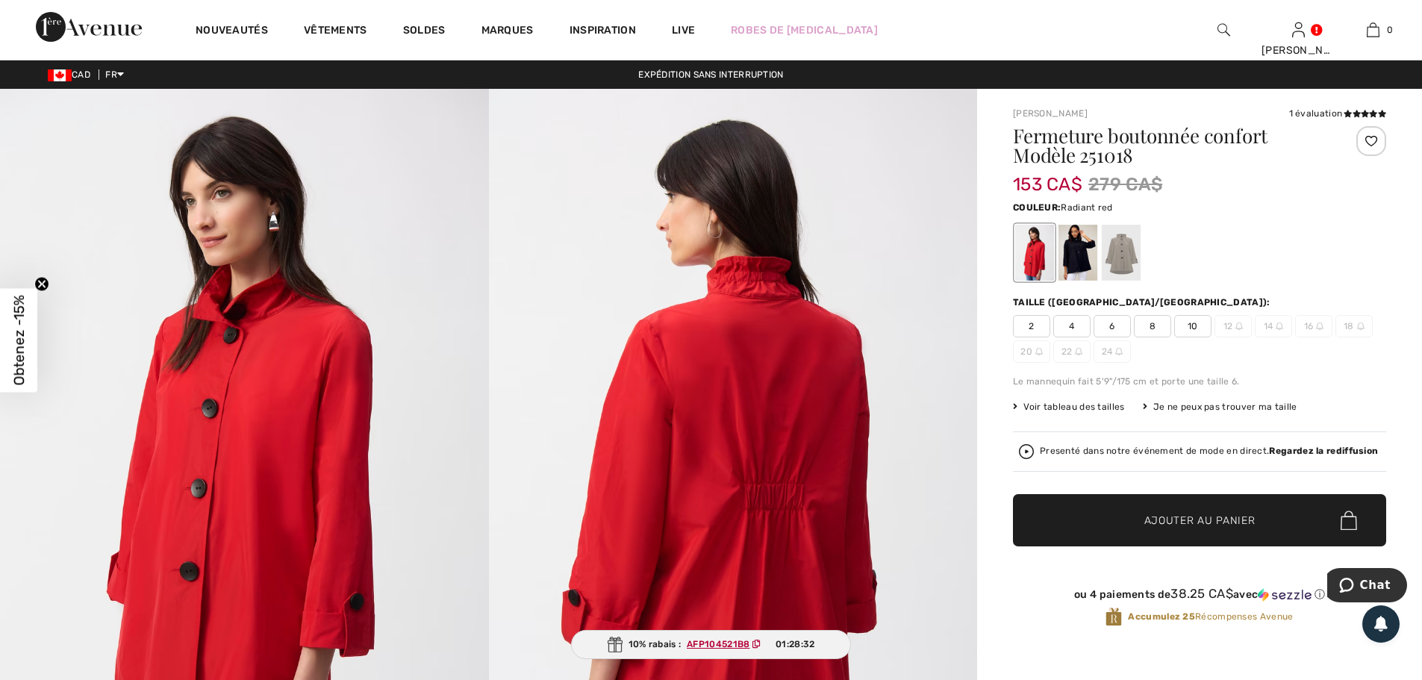
drag, startPoint x: 0, startPoint y: 0, endPoint x: 1126, endPoint y: 256, distance: 1154.6
click at [1126, 256] on div at bounding box center [1121, 253] width 39 height 56
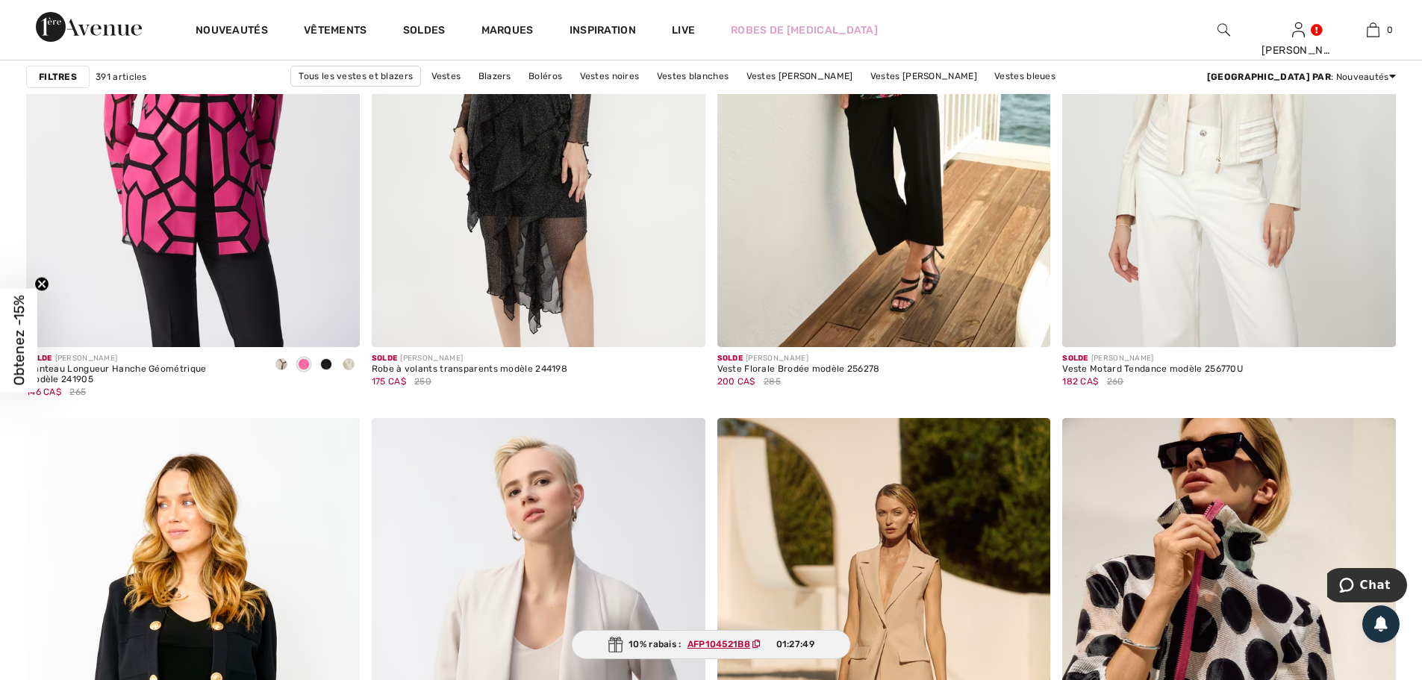
scroll to position [8212, 0]
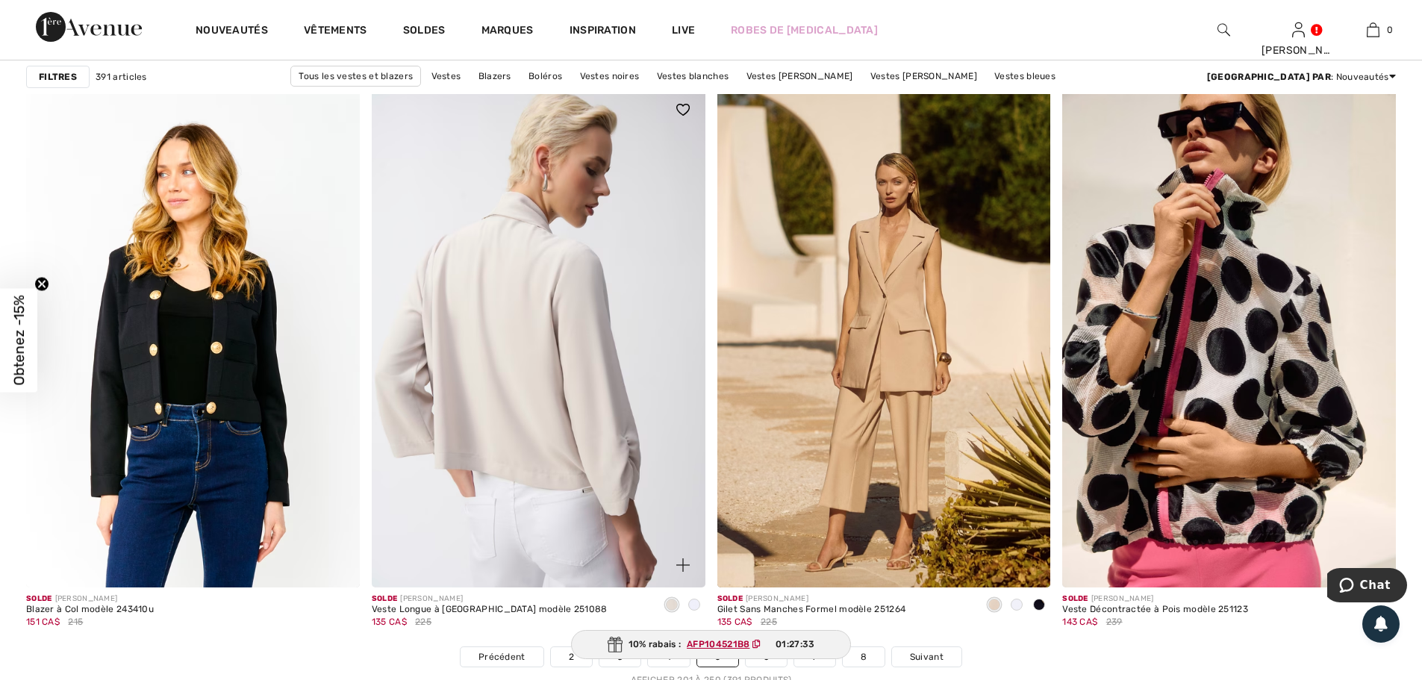
click at [552, 355] on img at bounding box center [539, 337] width 334 height 500
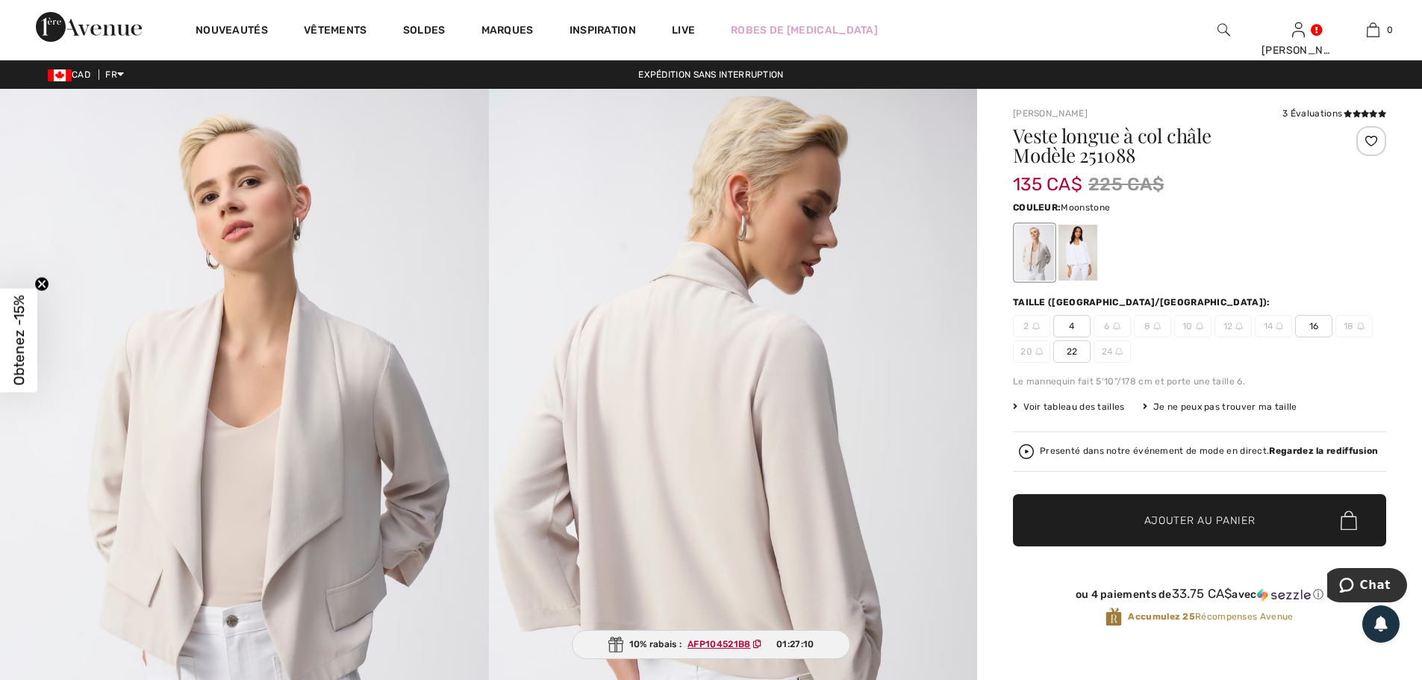
click at [1370, 137] on div at bounding box center [1372, 141] width 30 height 30
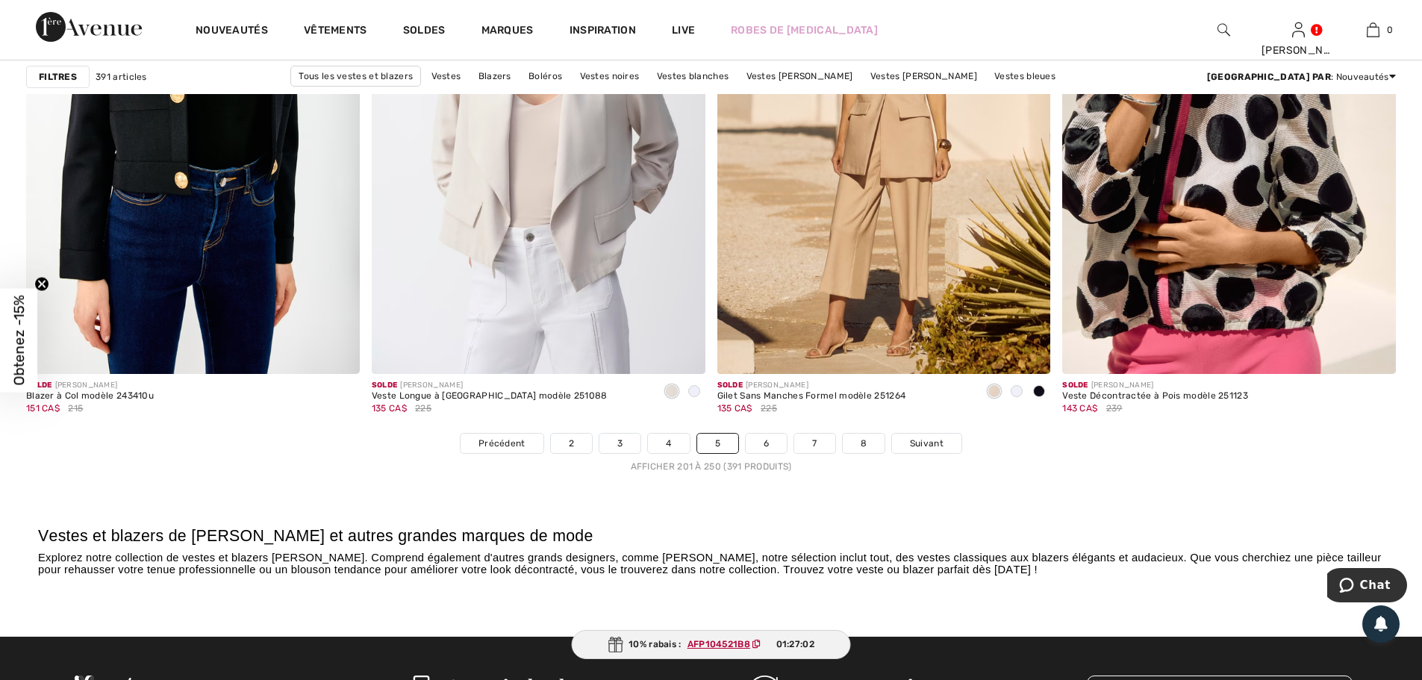
scroll to position [8511, 0]
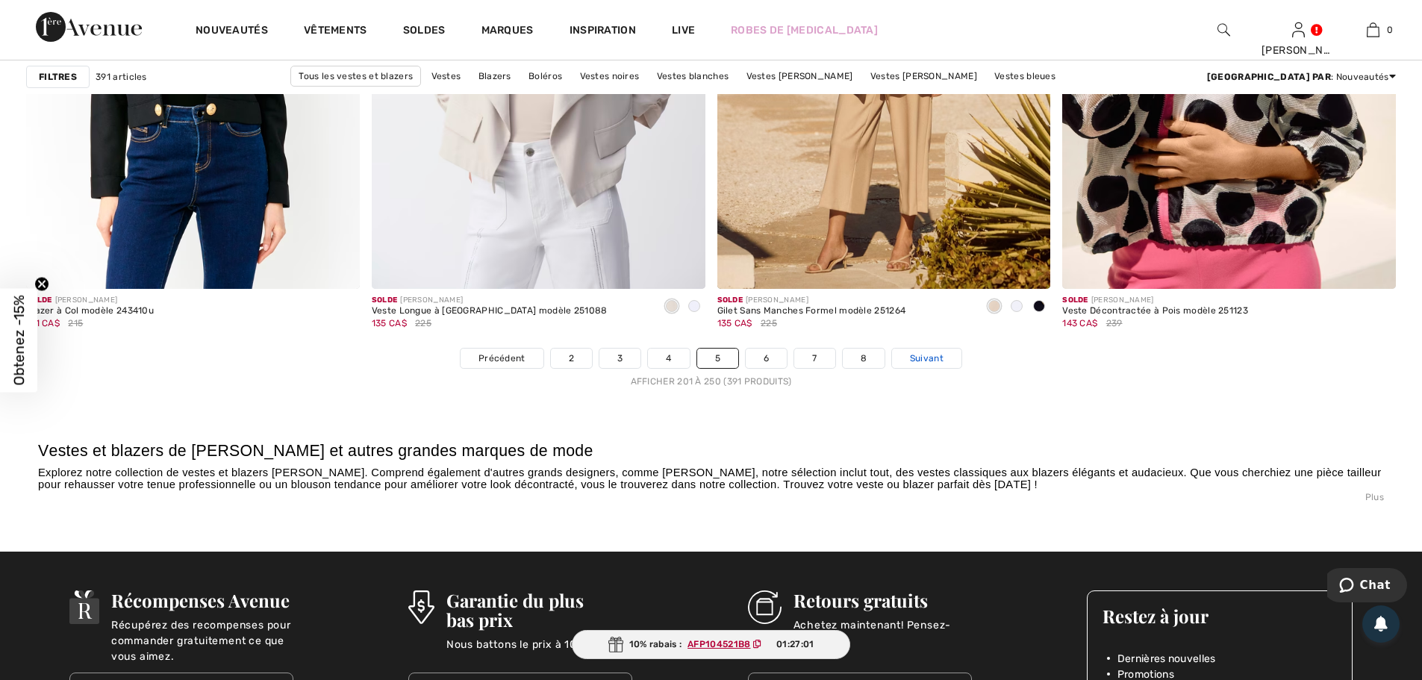
click at [922, 358] on span "Suivant" at bounding box center [927, 358] width 34 height 13
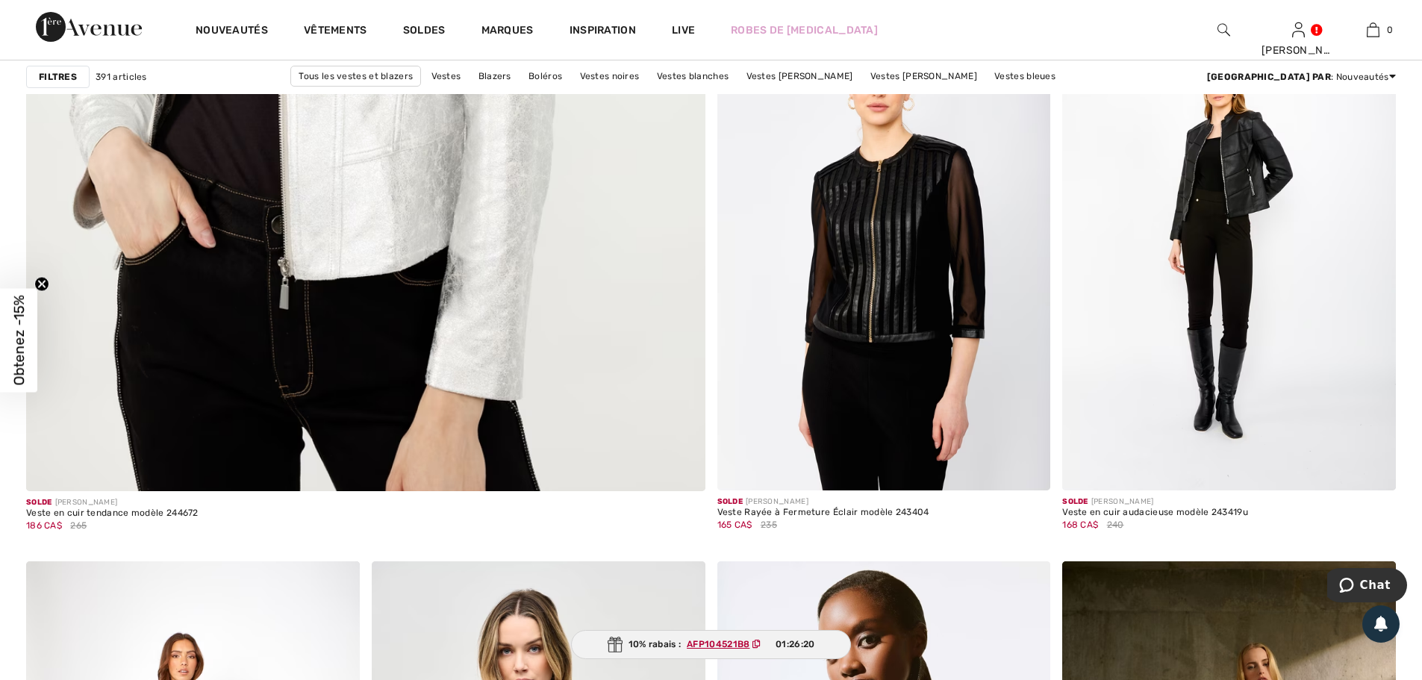
scroll to position [5749, 0]
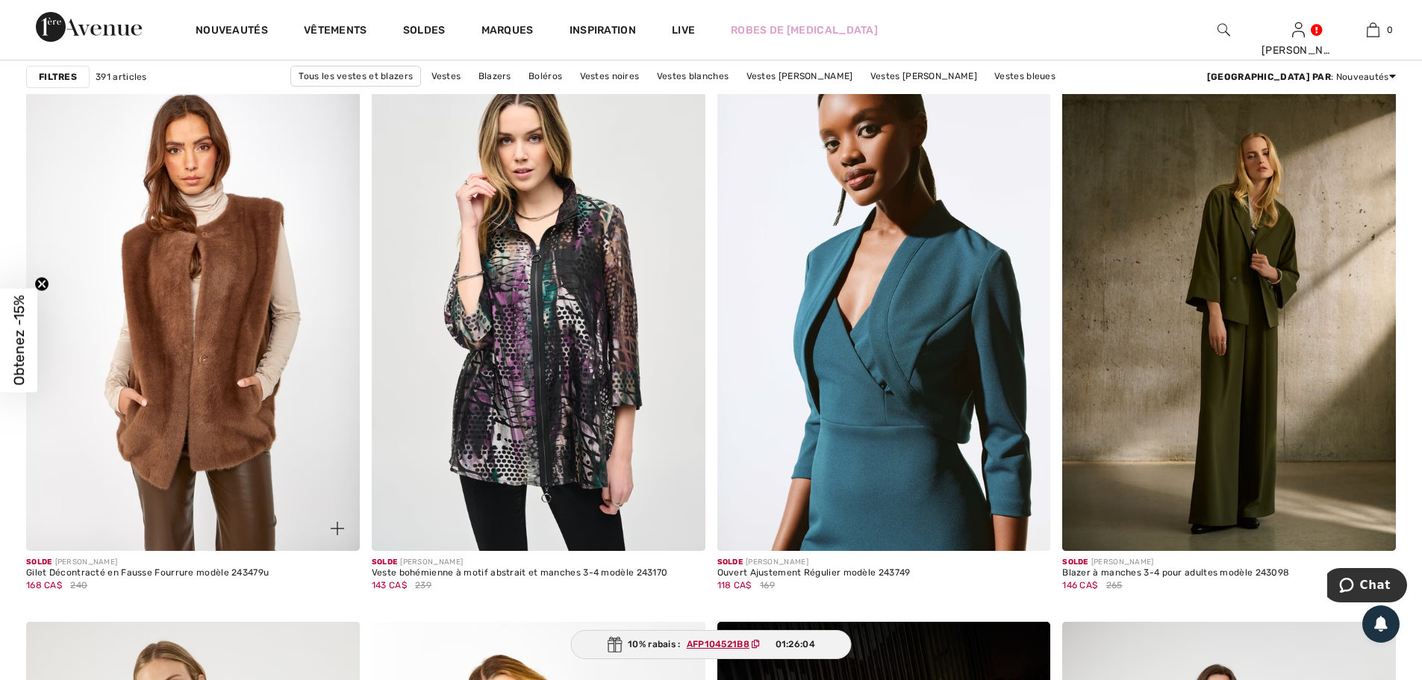
click at [209, 341] on img at bounding box center [193, 301] width 334 height 500
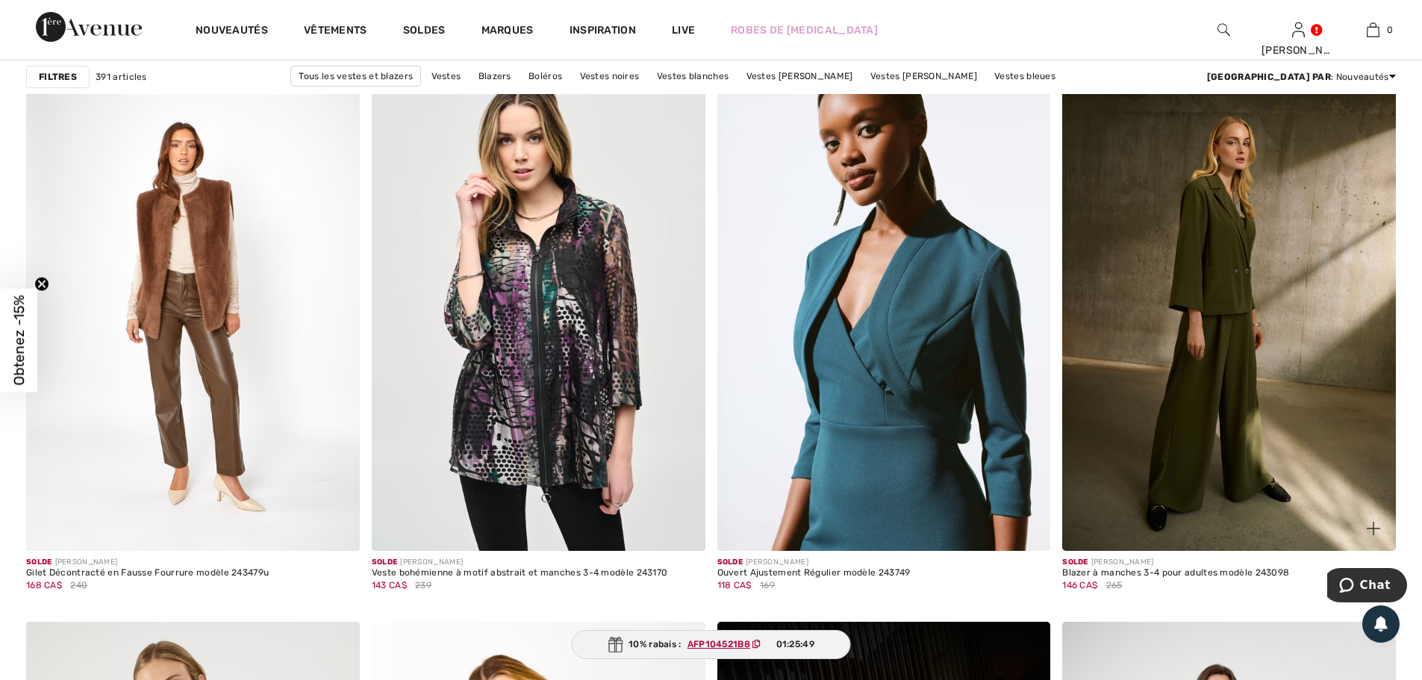
click at [1273, 320] on img at bounding box center [1229, 301] width 334 height 500
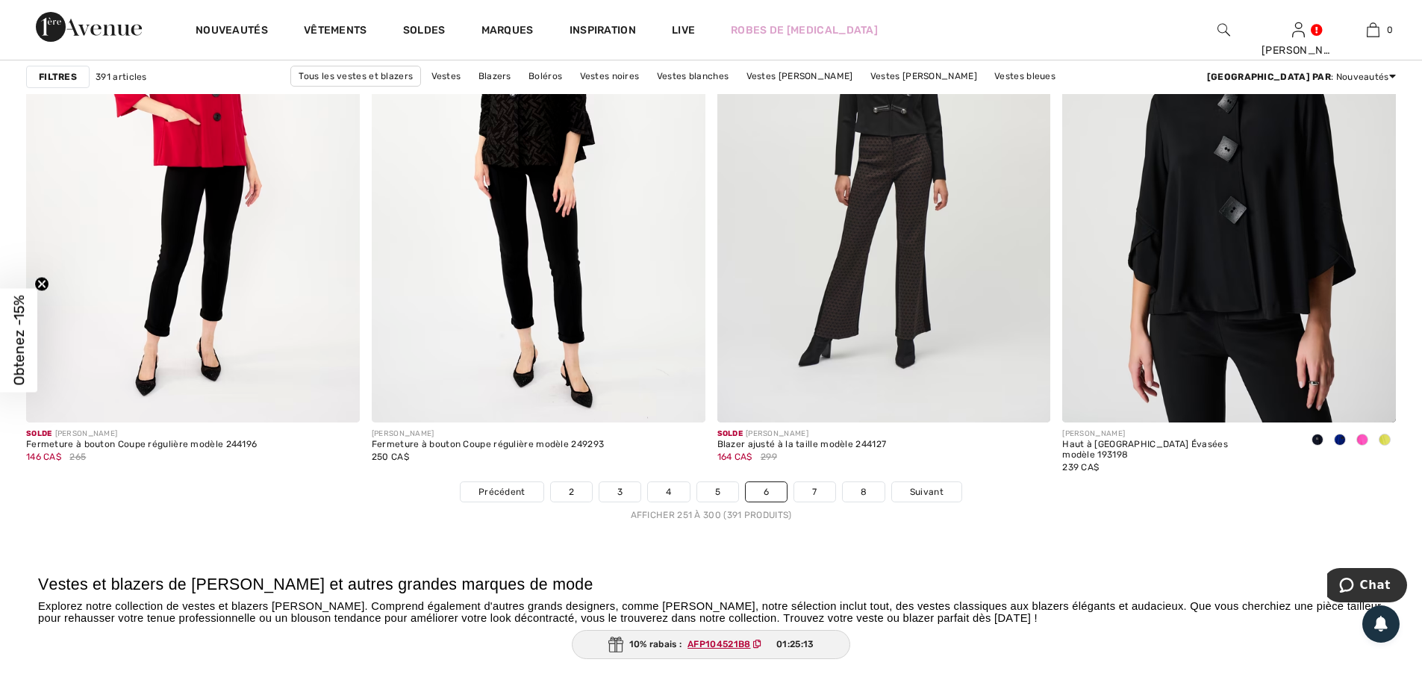
scroll to position [8361, 0]
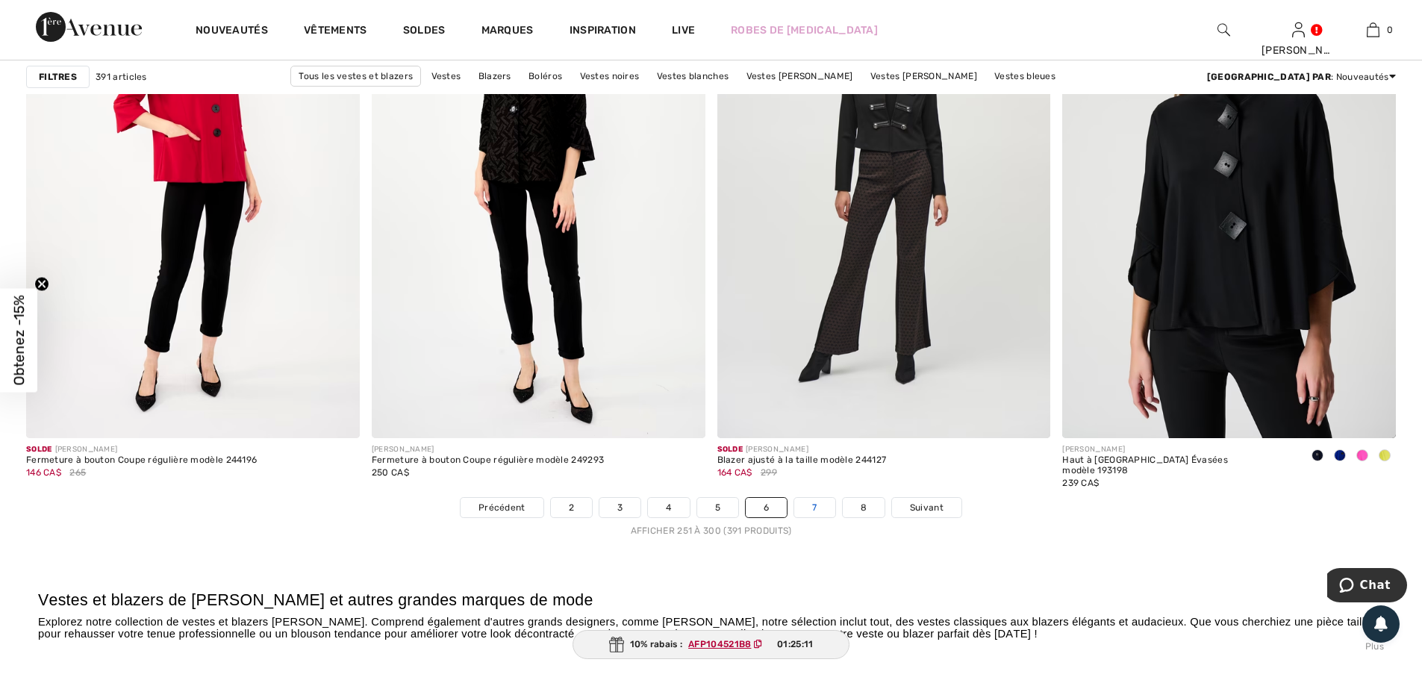
click at [814, 506] on link "7" at bounding box center [814, 507] width 40 height 19
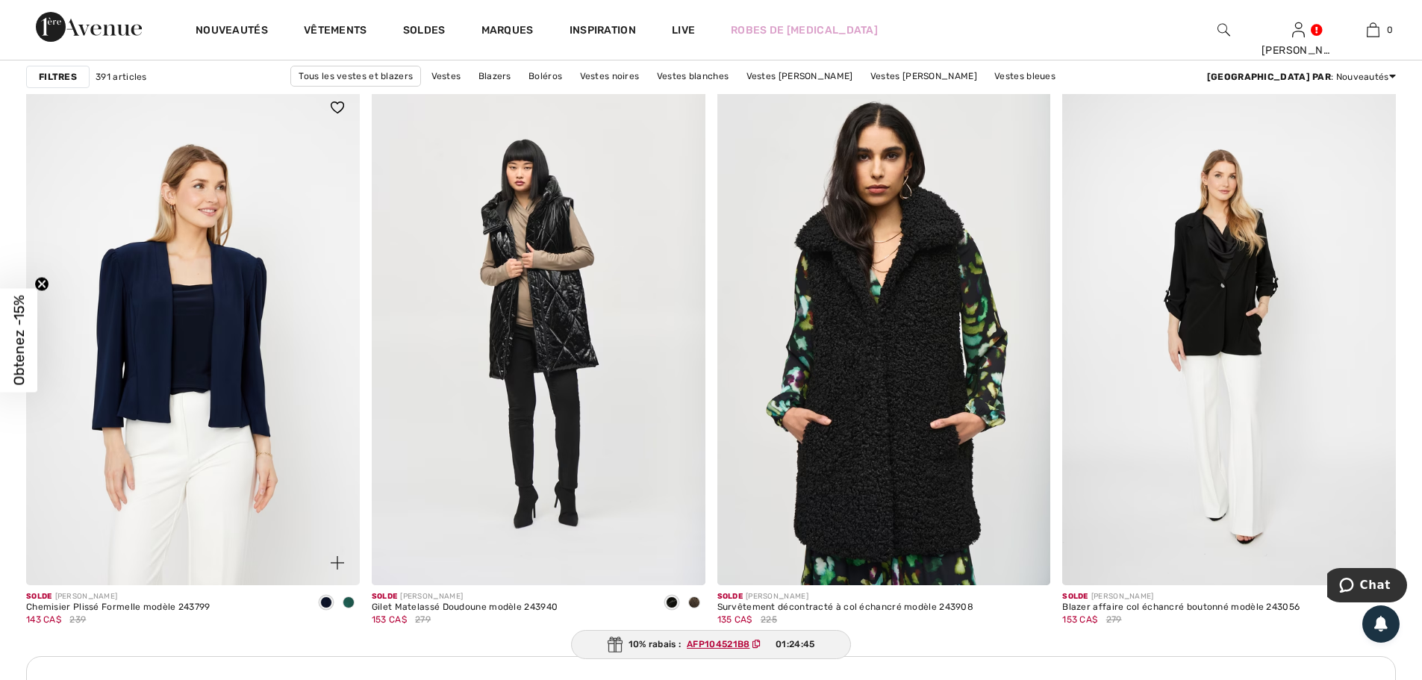
scroll to position [3807, 0]
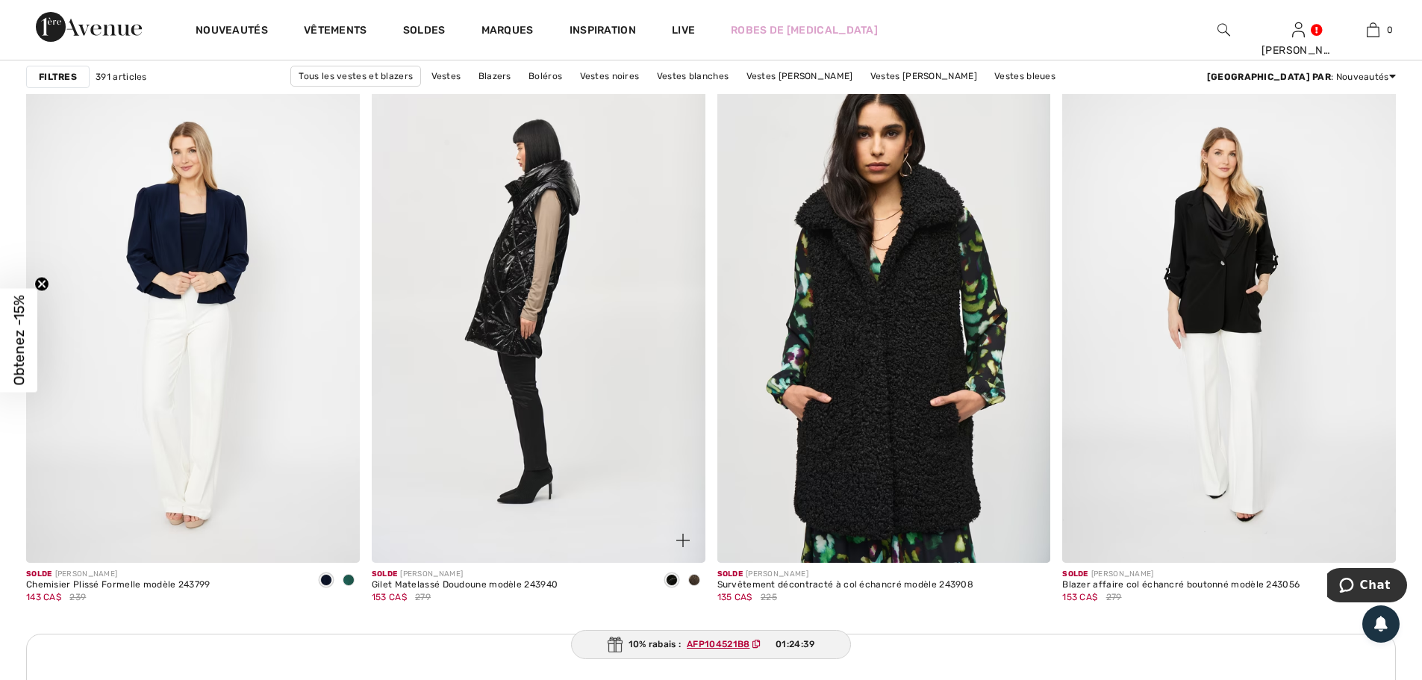
click at [605, 396] on img at bounding box center [539, 313] width 334 height 500
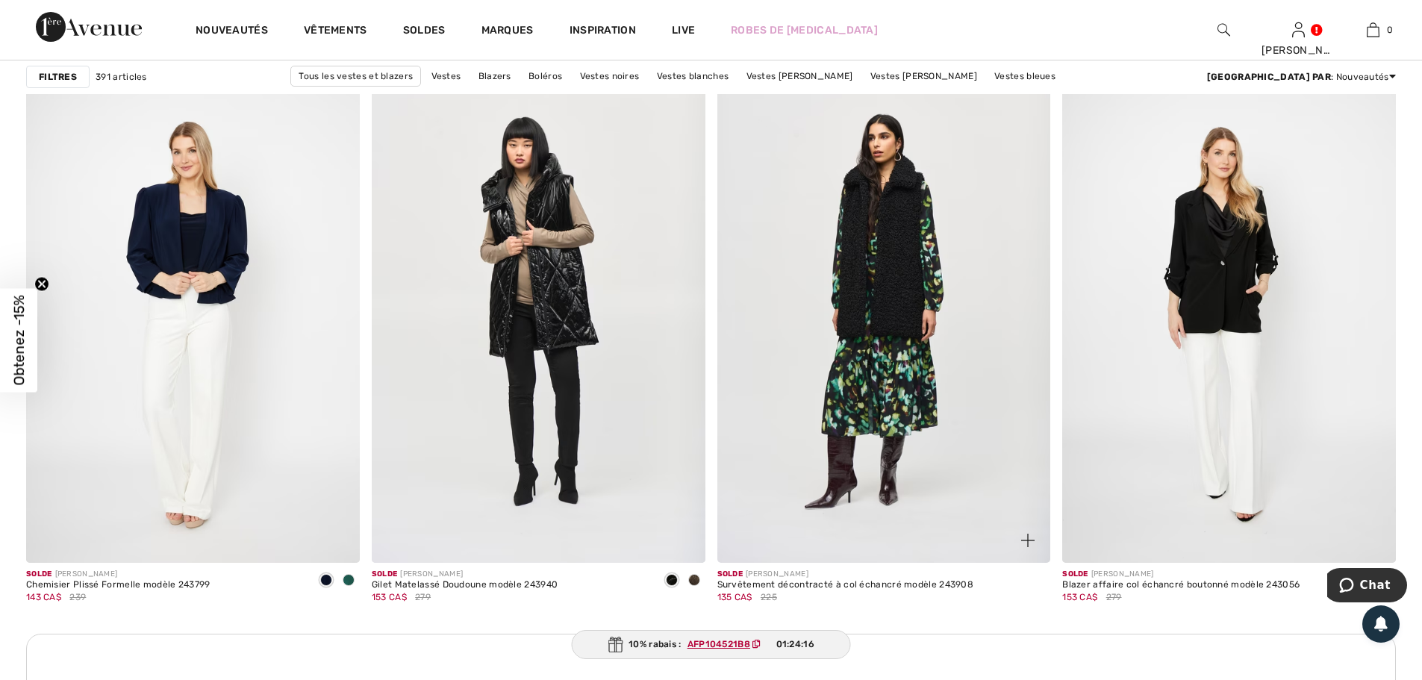
click at [897, 305] on img at bounding box center [884, 313] width 334 height 500
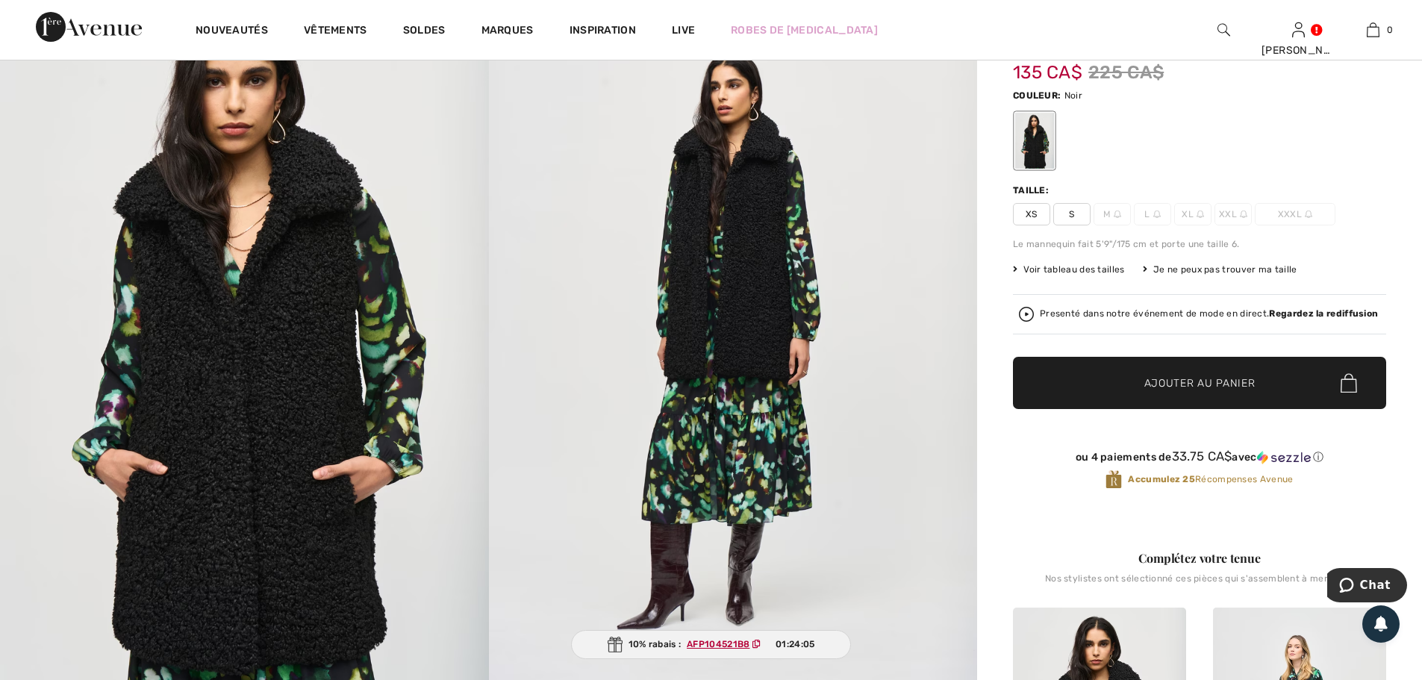
scroll to position [149, 0]
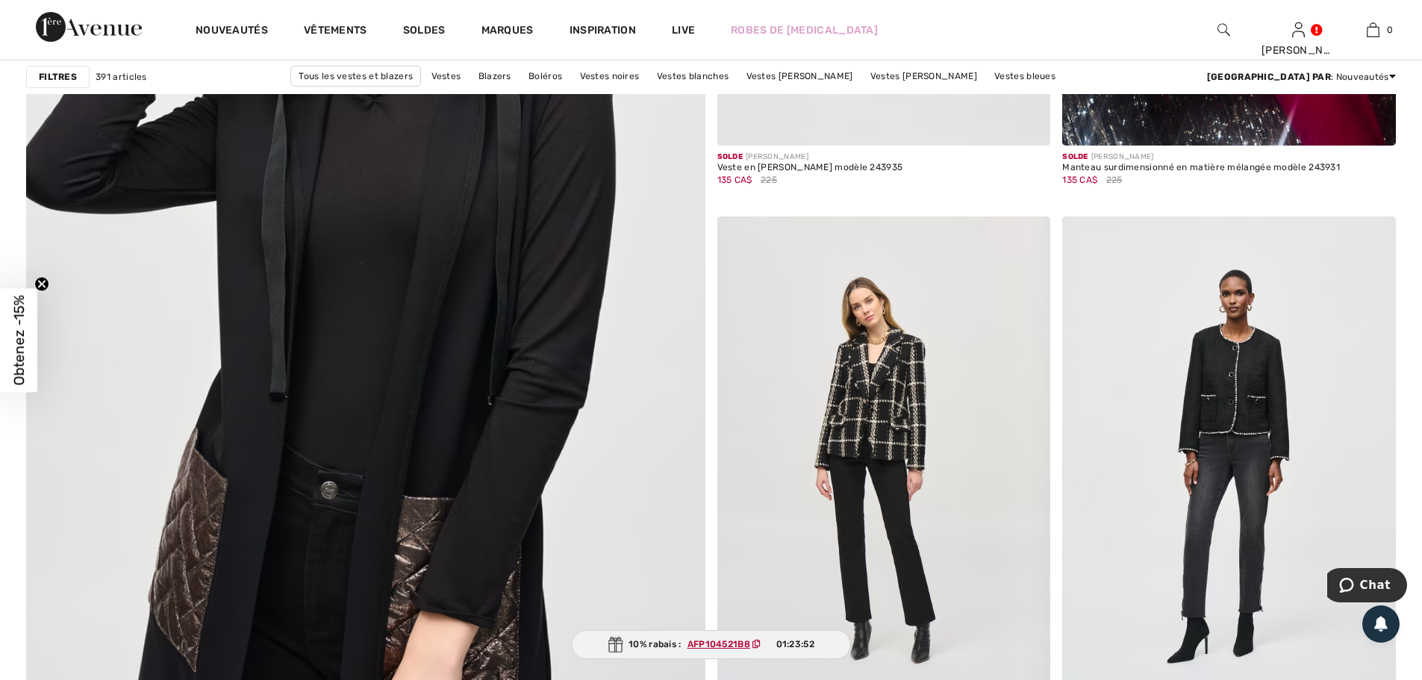
scroll to position [5002, 0]
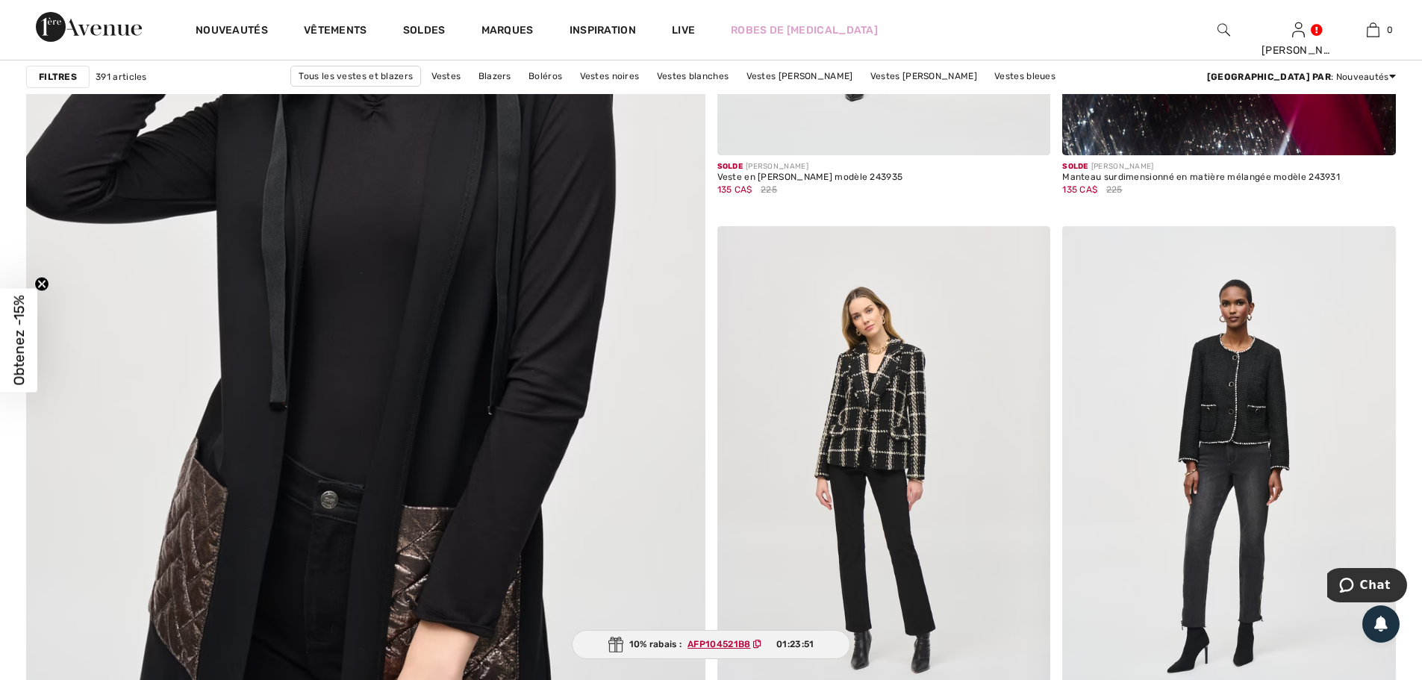
click at [428, 345] on img at bounding box center [365, 266] width 814 height 1222
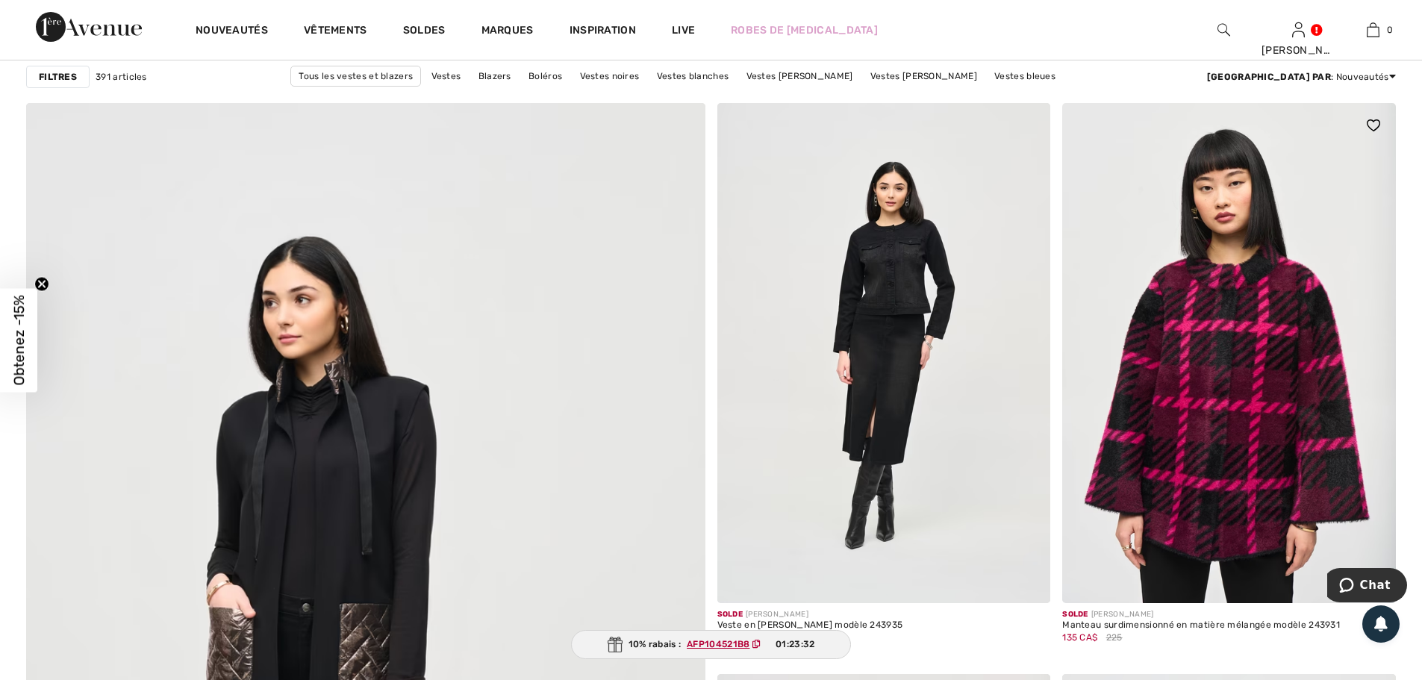
scroll to position [4629, 0]
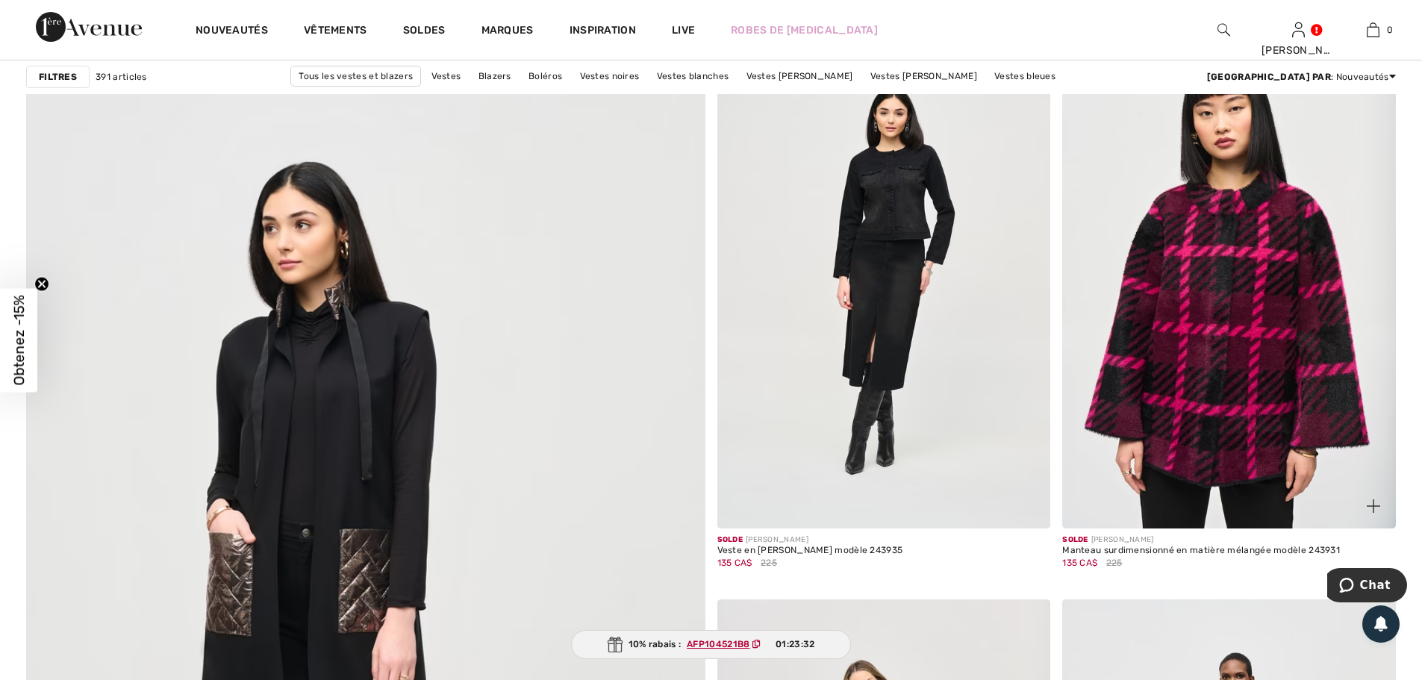
click at [1250, 309] on img at bounding box center [1229, 278] width 334 height 500
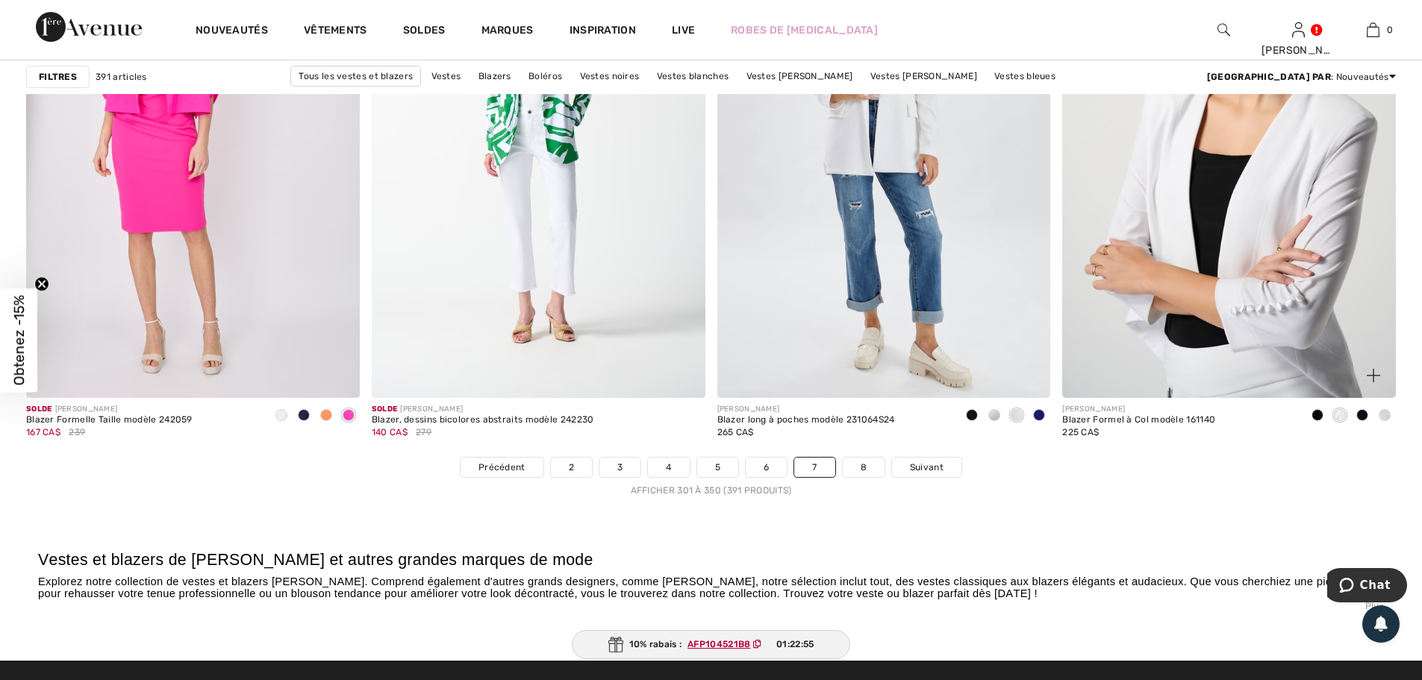
scroll to position [8436, 0]
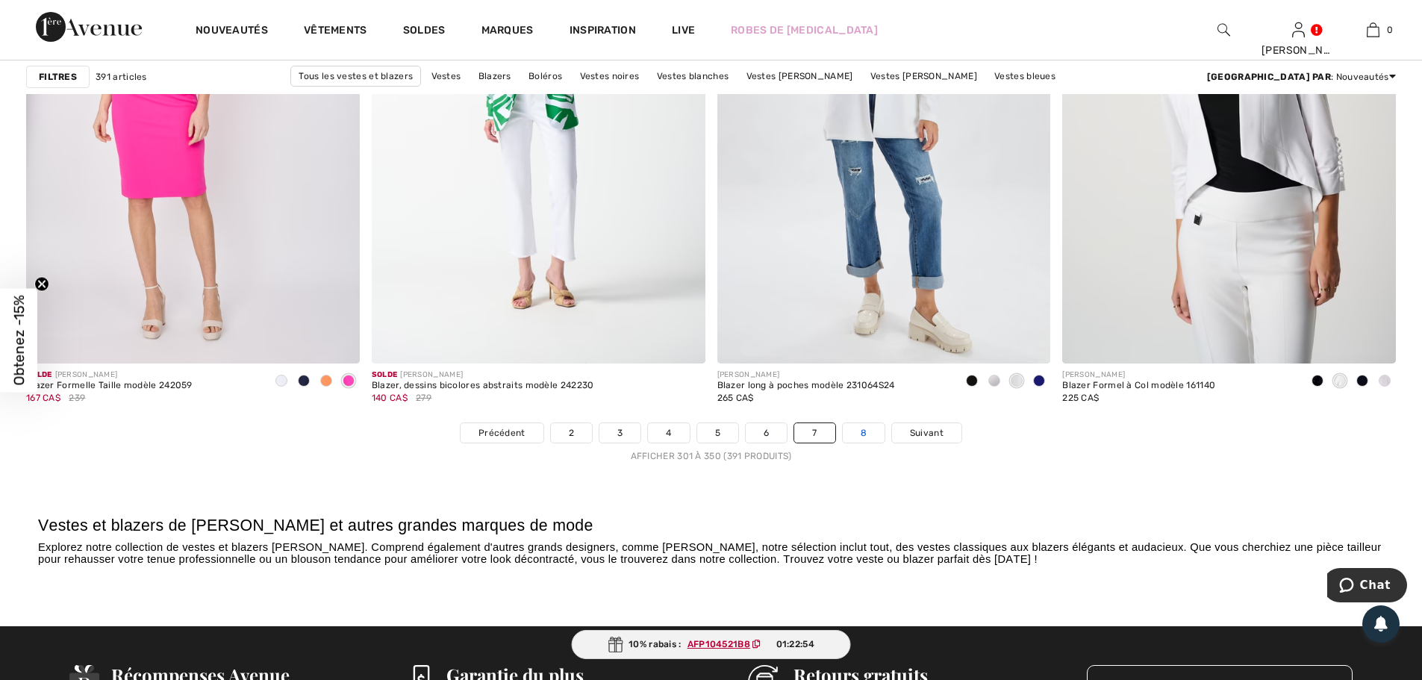
click at [865, 434] on link "8" at bounding box center [864, 432] width 42 height 19
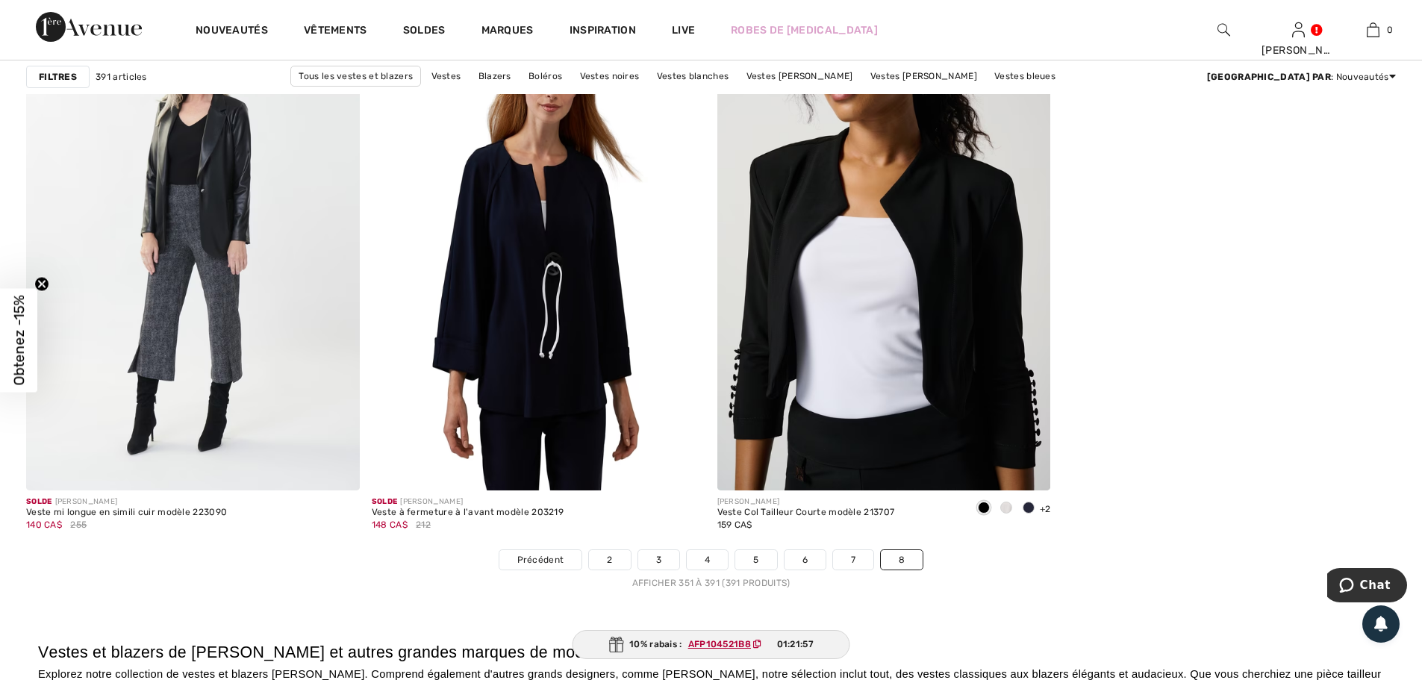
scroll to position [7242, 0]
